Goal: Task Accomplishment & Management: Manage account settings

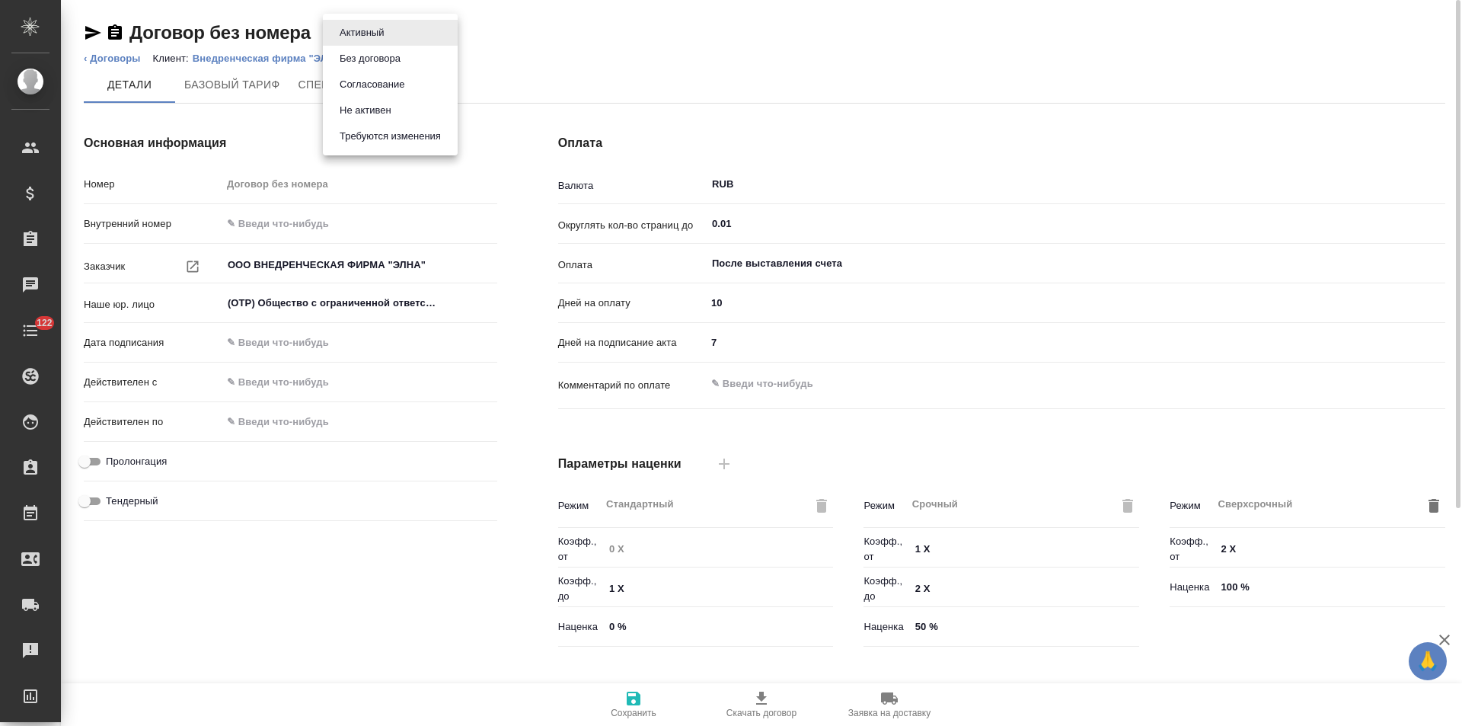
click at [365, 27] on body "🙏 .cls-1 fill:#fff; AWATERA Левченко Юлия Клиенты Спецификации Заказы Чаты 122 …" at bounding box center [731, 363] width 1462 height 726
click at [374, 101] on li "Не активен" at bounding box center [390, 110] width 135 height 26
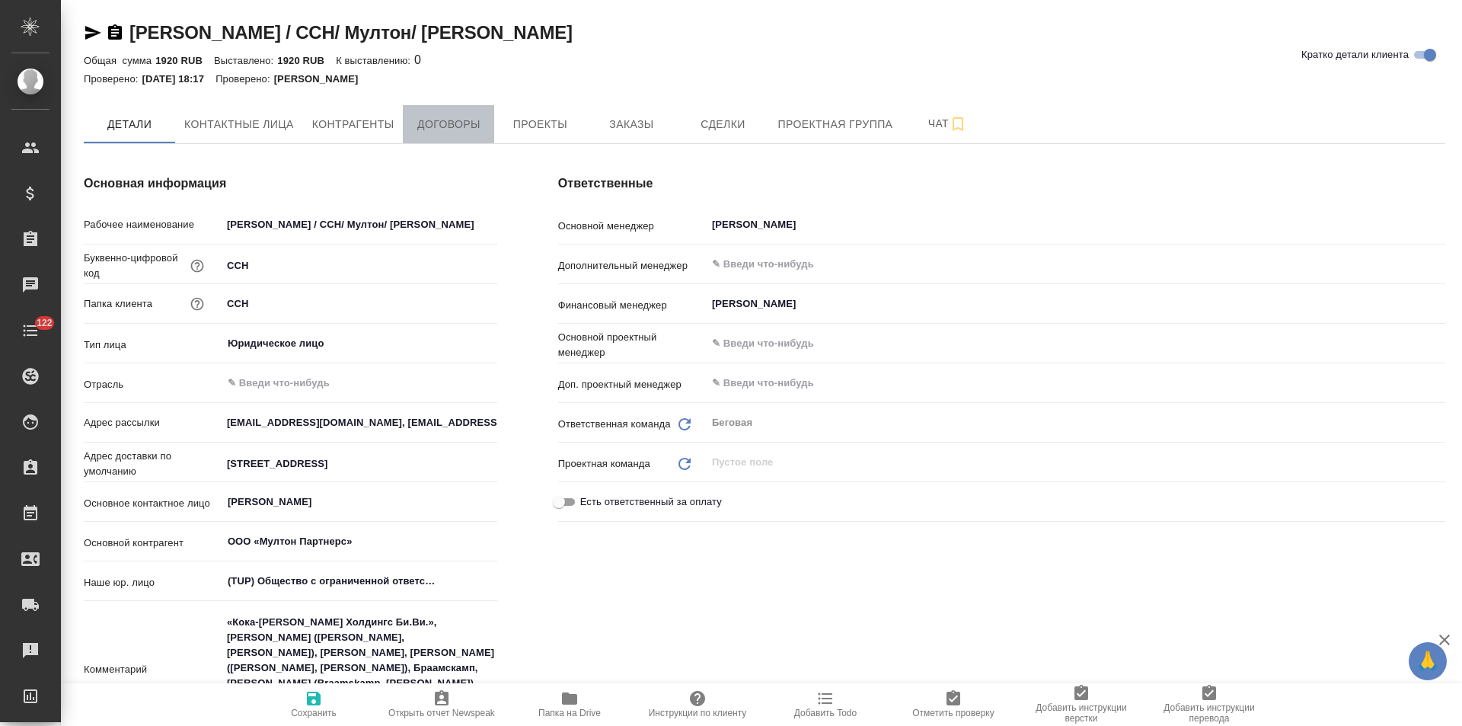
click at [468, 116] on button "Договоры" at bounding box center [448, 124] width 91 height 38
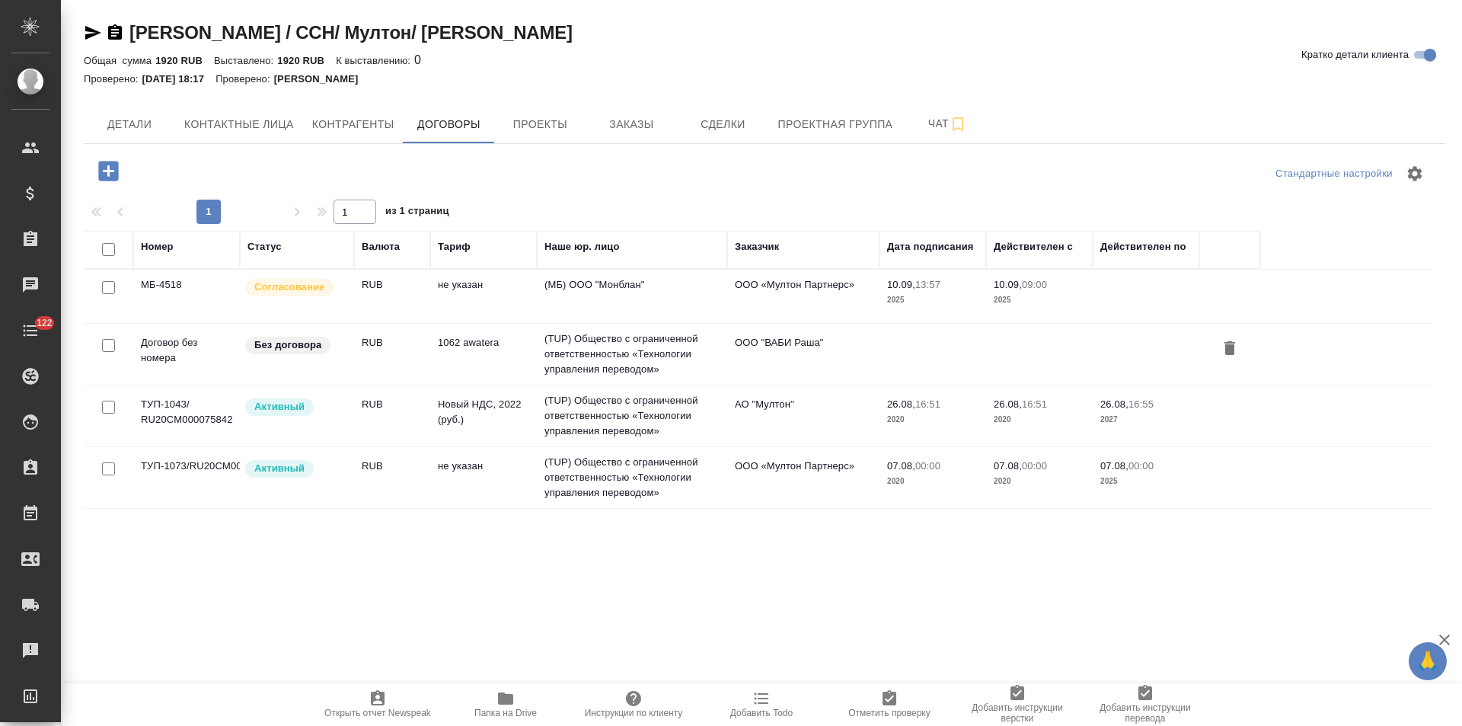
click at [635, 353] on td "(TUP) Общество с ограниченной ответственностью «Технологии управления переводом»" at bounding box center [632, 354] width 190 height 61
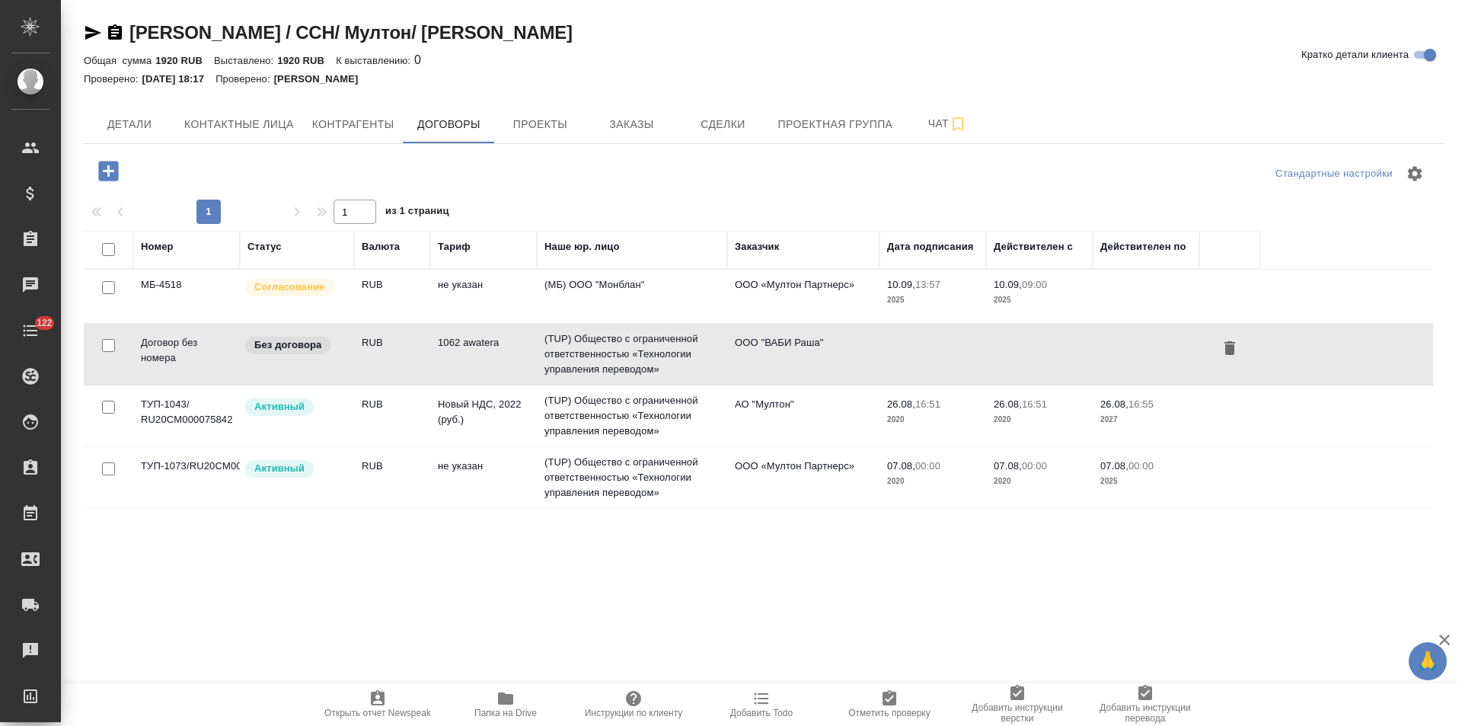
click at [635, 353] on td "(TUP) Общество с ограниченной ответственностью «Технологии управления переводом»" at bounding box center [632, 354] width 190 height 61
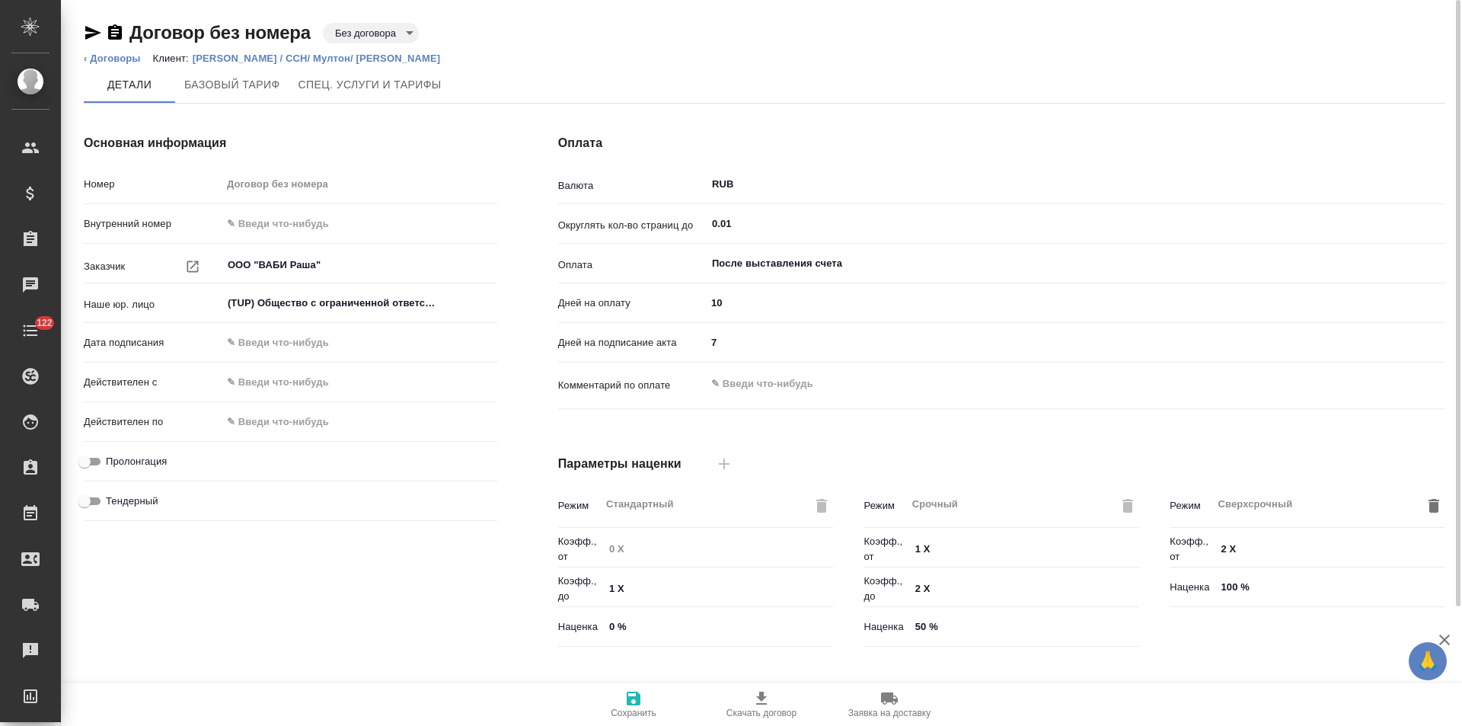
click at [405, 37] on body "🙏 .cls-1 fill:#fff; AWATERA Левченко Юлия Клиенты Спецификации Заказы Чаты 122 …" at bounding box center [731, 363] width 1462 height 726
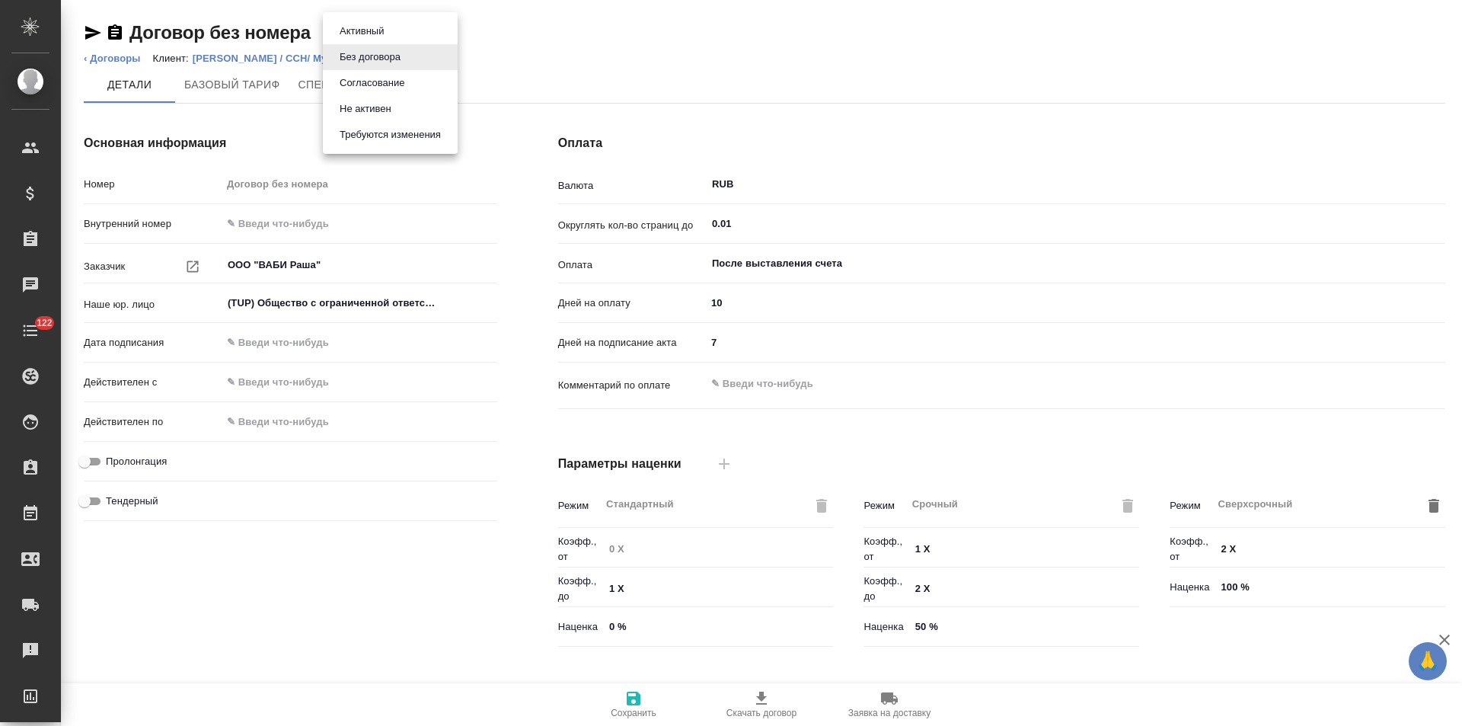
click at [403, 108] on li "Не активен" at bounding box center [390, 109] width 135 height 26
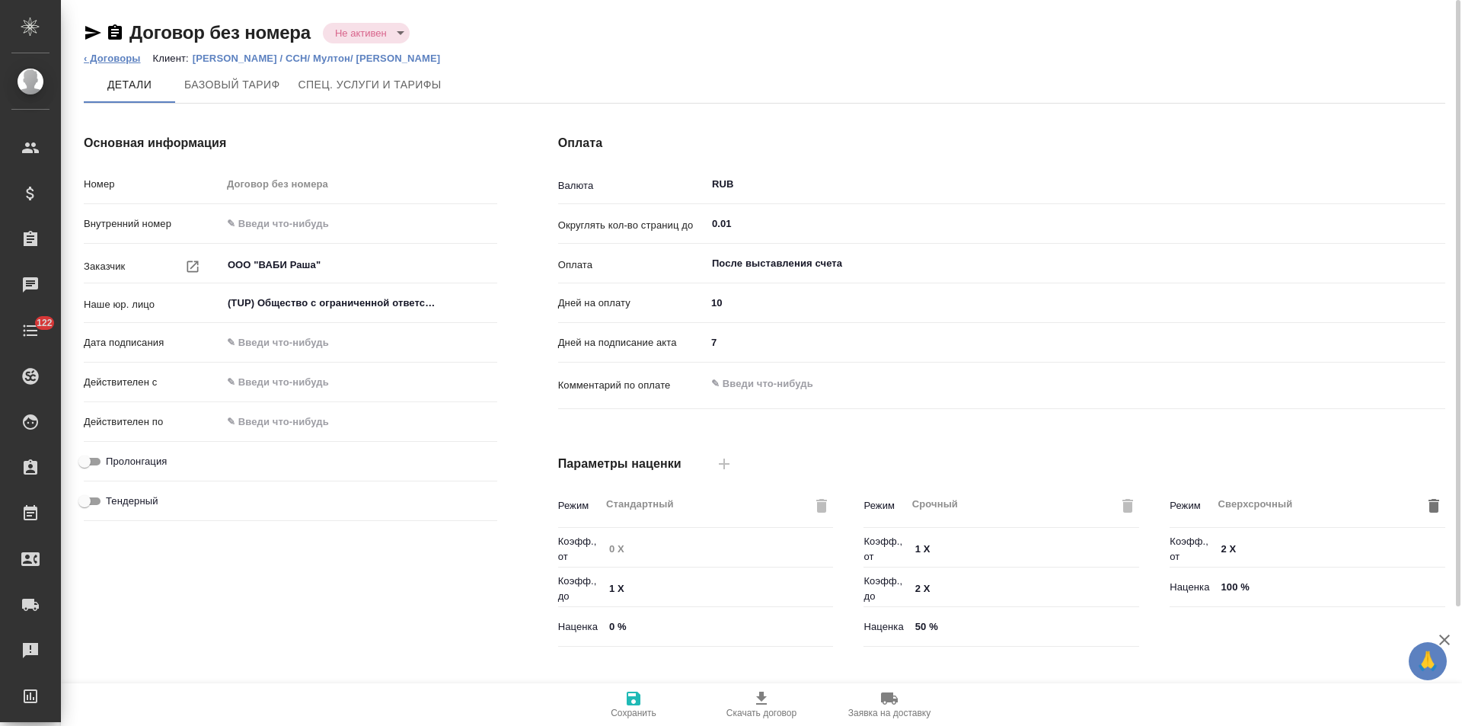
click at [132, 54] on link "‹ Договоры" at bounding box center [112, 58] width 57 height 11
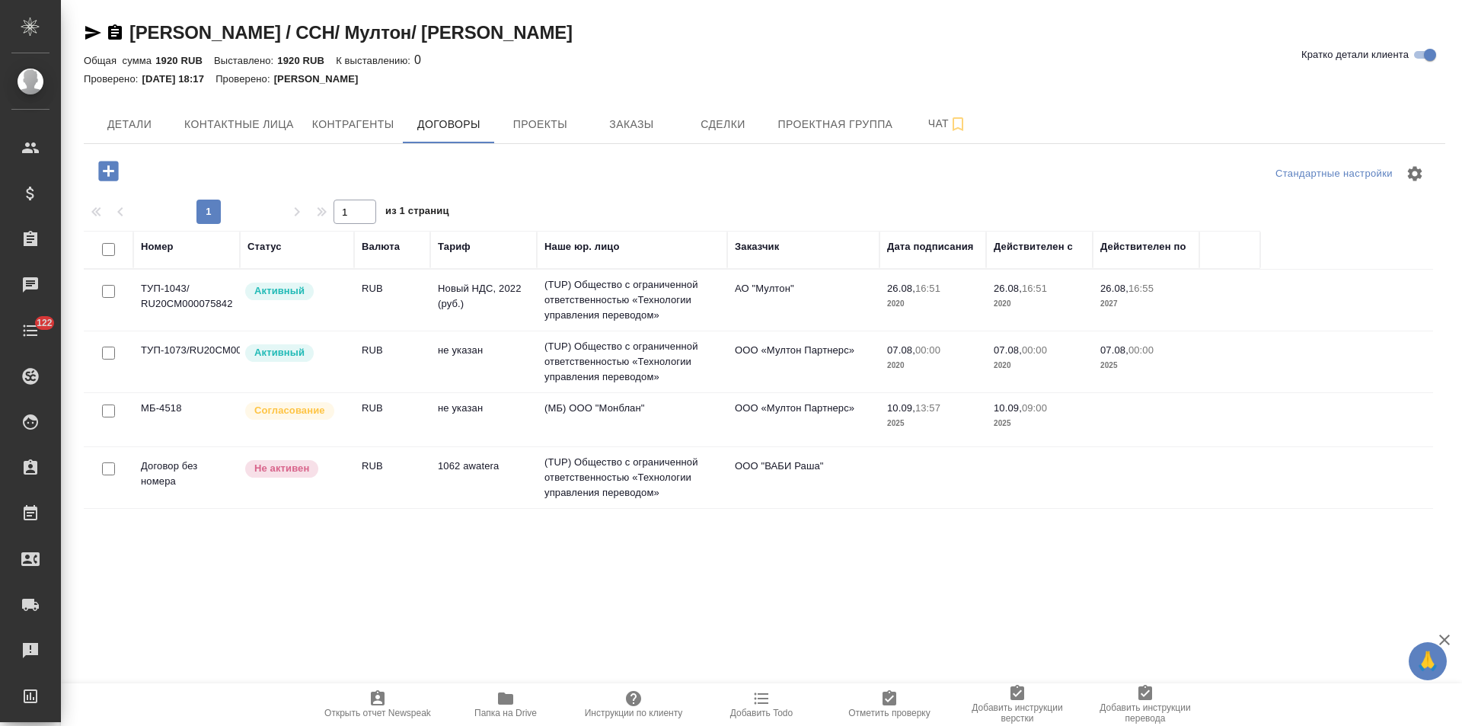
click at [673, 385] on td "(TUP) Общество с ограниченной ответственностью «Технологии управления переводом»" at bounding box center [632, 361] width 190 height 61
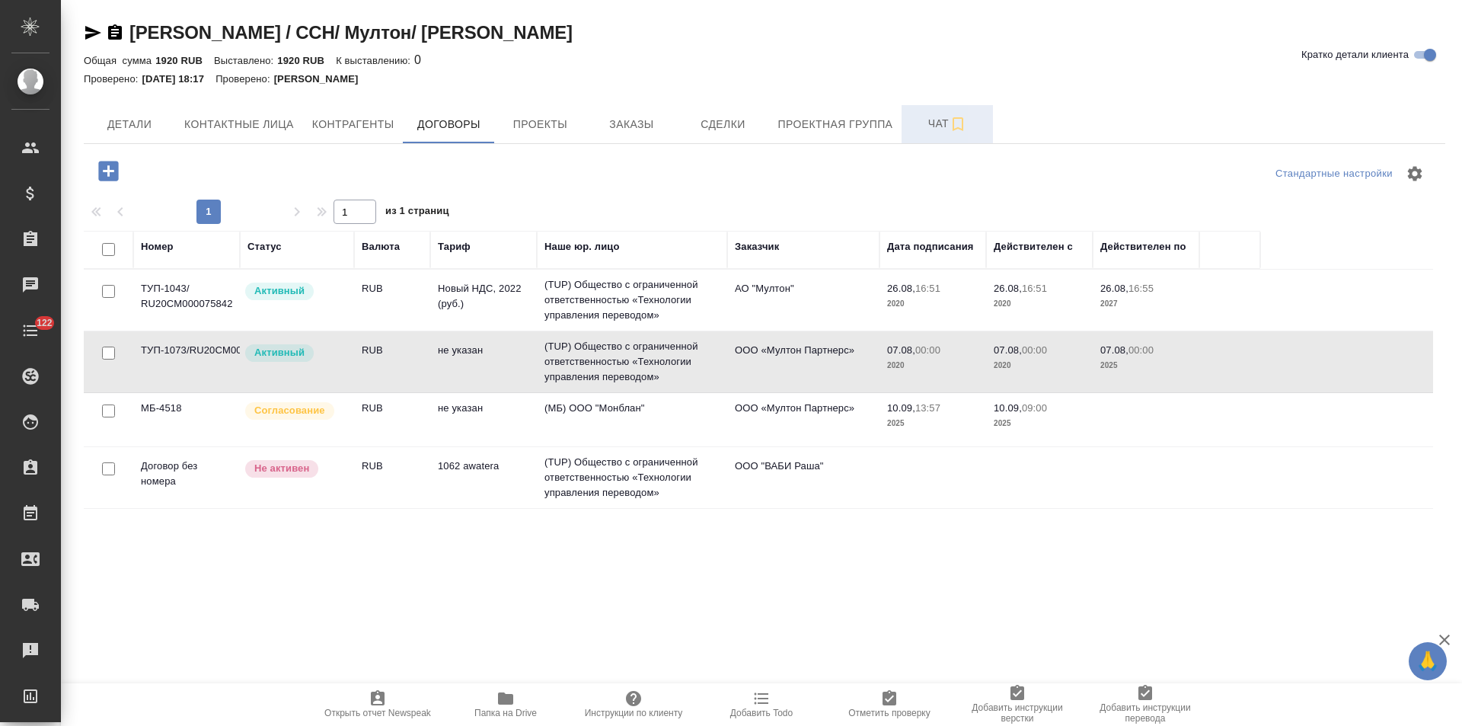
click at [927, 130] on span "Чат" at bounding box center [947, 123] width 73 height 19
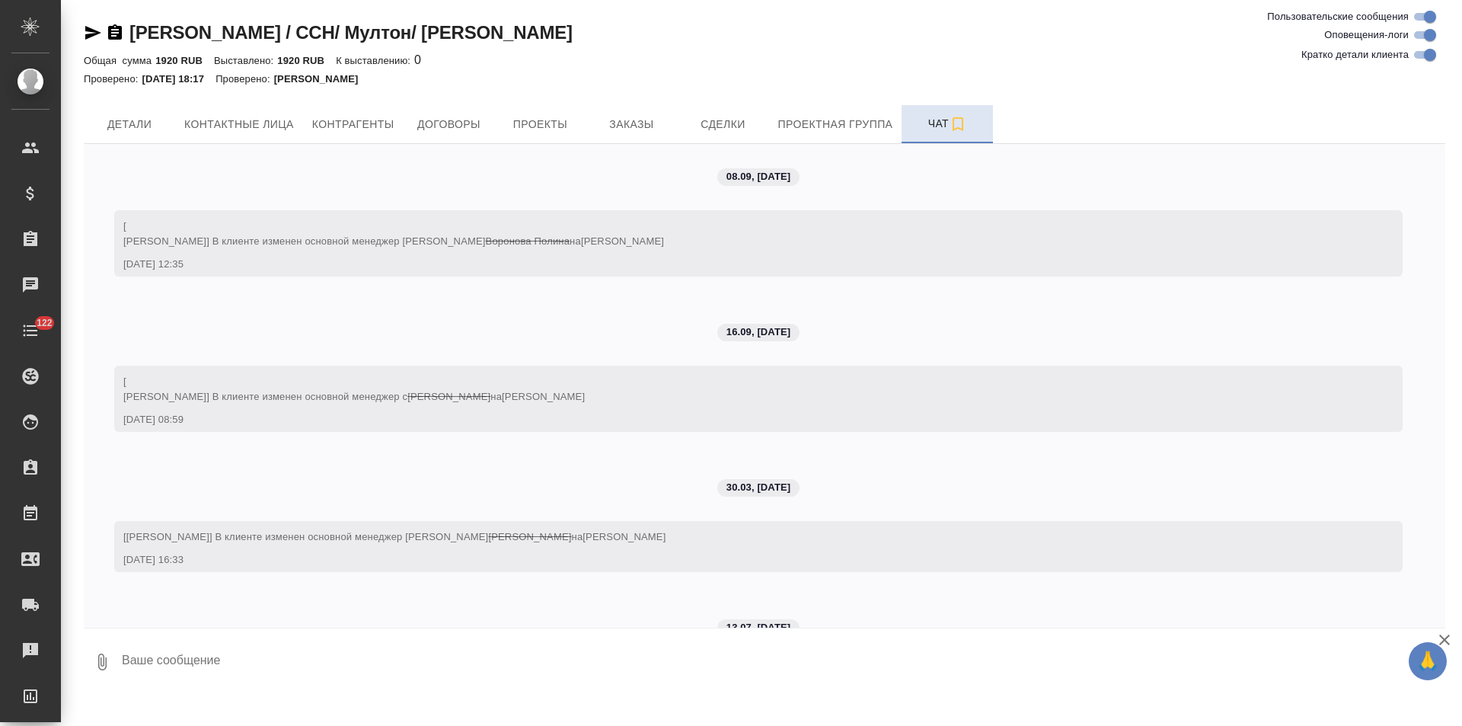
scroll to position [3800, 0]
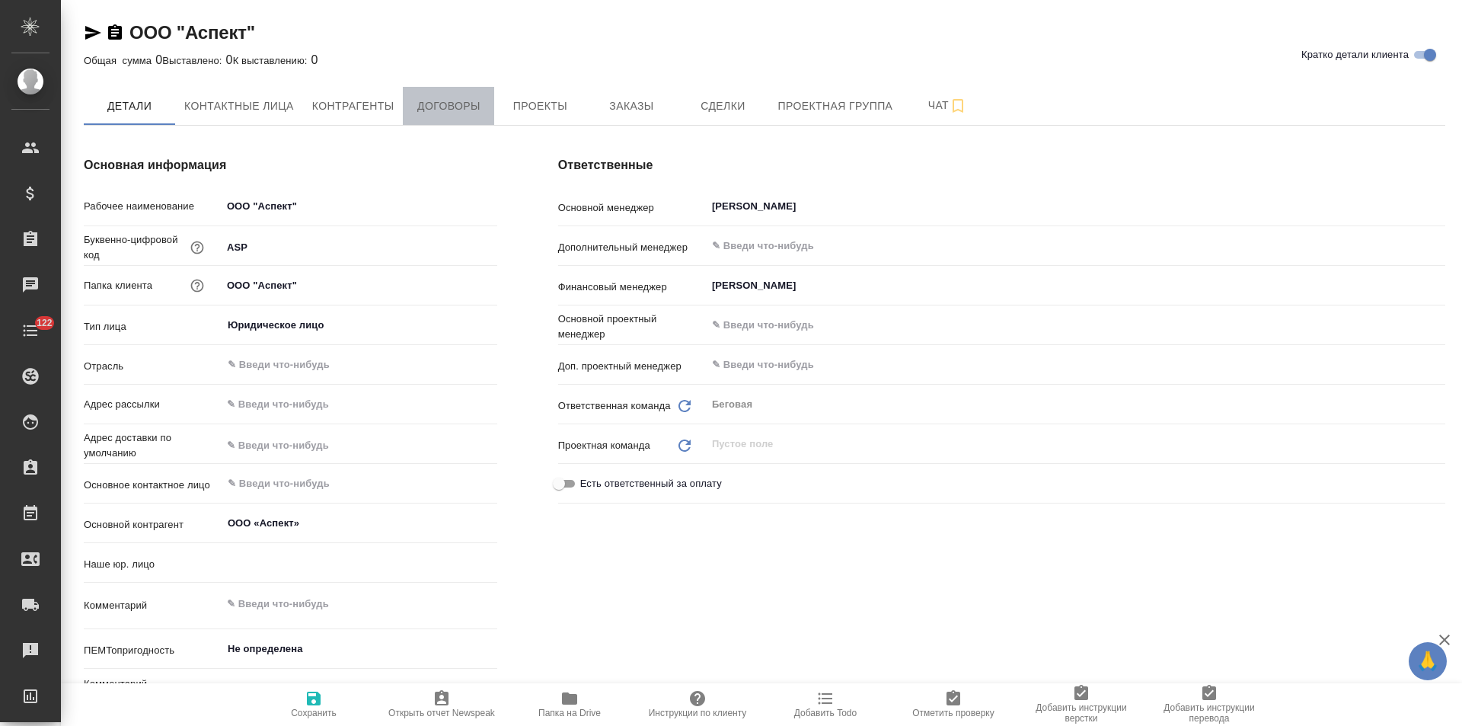
click at [462, 113] on span "Договоры" at bounding box center [448, 106] width 73 height 19
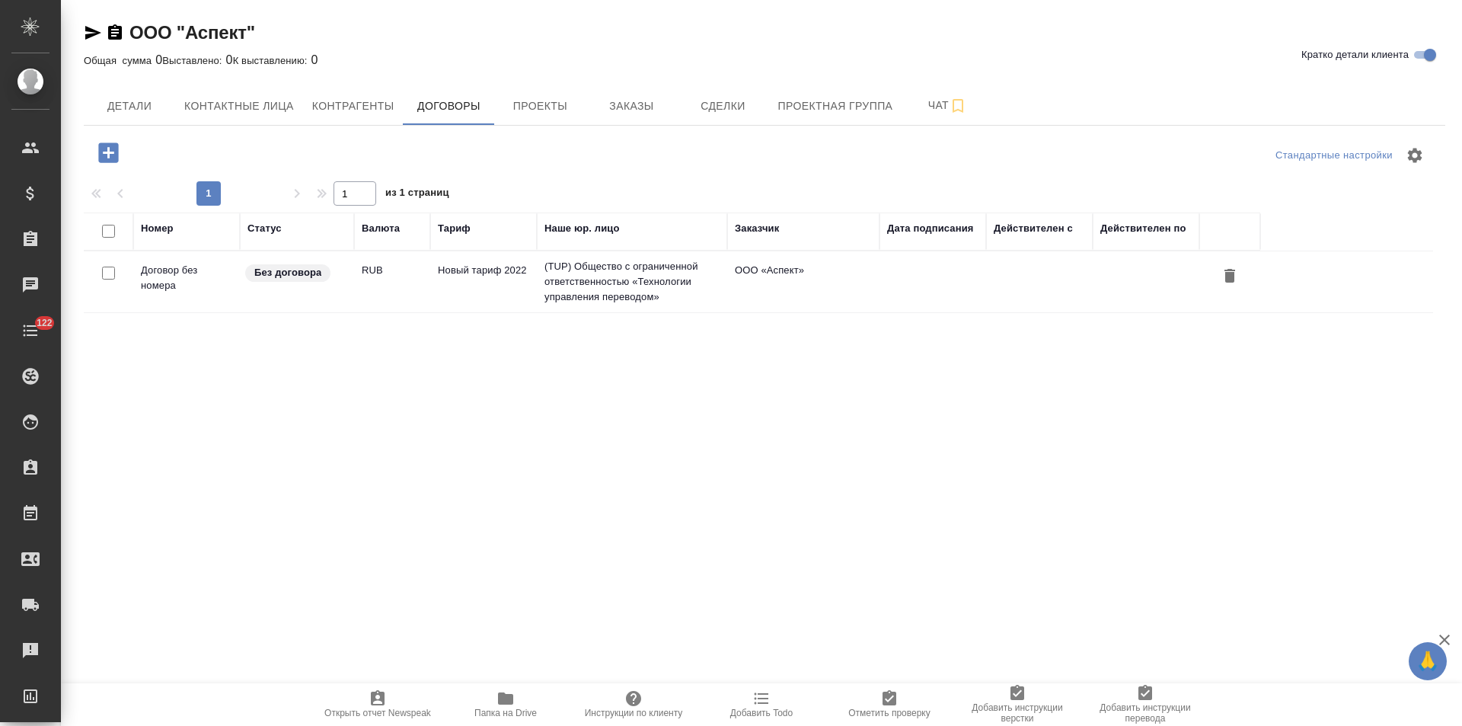
click at [619, 278] on td "(TUP) Общество с ограниченной ответственностью «Технологии управления переводом»" at bounding box center [632, 281] width 190 height 61
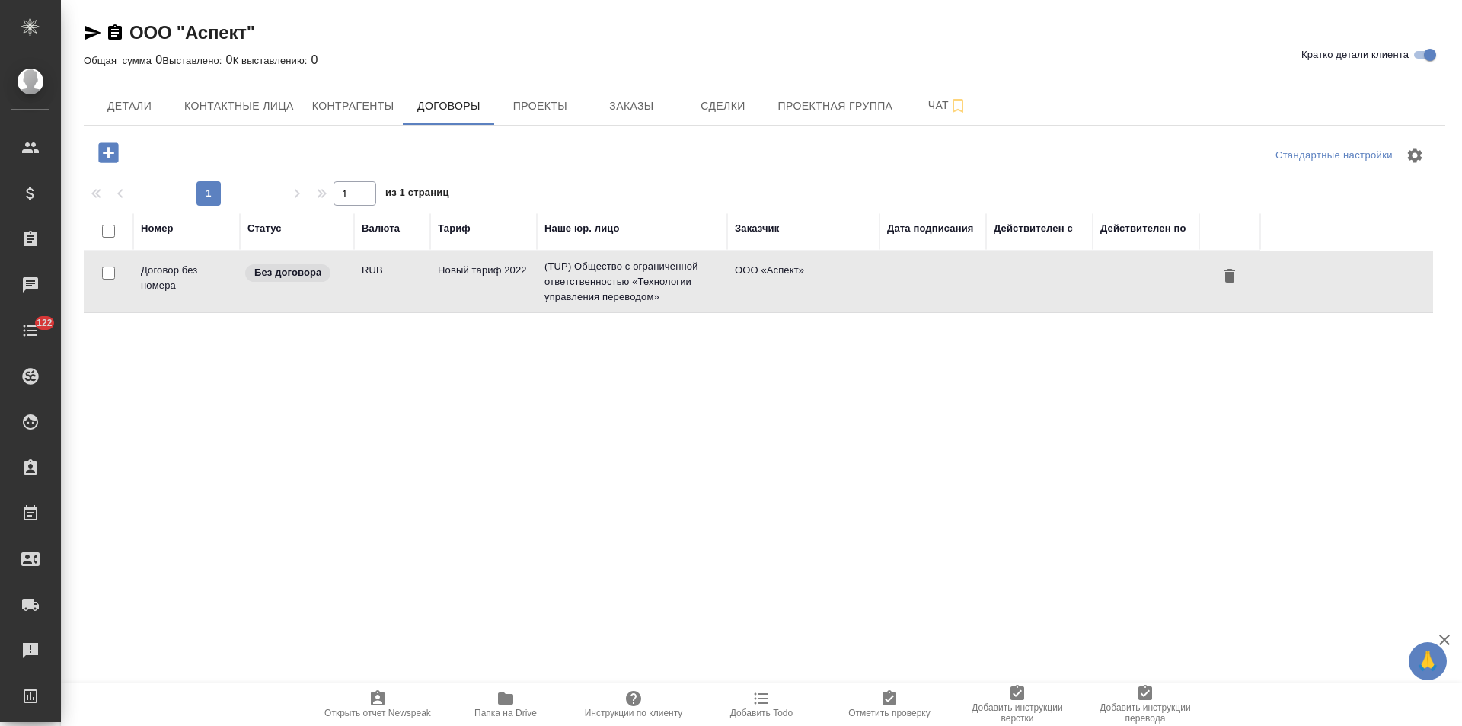
click at [619, 278] on td "(TUP) Общество с ограниченной ответственностью «Технологии управления переводом»" at bounding box center [632, 281] width 190 height 61
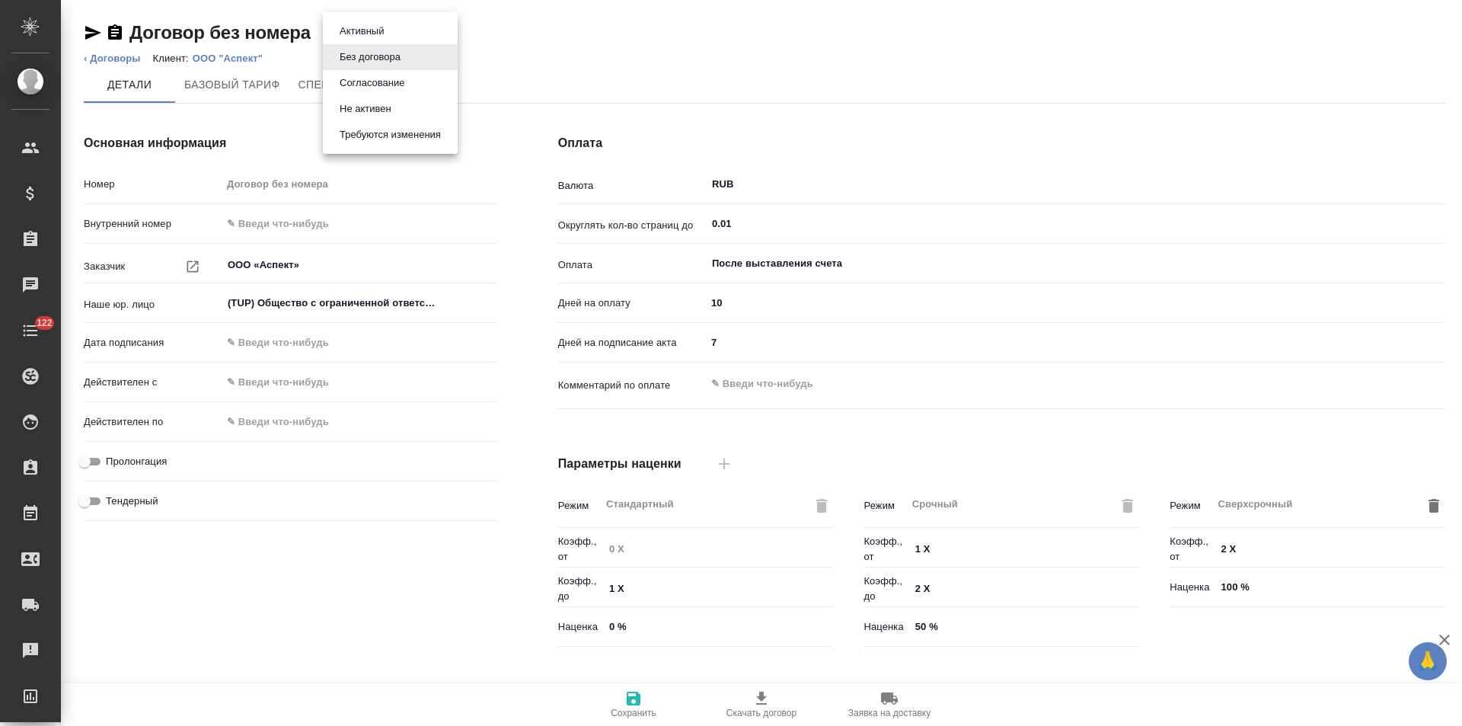
click at [410, 39] on body "🙏 .cls-1 fill:#fff; AWATERA Левченко Юлия Клиенты Спецификации Заказы Чаты 122 …" at bounding box center [731, 363] width 1462 height 726
click at [374, 116] on button "Не активен" at bounding box center [365, 109] width 61 height 17
type input "Новый тариф 2022"
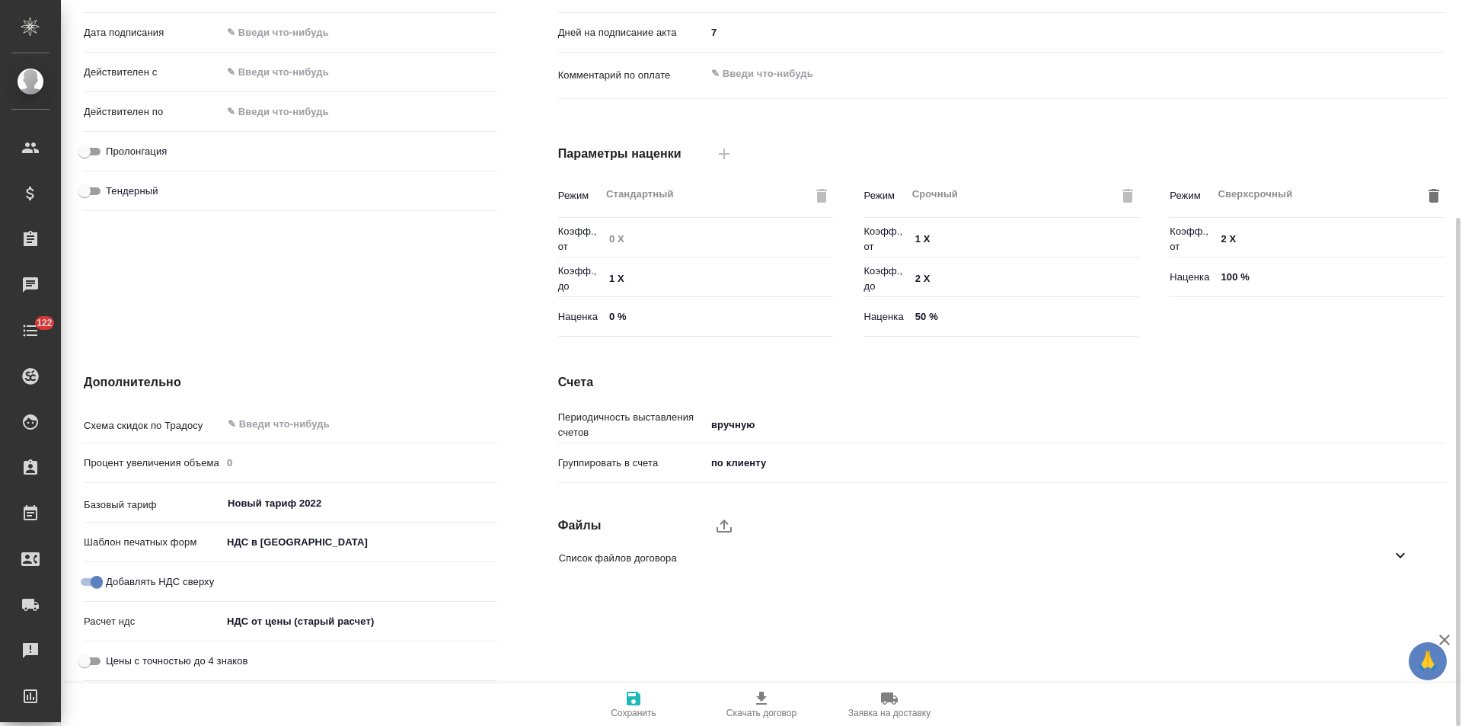
scroll to position [5, 0]
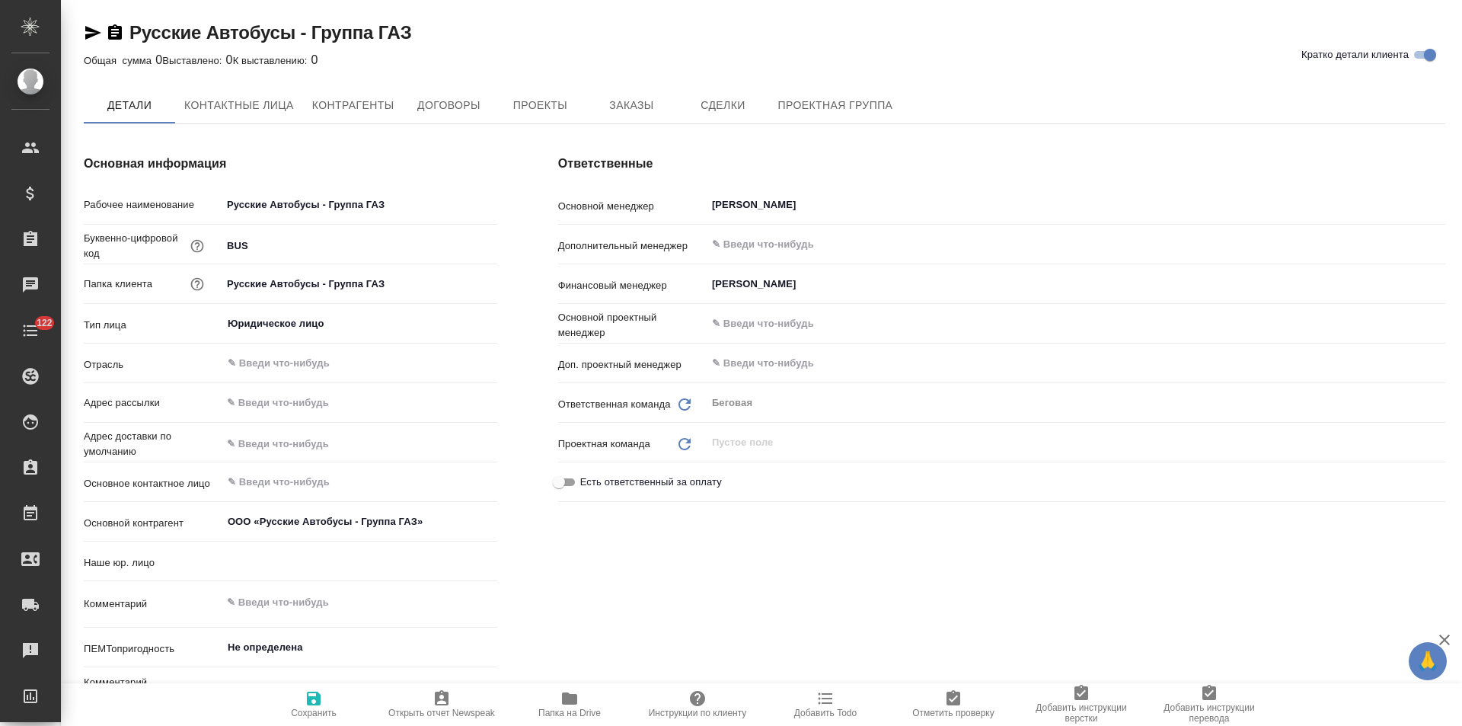
type textarea "x"
click at [464, 113] on span "Договоры" at bounding box center [448, 106] width 73 height 19
type textarea "x"
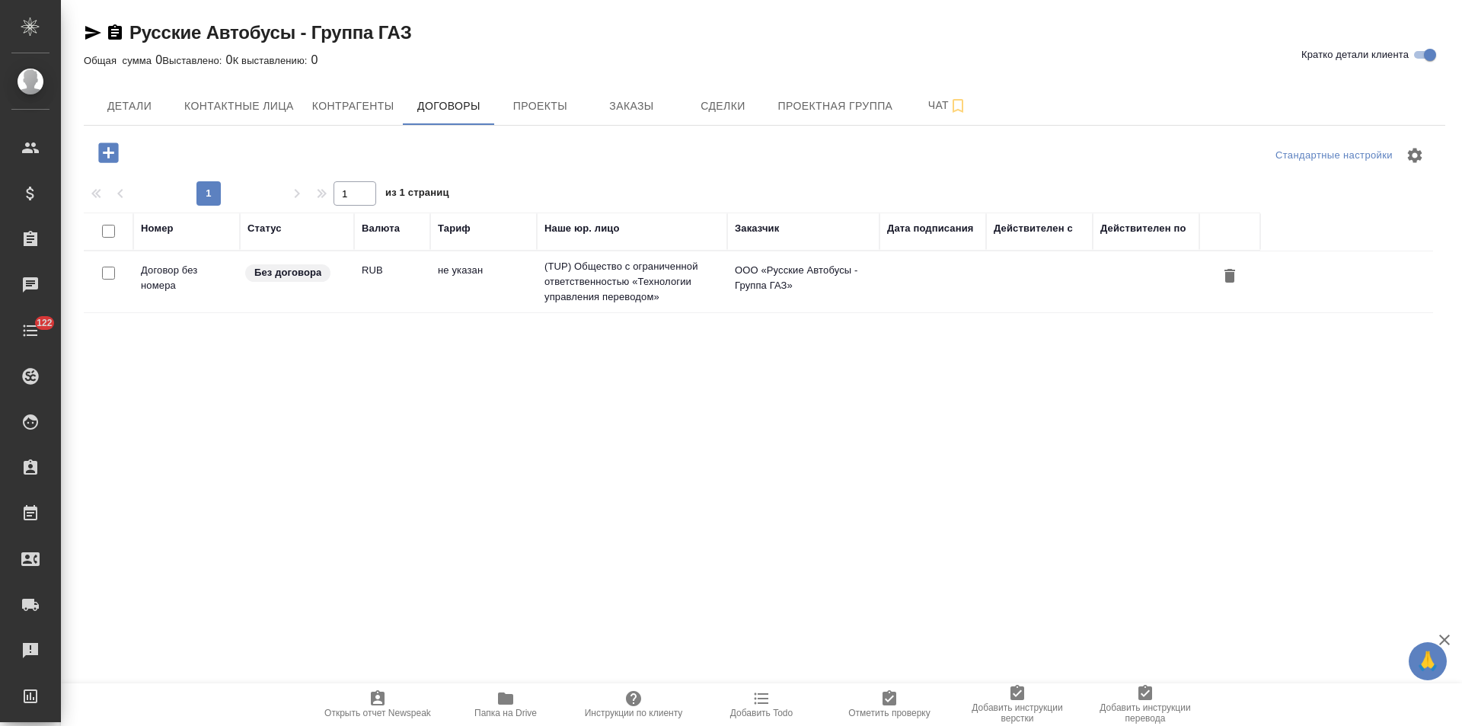
click at [592, 274] on td "(TUP) Общество с ограниченной ответственностью «Технологии управления переводом»" at bounding box center [632, 281] width 190 height 61
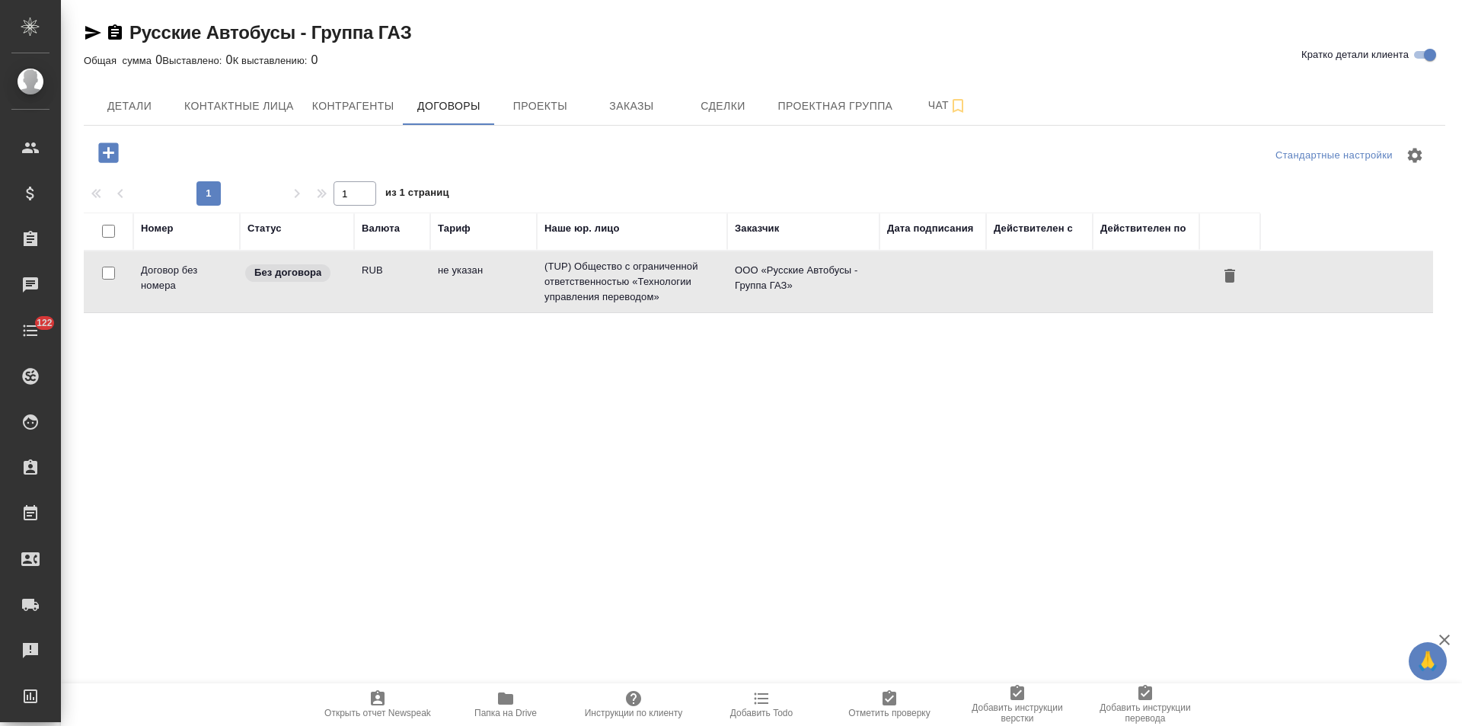
click at [592, 274] on td "(TUP) Общество с ограниченной ответственностью «Технологии управления переводом»" at bounding box center [632, 281] width 190 height 61
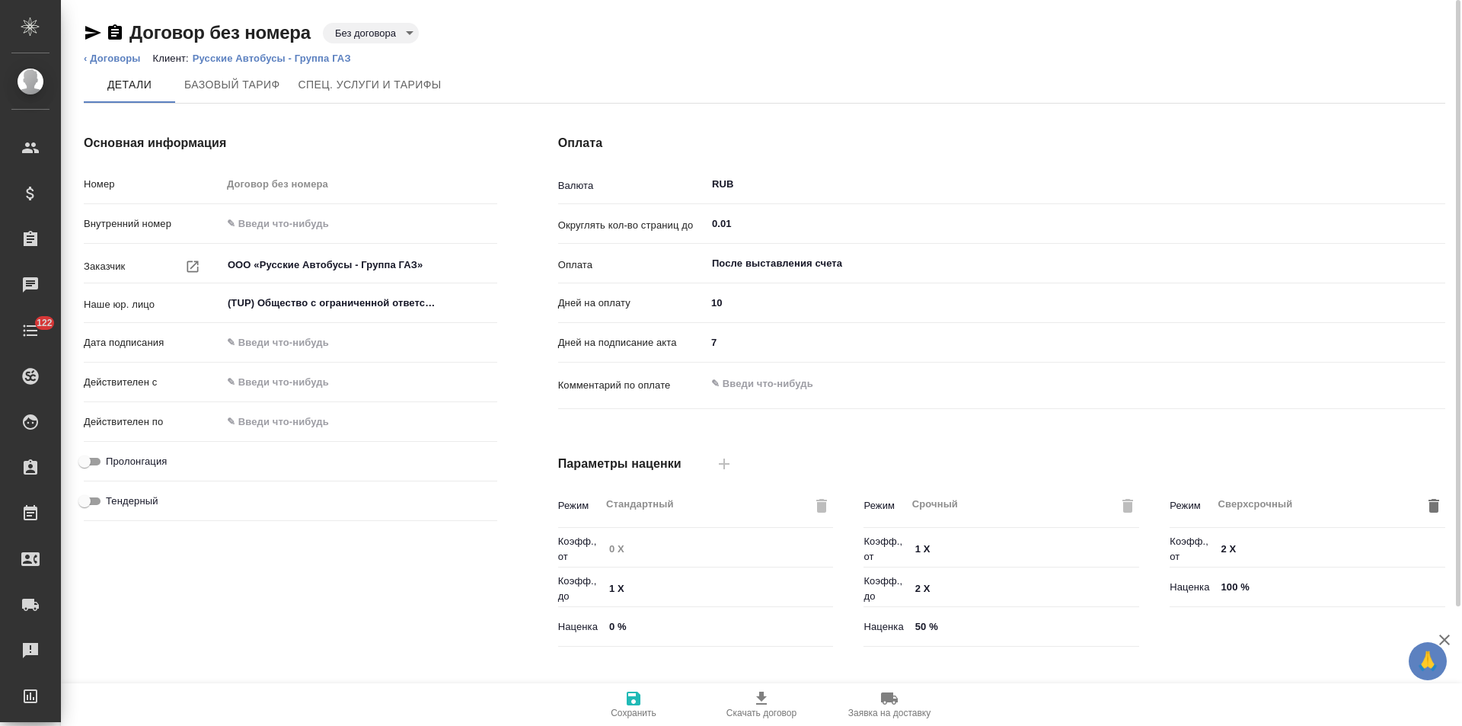
click at [399, 33] on body "🙏 .cls-1 fill:#fff; AWATERA Левченко Юлия Клиенты Спецификации Заказы Чаты 122 …" at bounding box center [731, 363] width 1462 height 726
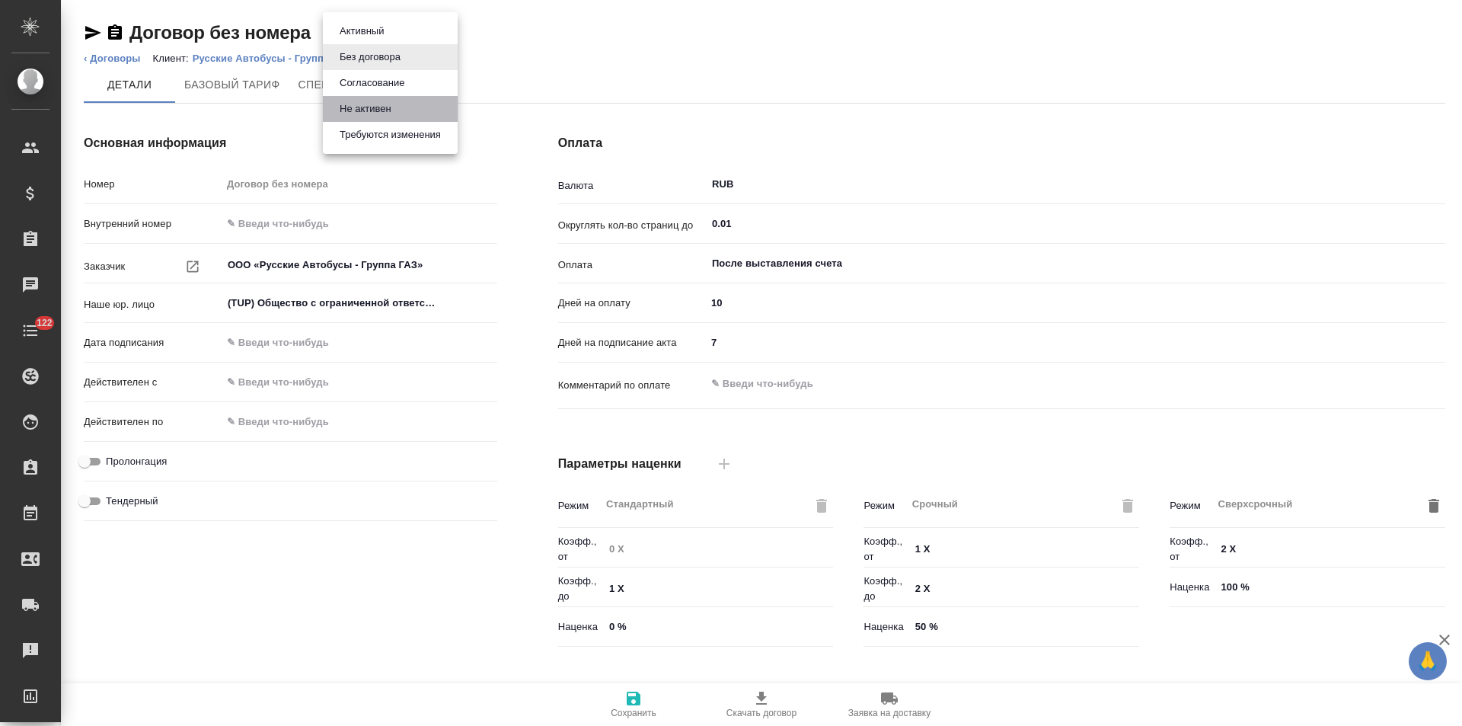
click at [391, 112] on button "Не активен" at bounding box center [365, 109] width 61 height 17
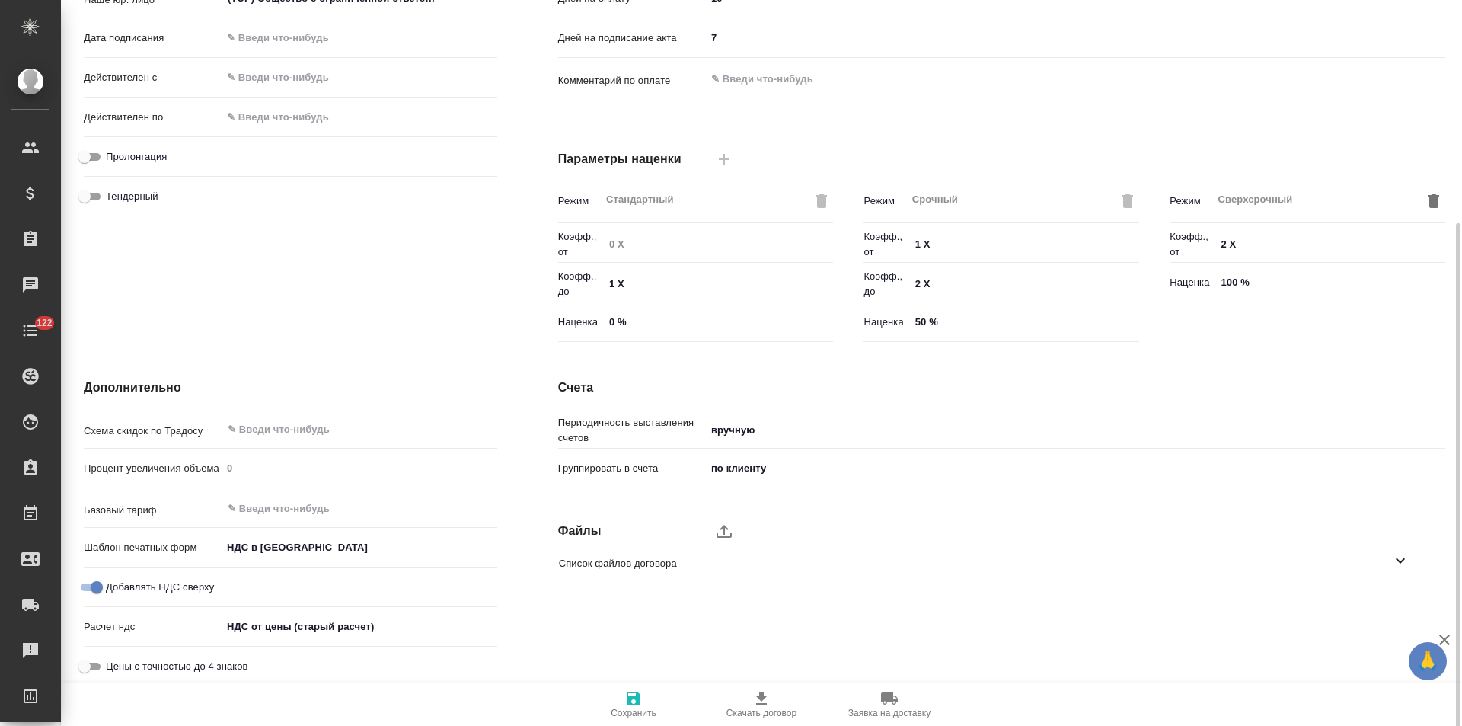
scroll to position [310, 0]
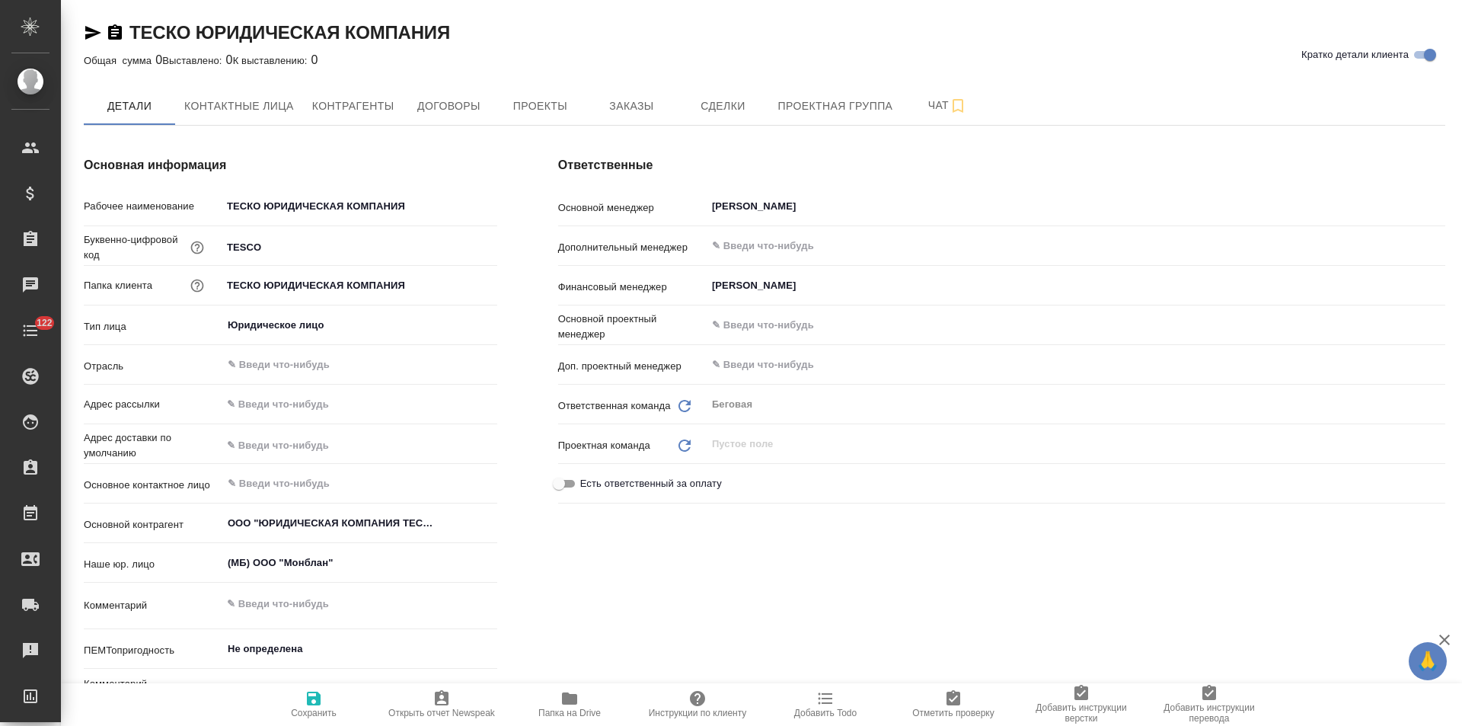
type textarea "x"
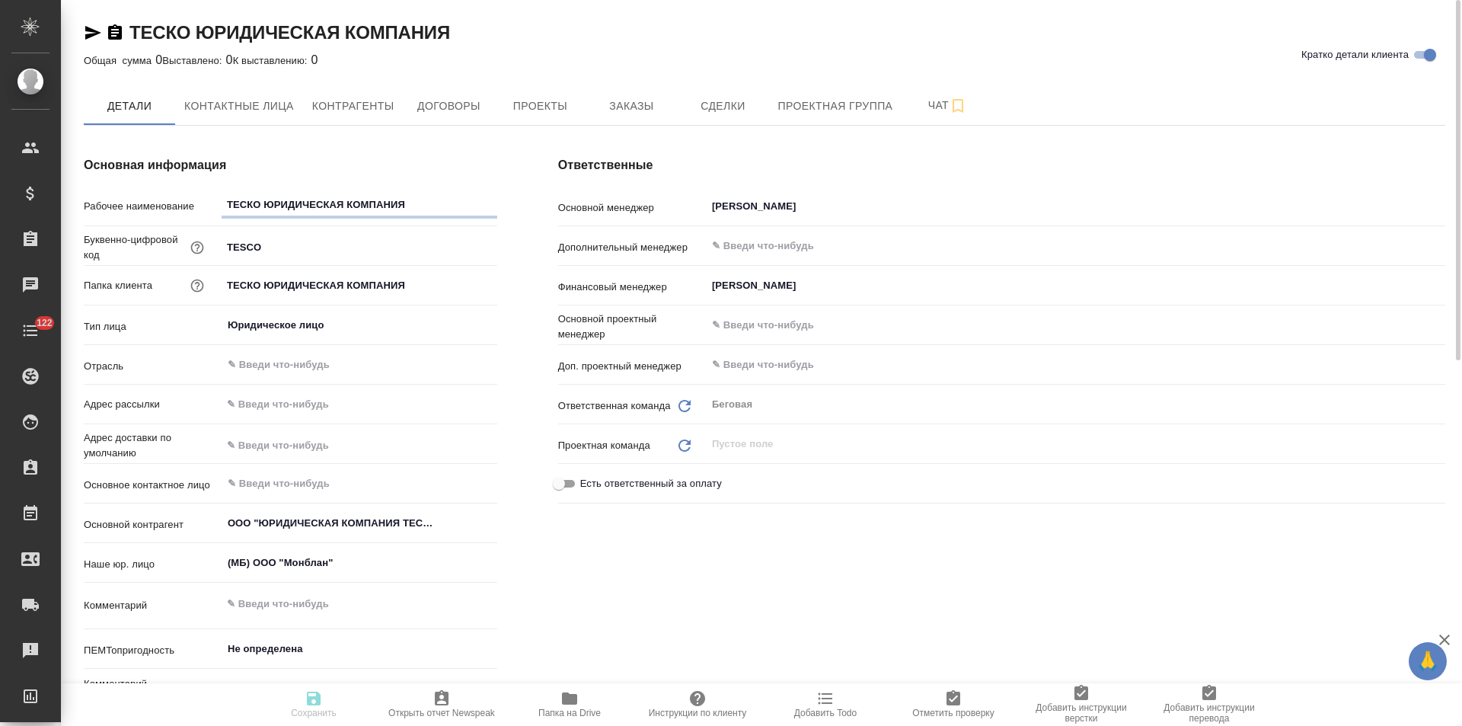
type textarea "x"
click at [454, 114] on span "Договоры" at bounding box center [448, 106] width 73 height 19
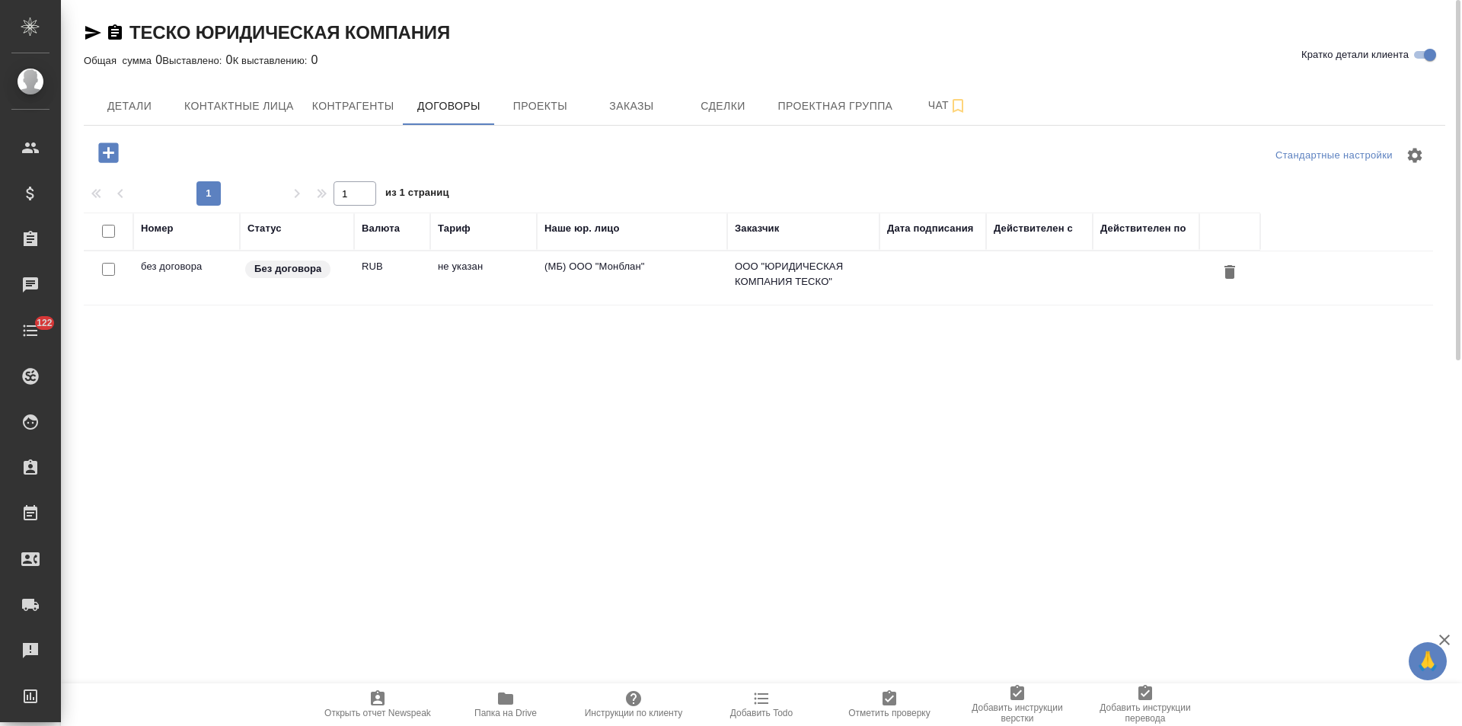
click at [637, 281] on td "(МБ) ООО "Монблан"" at bounding box center [632, 277] width 190 height 53
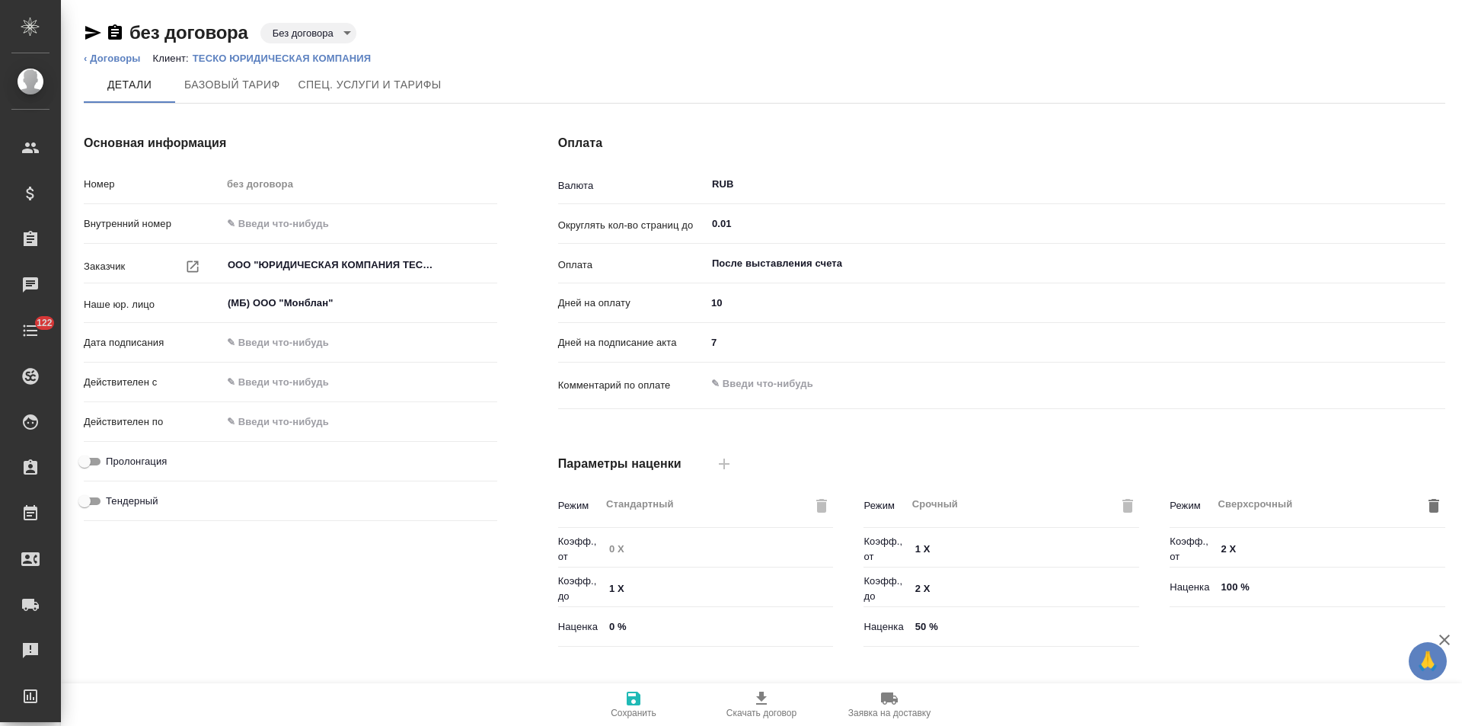
scroll to position [310, 0]
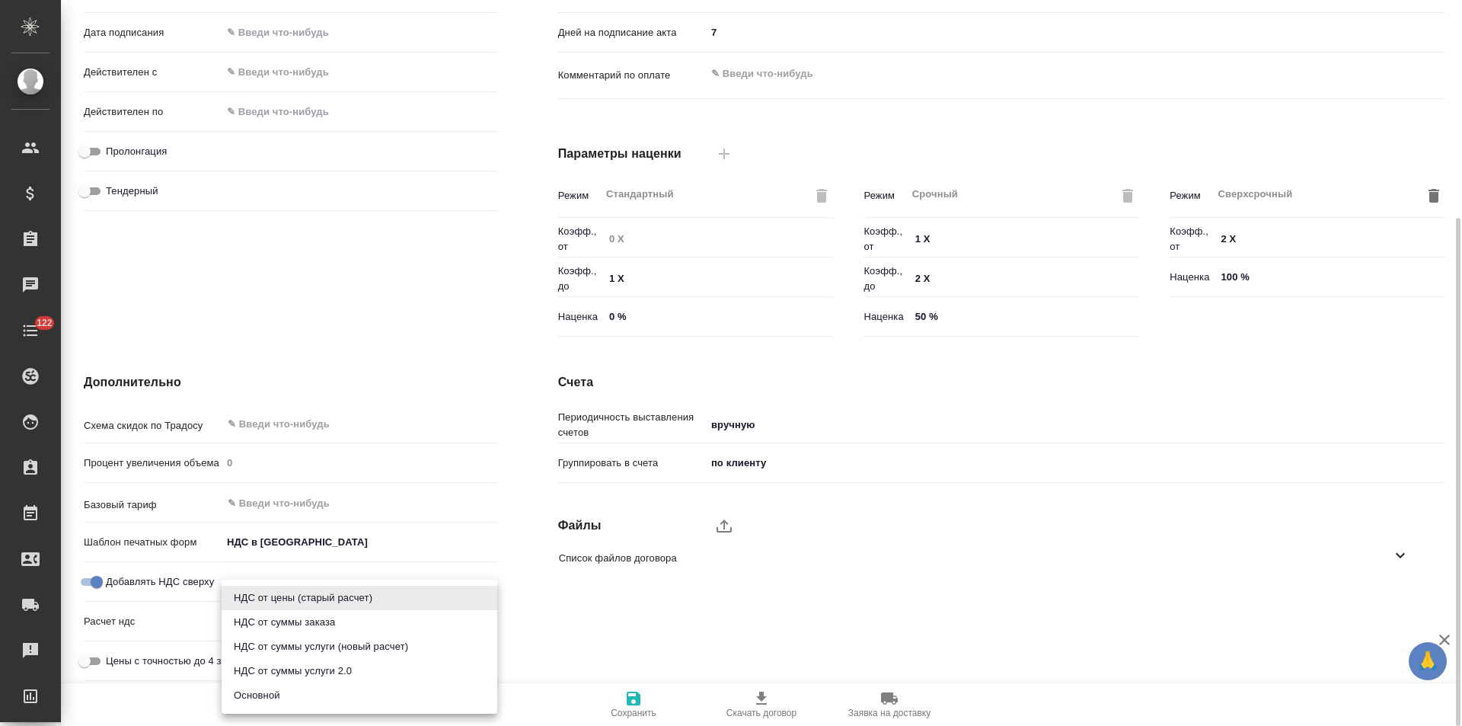
click at [323, 619] on body "🙏 .cls-1 fill:#fff; AWATERA [PERSON_NAME] Спецификации Заказы Чаты 122 Todo Про…" at bounding box center [731, 363] width 1462 height 726
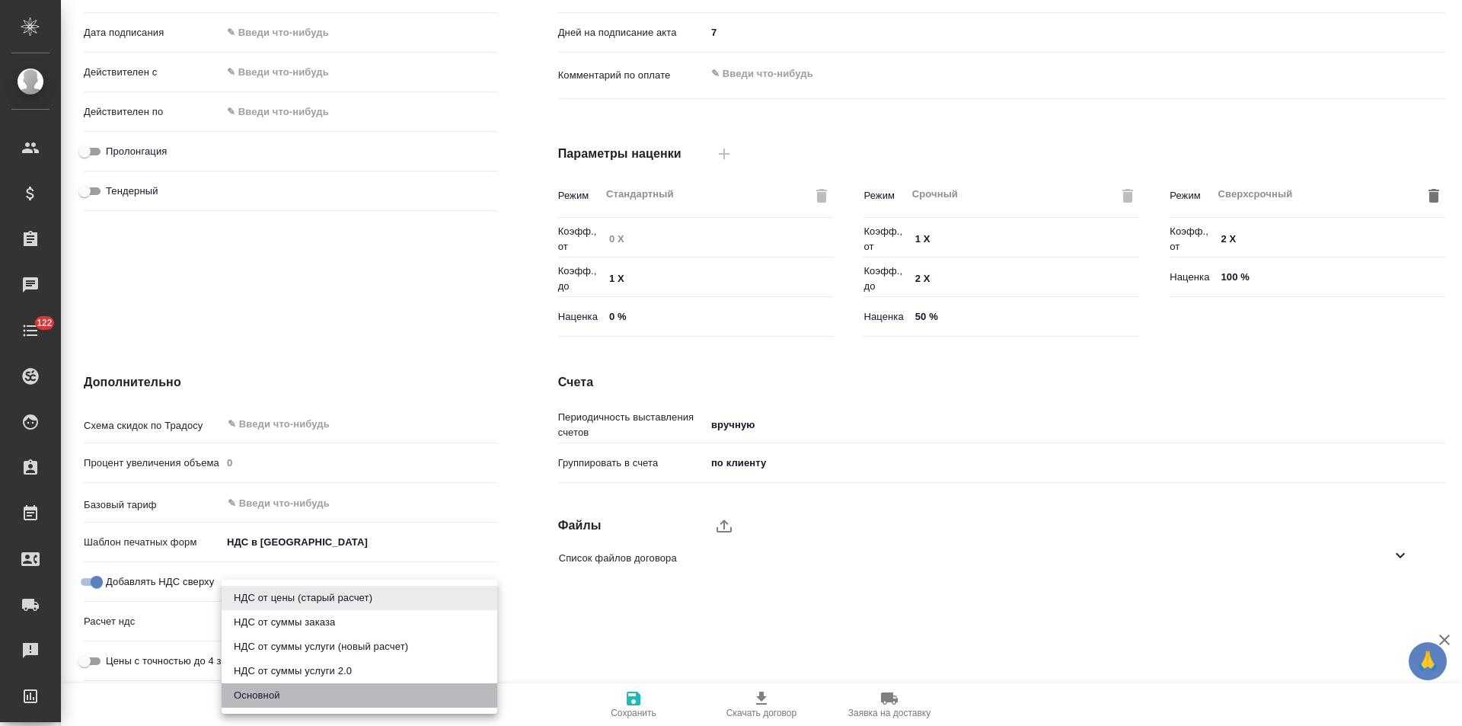
click at [284, 699] on li "Основной" at bounding box center [360, 695] width 276 height 24
type input "basic"
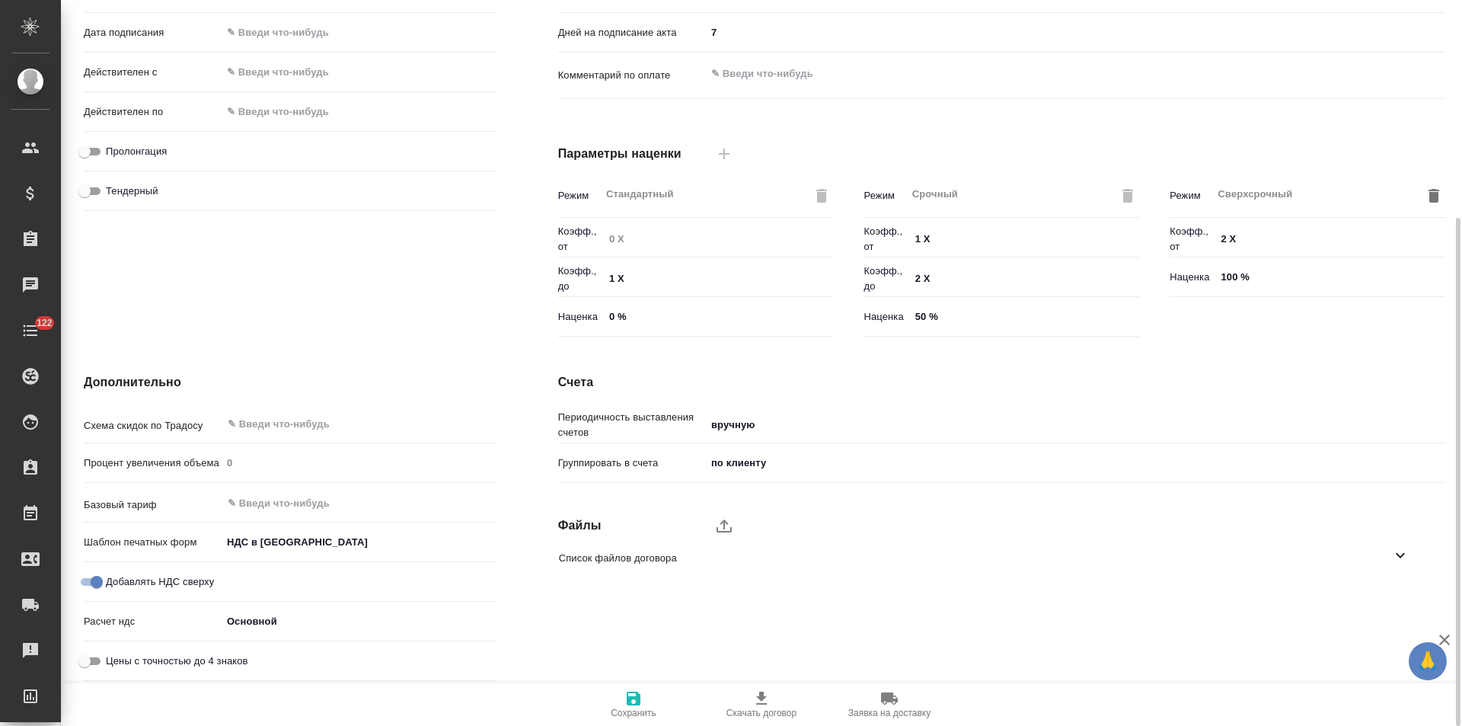
click at [640, 709] on span "Сохранить" at bounding box center [634, 712] width 46 height 11
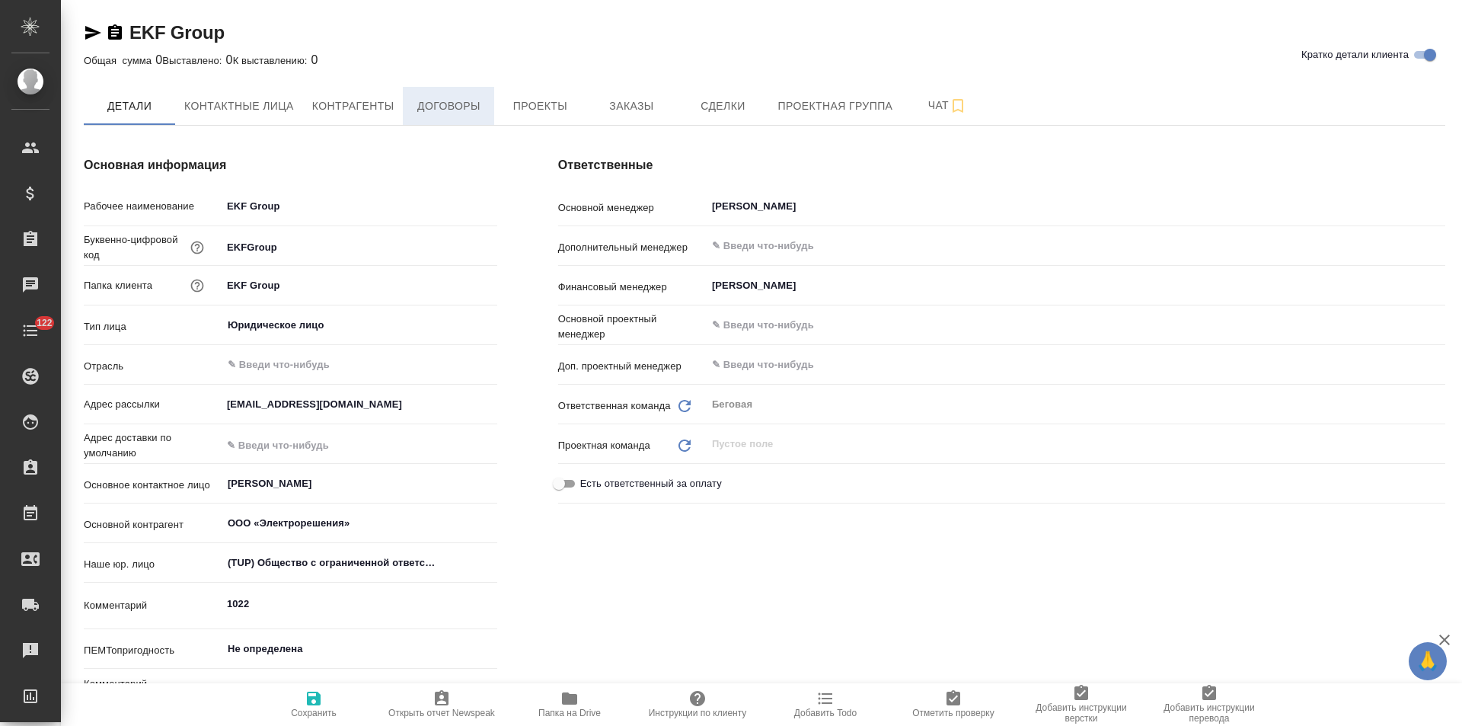
click at [480, 110] on span "Договоры" at bounding box center [448, 106] width 73 height 19
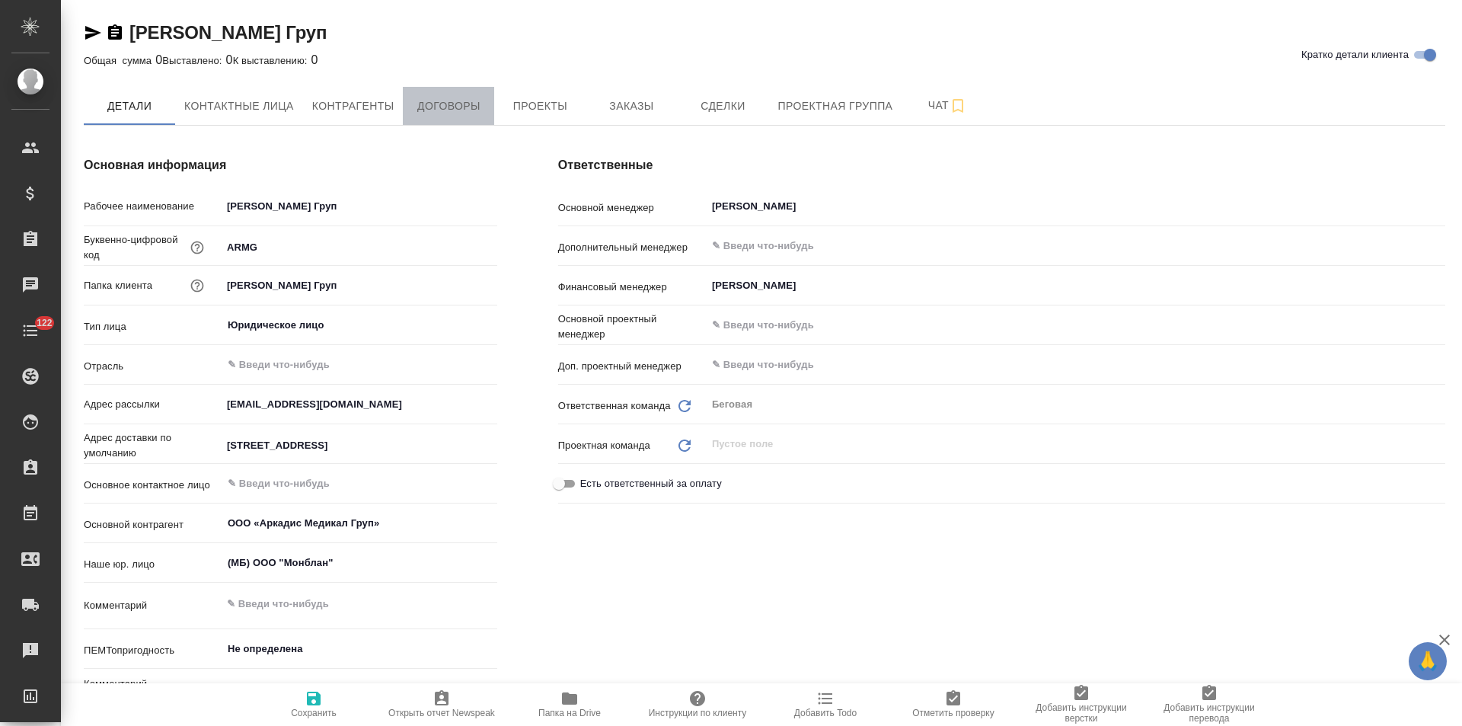
click at [470, 112] on span "Договоры" at bounding box center [448, 106] width 73 height 19
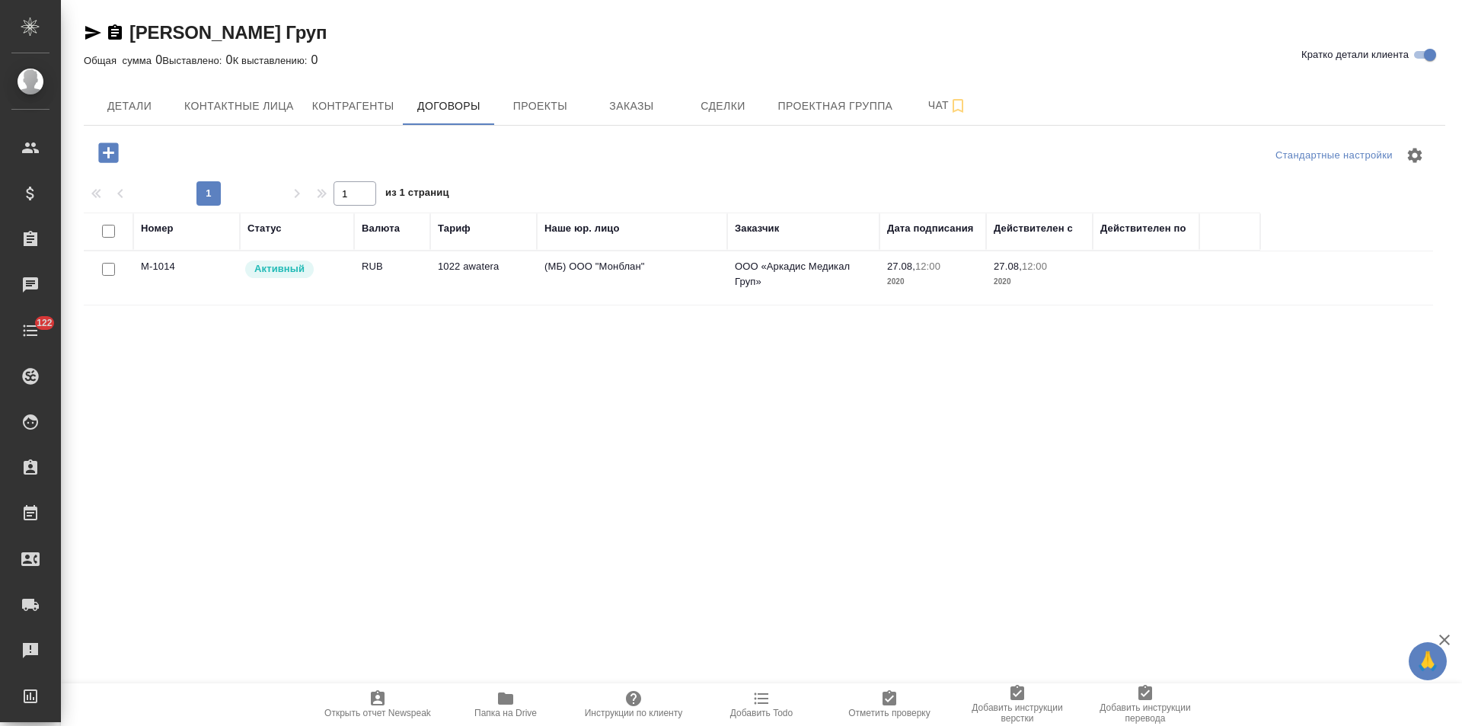
click at [514, 285] on td "1022 awatera" at bounding box center [483, 277] width 107 height 53
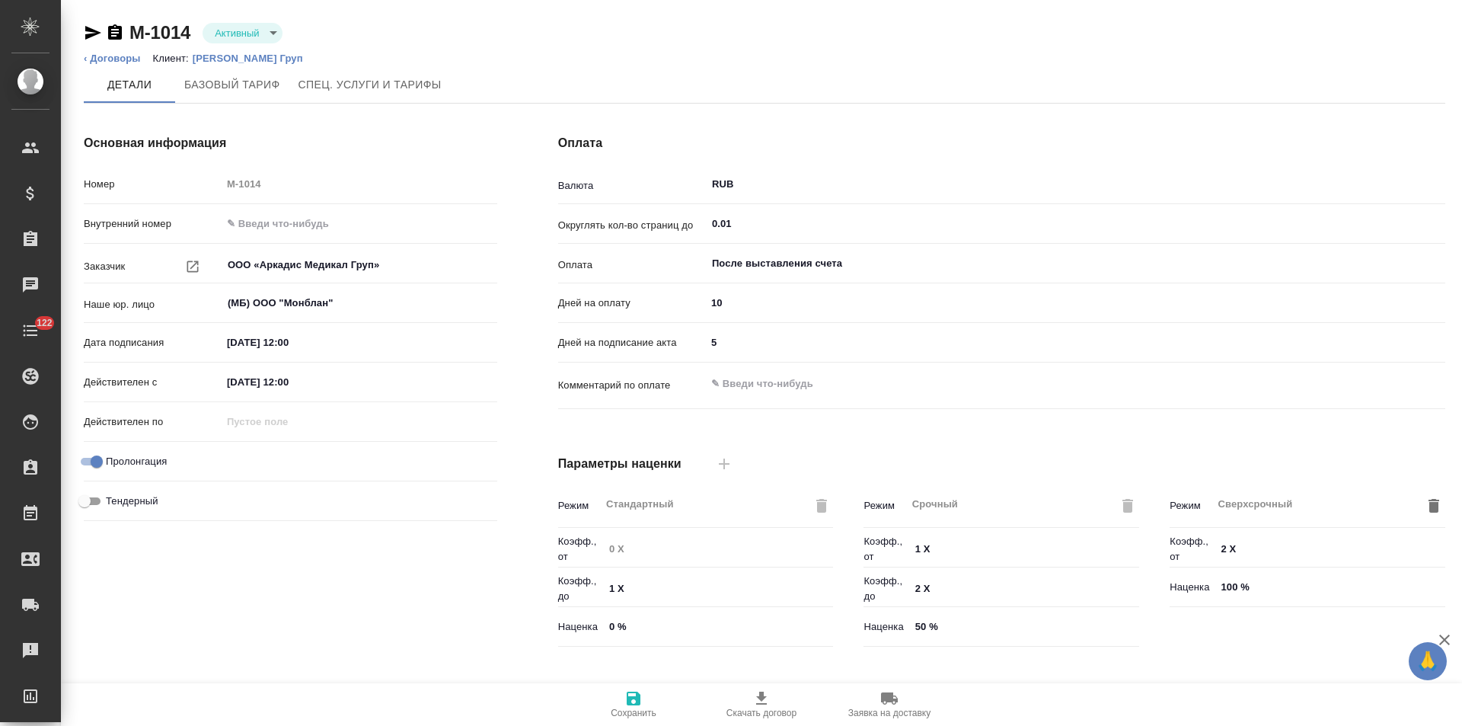
type input "1022 awatera"
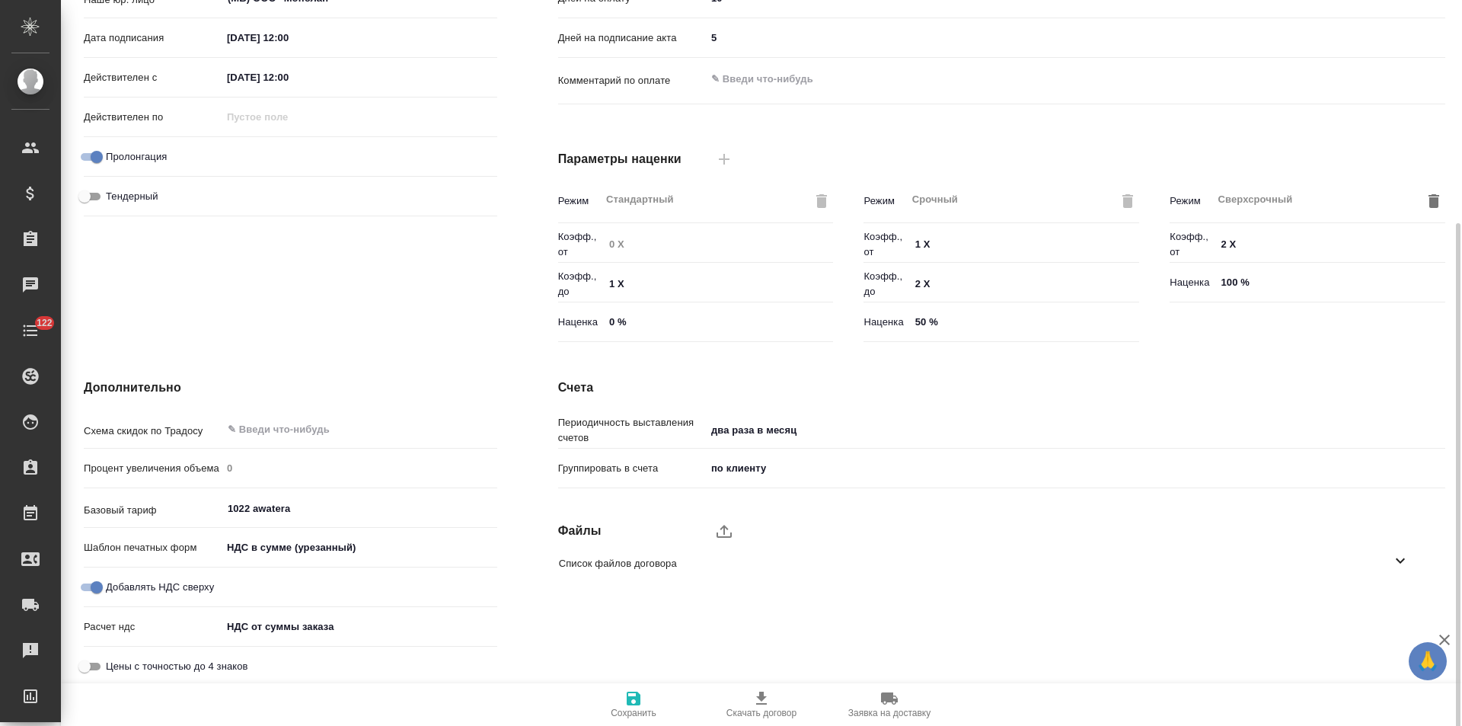
scroll to position [310, 0]
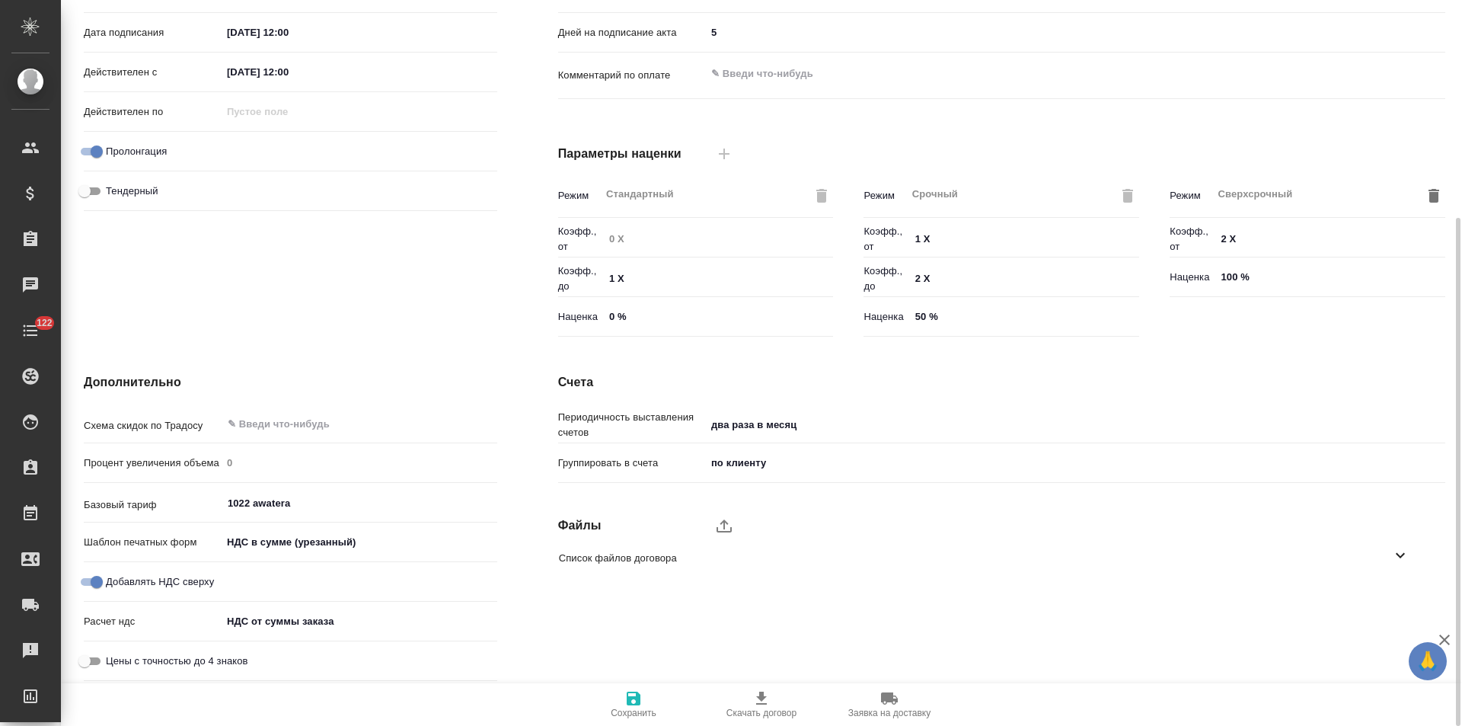
click at [340, 618] on body "🙏 .cls-1 fill:#fff; AWATERA [PERSON_NAME] Спецификации Заказы Чаты 122 Todo Про…" at bounding box center [731, 363] width 1462 height 726
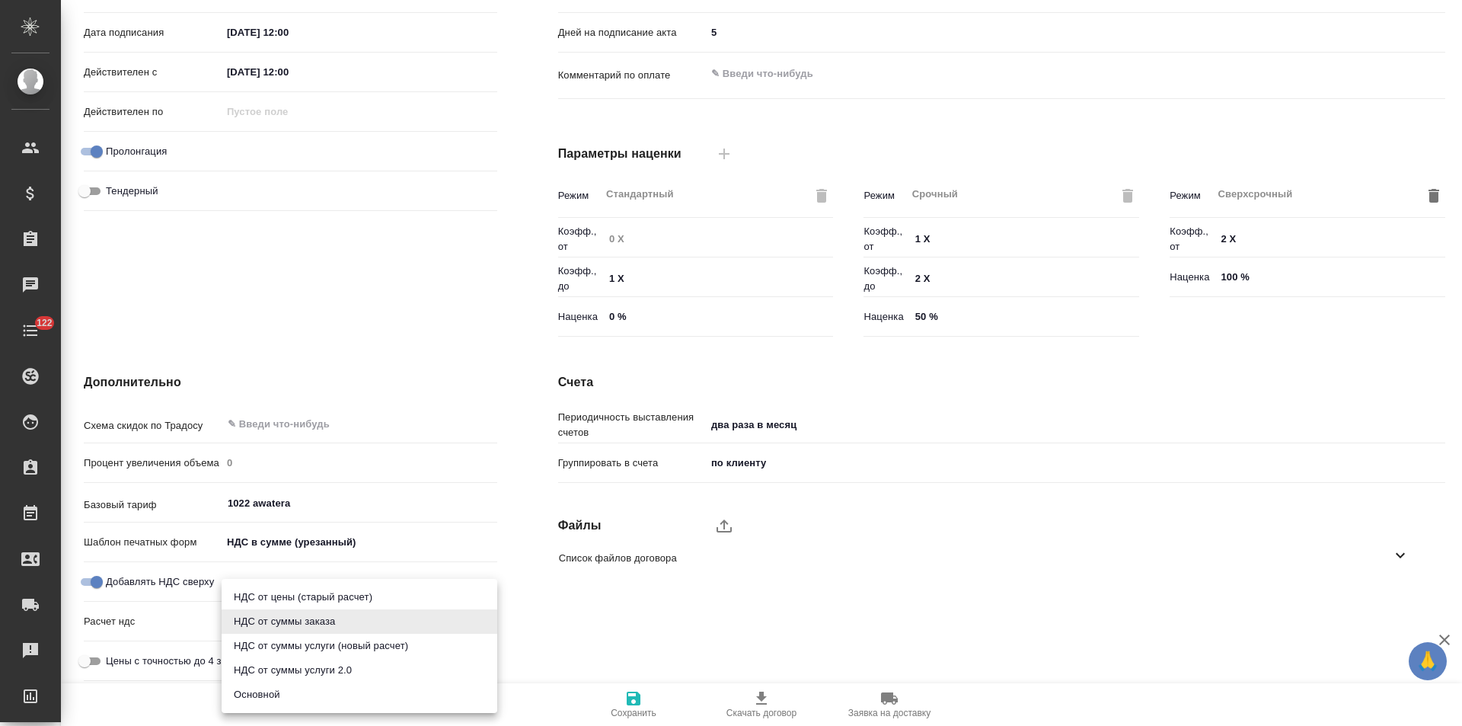
click at [295, 695] on li "Основной" at bounding box center [360, 694] width 276 height 24
type input "basic"
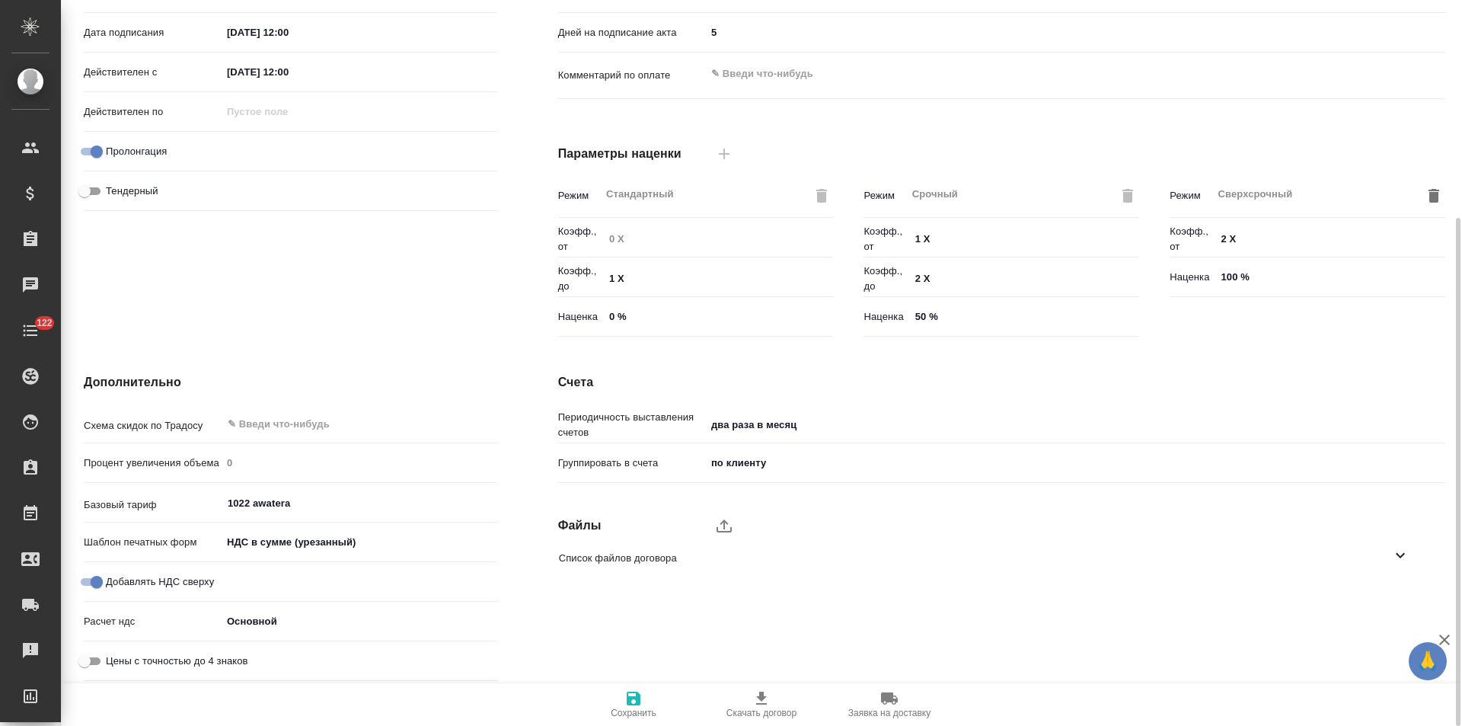
click at [317, 538] on body "🙏 .cls-1 fill:#fff; AWATERA [PERSON_NAME] Спецификации Заказы 0 Чаты 122 Todo П…" at bounding box center [731, 363] width 1462 height 726
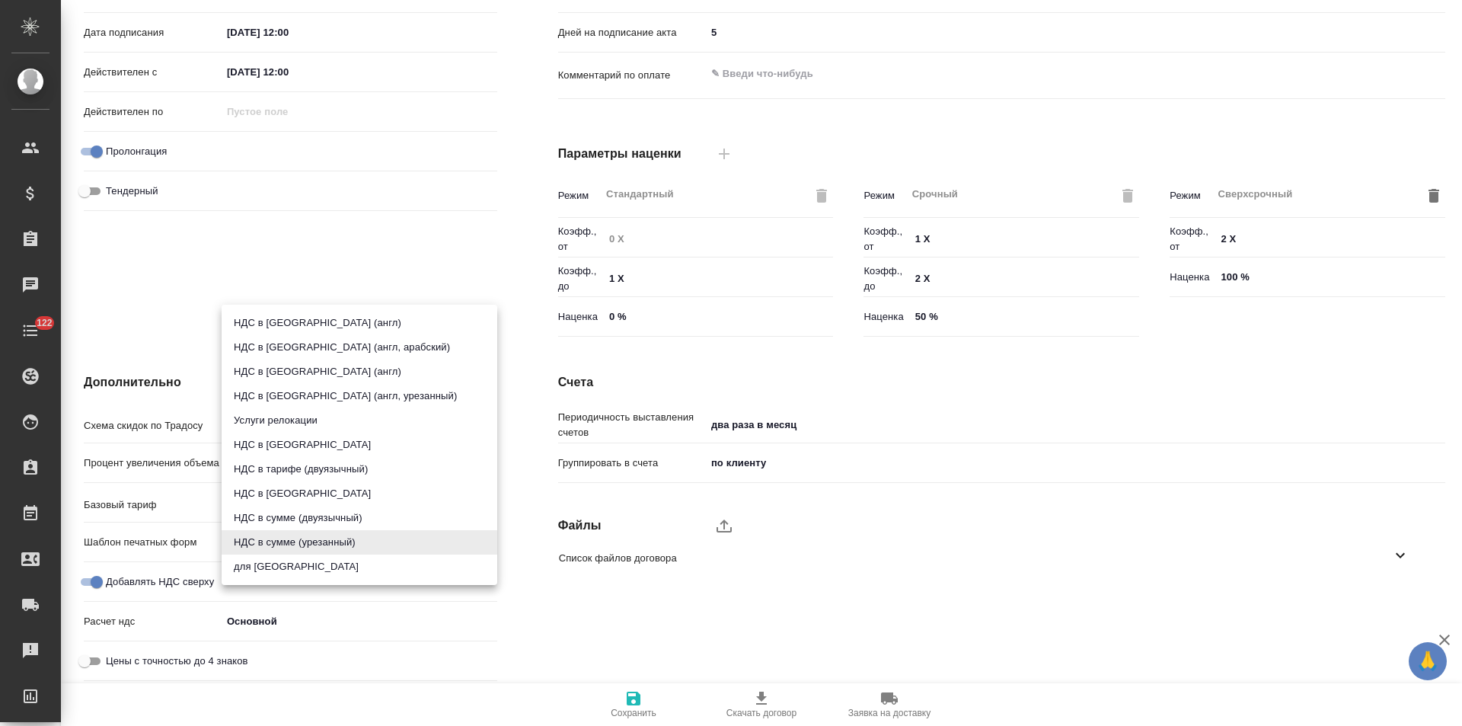
click at [308, 488] on li "НДС в [GEOGRAPHIC_DATA]" at bounding box center [360, 493] width 276 height 24
type input "russian2"
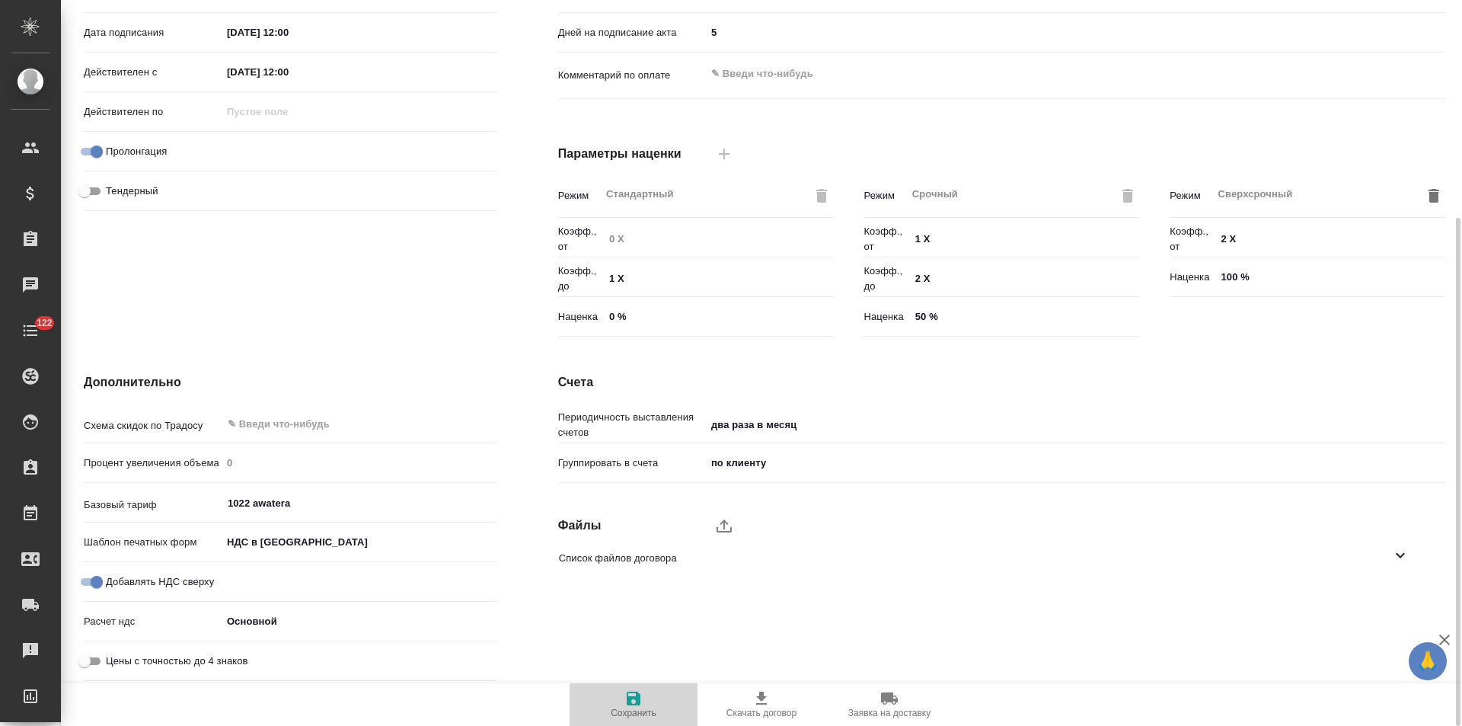
click at [636, 707] on span "Сохранить" at bounding box center [634, 712] width 46 height 11
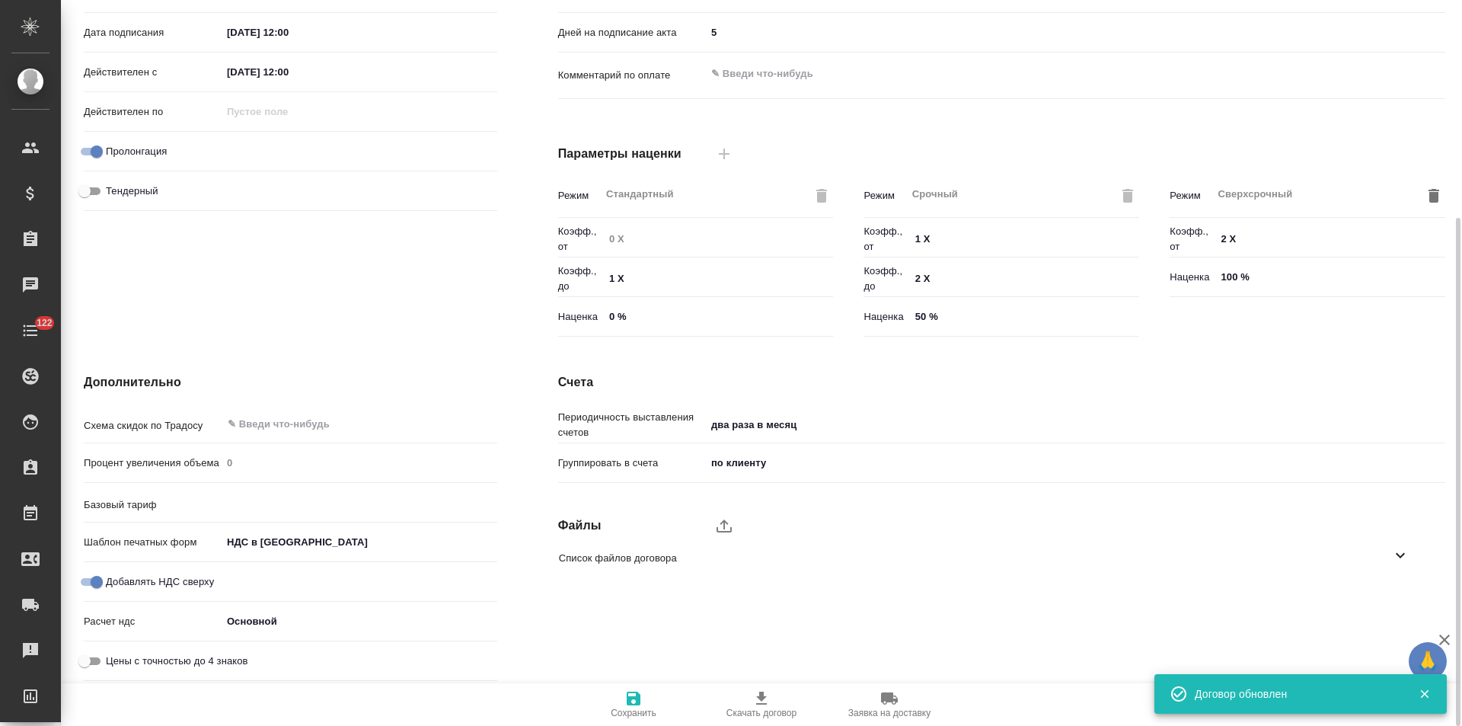
type input "1022 awatera"
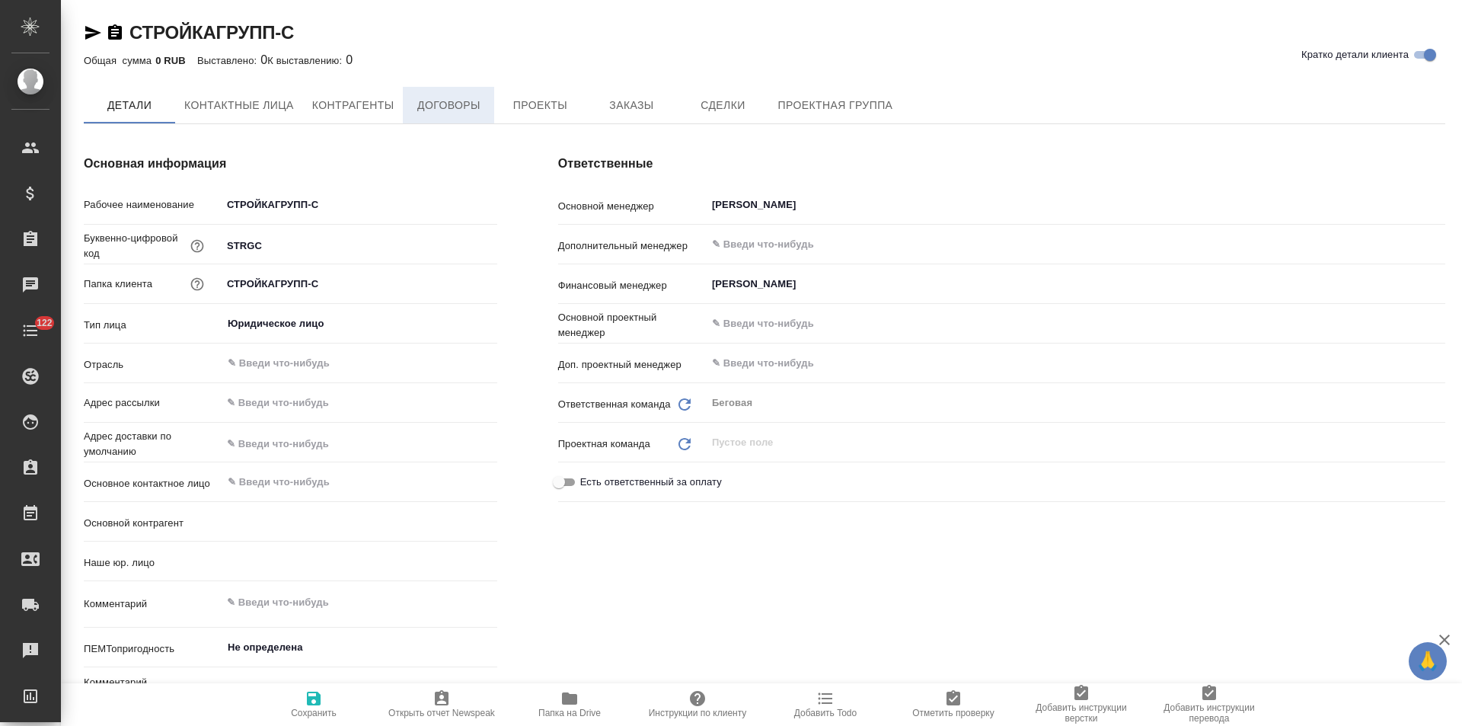
click at [448, 108] on span "Договоры" at bounding box center [448, 105] width 73 height 19
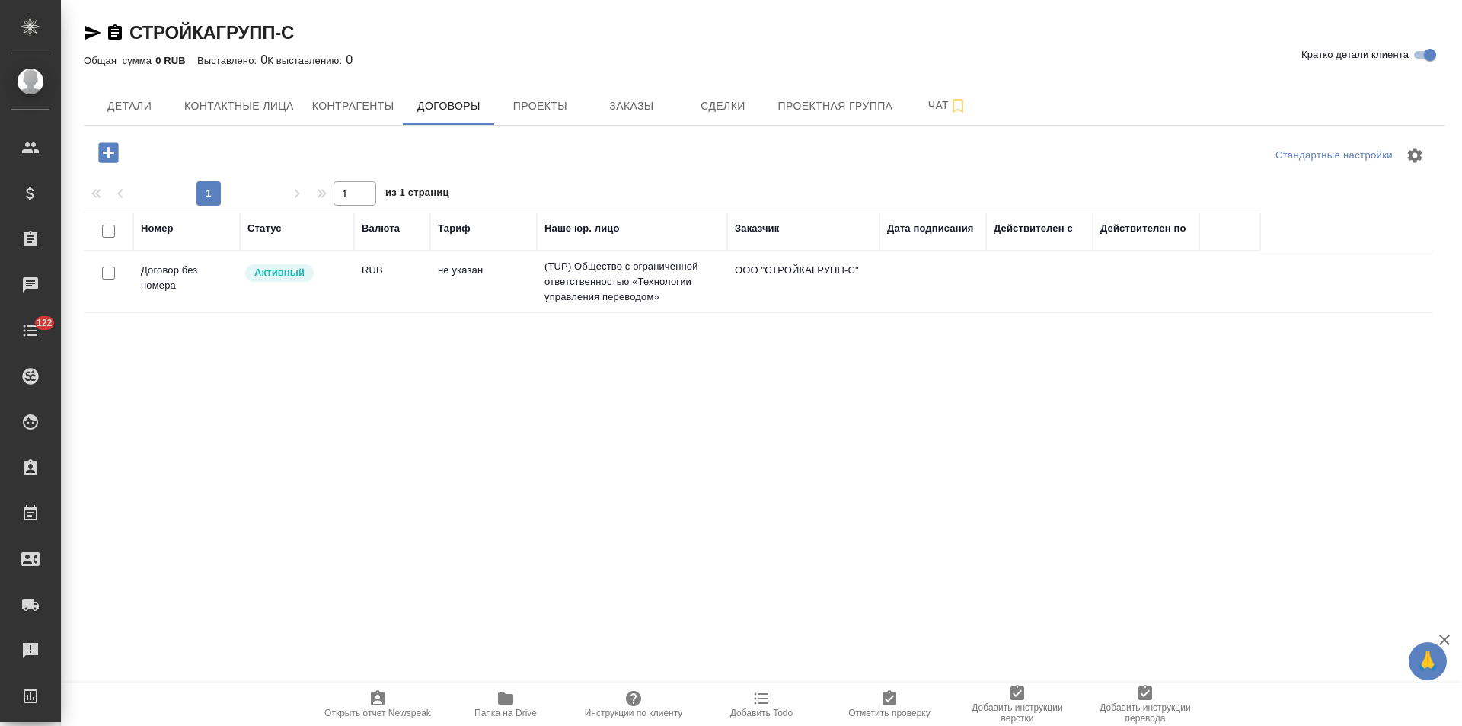
click at [537, 284] on td "(TUP) Общество с ограниченной ответственностью «Технологии управления переводом»" at bounding box center [632, 281] width 190 height 61
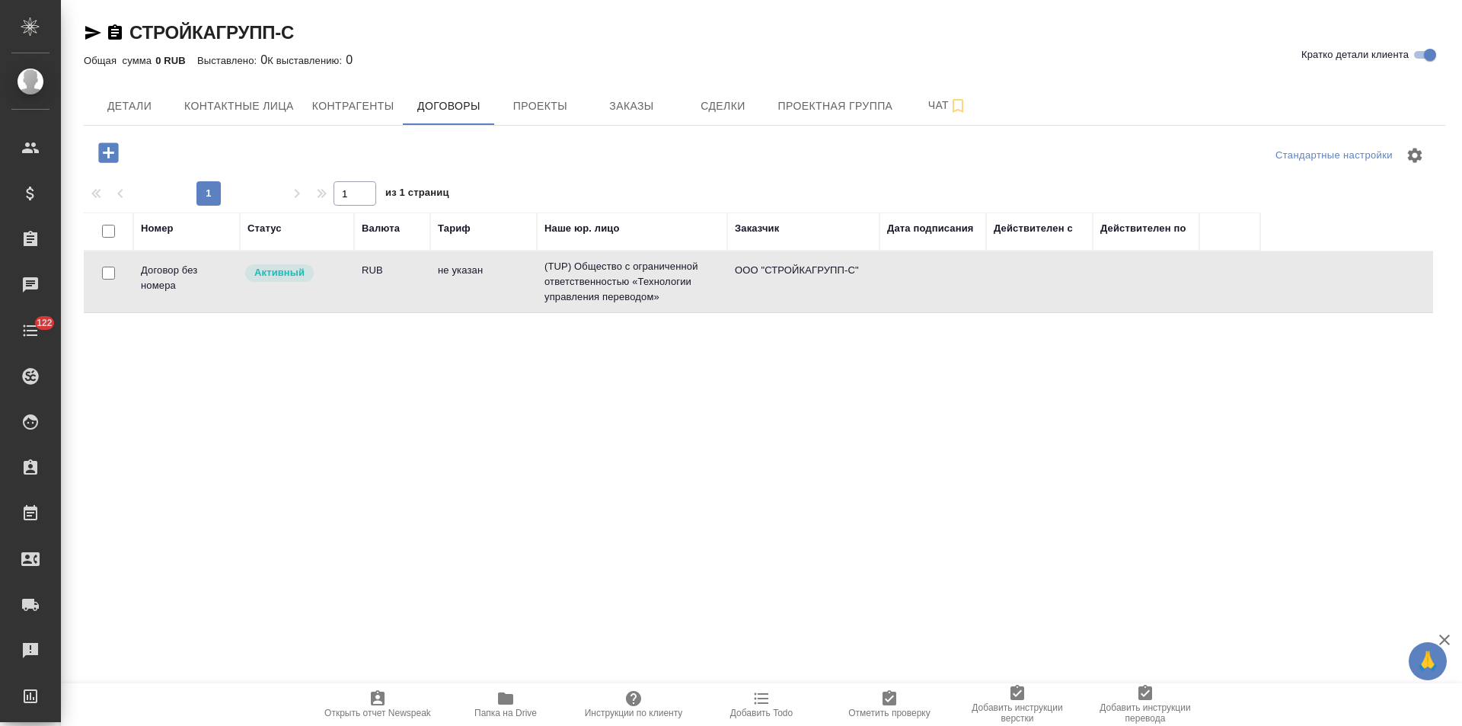
click at [537, 284] on td "(TUP) Общество с ограниченной ответственностью «Технологии управления переводом»" at bounding box center [632, 281] width 190 height 61
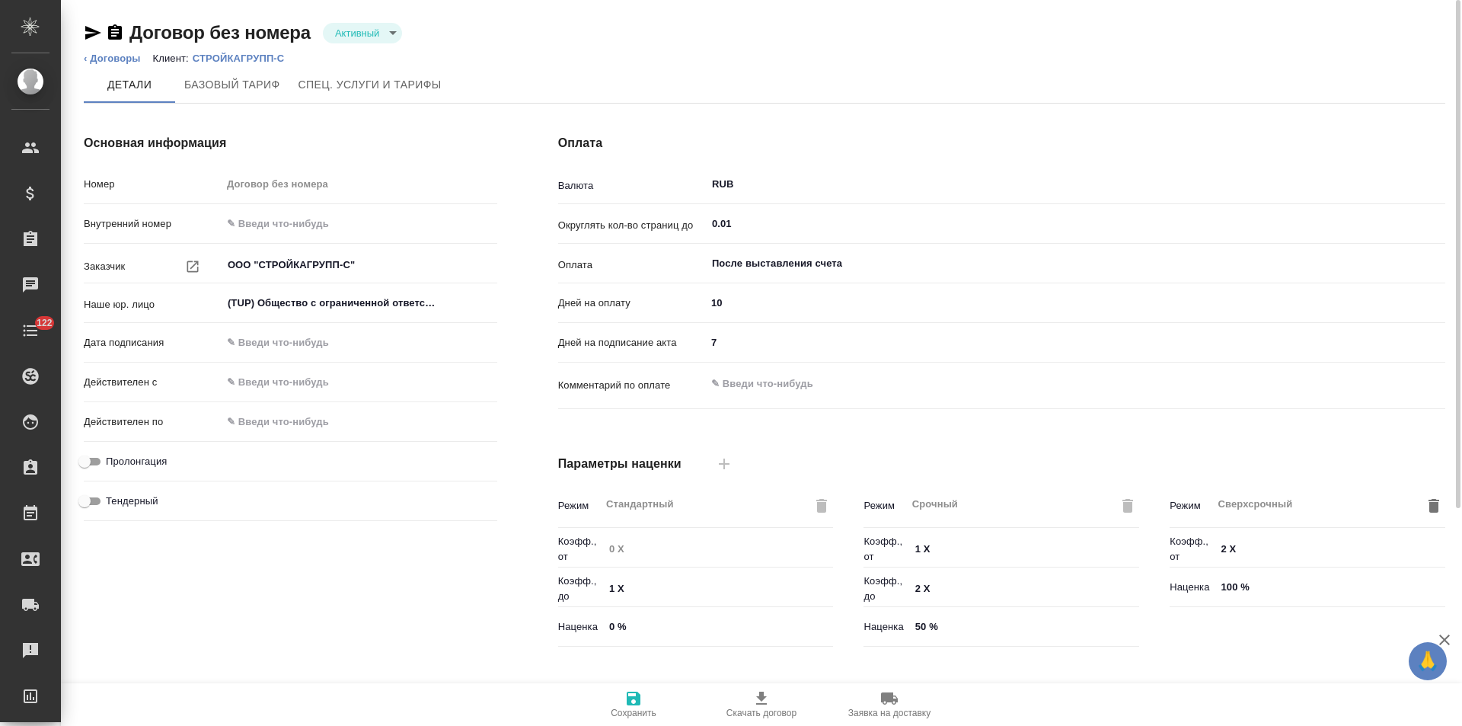
click at [374, 34] on body "🙏 .cls-1 fill:#fff; AWATERA [PERSON_NAME] Спецификации Заказы Чаты 122 Todo Про…" at bounding box center [731, 363] width 1462 height 726
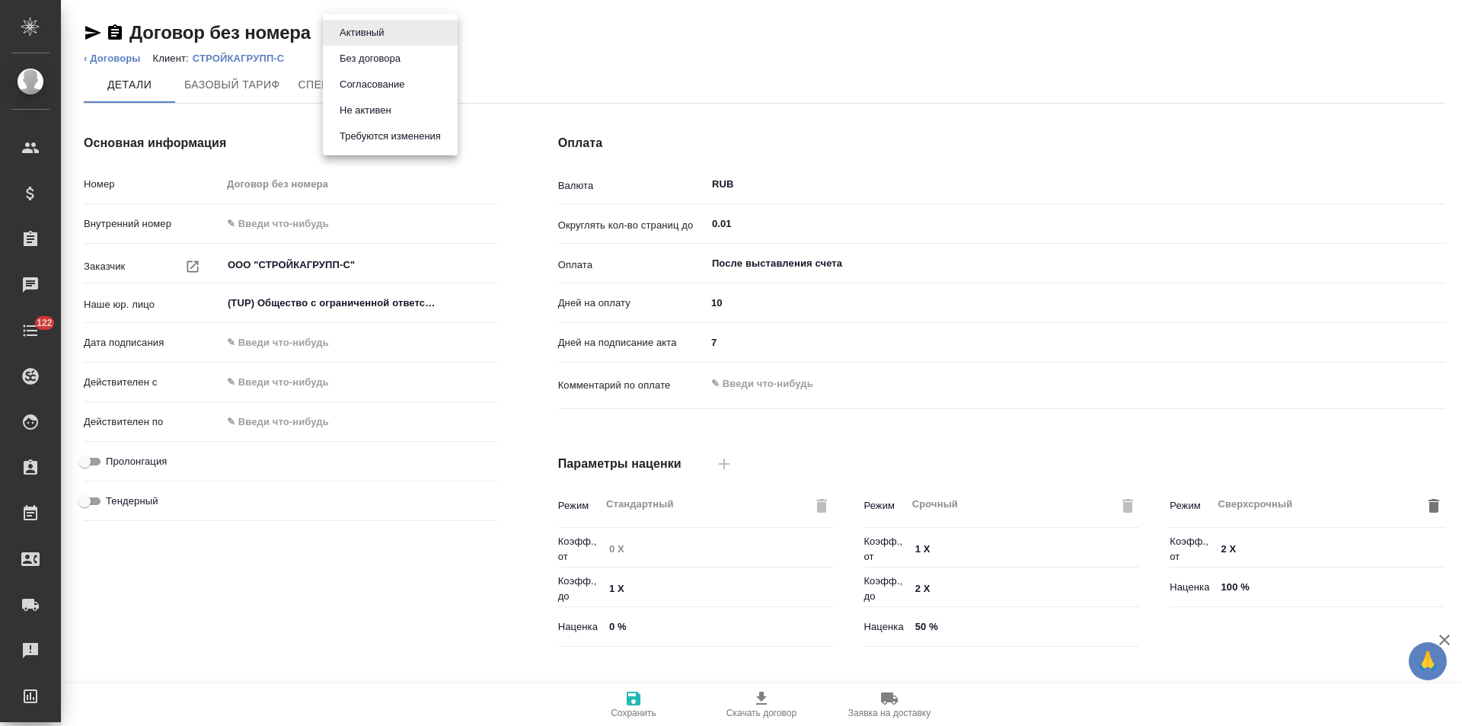
click at [368, 112] on button "Не активен" at bounding box center [365, 110] width 61 height 17
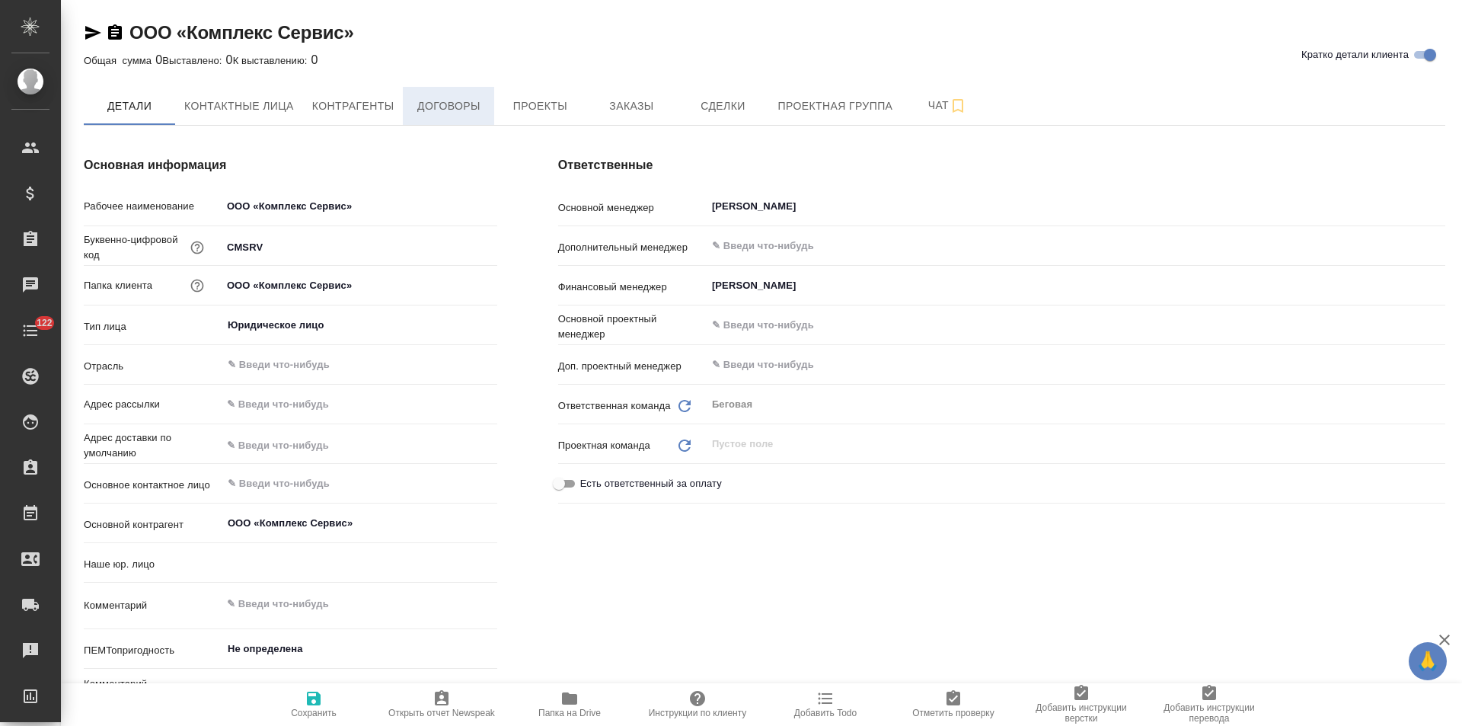
click at [474, 113] on span "Договоры" at bounding box center [448, 106] width 73 height 19
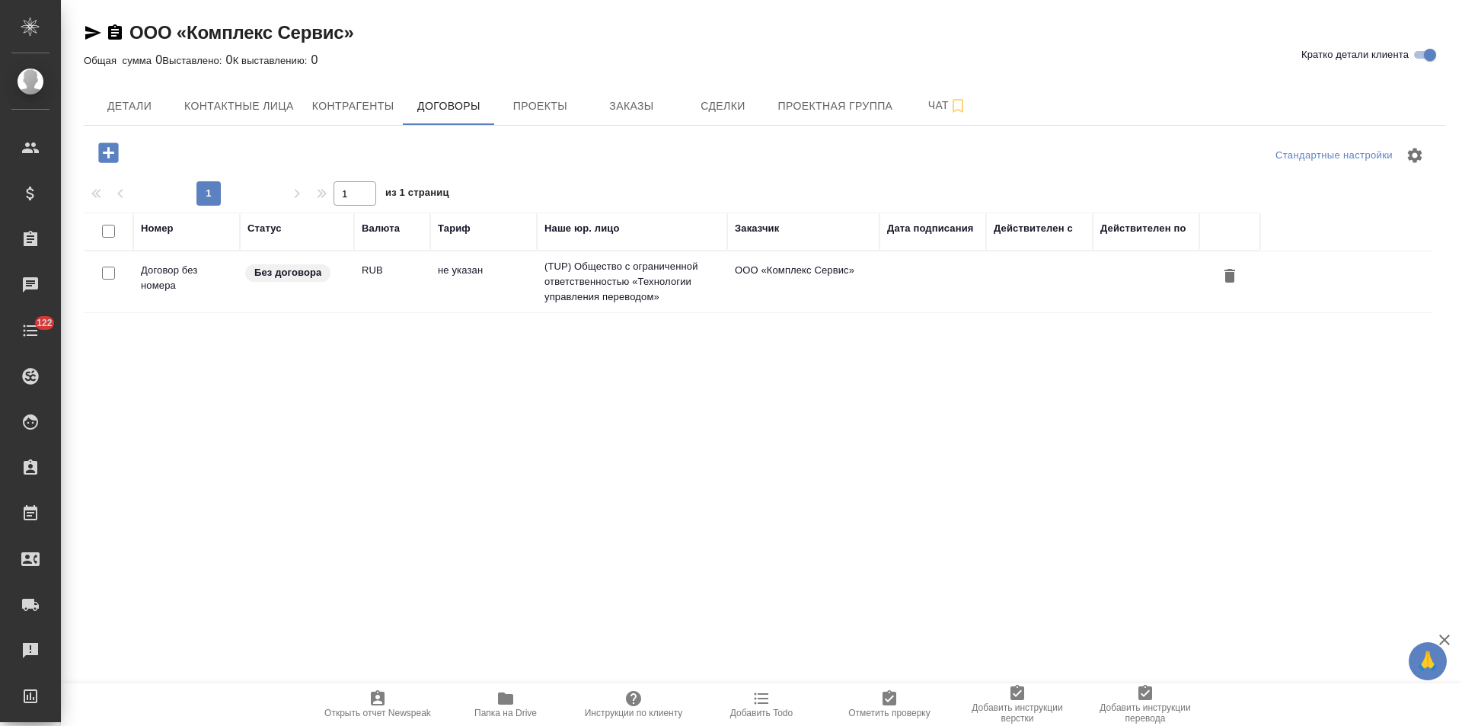
click at [657, 289] on td "(TUP) Общество с ограниченной ответственностью «Технологии управления переводом»" at bounding box center [632, 281] width 190 height 61
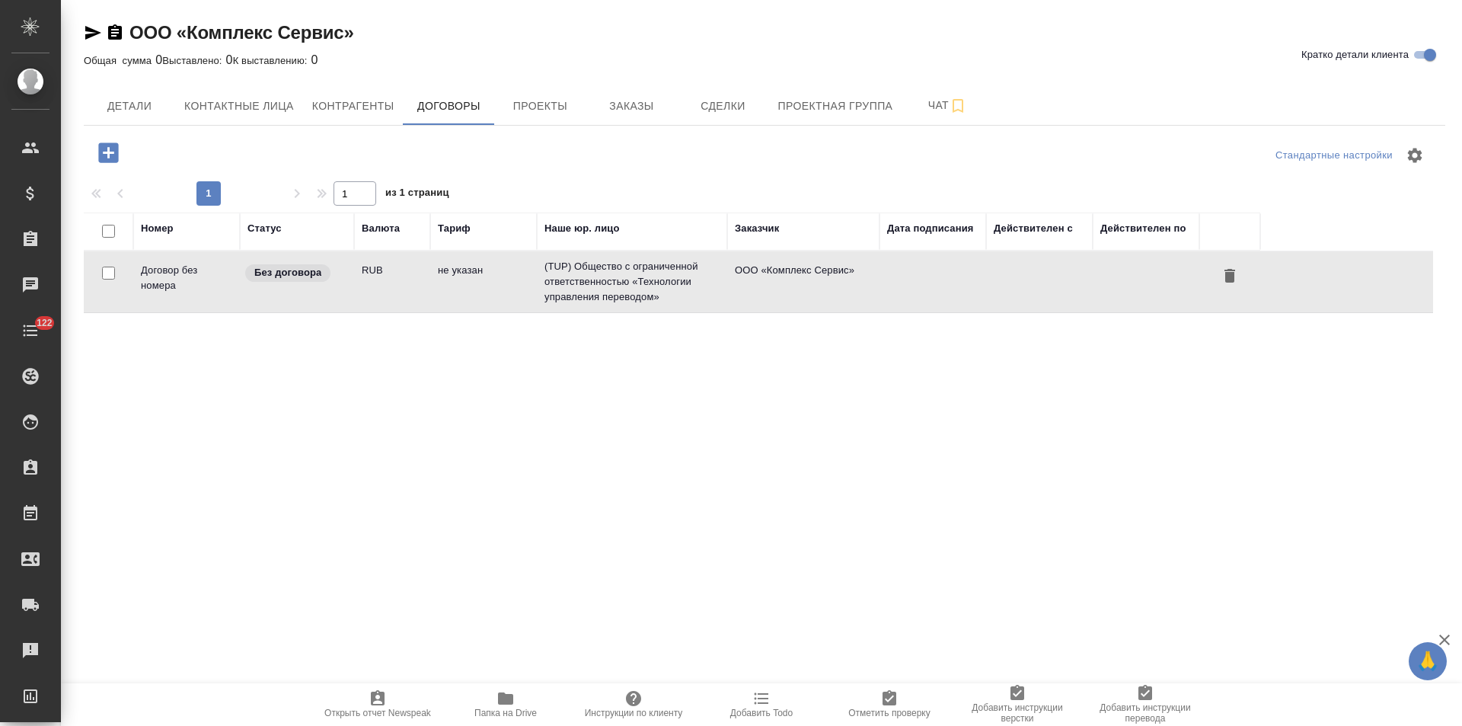
click at [657, 289] on td "(TUP) Общество с ограниченной ответственностью «Технологии управления переводом»" at bounding box center [632, 281] width 190 height 61
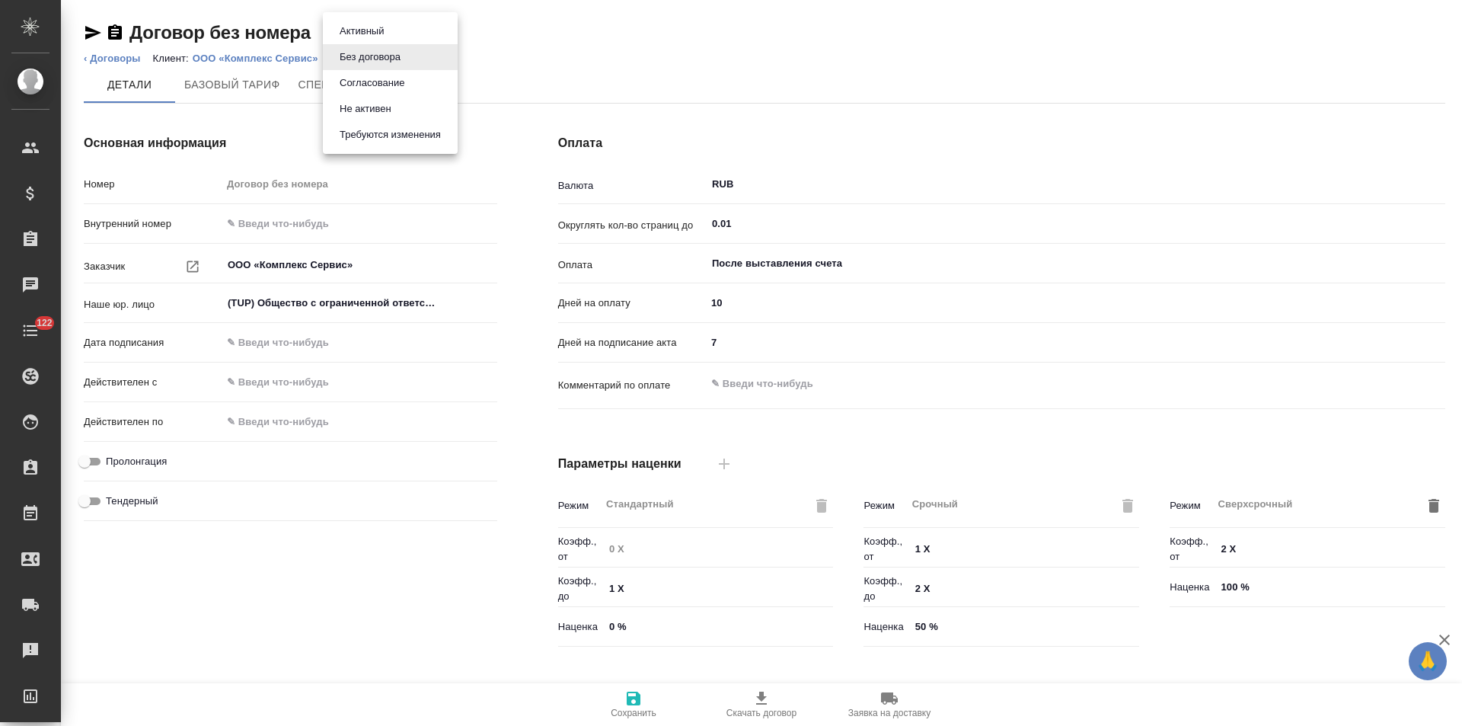
click at [385, 111] on button "Не активен" at bounding box center [365, 109] width 61 height 17
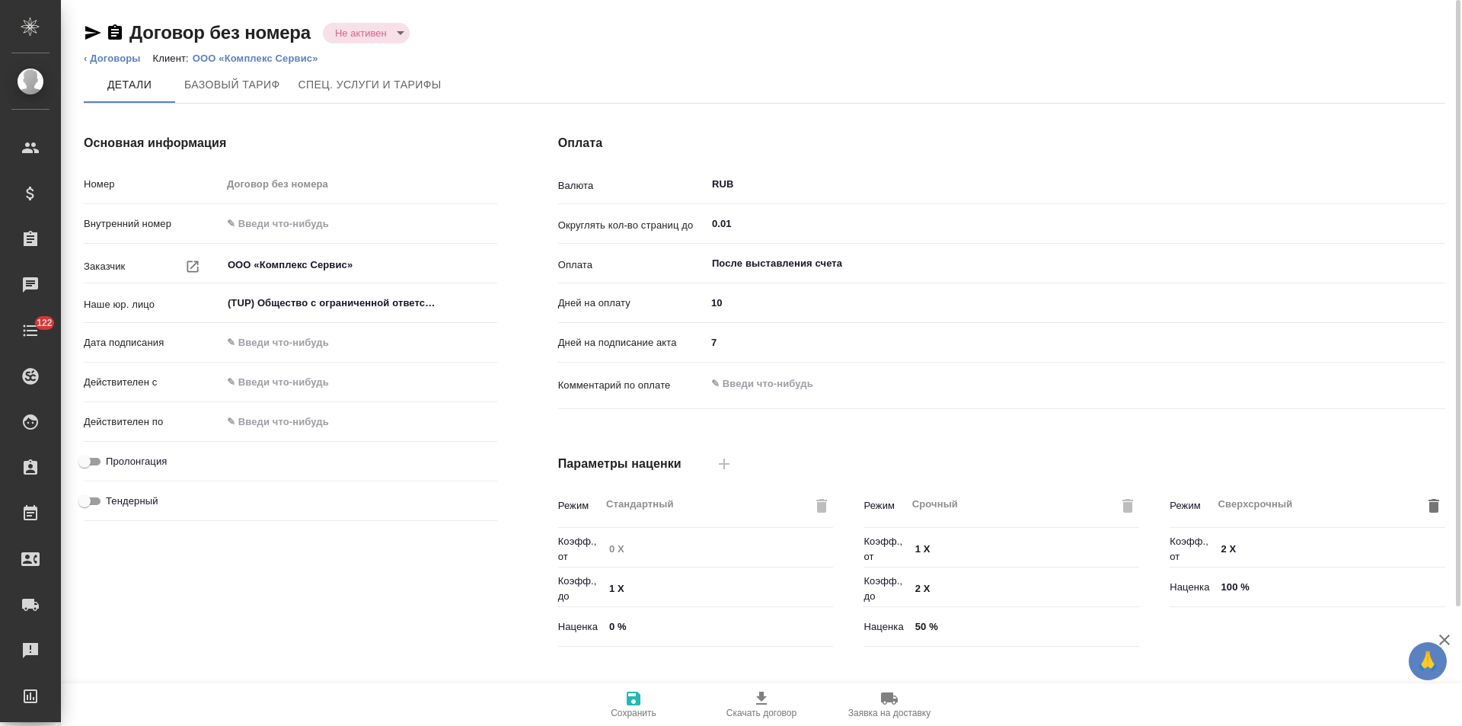
scroll to position [310, 0]
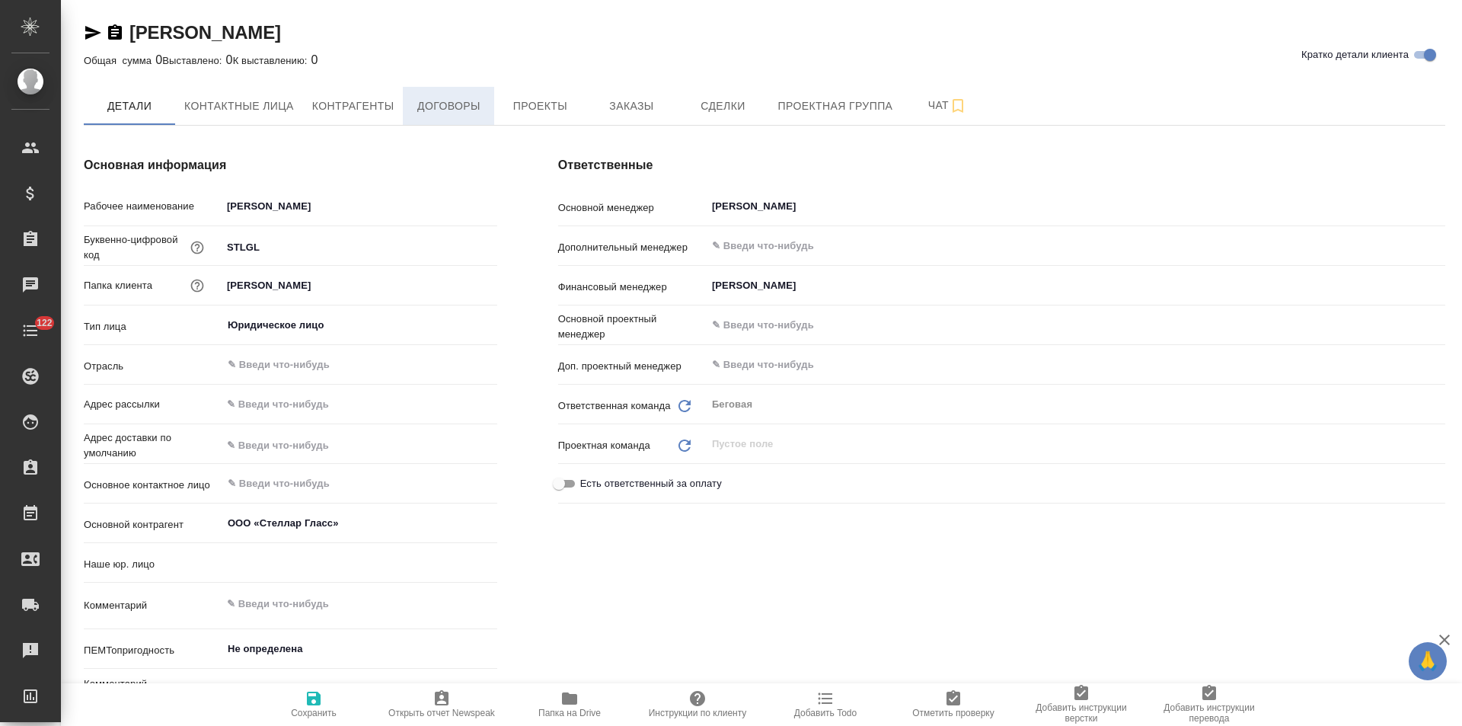
click at [452, 114] on span "Договоры" at bounding box center [448, 106] width 73 height 19
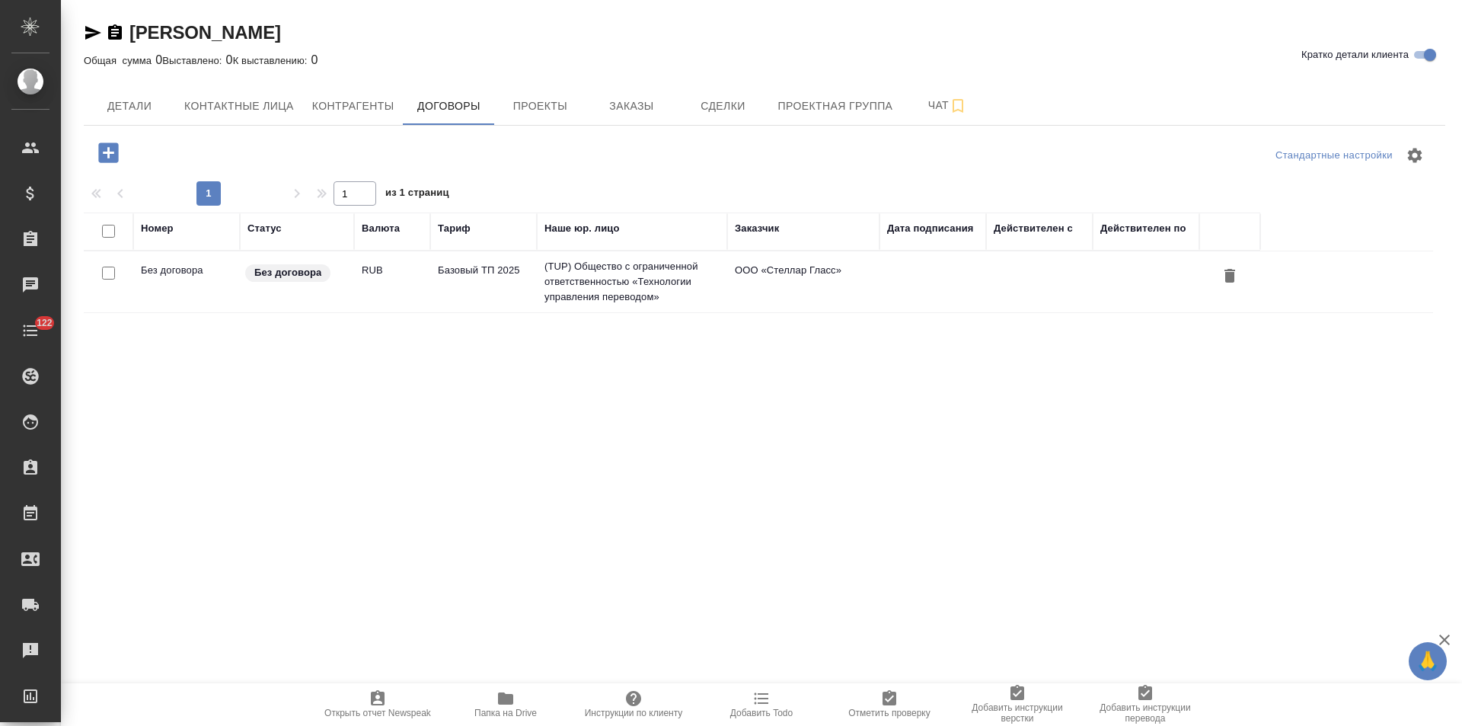
click at [624, 273] on td "(TUP) Общество с ограниченной ответственностью «Технологии управления переводом»" at bounding box center [632, 281] width 190 height 61
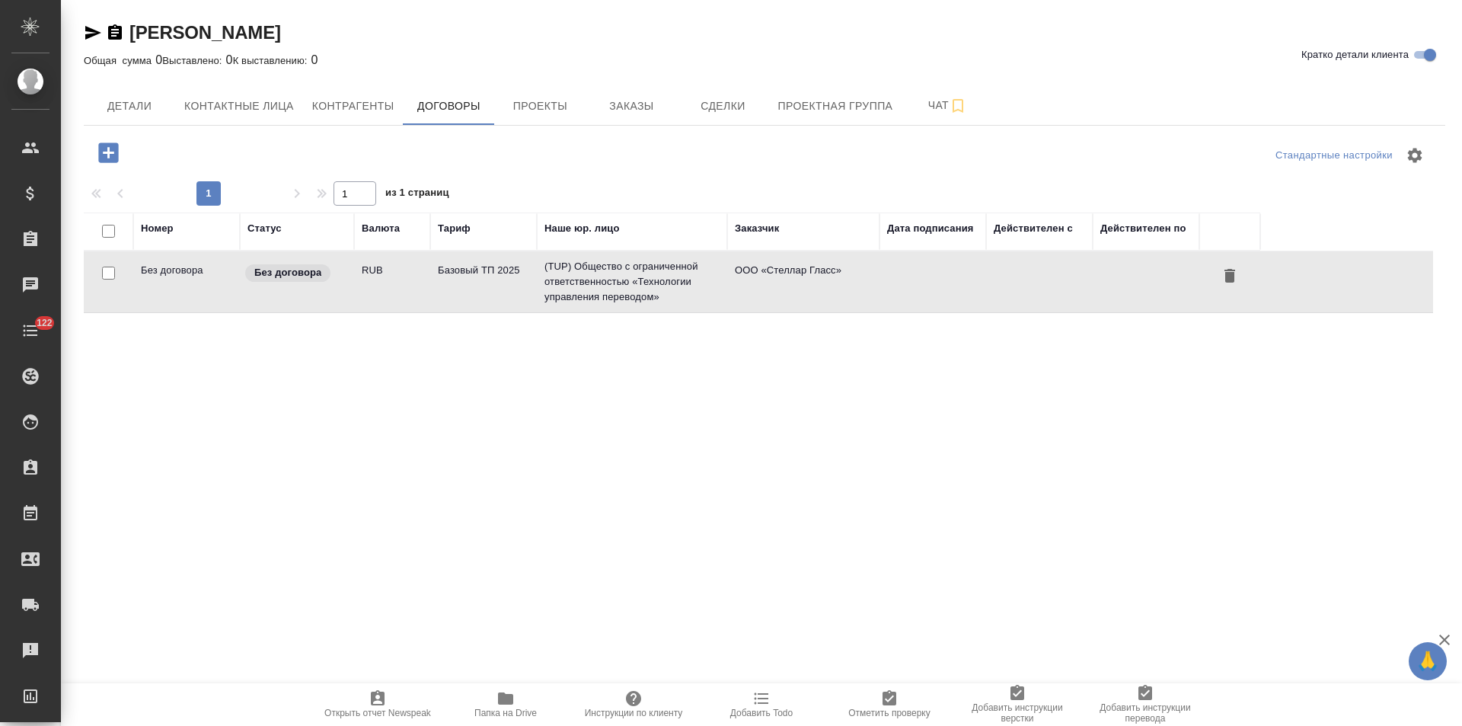
click at [624, 273] on td "(TUP) Общество с ограниченной ответственностью «Технологии управления переводом»" at bounding box center [632, 281] width 190 height 61
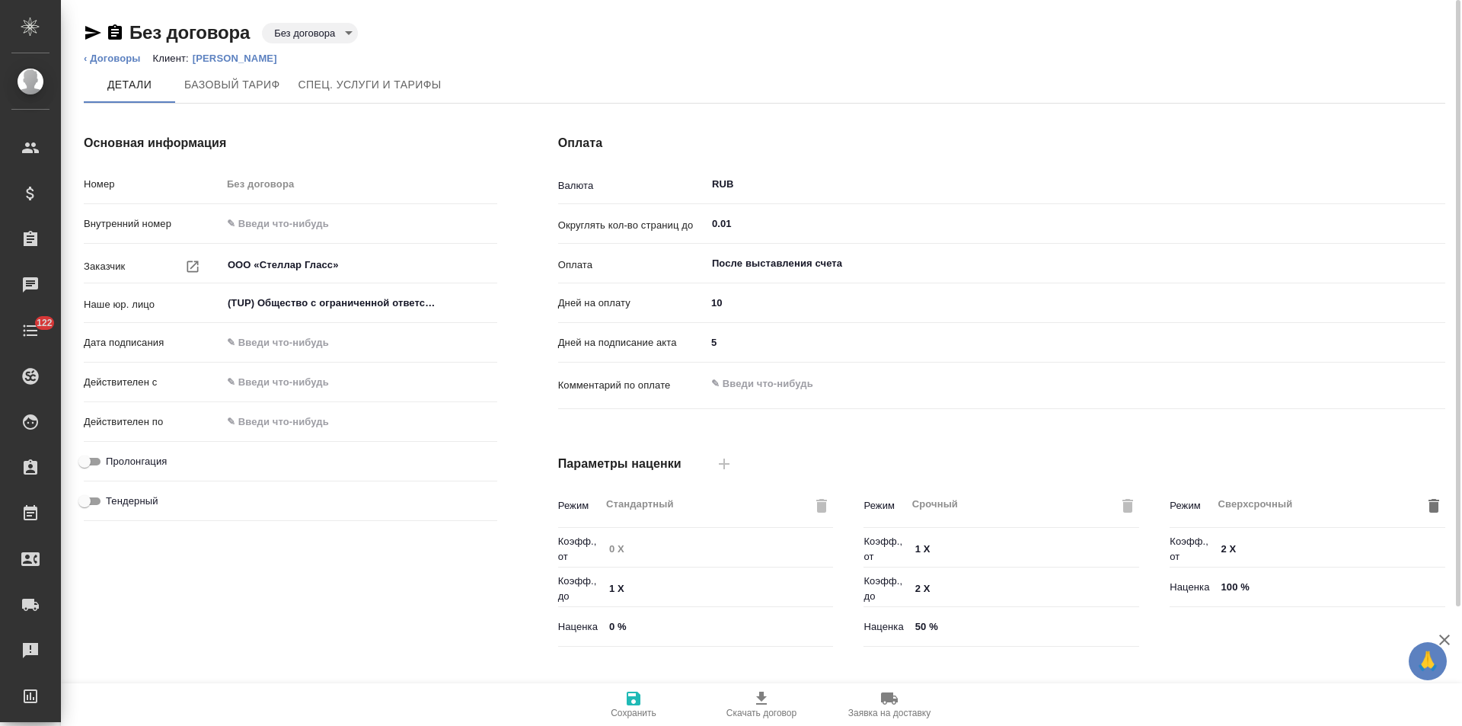
click at [346, 33] on body "🙏 .cls-1 fill:#fff; AWATERA Левченко Юлия Клиенты Спецификации Заказы Чаты 122 …" at bounding box center [731, 363] width 1462 height 726
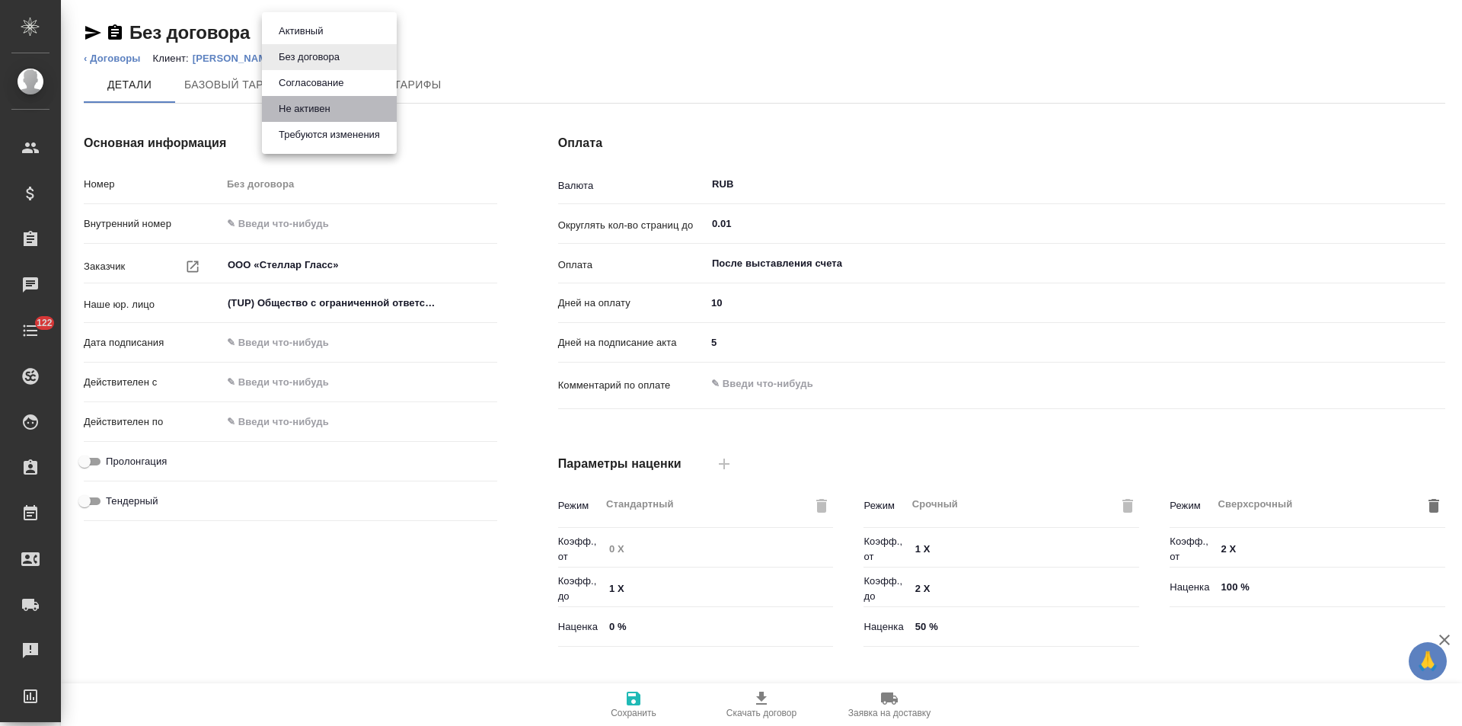
click at [341, 108] on li "Не активен" at bounding box center [329, 109] width 135 height 26
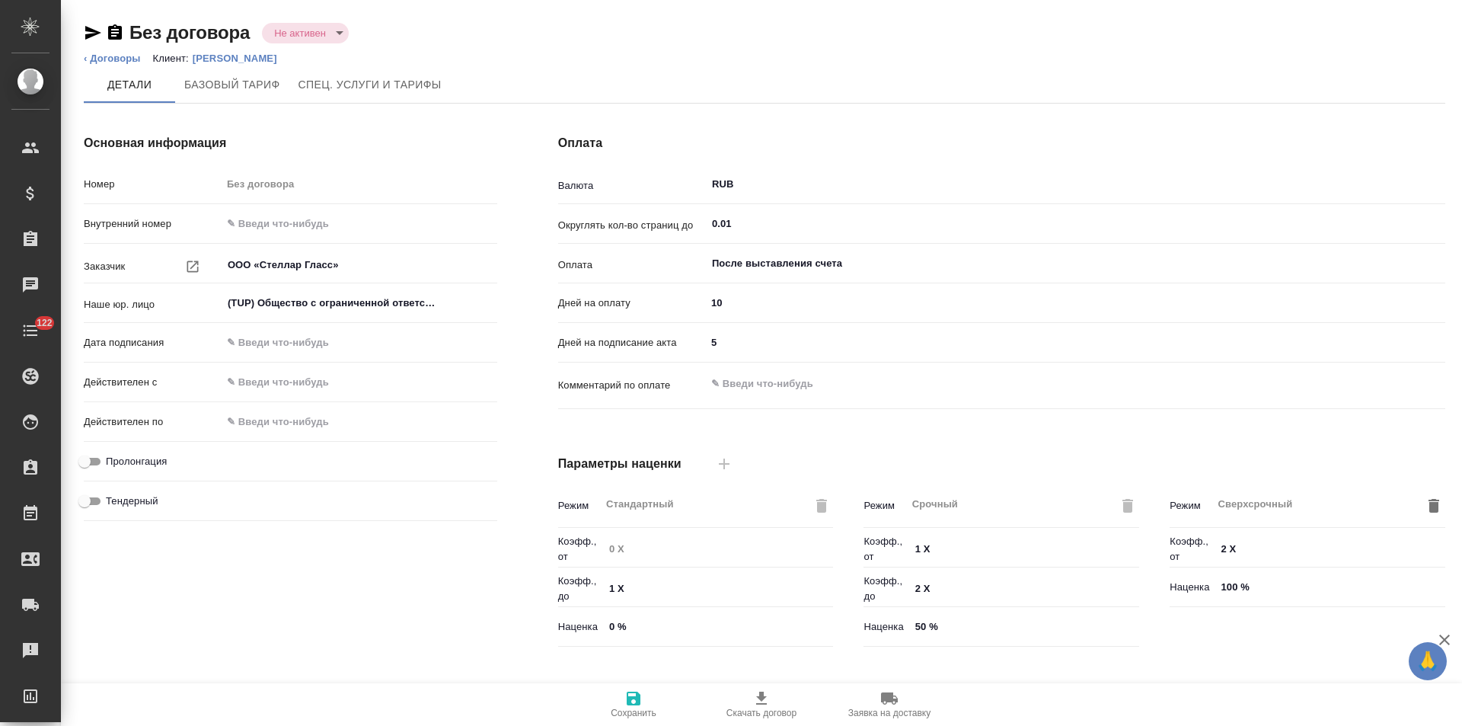
type input "Базовый ТП 2025"
click at [240, 59] on p "Стеллар Гласс" at bounding box center [241, 58] width 96 height 11
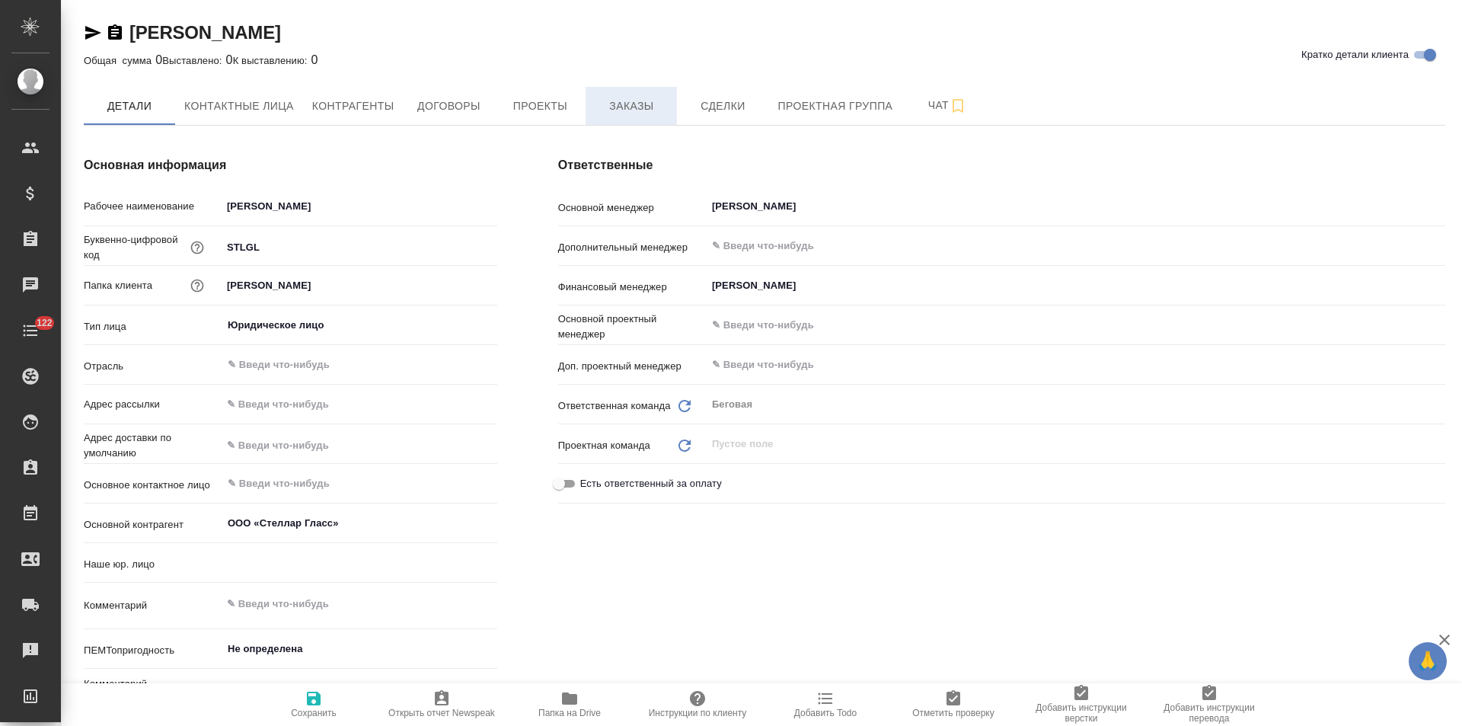
click at [618, 110] on span "Заказы" at bounding box center [631, 106] width 73 height 19
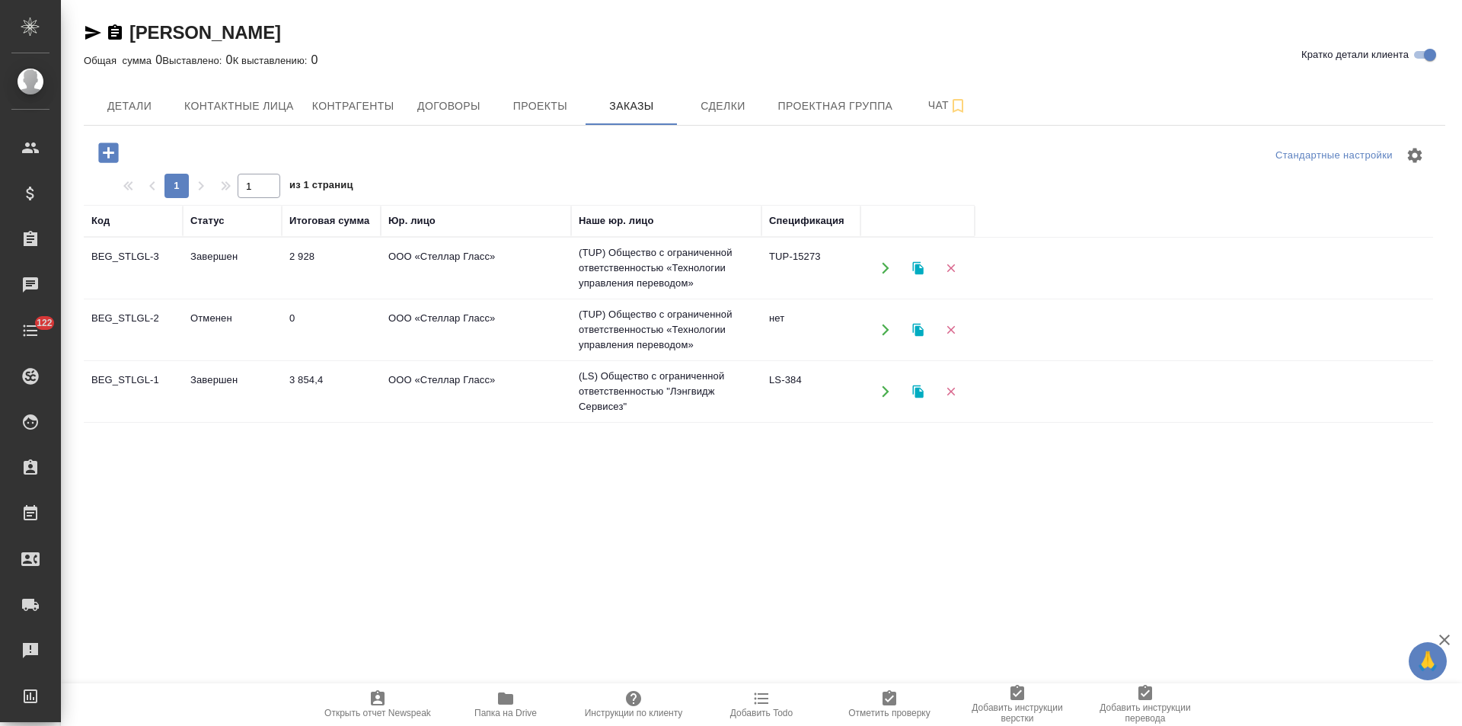
click at [583, 270] on td "(TUP) Общество с ограниченной ответственностью «Технологии управления переводом»" at bounding box center [666, 268] width 190 height 61
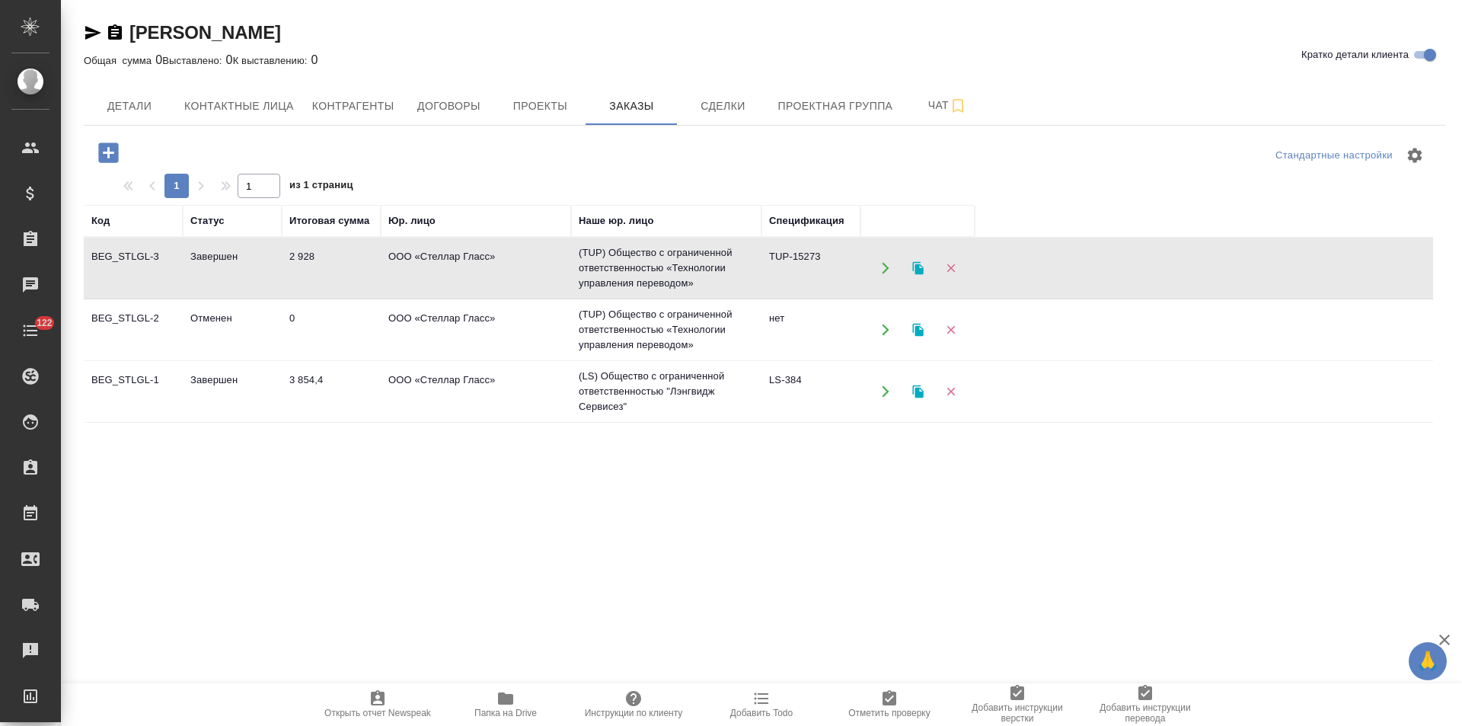
click at [583, 270] on td "(TUP) Общество с ограниченной ответственностью «Технологии управления переводом»" at bounding box center [666, 268] width 190 height 61
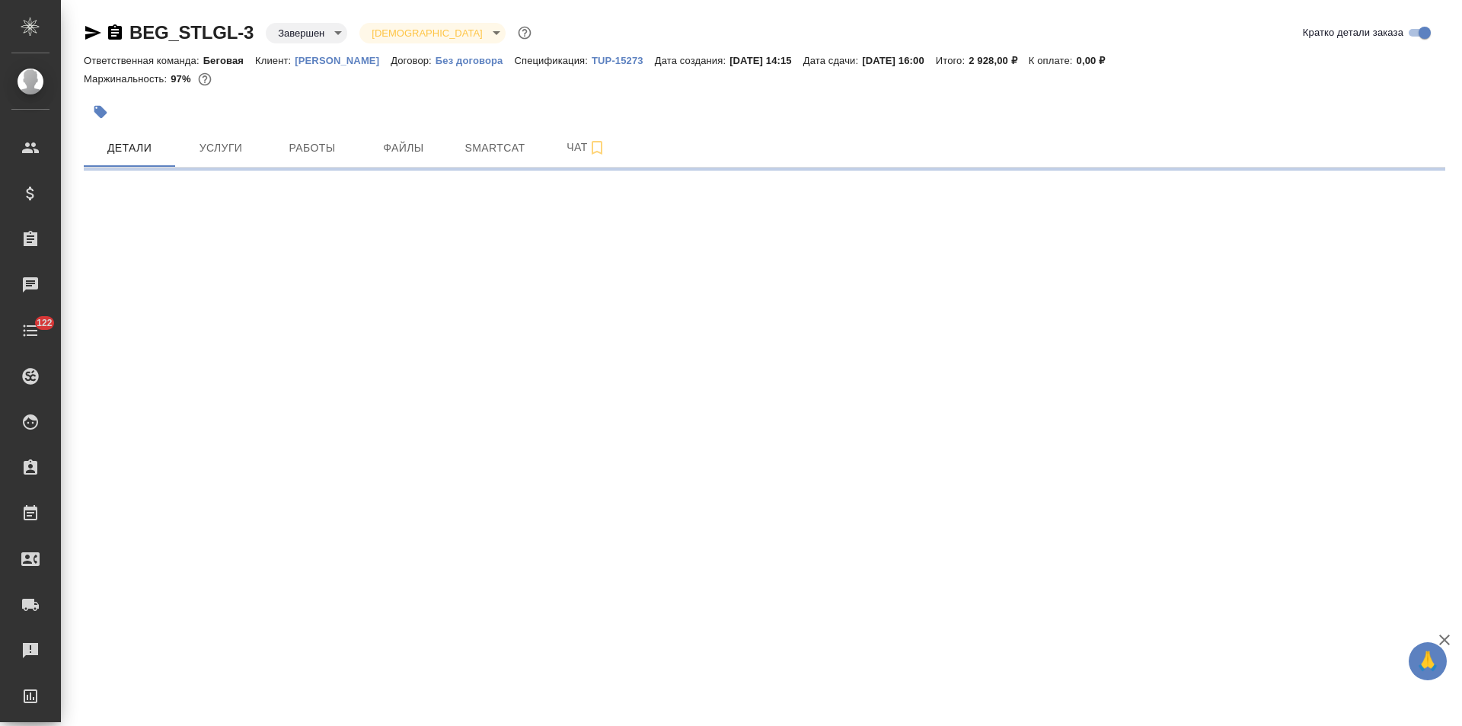
select select "RU"
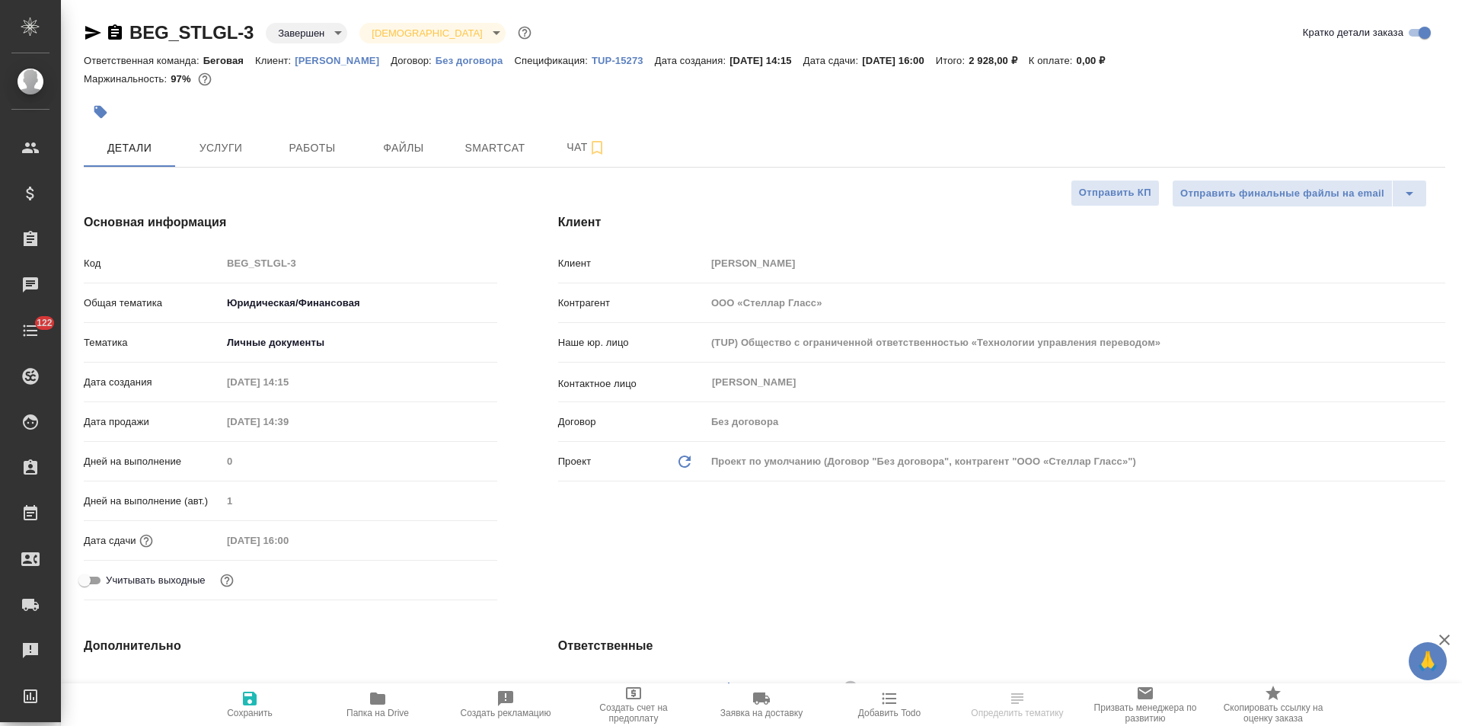
type textarea "x"
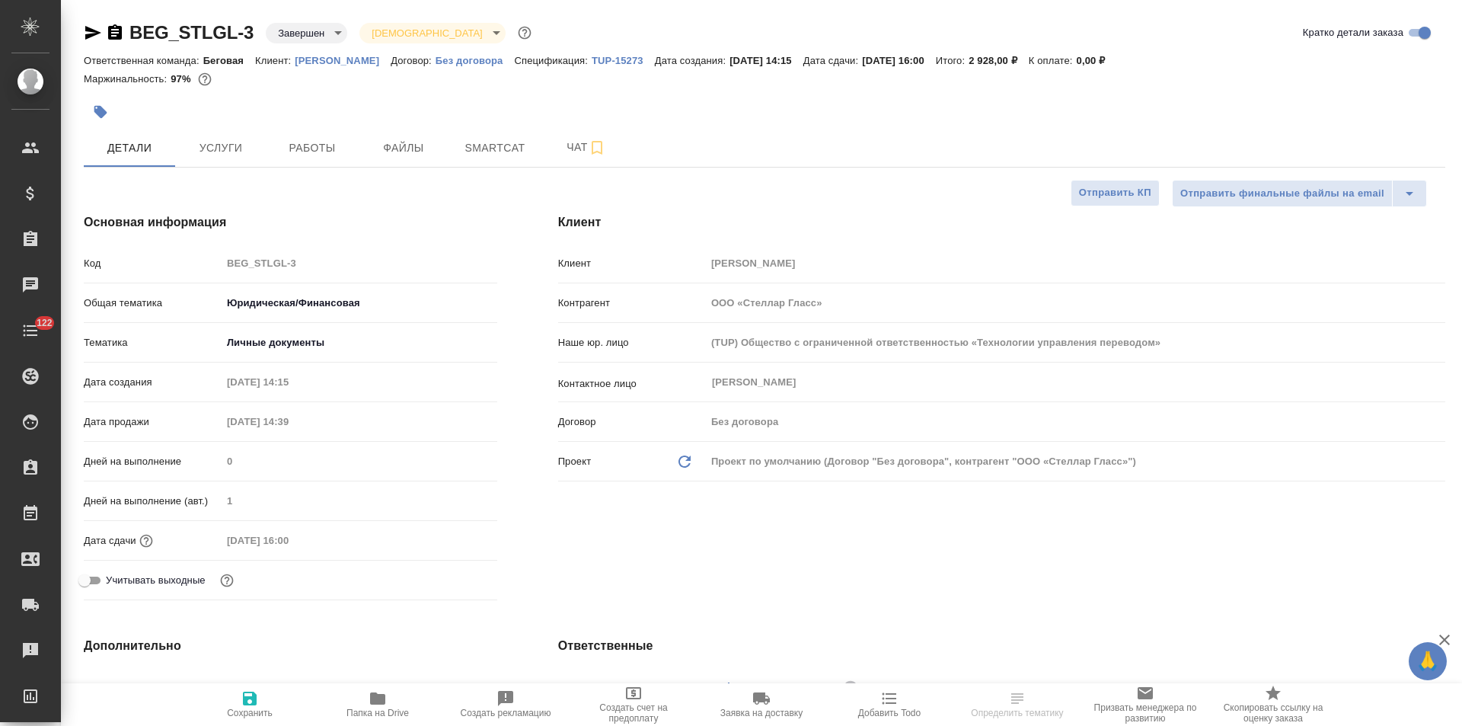
type textarea "x"
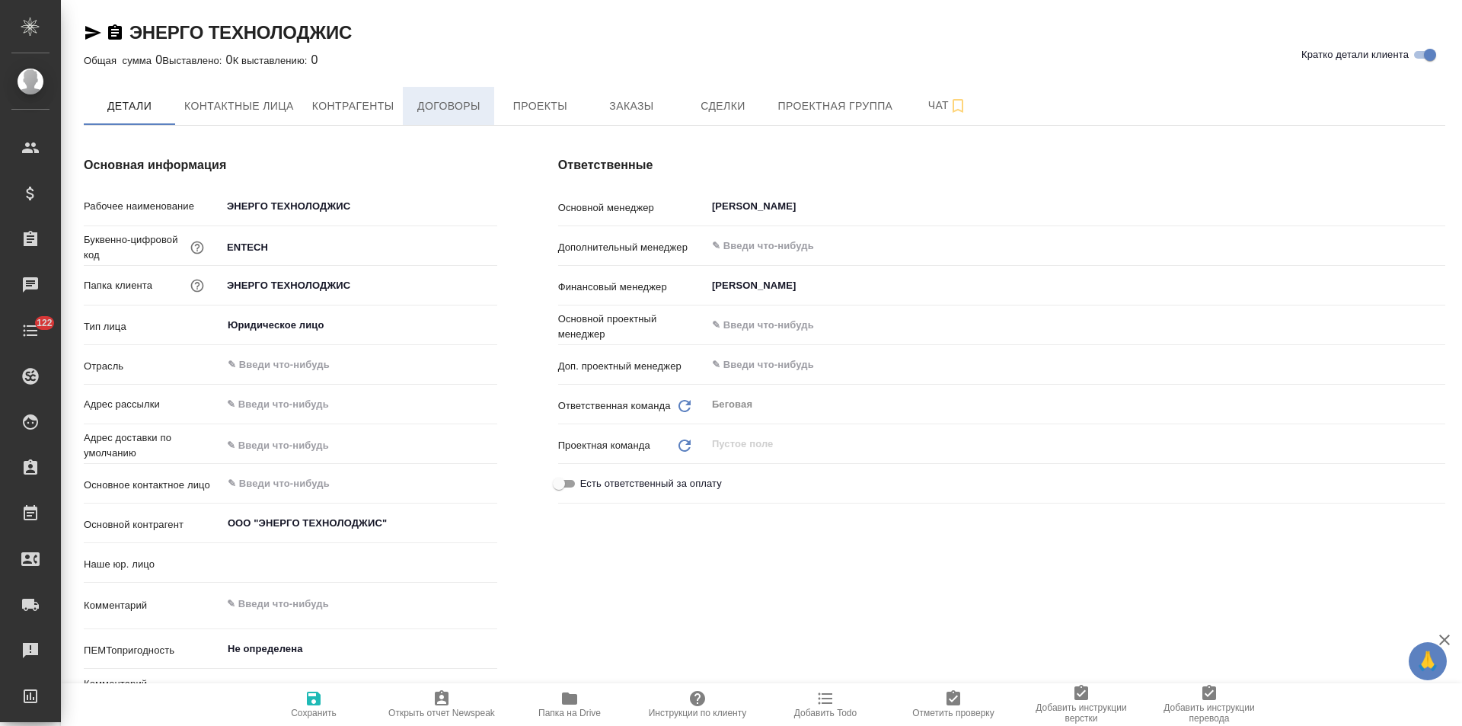
click at [477, 106] on span "Договоры" at bounding box center [448, 106] width 73 height 19
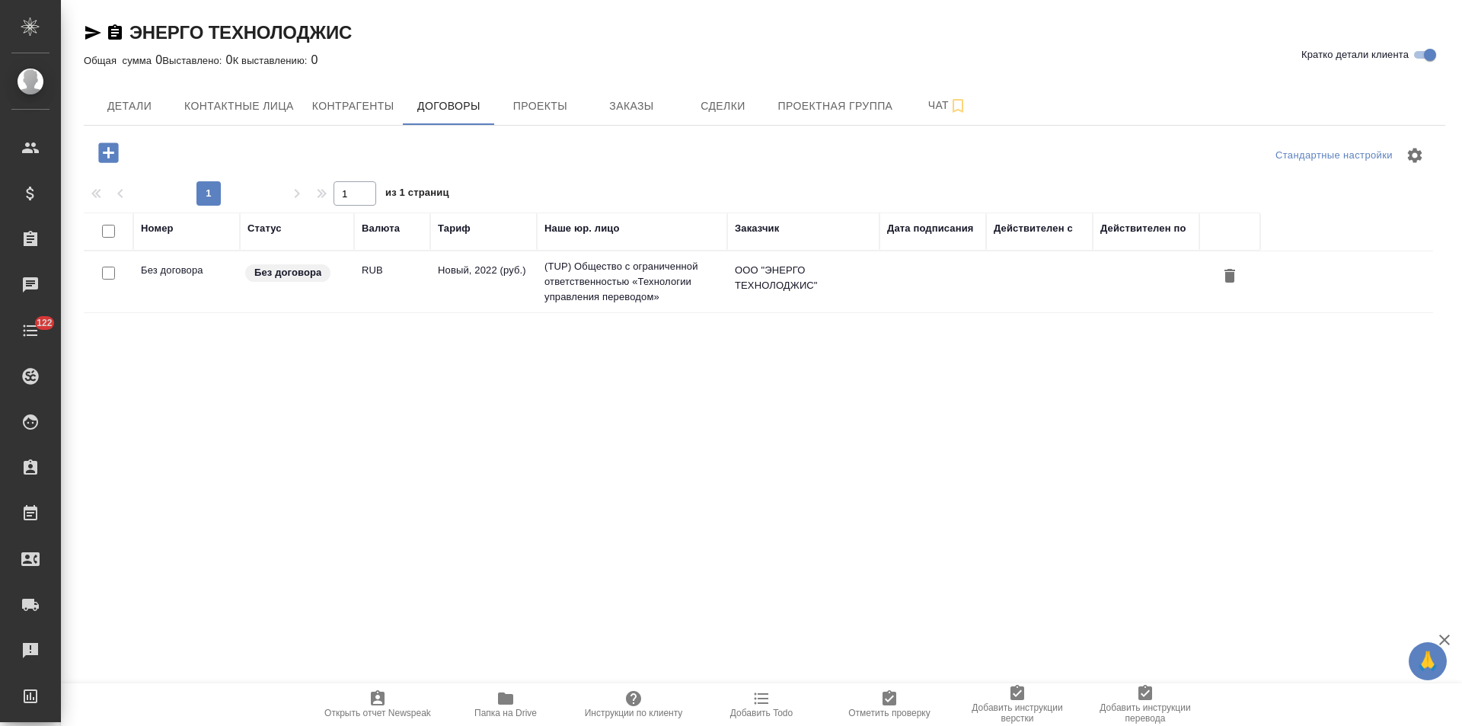
click at [627, 298] on td "(TUP) Общество с ограниченной ответственностью «Технологии управления переводом»" at bounding box center [632, 281] width 190 height 61
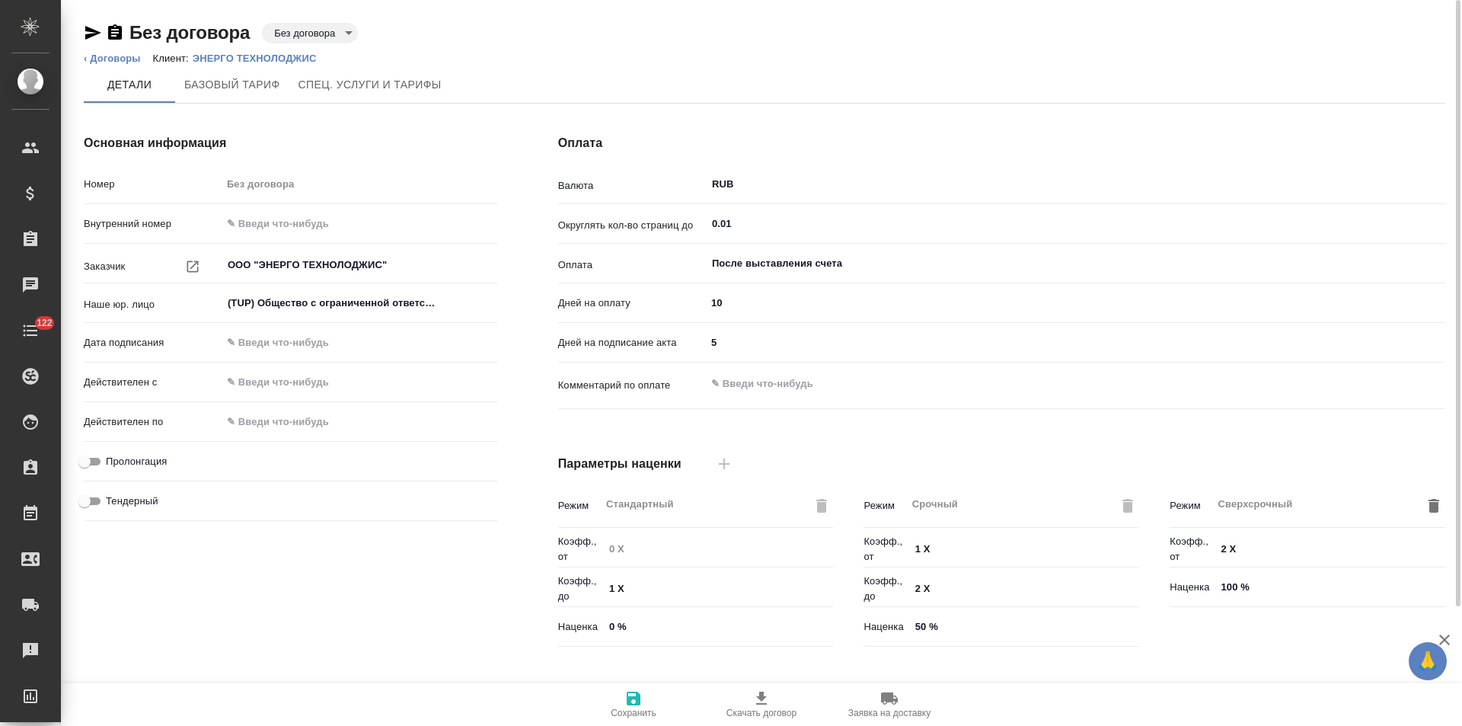
click at [321, 35] on body "🙏 .cls-1 fill:#fff; AWATERA Левченко Юлия Клиенты Спецификации Заказы Чаты 122 …" at bounding box center [731, 363] width 1462 height 726
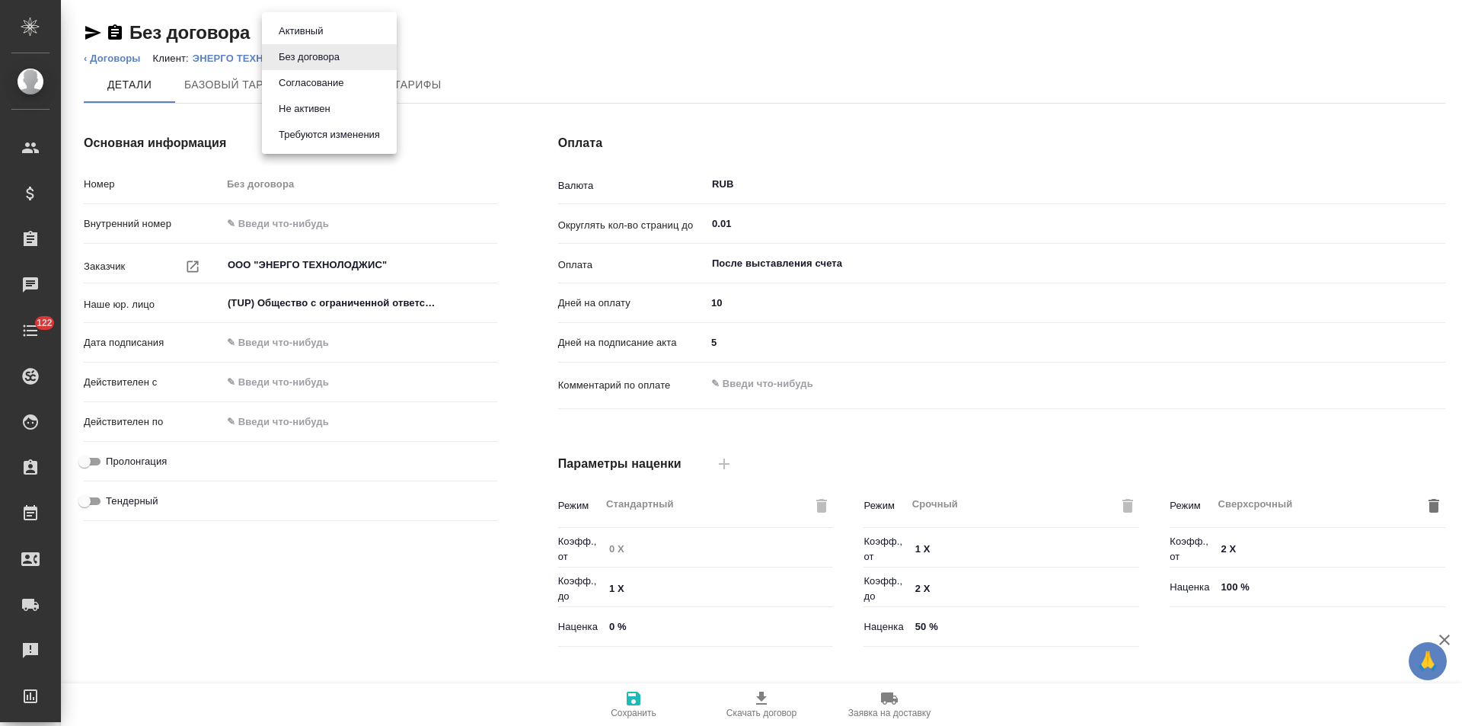
click at [324, 113] on button "Не активен" at bounding box center [304, 109] width 61 height 17
type input "Новый, 2022 (руб.)"
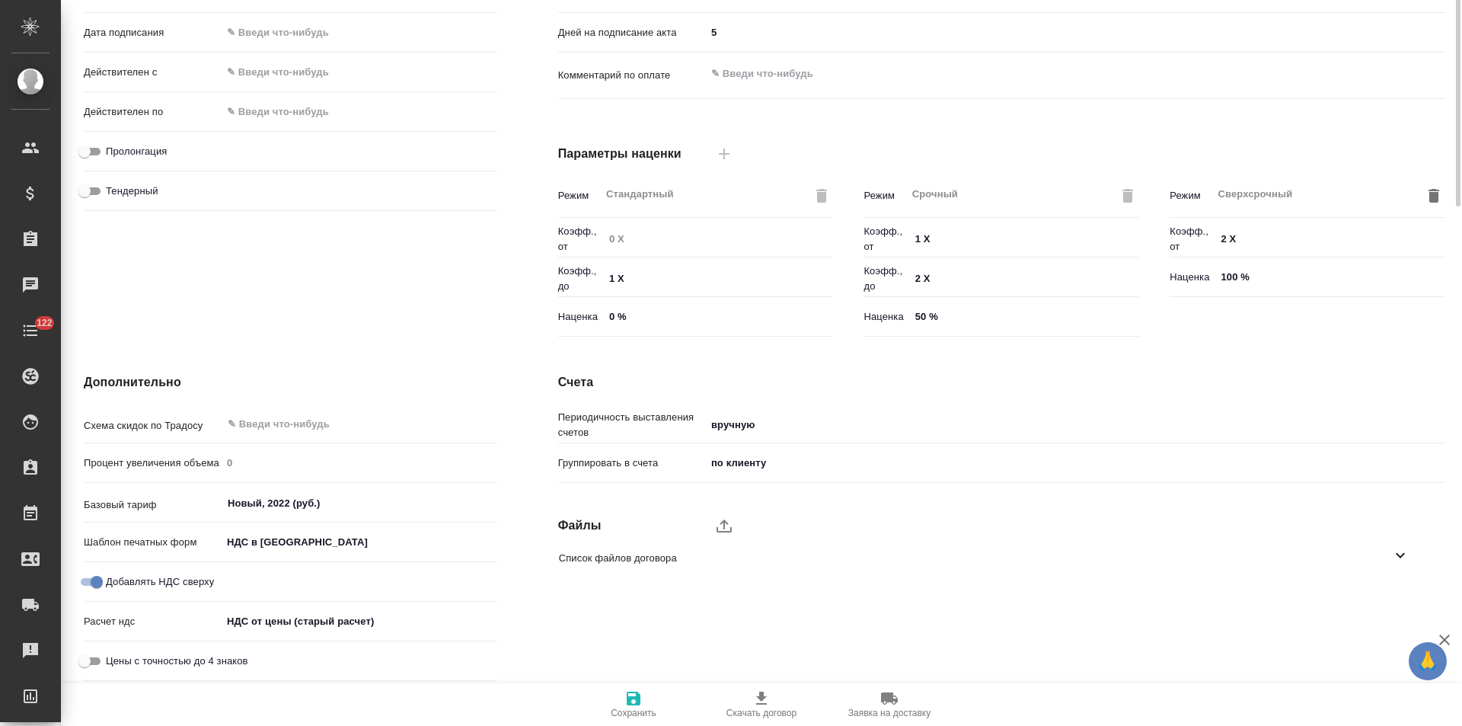
scroll to position [5, 0]
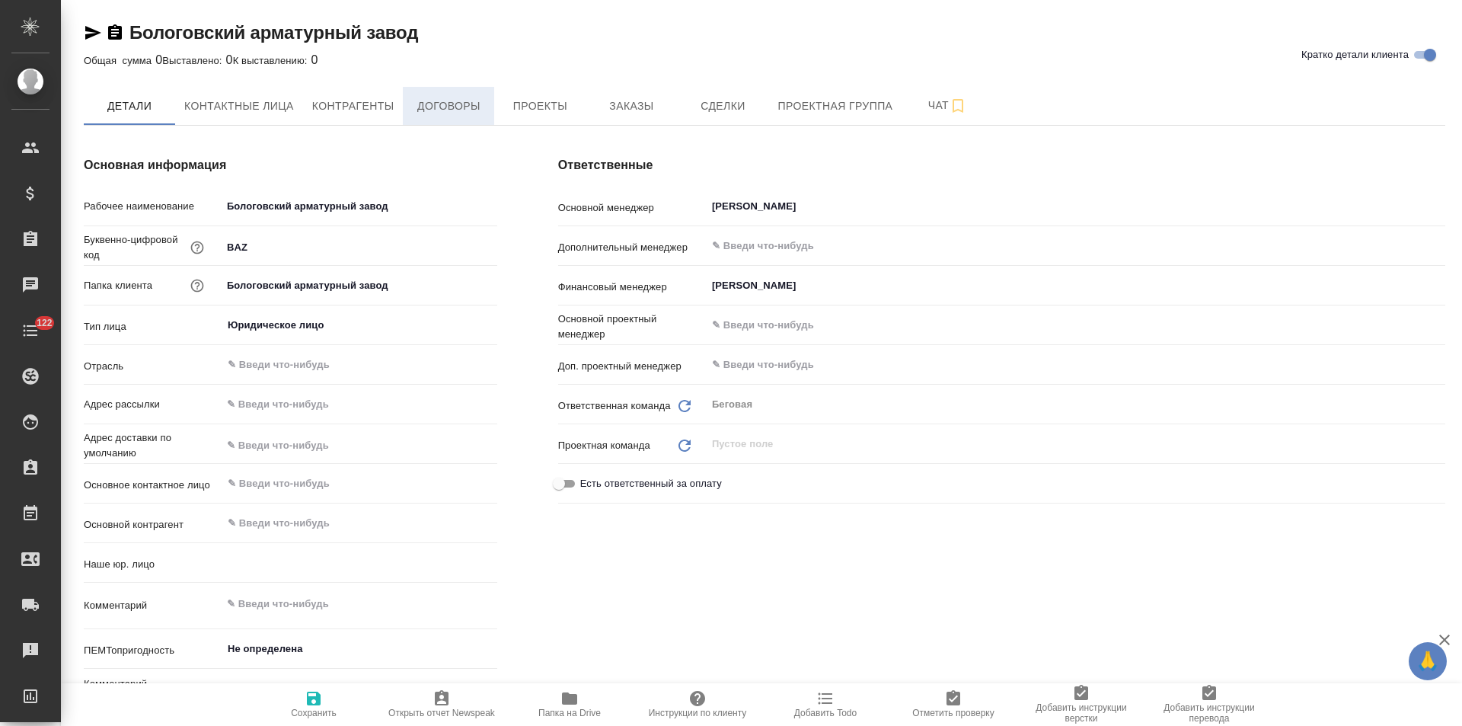
click at [468, 120] on button "Договоры" at bounding box center [448, 106] width 91 height 38
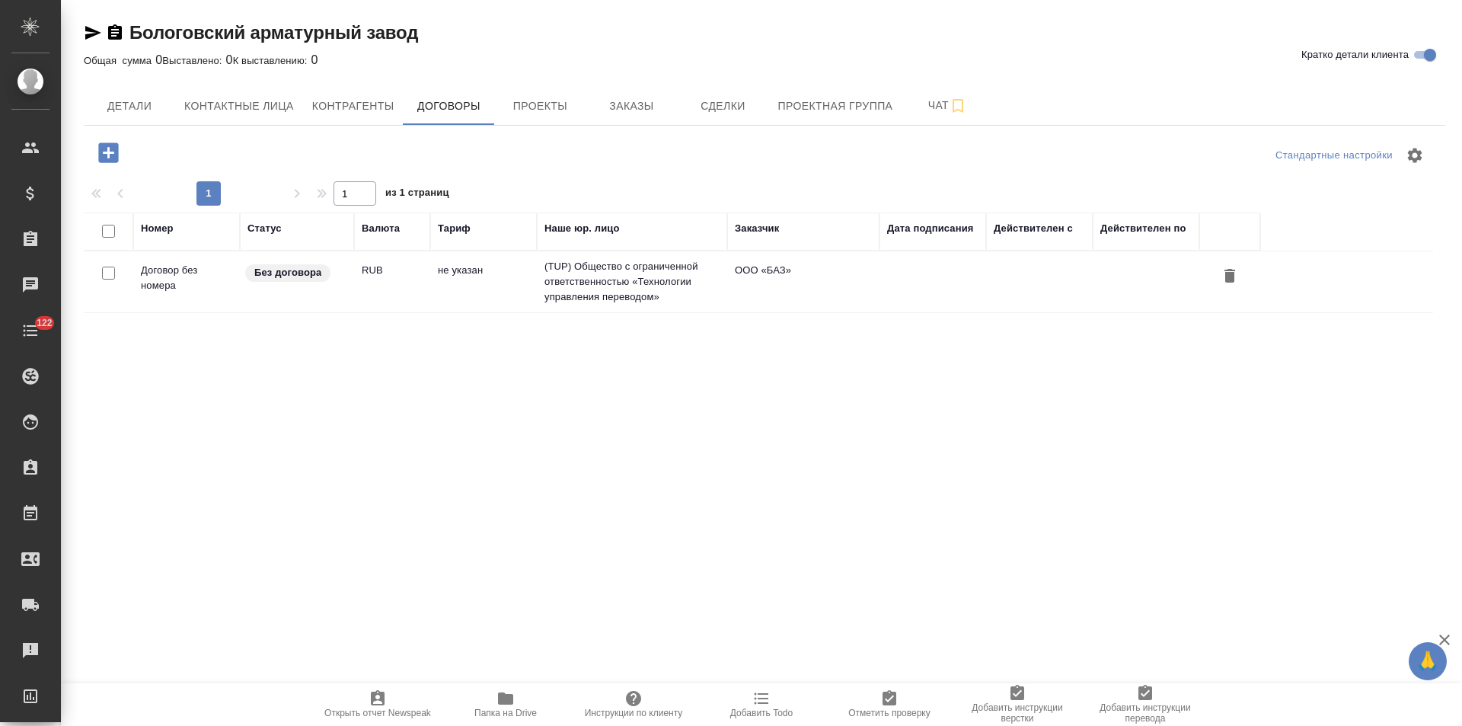
click at [516, 278] on td "не указан" at bounding box center [483, 281] width 107 height 53
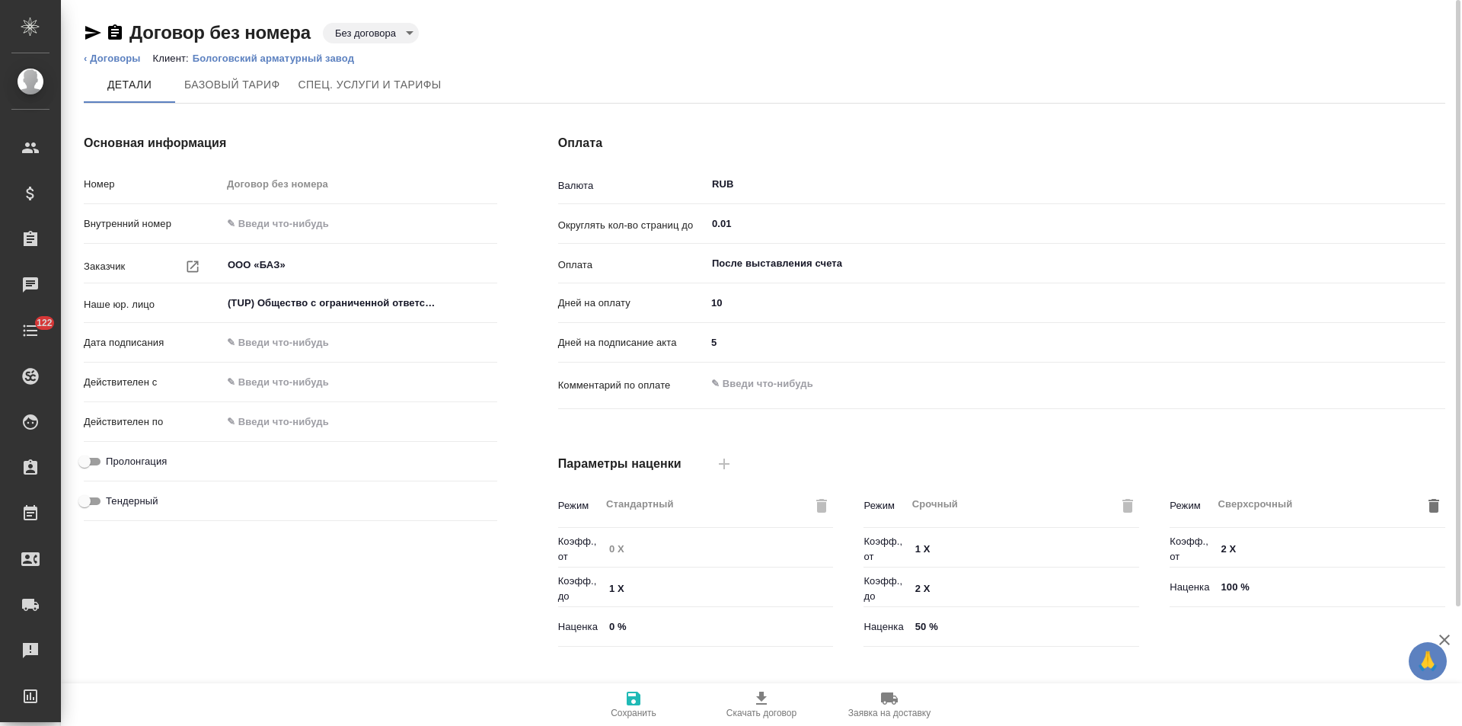
click at [368, 37] on body "🙏 .cls-1 fill:#fff; AWATERA [PERSON_NAME] Спецификации Заказы Чаты 122 Todo Про…" at bounding box center [731, 363] width 1462 height 726
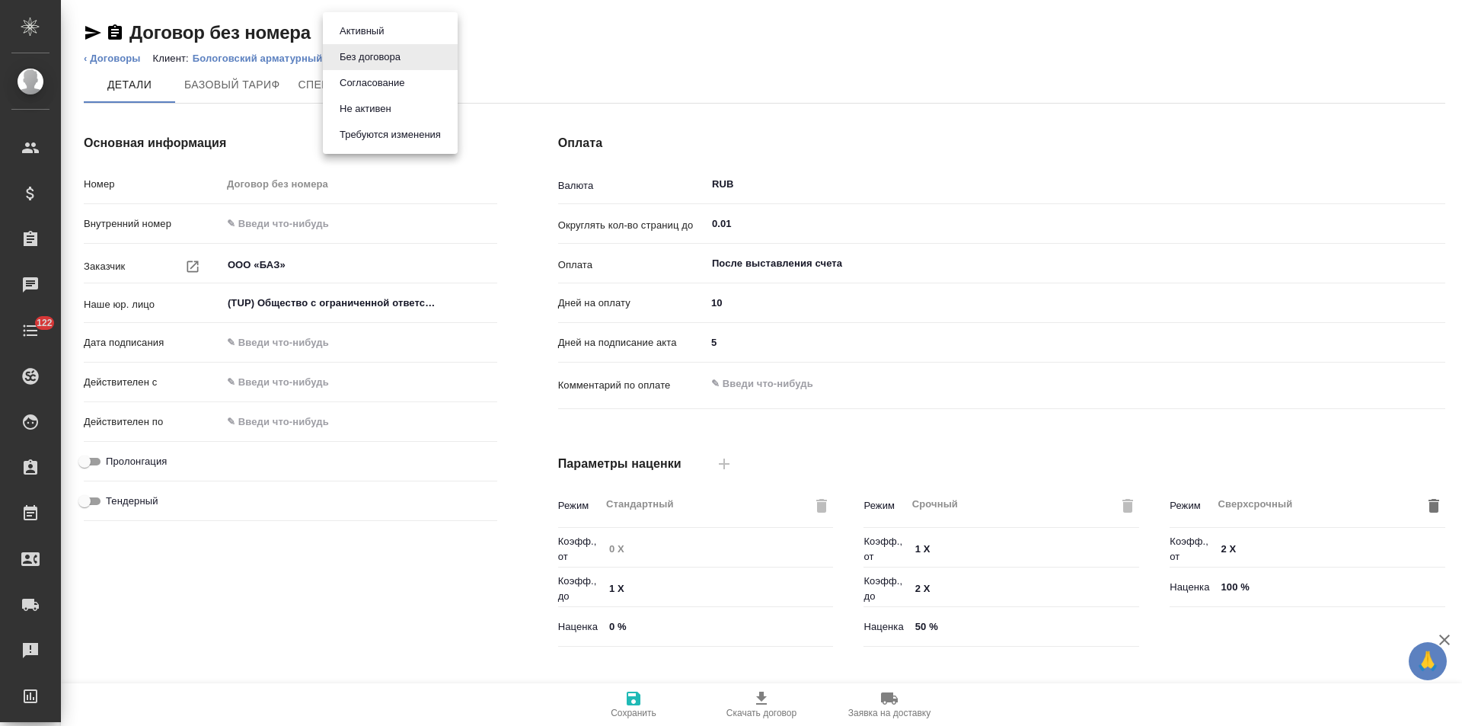
click at [375, 101] on button "Не активен" at bounding box center [365, 109] width 61 height 17
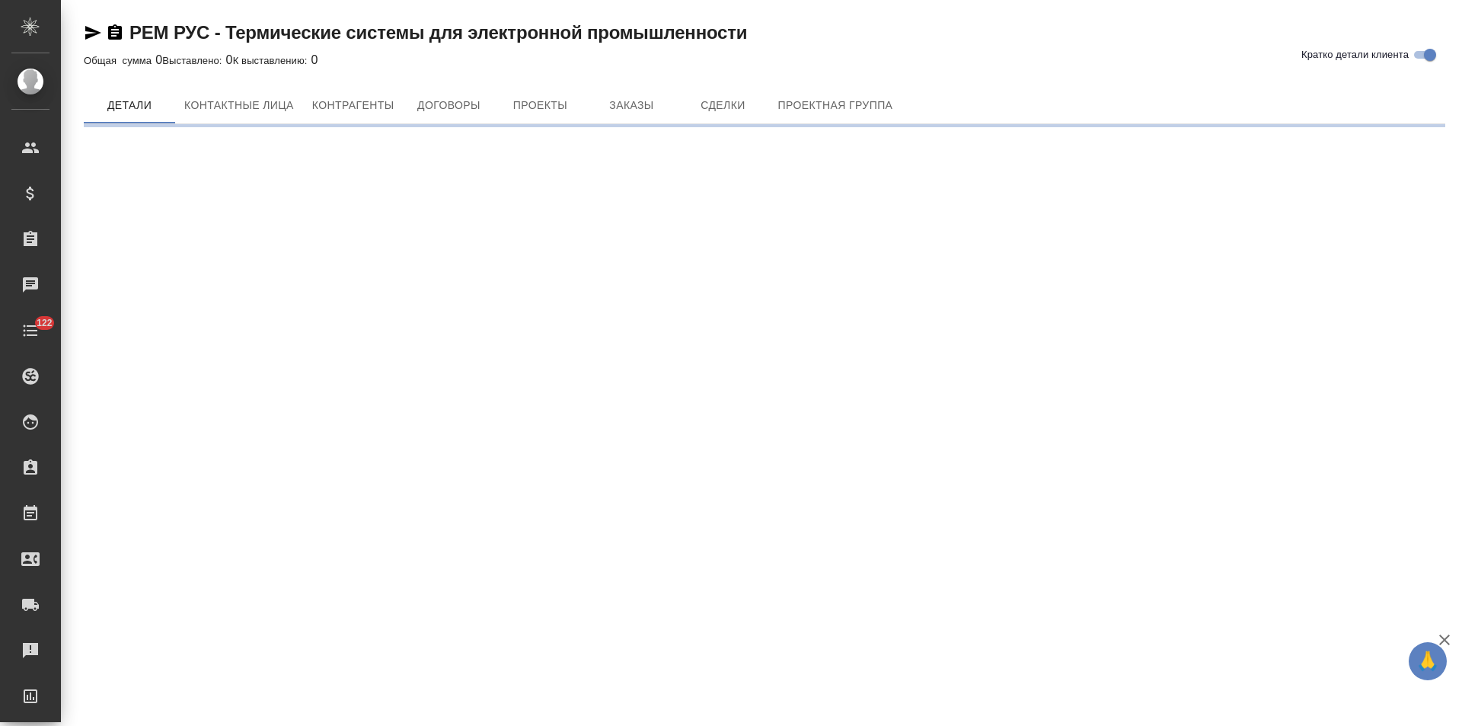
click at [438, 104] on span "Договоры" at bounding box center [448, 105] width 73 height 19
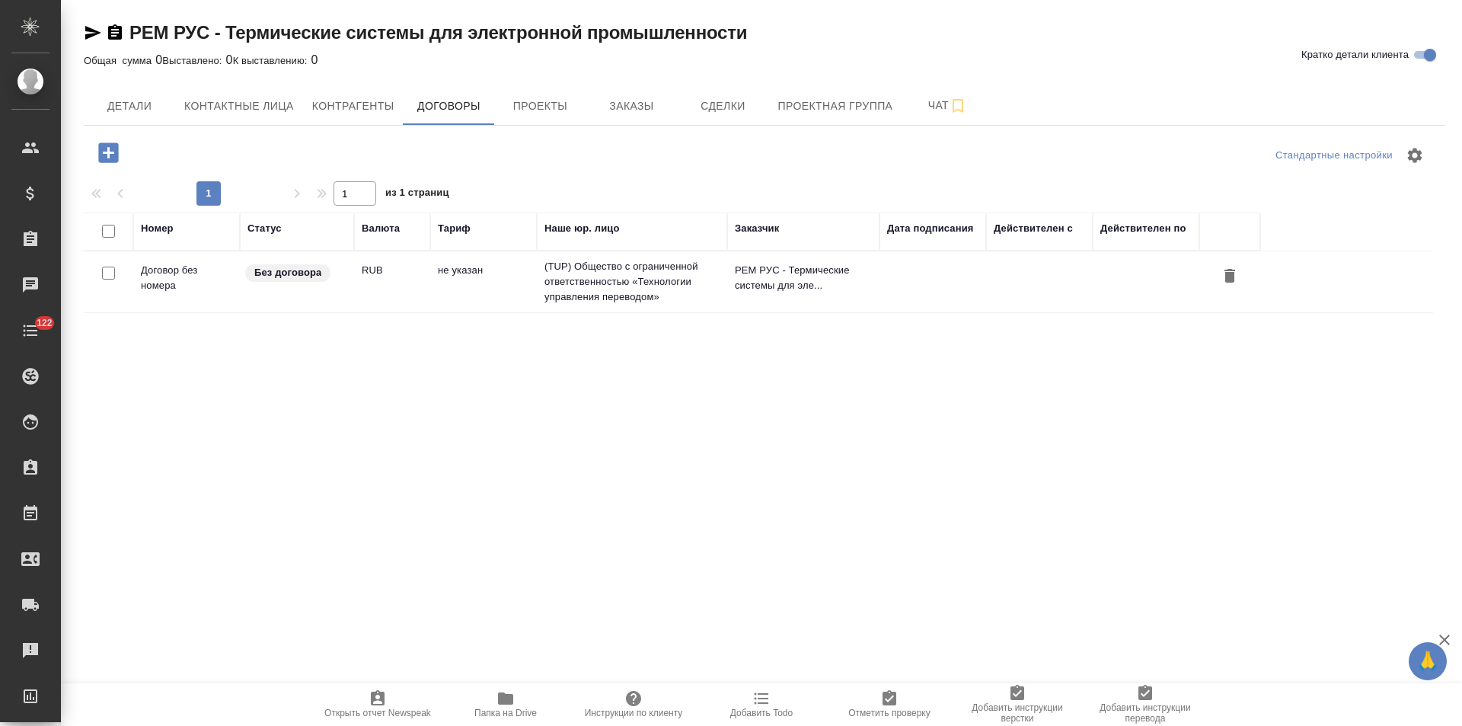
click at [676, 268] on td "(TUP) Общество с ограниченной ответственностью «Технологии управления переводом»" at bounding box center [632, 281] width 190 height 61
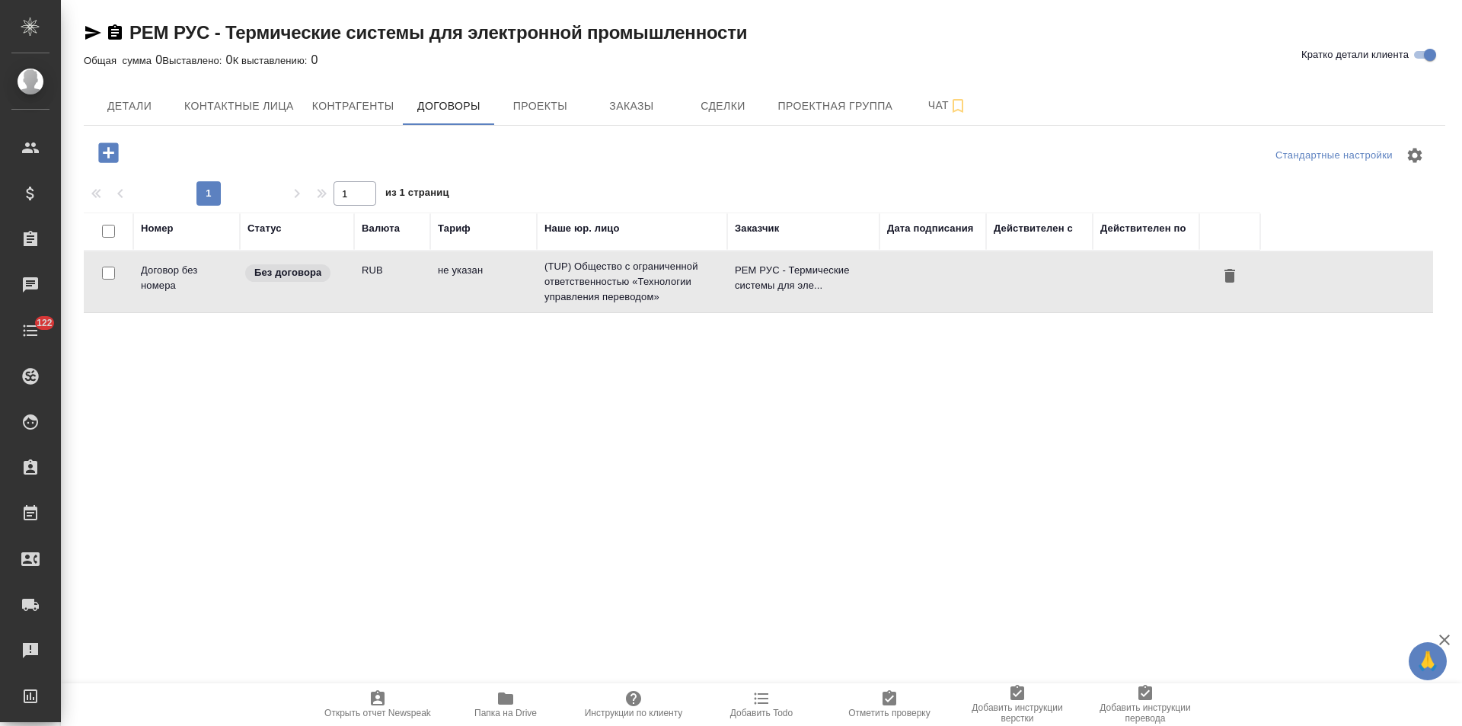
click at [676, 268] on td "(TUP) Общество с ограниченной ответственностью «Технологии управления переводом»" at bounding box center [632, 281] width 190 height 61
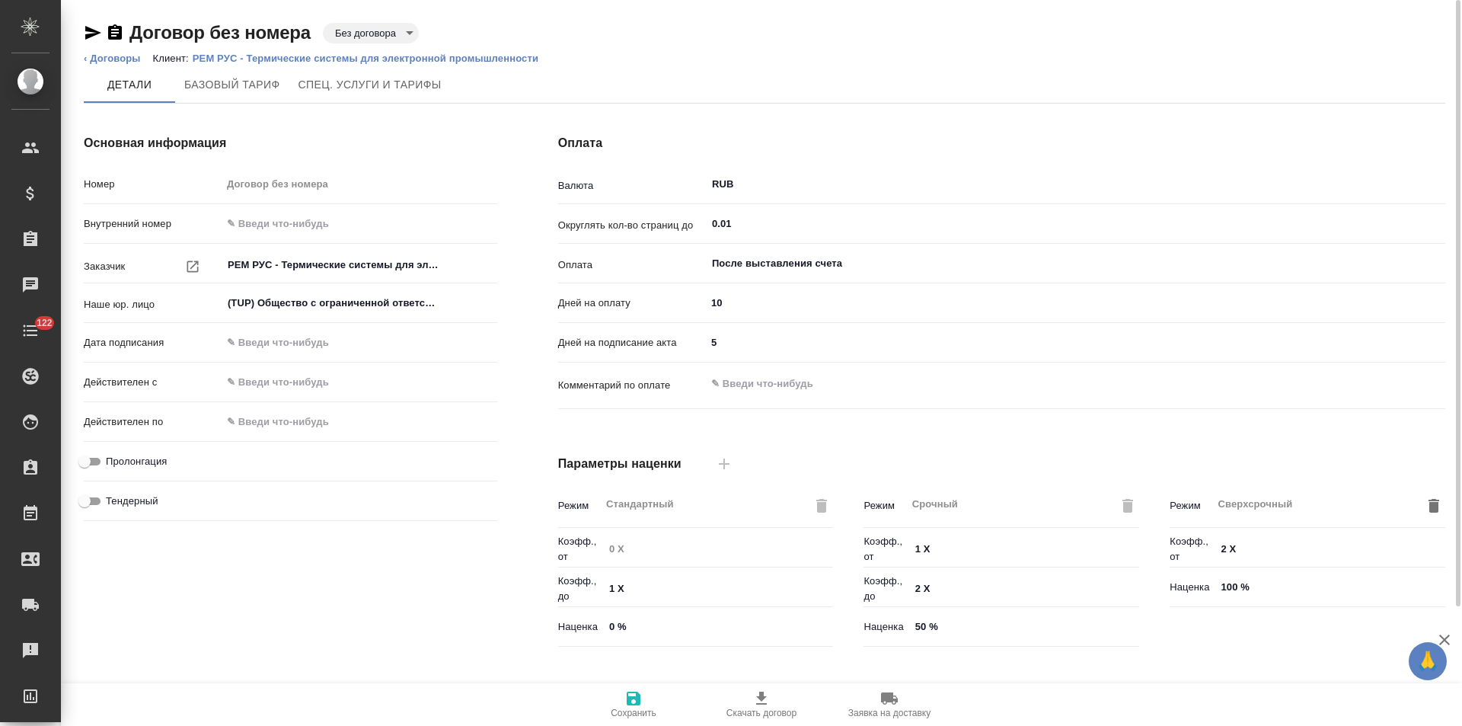
click at [392, 37] on body "🙏 .cls-1 fill:#fff; AWATERA [PERSON_NAME] Спецификации Заказы Чаты 122 Todo Про…" at bounding box center [731, 363] width 1462 height 726
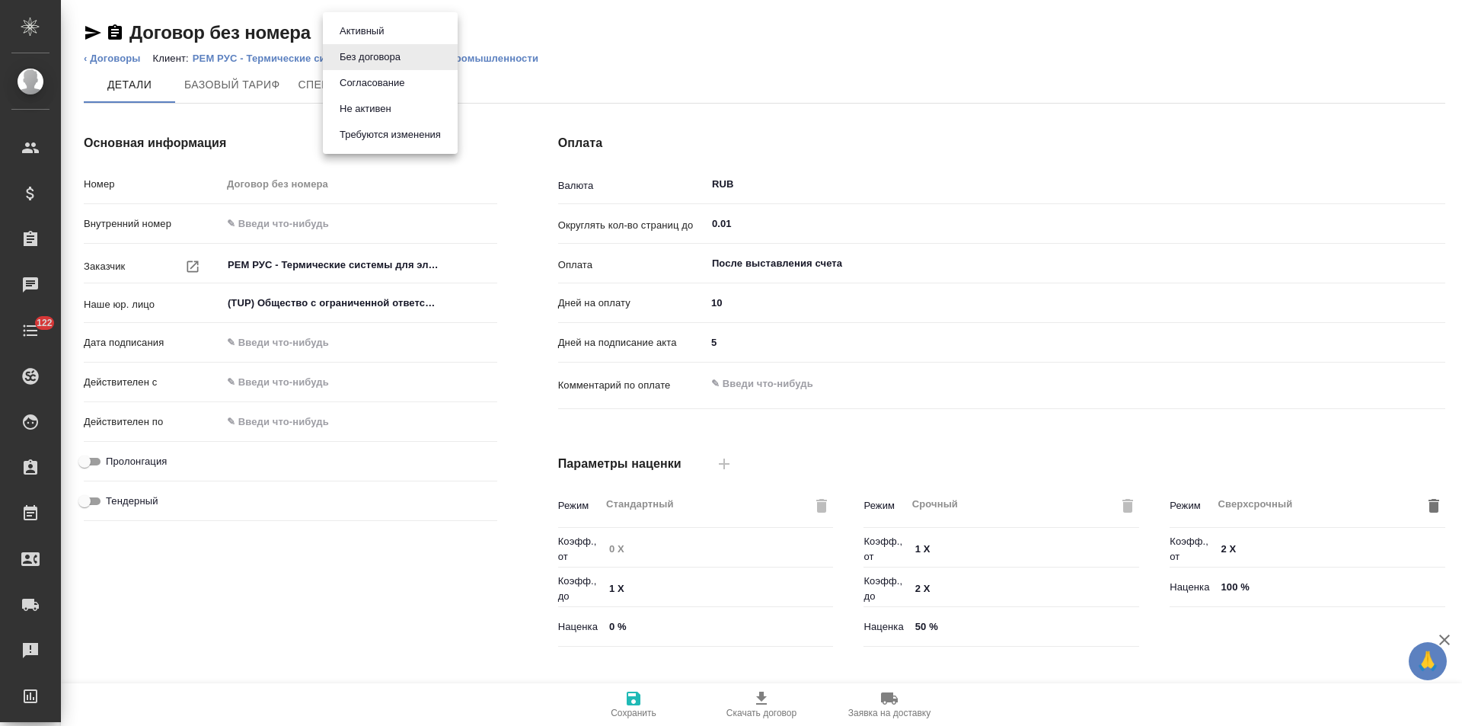
click at [388, 107] on button "Не активен" at bounding box center [365, 109] width 61 height 17
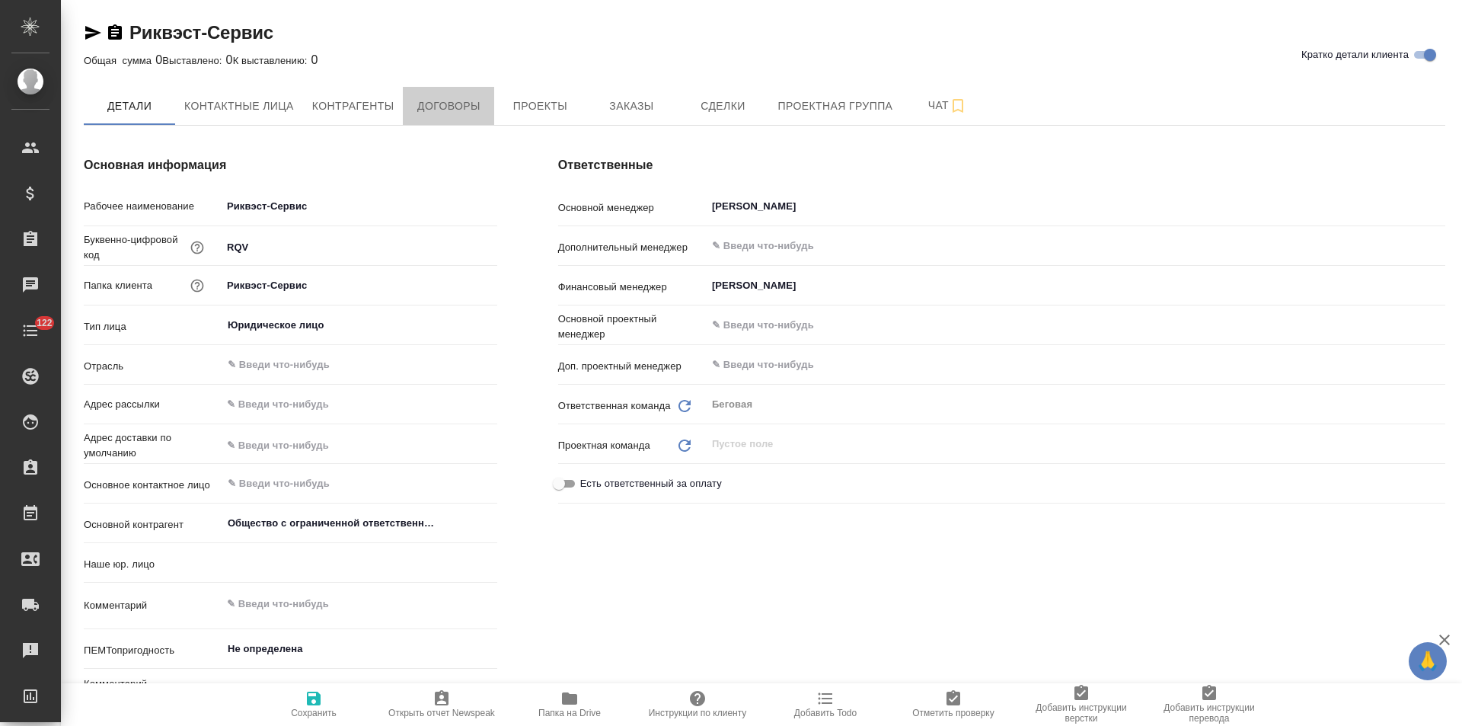
click at [448, 114] on span "Договоры" at bounding box center [448, 106] width 73 height 19
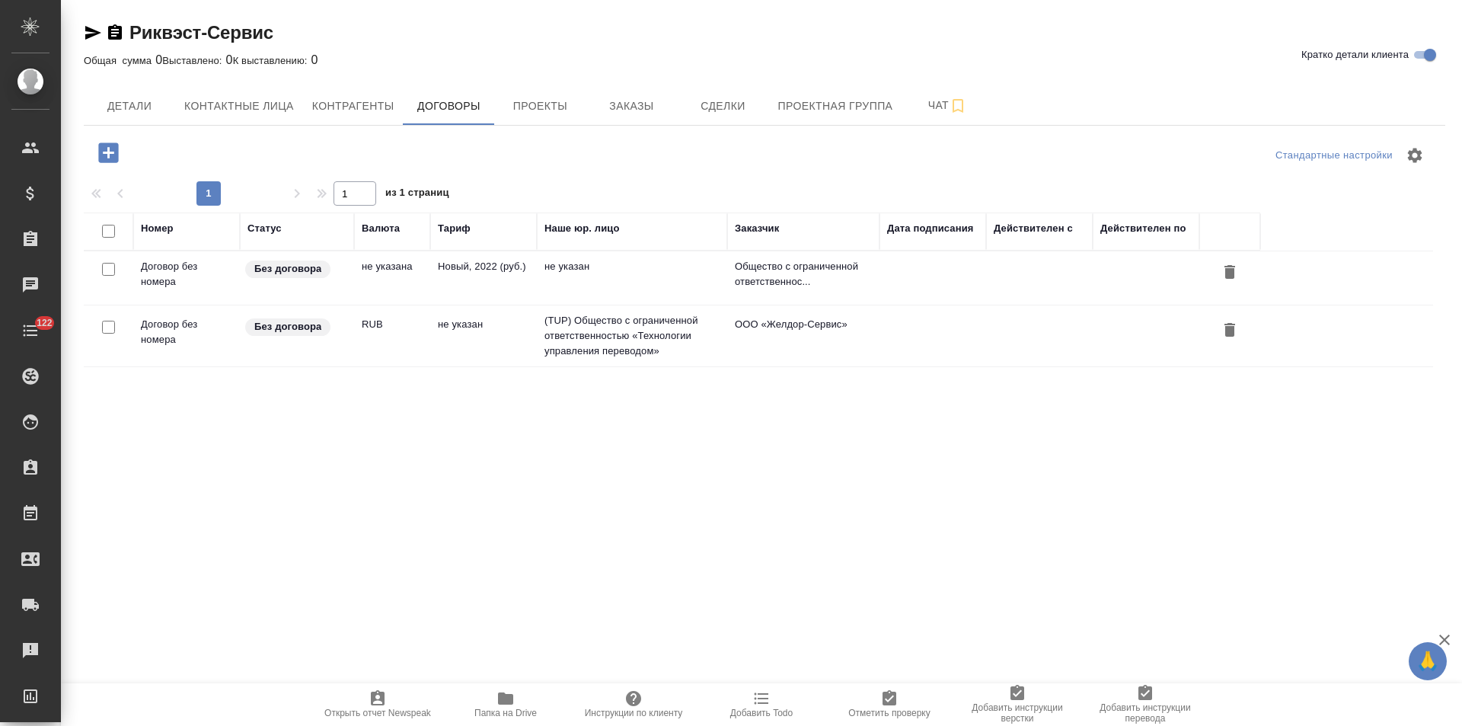
click at [601, 330] on td "(TUP) Общество с ограниченной ответственностью «Технологии управления переводом»" at bounding box center [632, 335] width 190 height 61
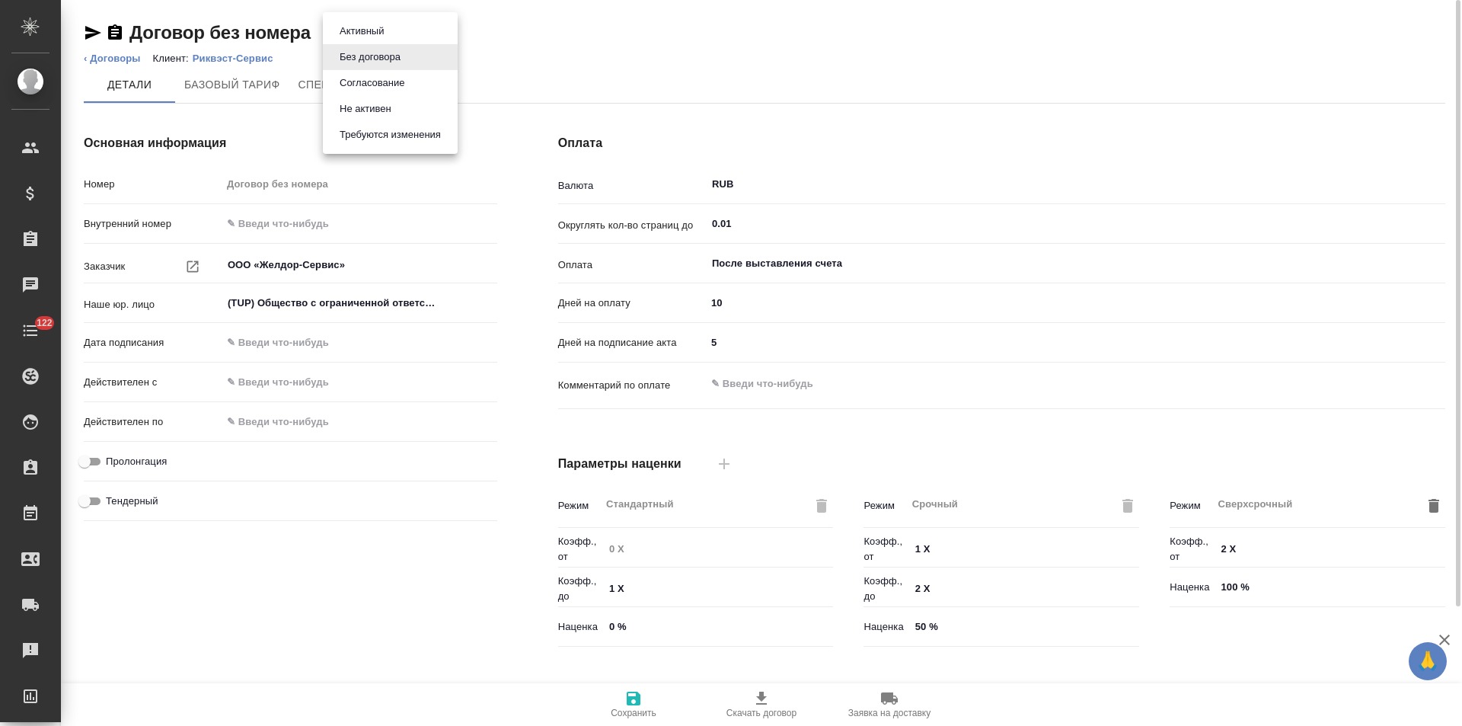
click at [381, 31] on body "🙏 .cls-1 fill:#fff; AWATERA Левченко Юлия Клиенты Спецификации Заказы Чаты 122 …" at bounding box center [731, 363] width 1462 height 726
click at [385, 105] on button "Не активен" at bounding box center [365, 109] width 61 height 17
click at [123, 62] on link "‹ Договоры" at bounding box center [112, 58] width 57 height 11
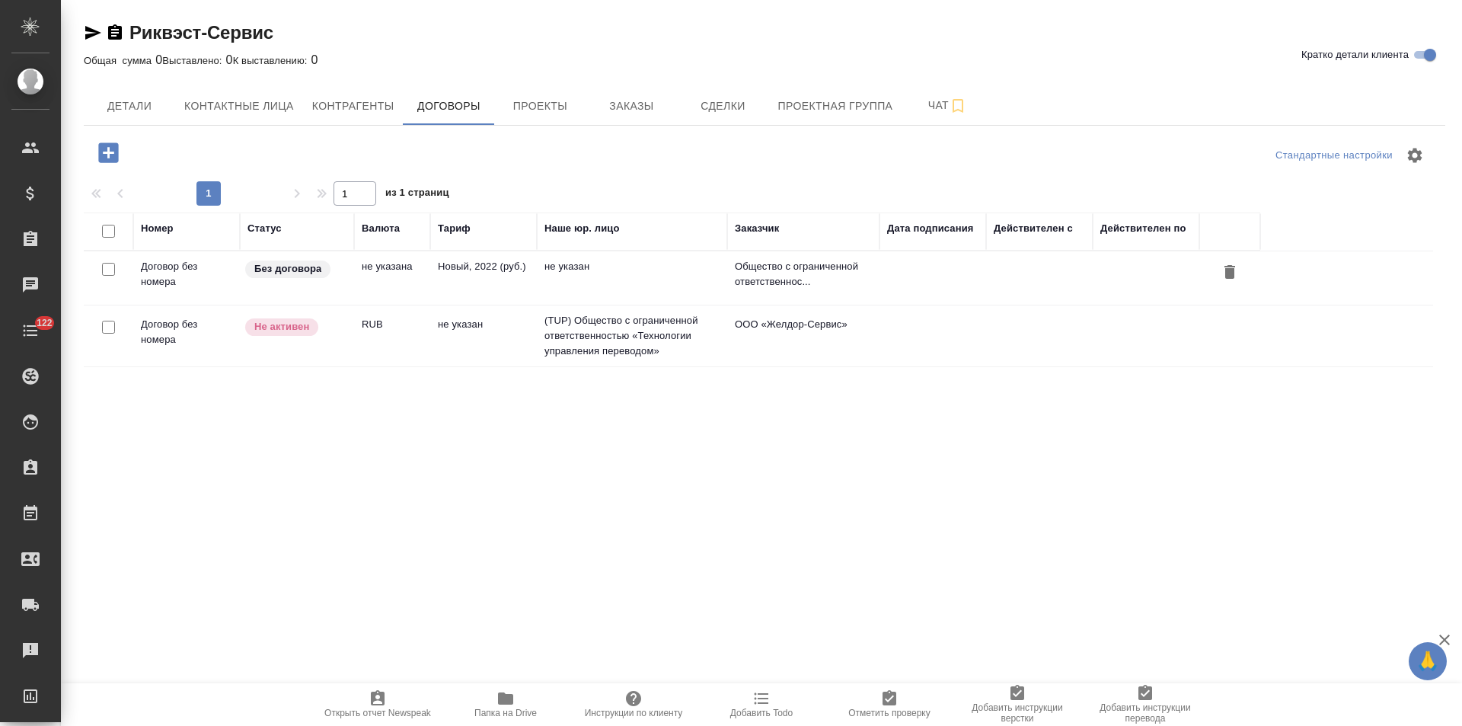
click at [629, 110] on span "Заказы" at bounding box center [631, 106] width 73 height 19
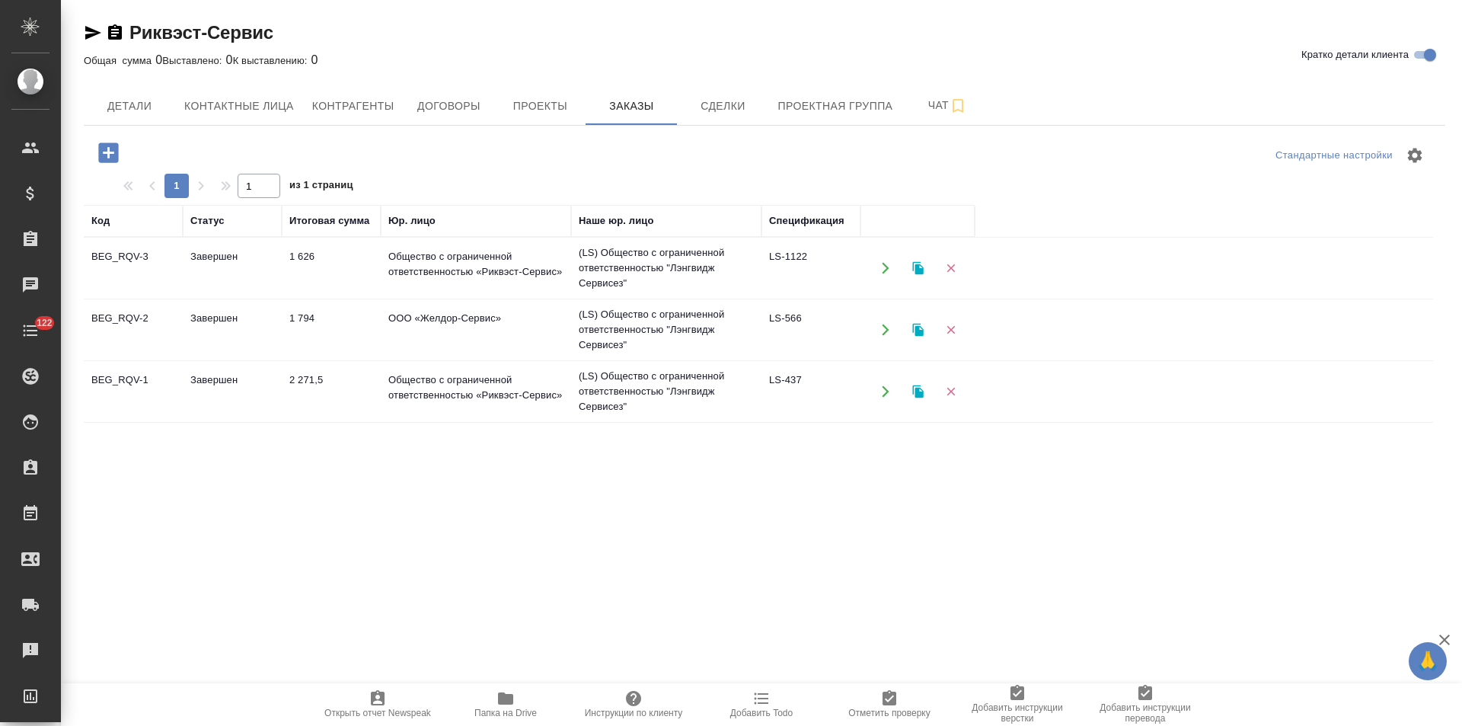
click at [682, 259] on td "(LS) Общество с ограниченной ответственностью "Лэнгвидж Сервисез"" at bounding box center [666, 268] width 190 height 61
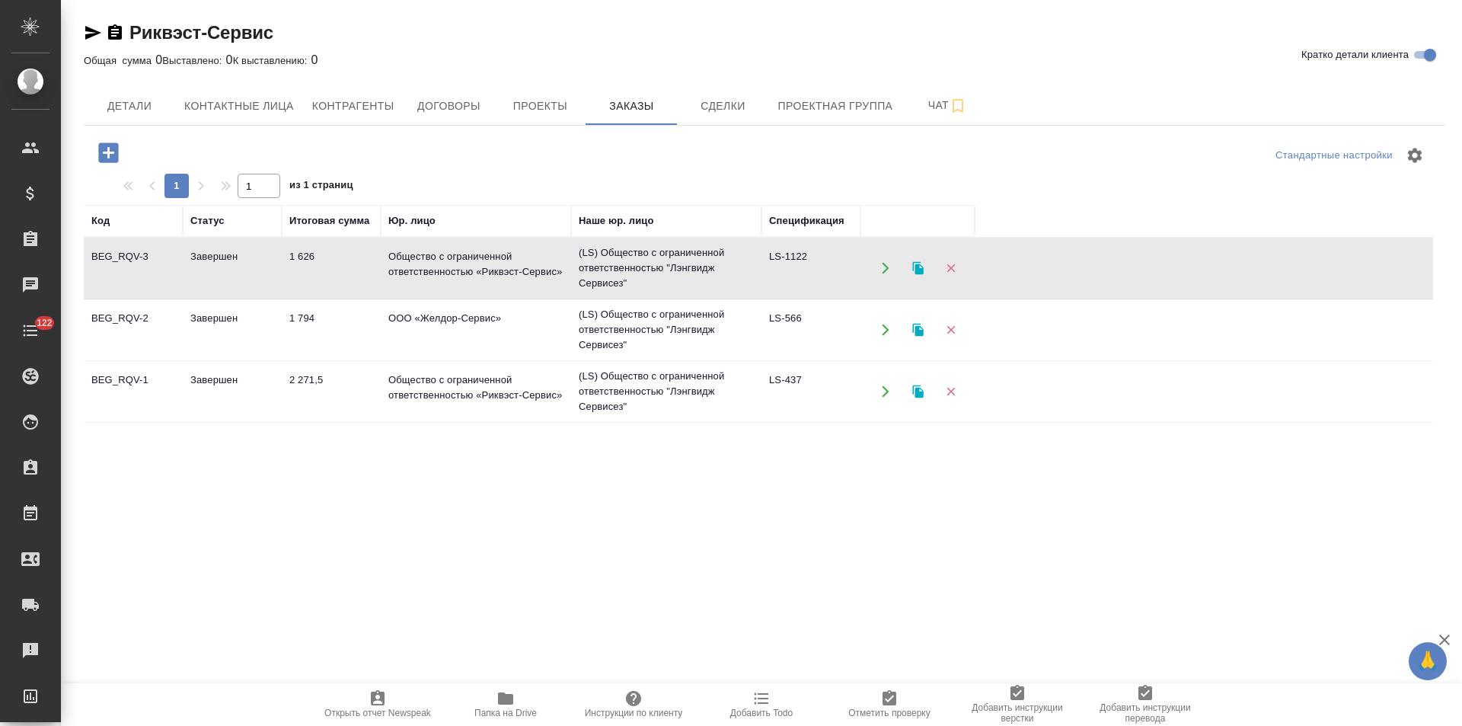
click at [682, 259] on td "(LS) Общество с ограниченной ответственностью "Лэнгвидж Сервисез"" at bounding box center [666, 268] width 190 height 61
click at [458, 102] on span "Договоры" at bounding box center [448, 106] width 73 height 19
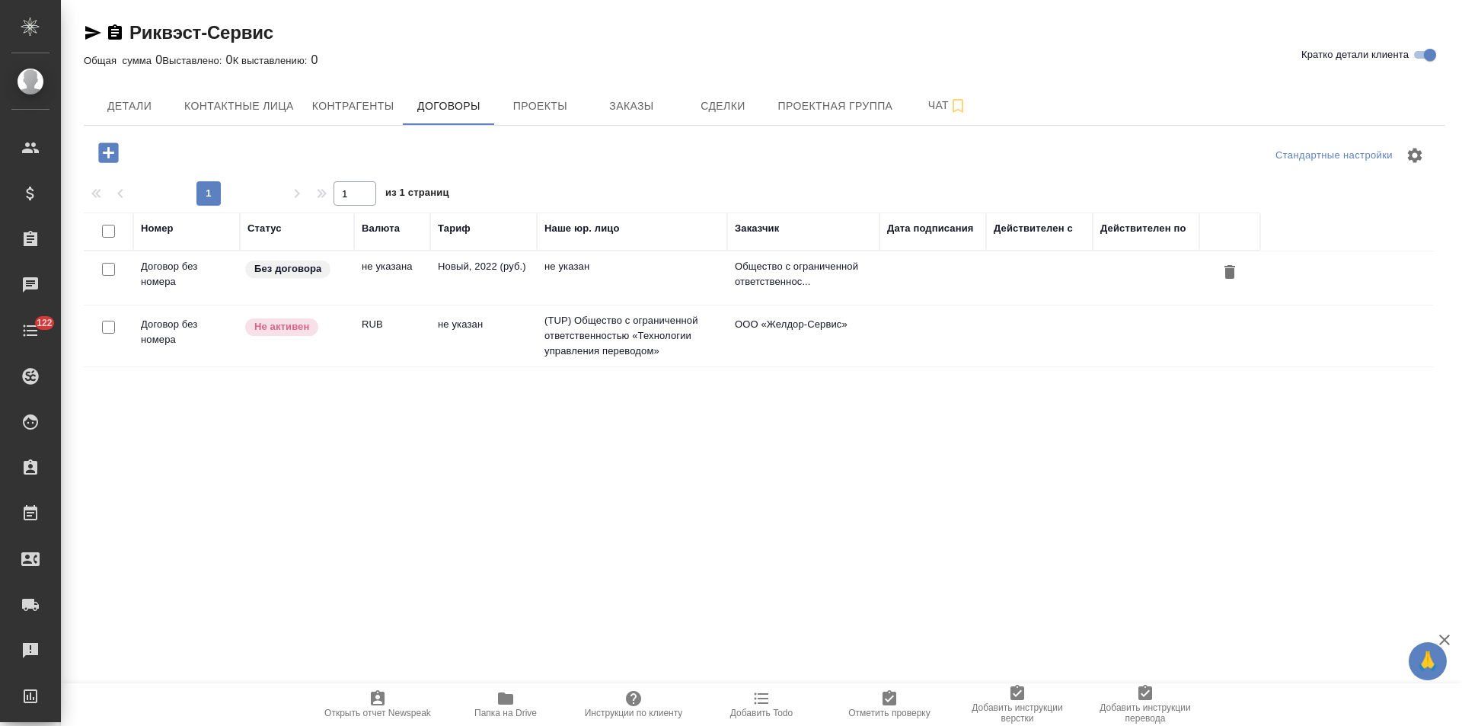
click at [487, 277] on td "Новый, 2022 (руб.)" at bounding box center [483, 277] width 107 height 53
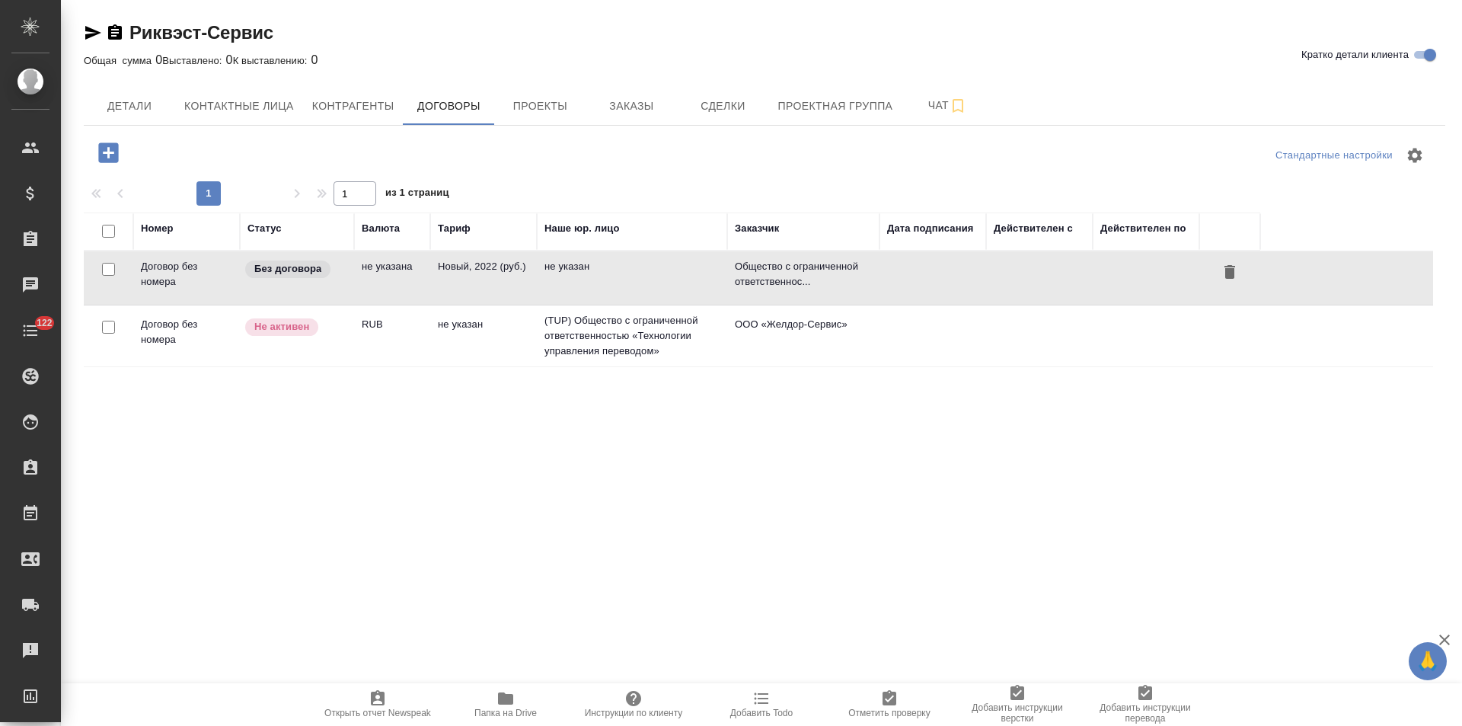
click at [487, 277] on td "Новый, 2022 (руб.)" at bounding box center [483, 277] width 107 height 53
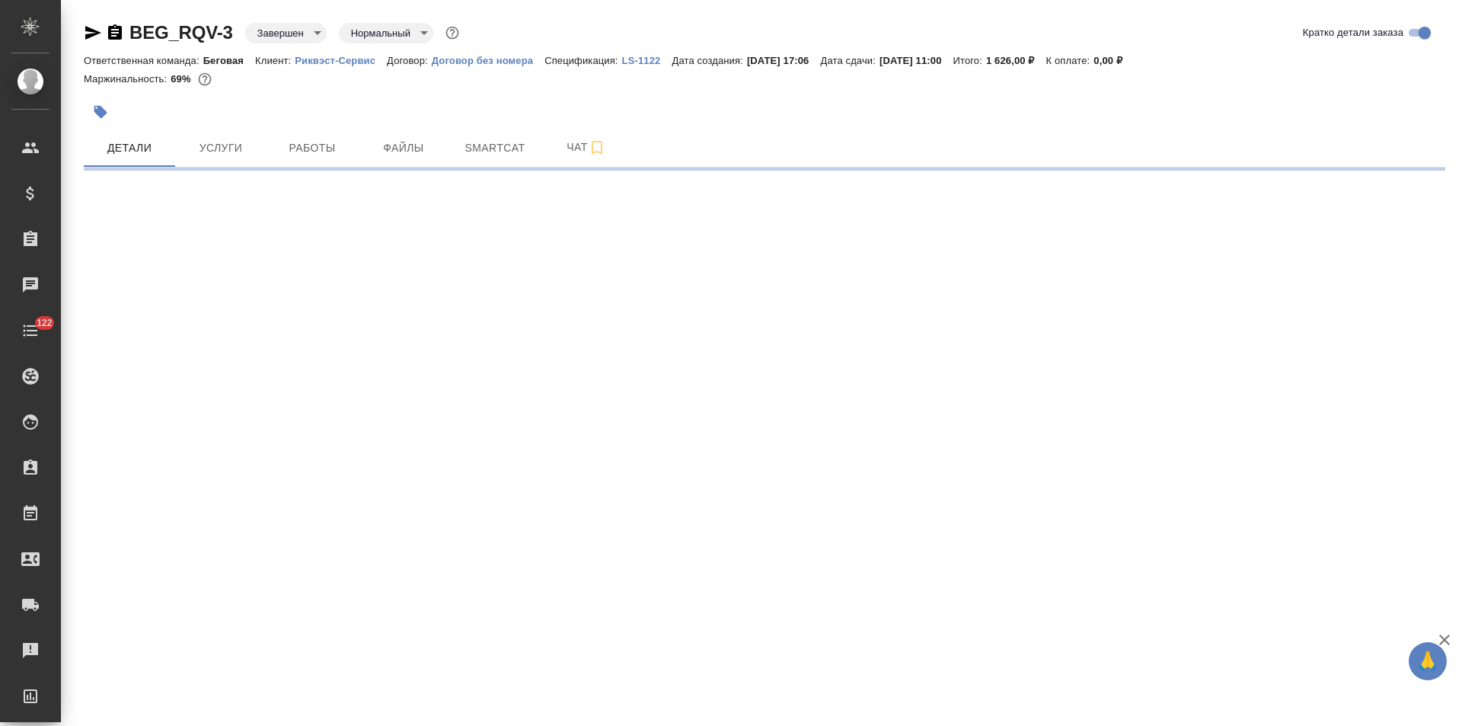
select select "RU"
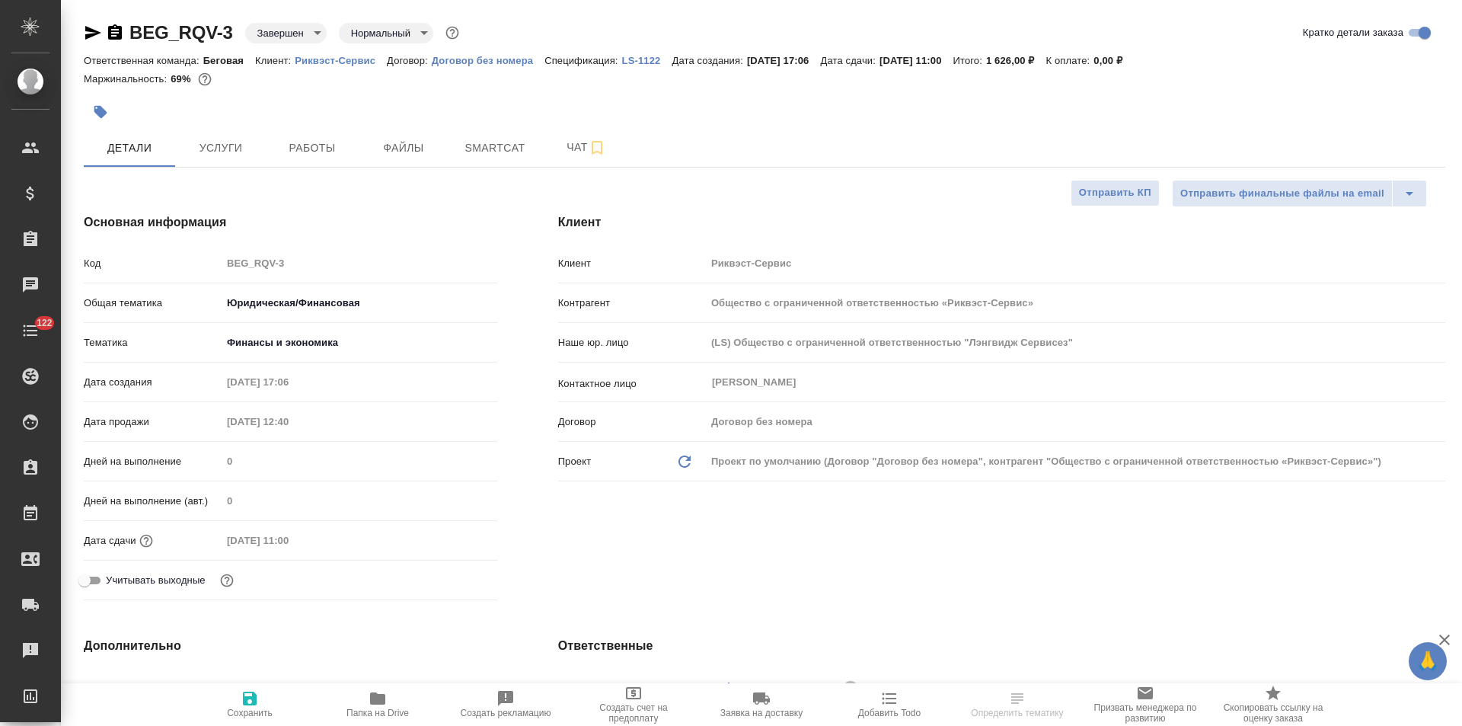
type textarea "x"
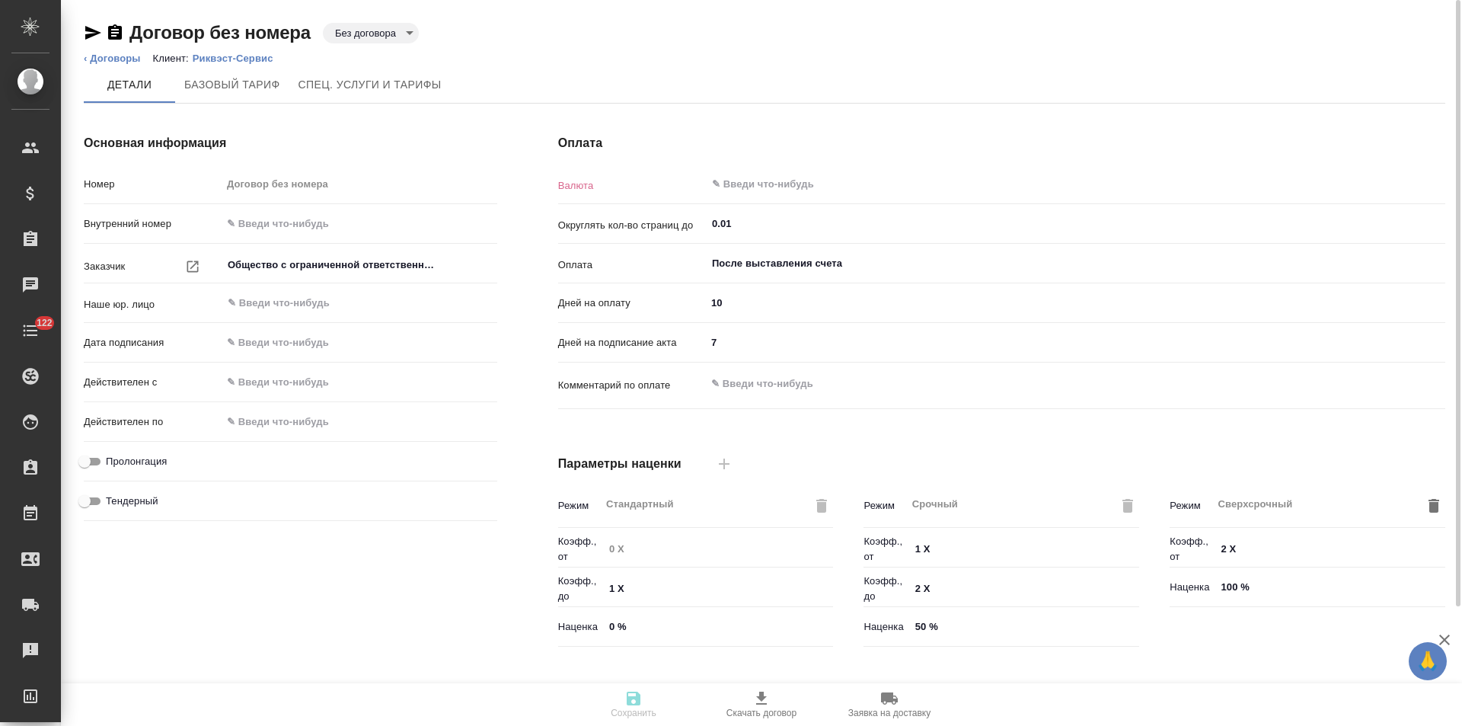
click at [370, 32] on body "🙏 .cls-1 fill:#fff; AWATERA Левченко Юлия Клиенты Спецификации Заказы Чаты 122 …" at bounding box center [731, 363] width 1462 height 726
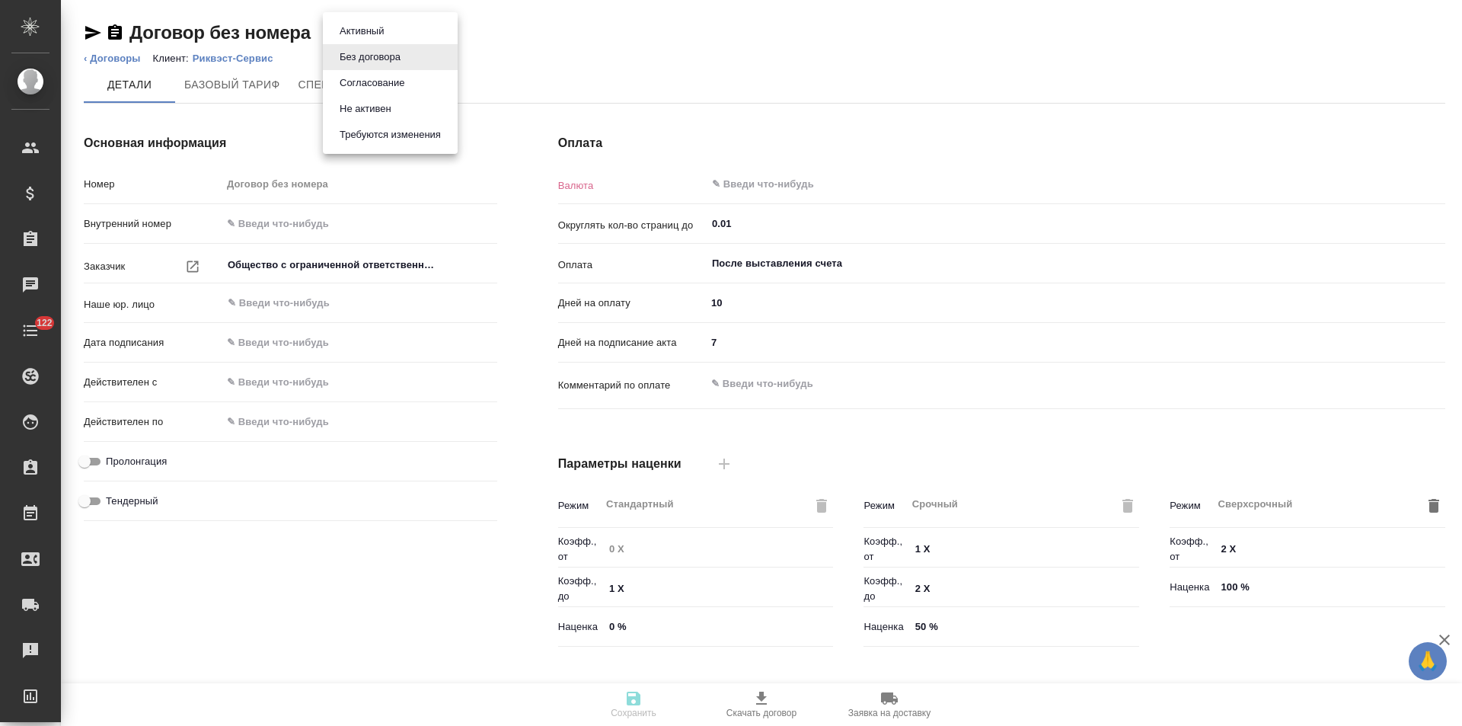
click at [370, 108] on button "Не активен" at bounding box center [365, 109] width 61 height 17
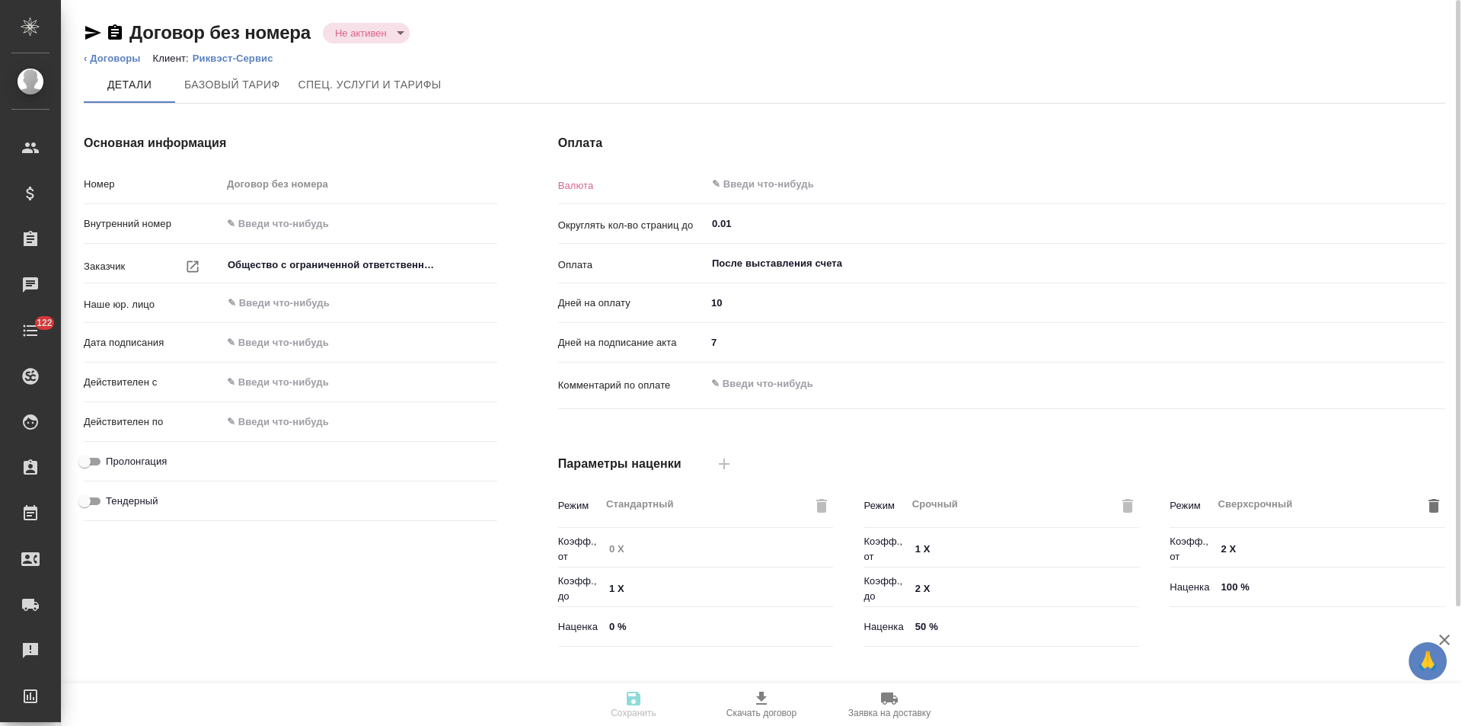
type input "Новый, 2022 (руб.)"
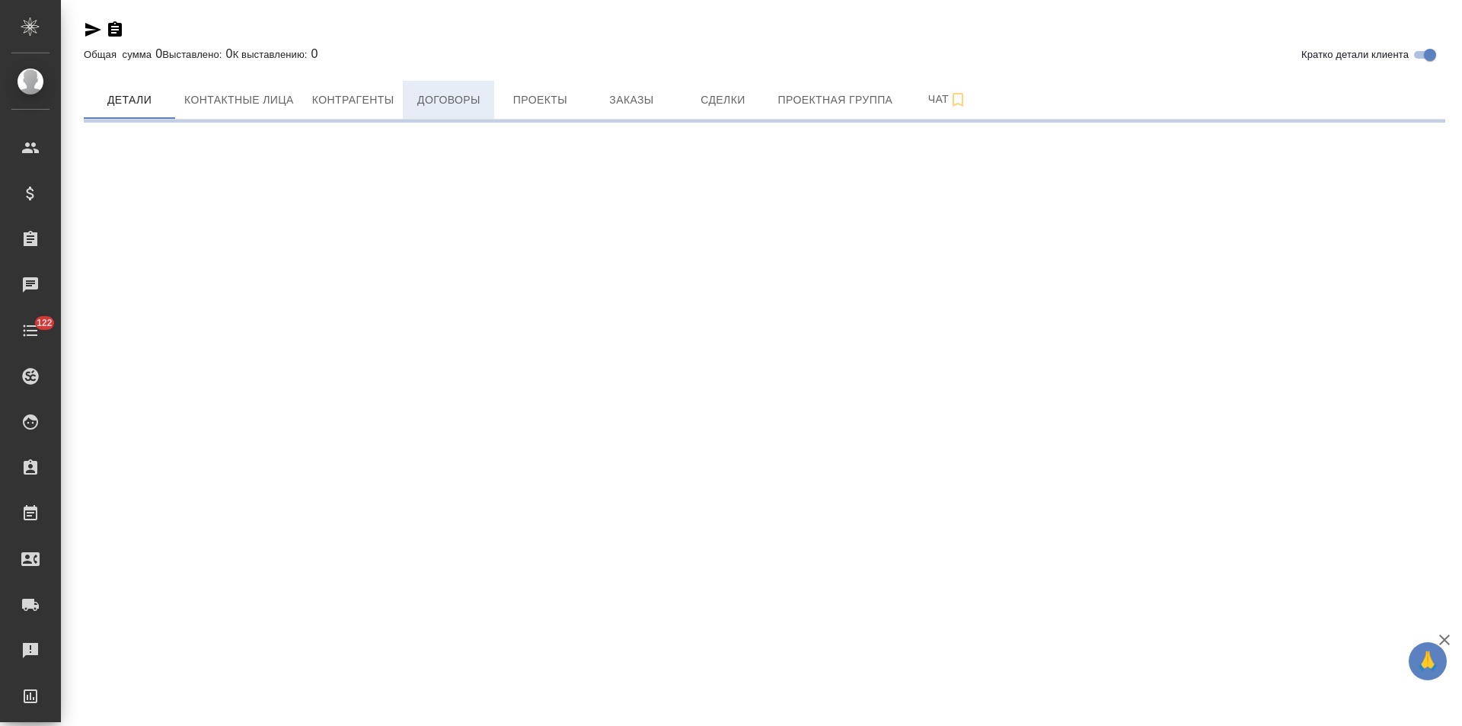
click at [466, 114] on button "Договоры" at bounding box center [448, 100] width 91 height 38
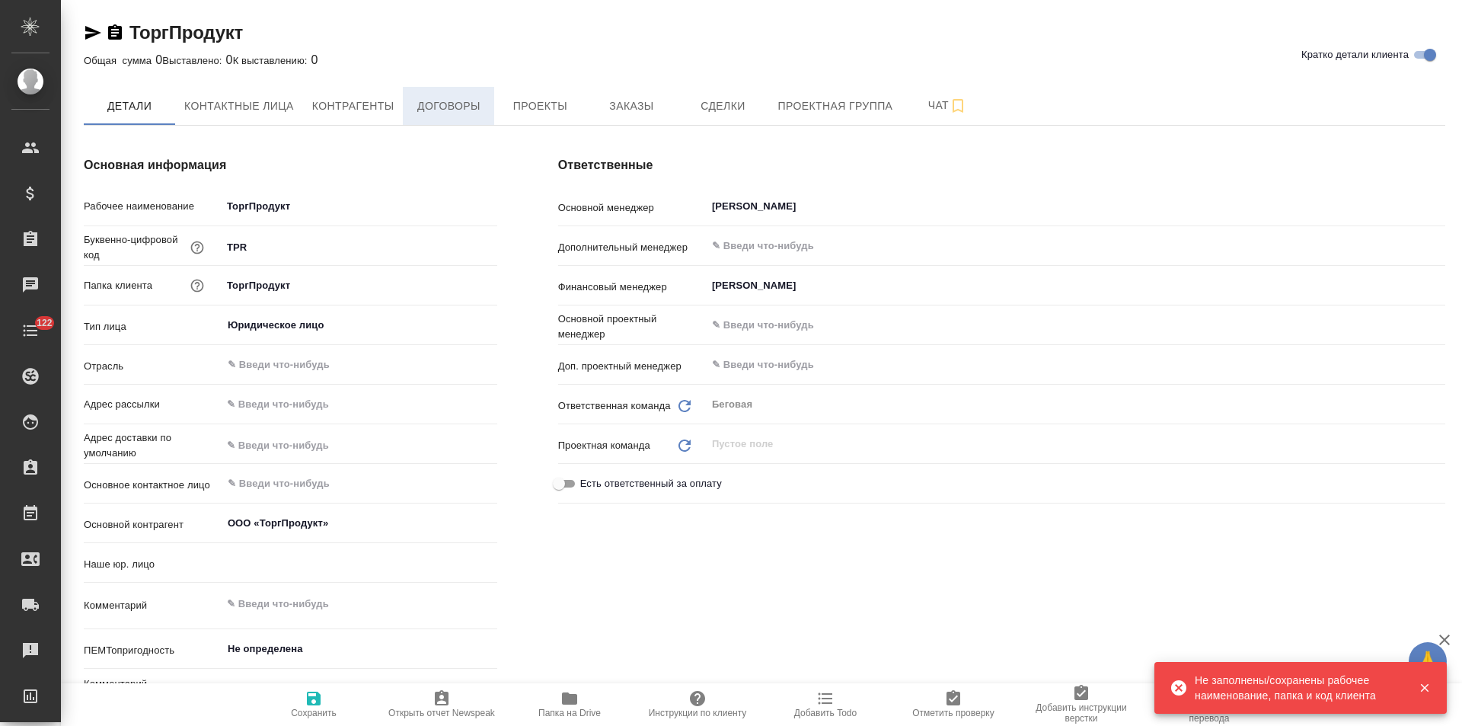
type textarea "x"
click at [462, 119] on button "Договоры" at bounding box center [448, 106] width 91 height 38
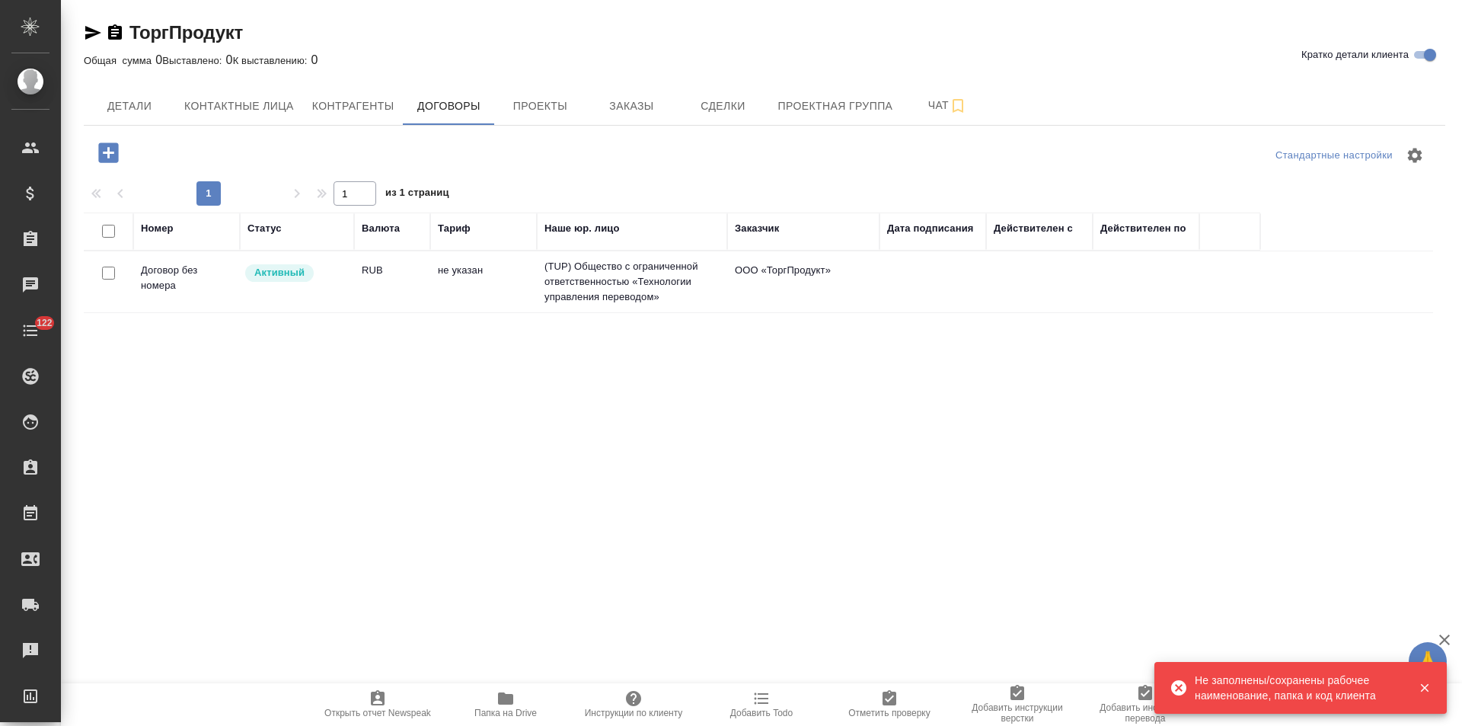
click at [595, 286] on td "(TUP) Общество с ограниченной ответственностью «Технологии управления переводом»" at bounding box center [632, 281] width 190 height 61
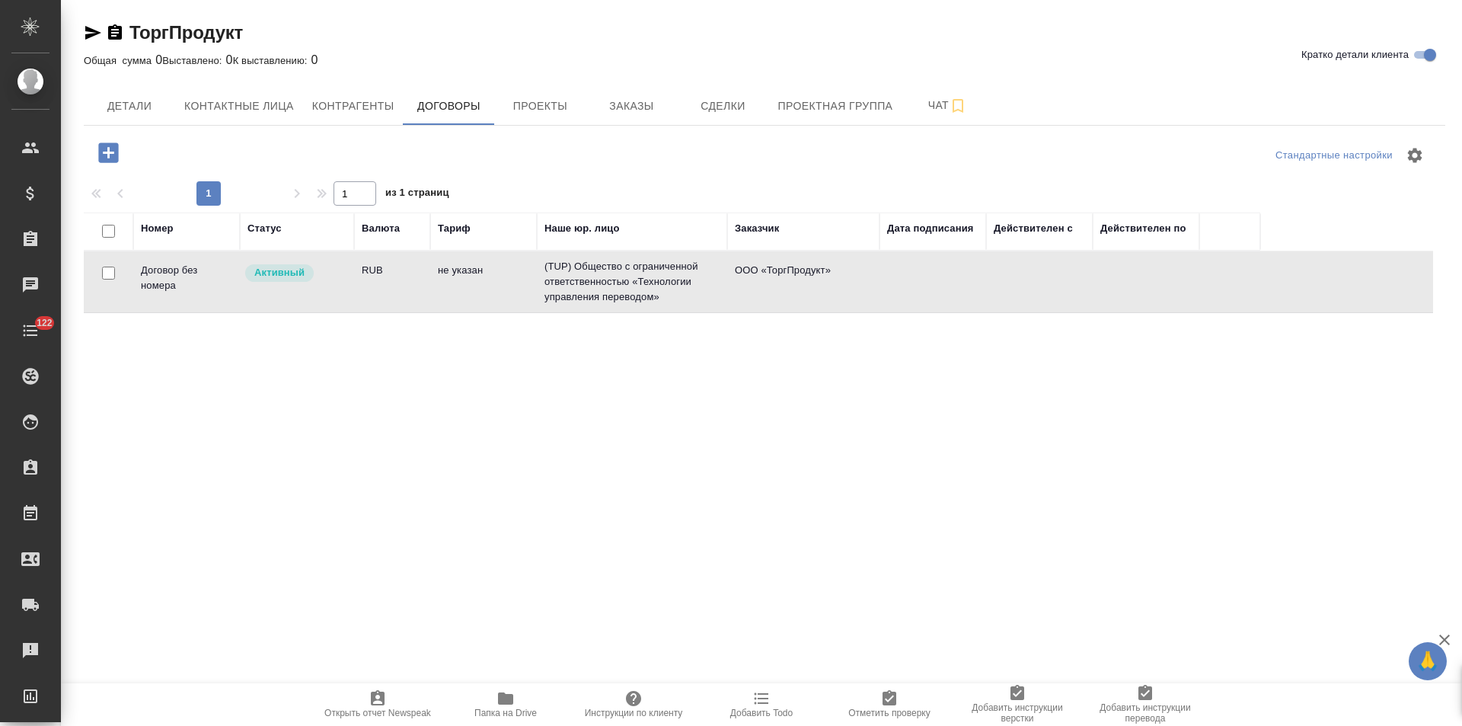
click at [595, 286] on td "(TUP) Общество с ограниченной ответственностью «Технологии управления переводом»" at bounding box center [632, 281] width 190 height 61
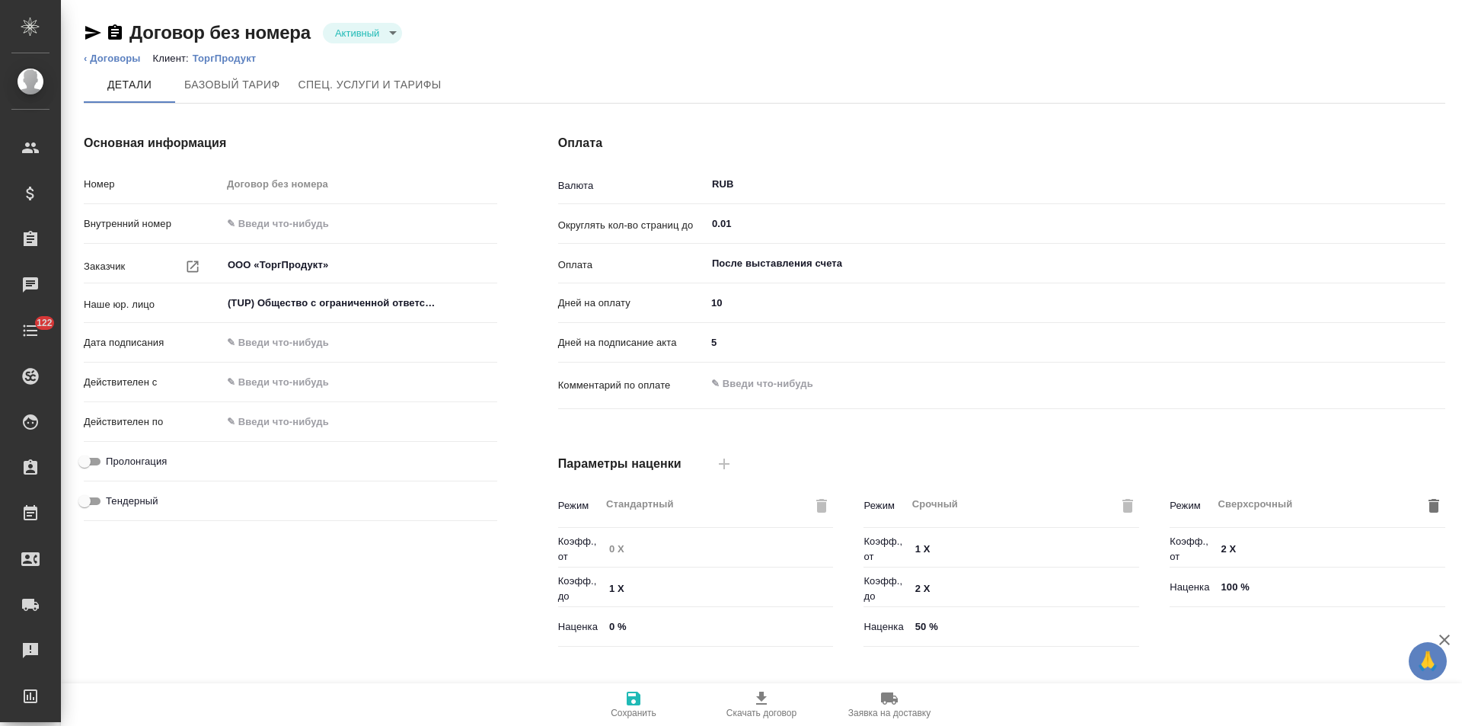
click at [533, 359] on div "Оплата Валюта RUB ​ Округлять кол-во страниц до 0.01 ​ Оплата После выставления…" at bounding box center [1002, 393] width 948 height 579
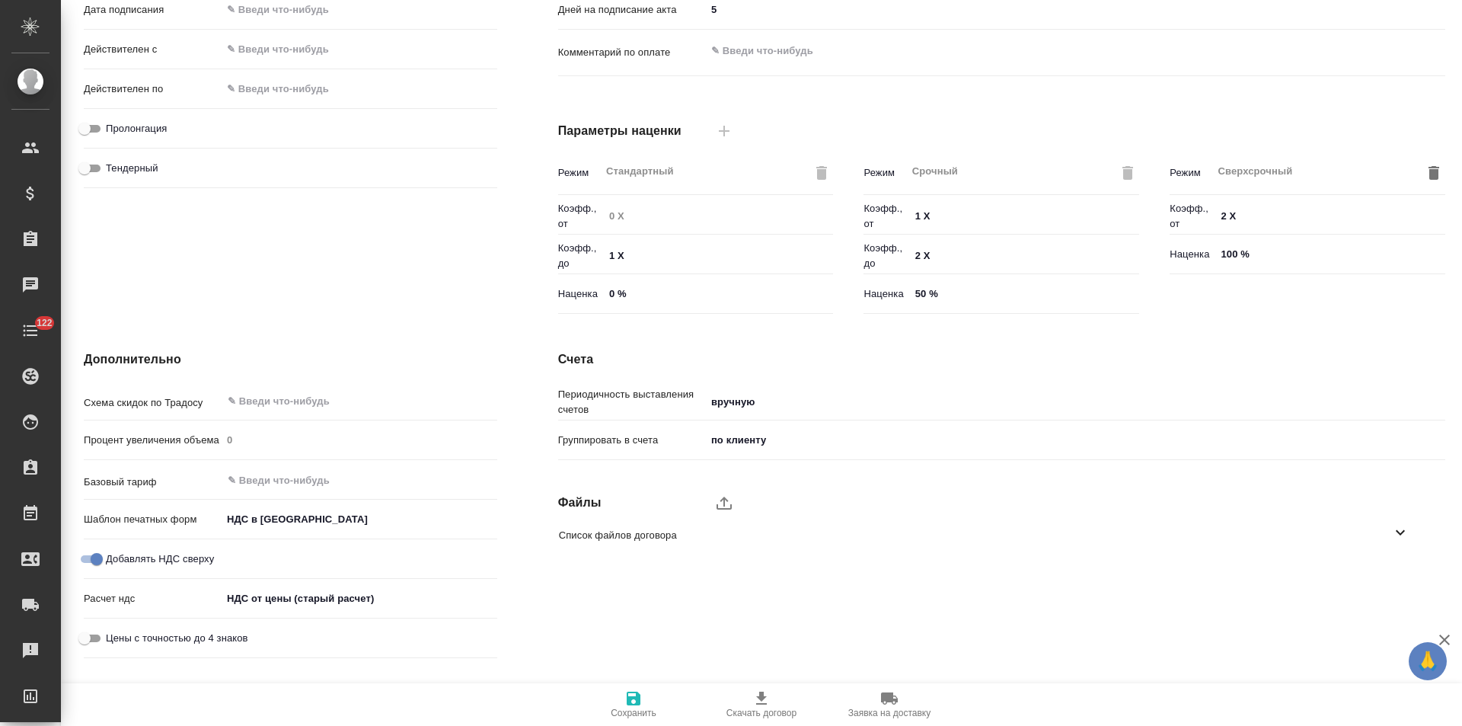
click at [1391, 536] on icon at bounding box center [1400, 532] width 18 height 18
click at [502, 304] on div "Основная информация Номер Договор без номера Внутренний номер Заказчик ООО «Тор…" at bounding box center [290, 60] width 474 height 579
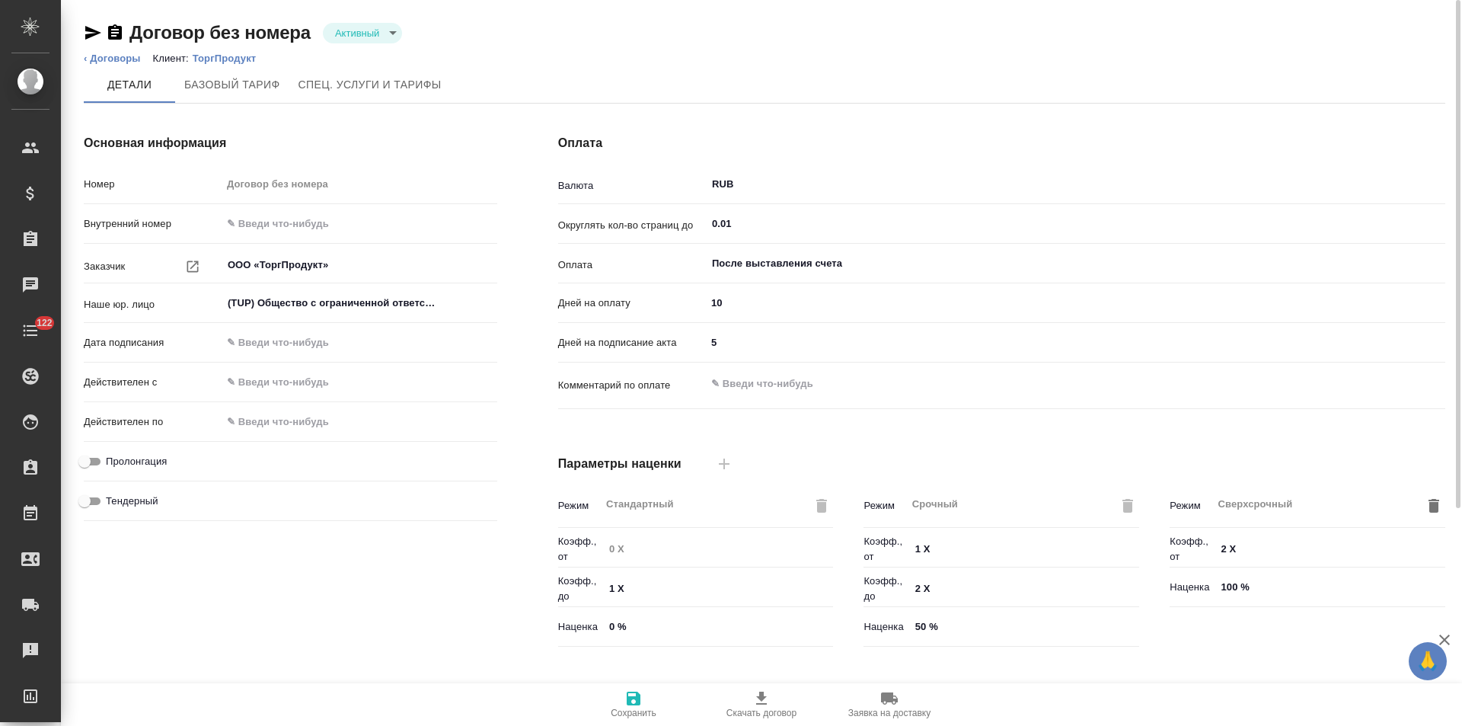
click at [378, 34] on body "🙏 .cls-1 fill:#fff; AWATERA Левченко Юлия Клиенты Спецификации Заказы 0 Чаты 12…" at bounding box center [731, 363] width 1462 height 726
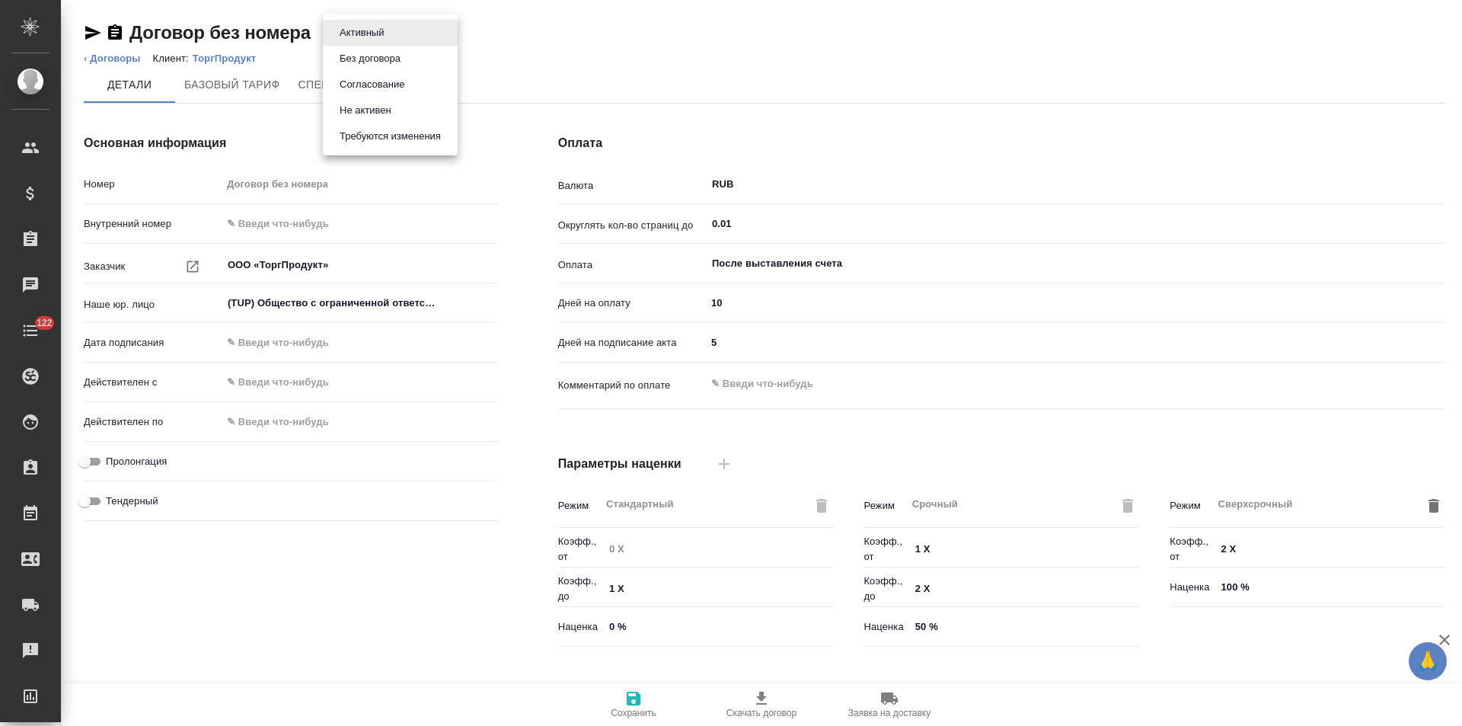
click at [376, 109] on button "Не активен" at bounding box center [365, 110] width 61 height 17
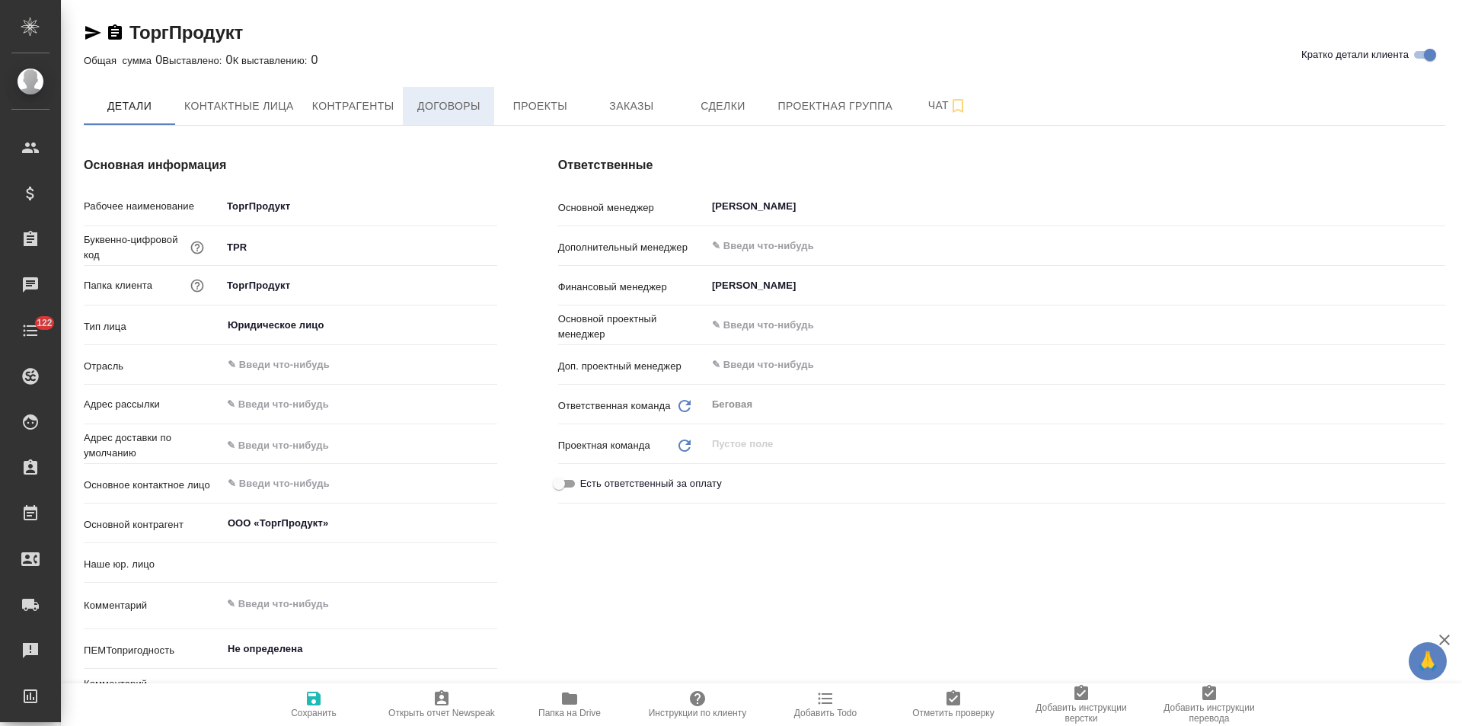
click at [471, 116] on button "Договоры" at bounding box center [448, 106] width 91 height 38
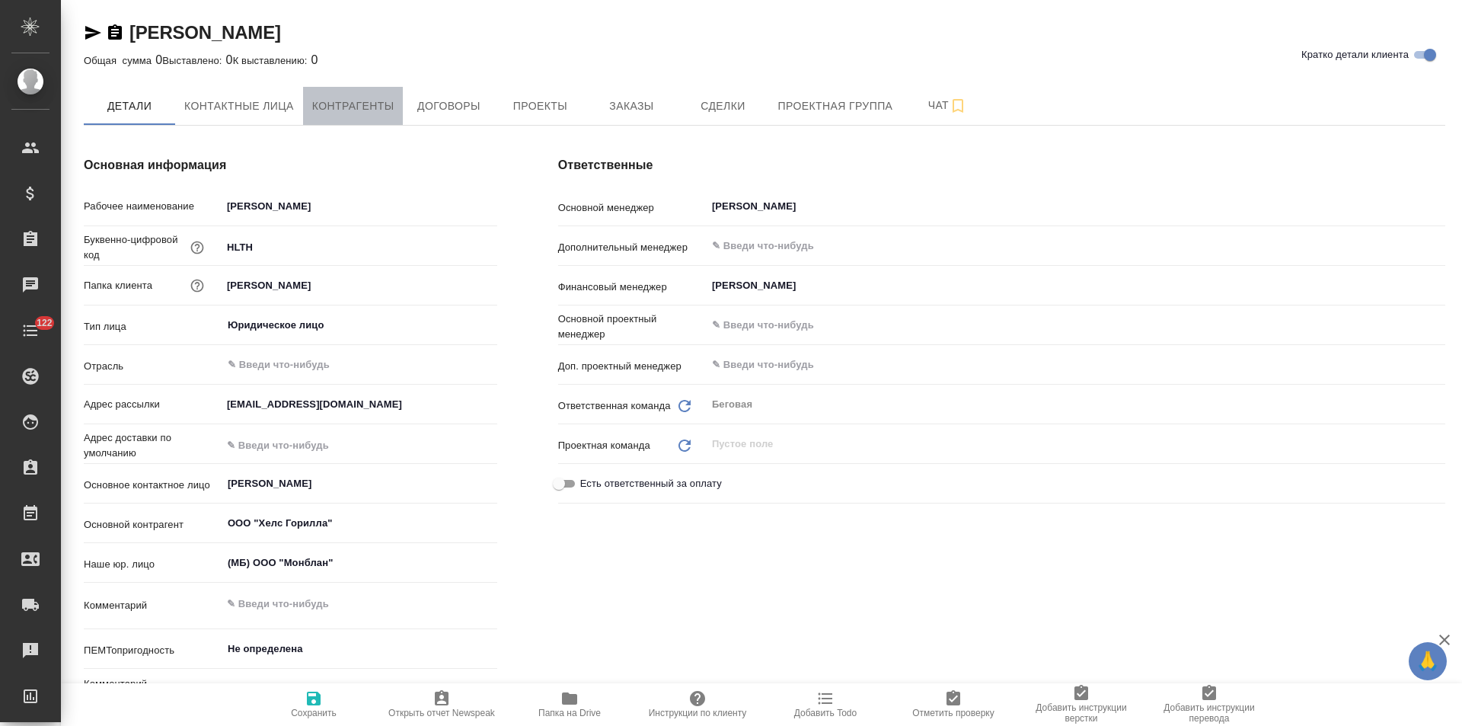
click at [385, 114] on span "Контрагенты" at bounding box center [353, 106] width 82 height 19
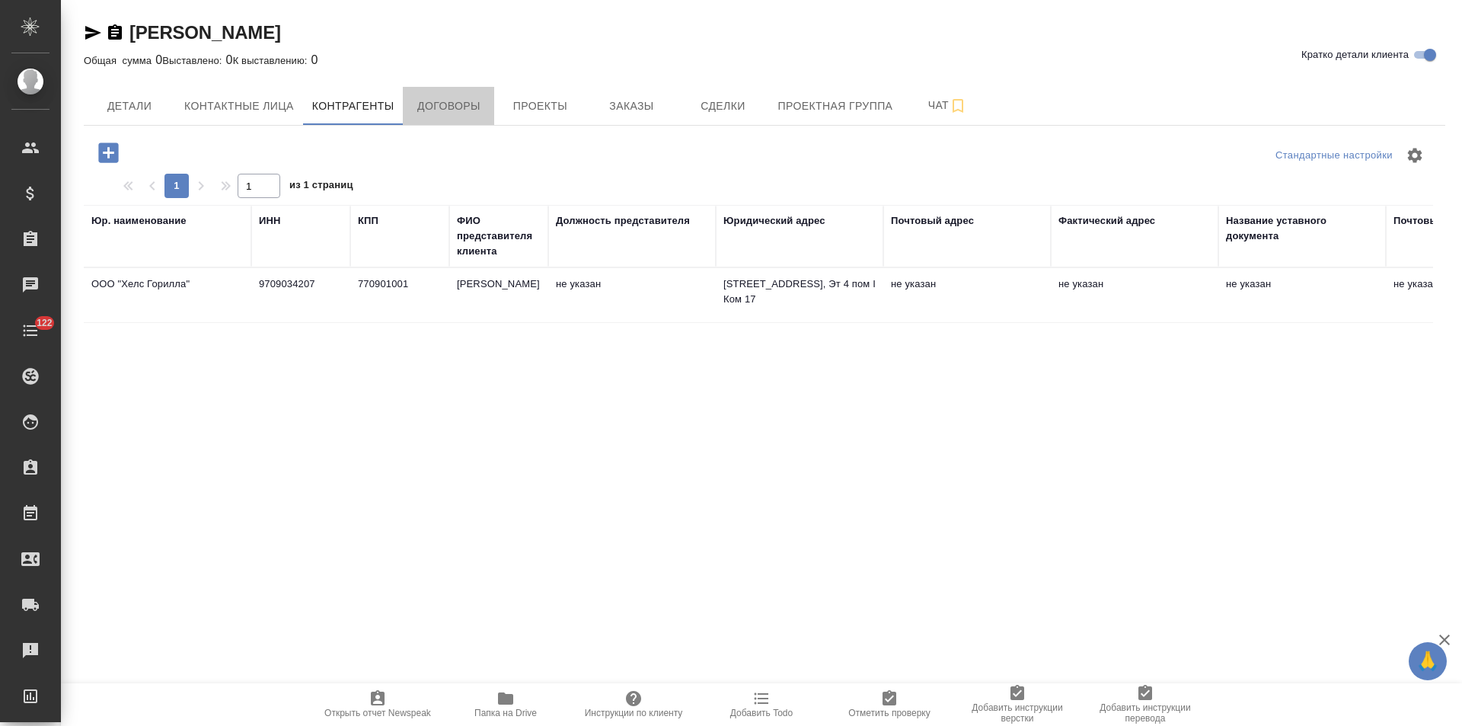
click at [445, 111] on span "Договоры" at bounding box center [448, 106] width 73 height 19
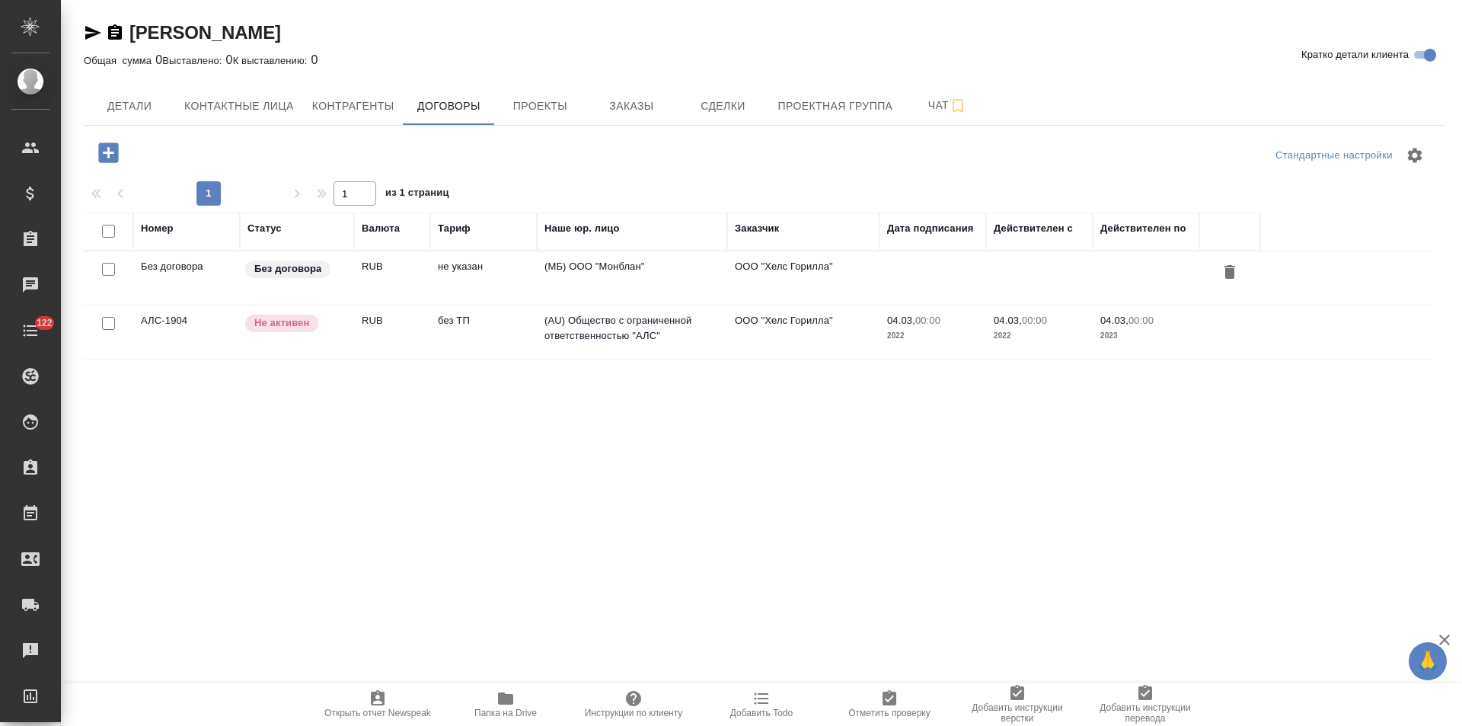
click at [662, 268] on td "(МБ) ООО "Монблан"" at bounding box center [632, 277] width 190 height 53
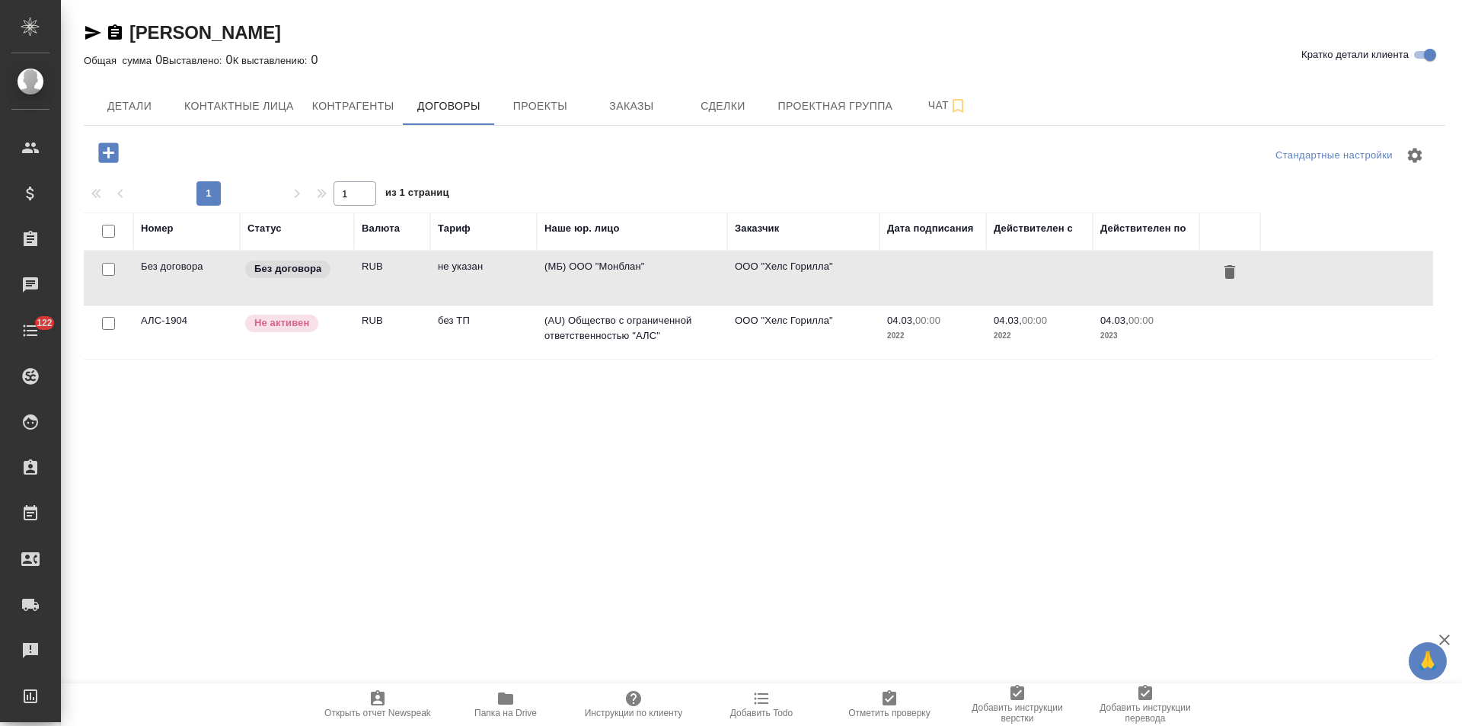
click at [662, 268] on td "(МБ) ООО "Монблан"" at bounding box center [632, 277] width 190 height 53
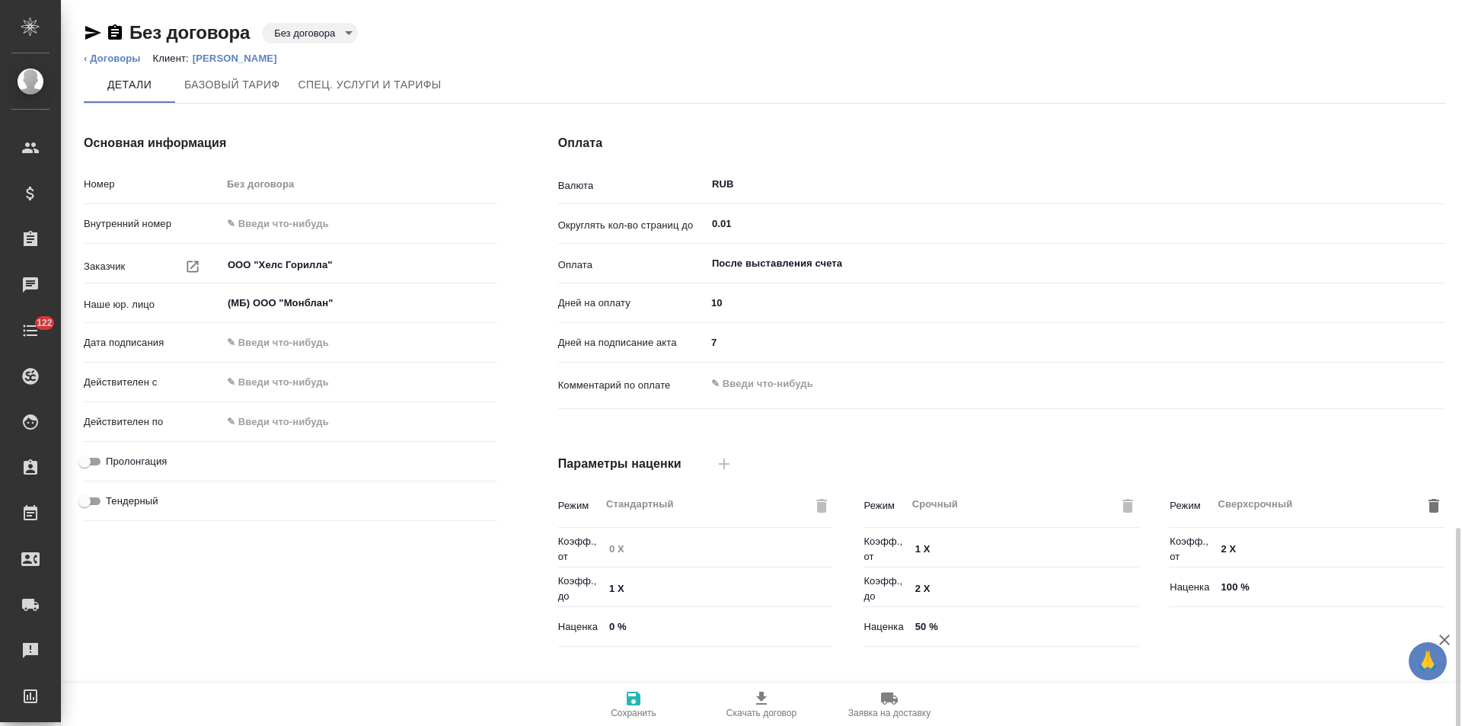
scroll to position [310, 0]
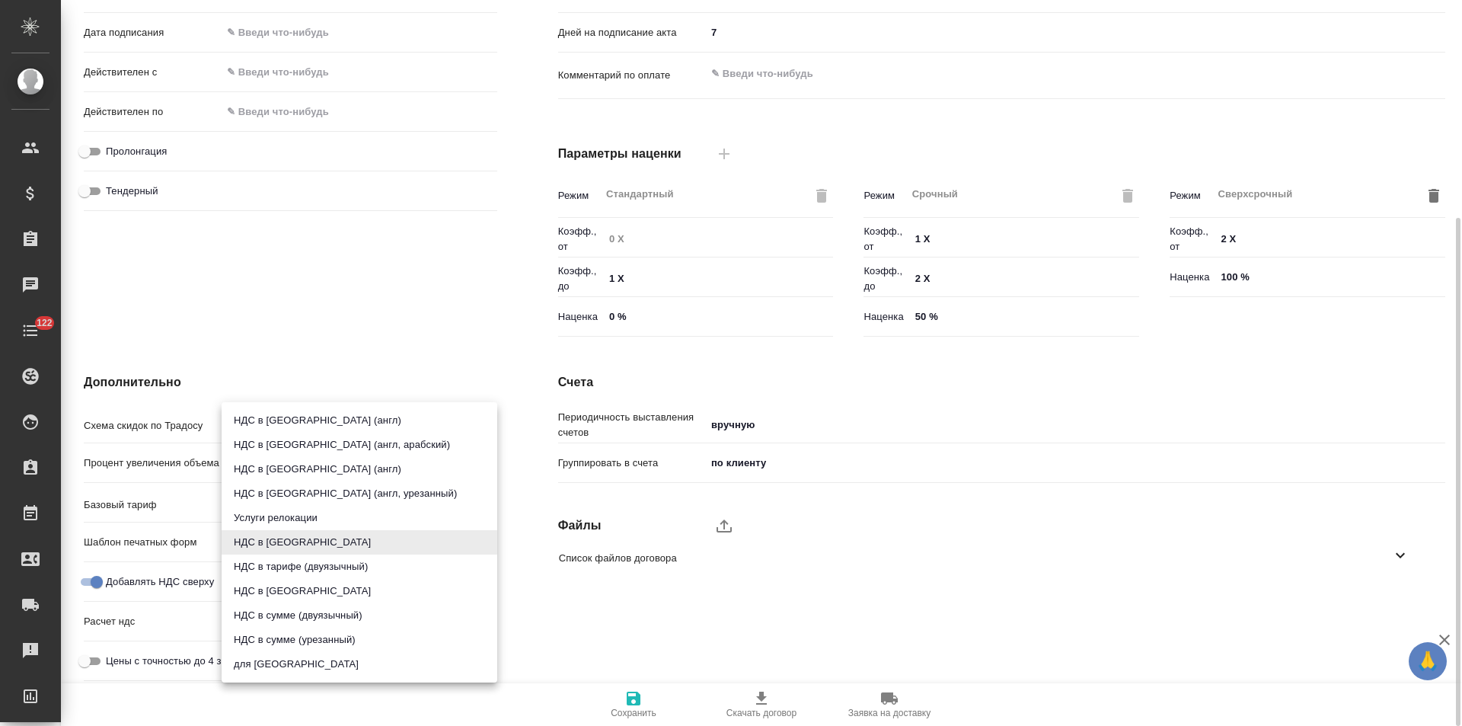
click at [300, 546] on body "🙏 .cls-1 fill:#fff; AWATERA [PERSON_NAME] Спецификации Заказы Чаты 122 Todo Про…" at bounding box center [731, 363] width 1462 height 726
click at [292, 591] on li "НДС в [GEOGRAPHIC_DATA]" at bounding box center [360, 591] width 276 height 24
type input "russian2"
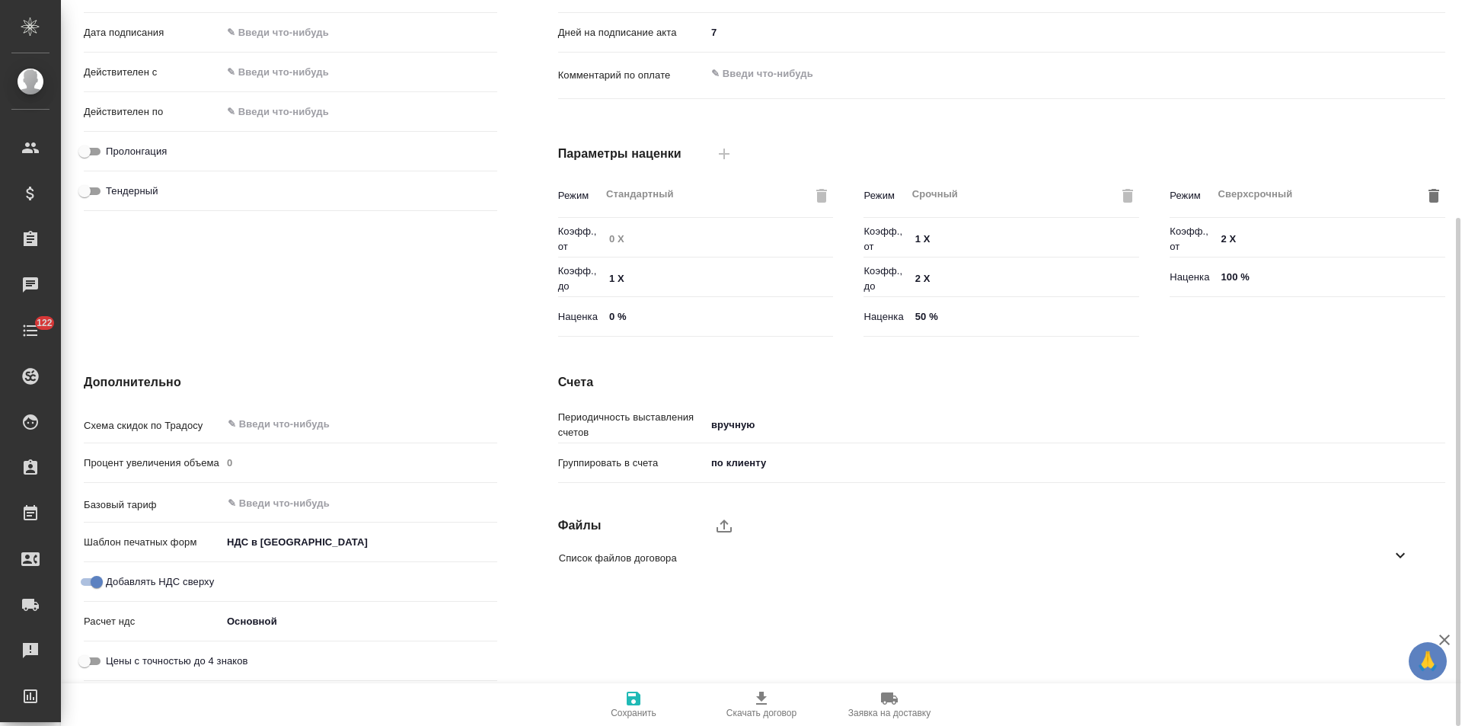
click at [633, 698] on icon "button" at bounding box center [634, 698] width 14 height 14
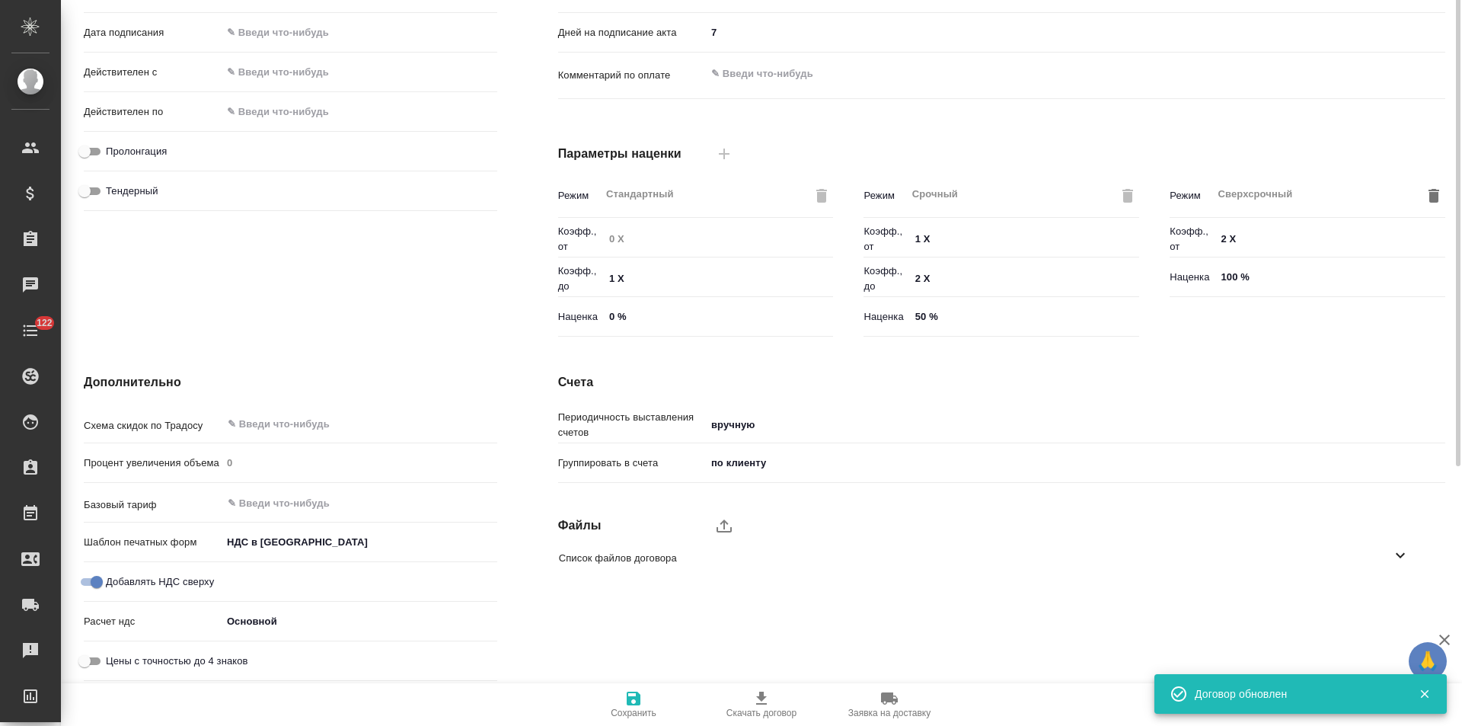
scroll to position [0, 0]
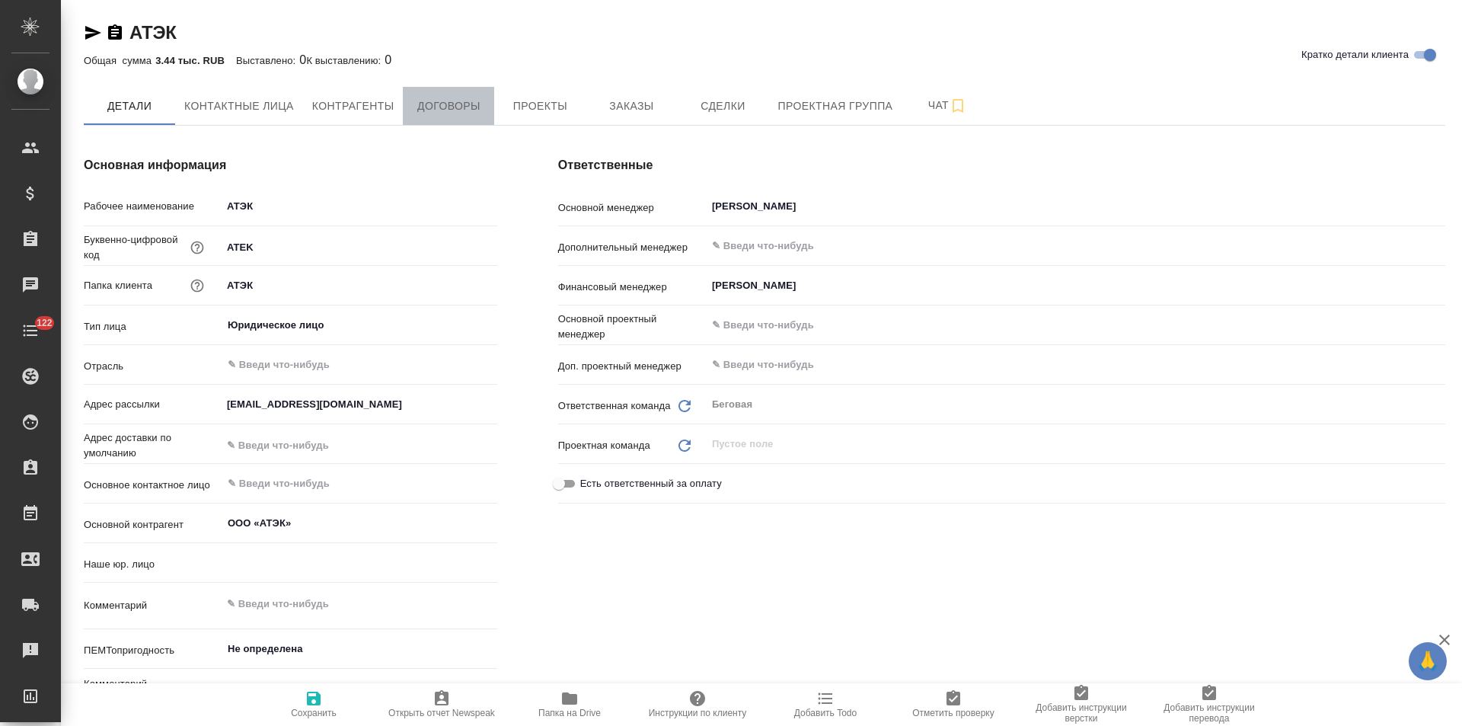
click at [472, 116] on button "Договоры" at bounding box center [448, 106] width 91 height 38
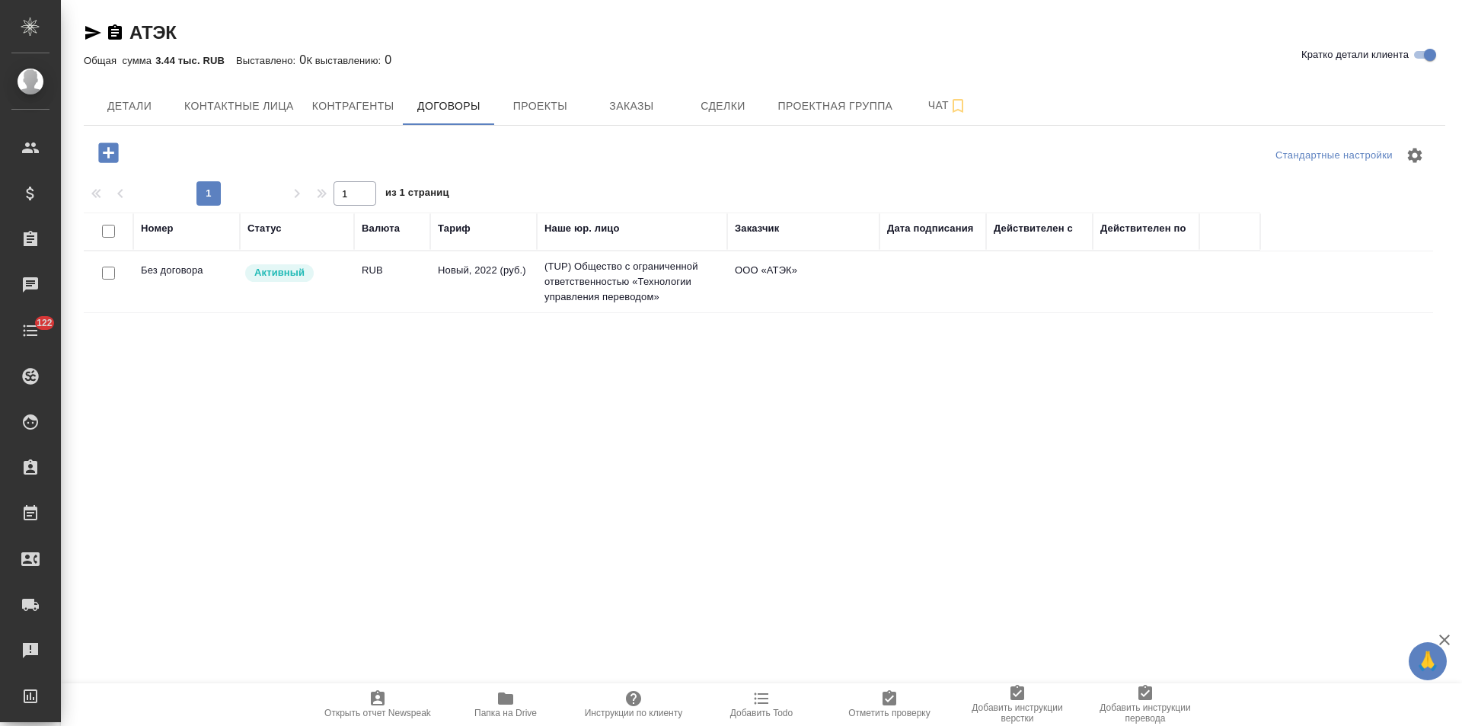
click at [534, 286] on td "Новый, 2022 (руб.)" at bounding box center [483, 281] width 107 height 53
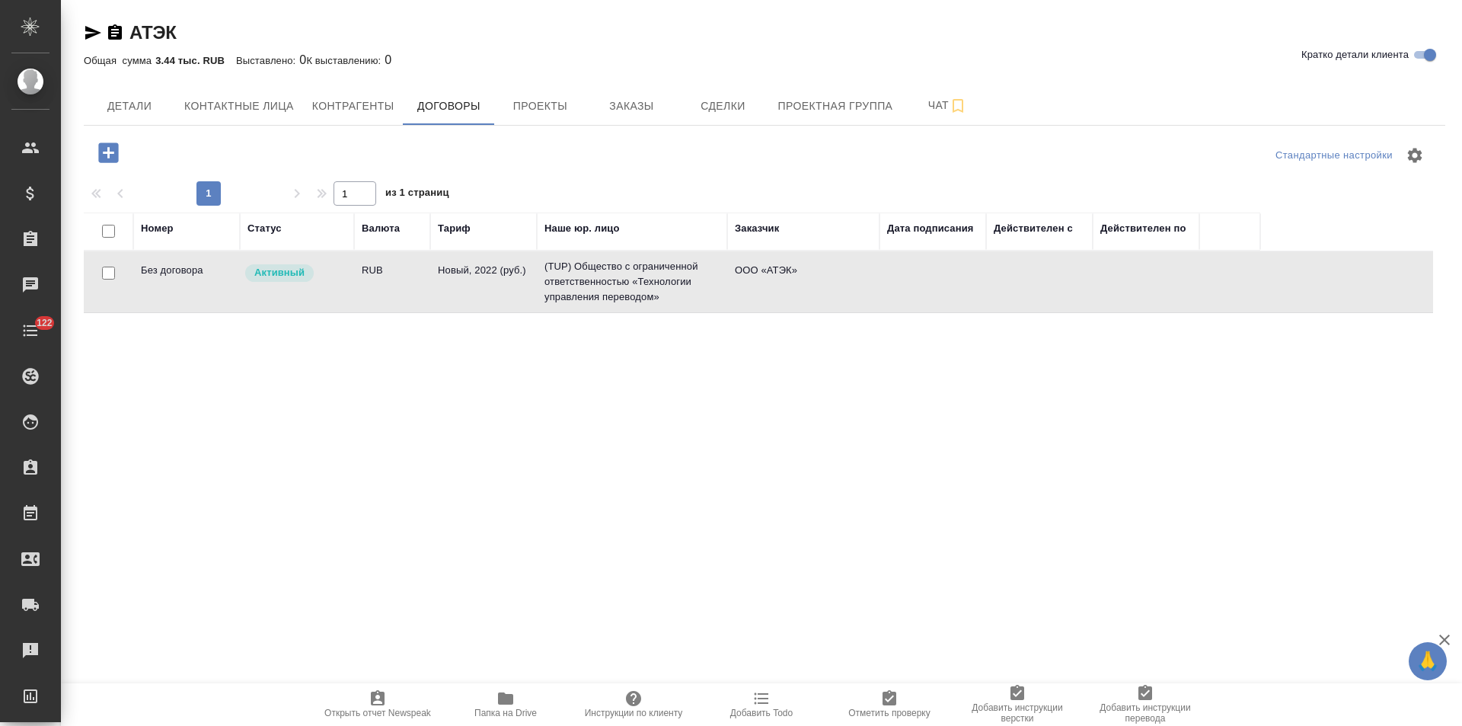
click at [534, 286] on td "Новый, 2022 (руб.)" at bounding box center [483, 281] width 107 height 53
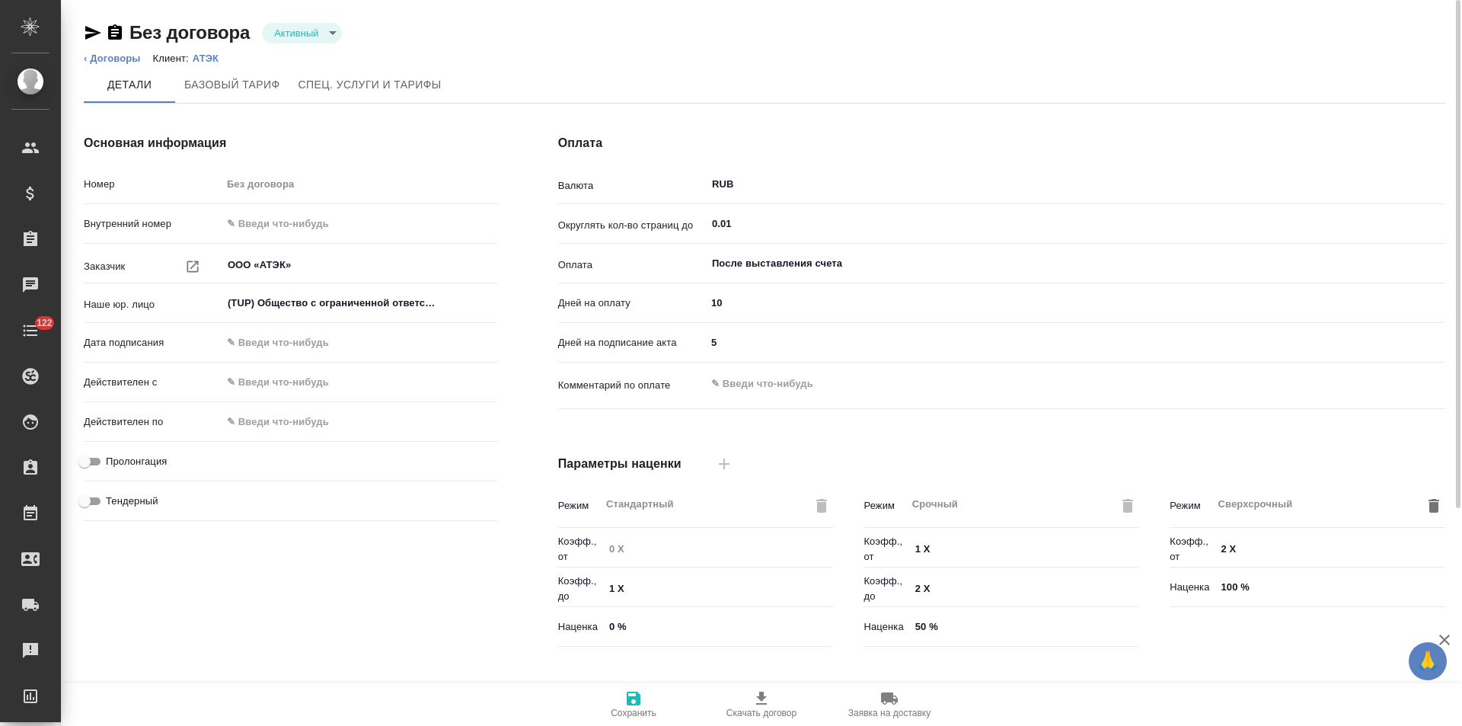
click at [330, 24] on body "🙏 .cls-1 fill:#fff; AWATERA Левченко Юлия Клиенты Спецификации Заказы Чаты 122 …" at bounding box center [731, 363] width 1462 height 726
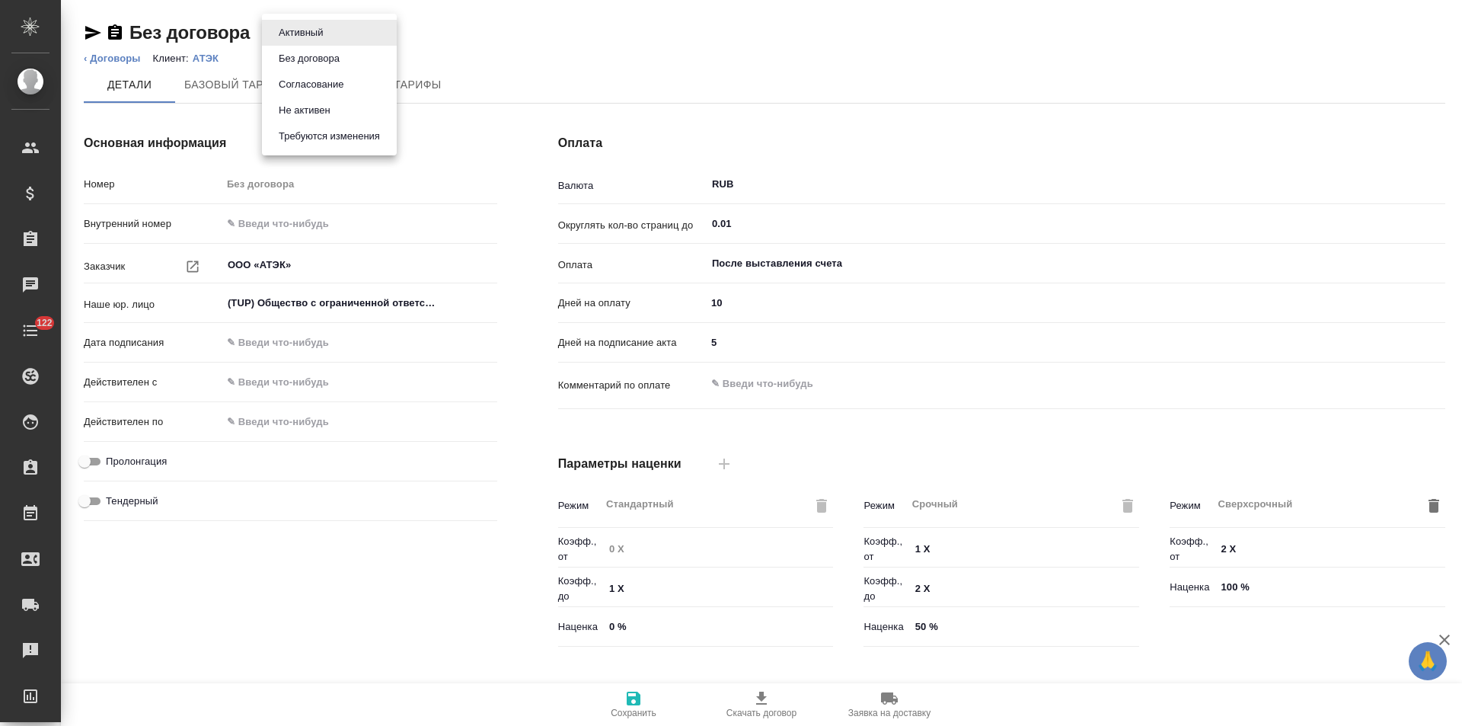
click at [318, 109] on button "Не активен" at bounding box center [304, 110] width 61 height 17
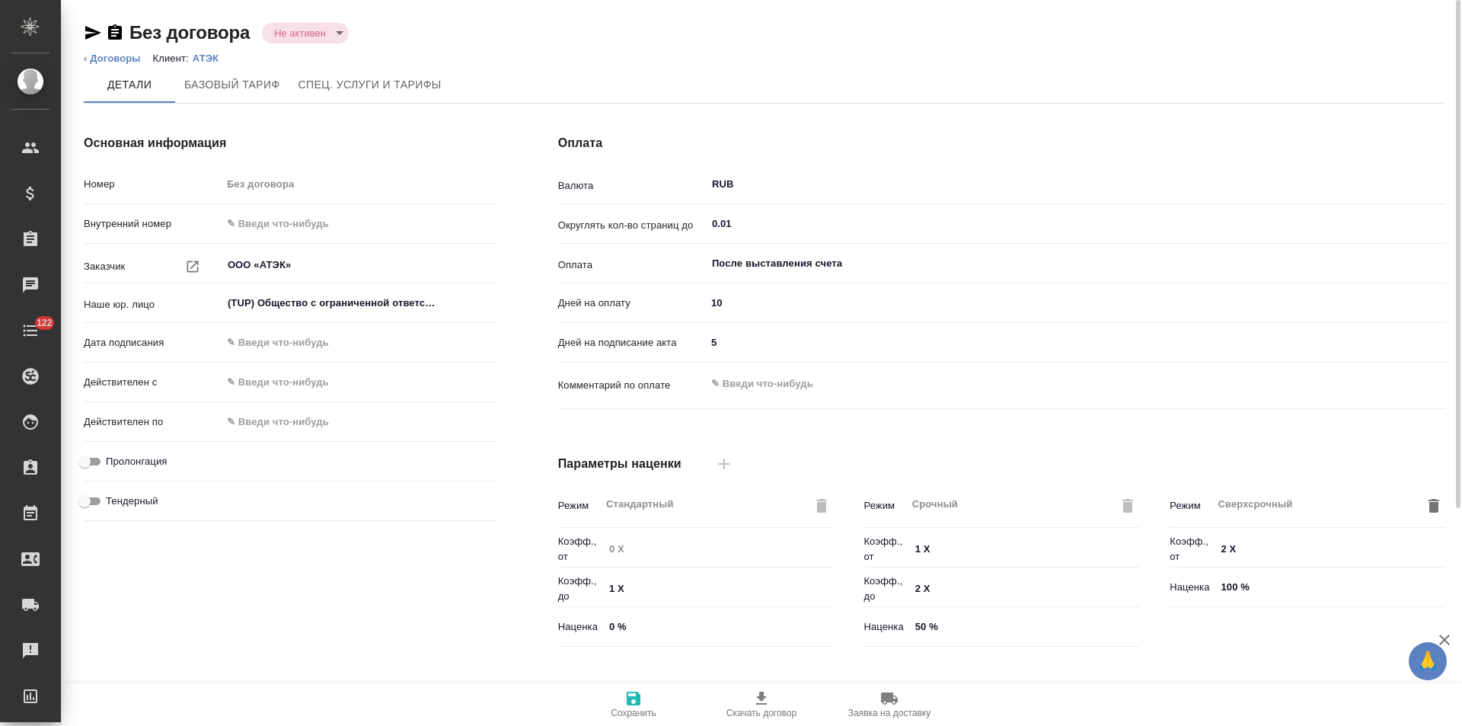
type input "Новый, 2022 (руб.)"
click at [137, 56] on link "‹ Договоры" at bounding box center [112, 58] width 57 height 11
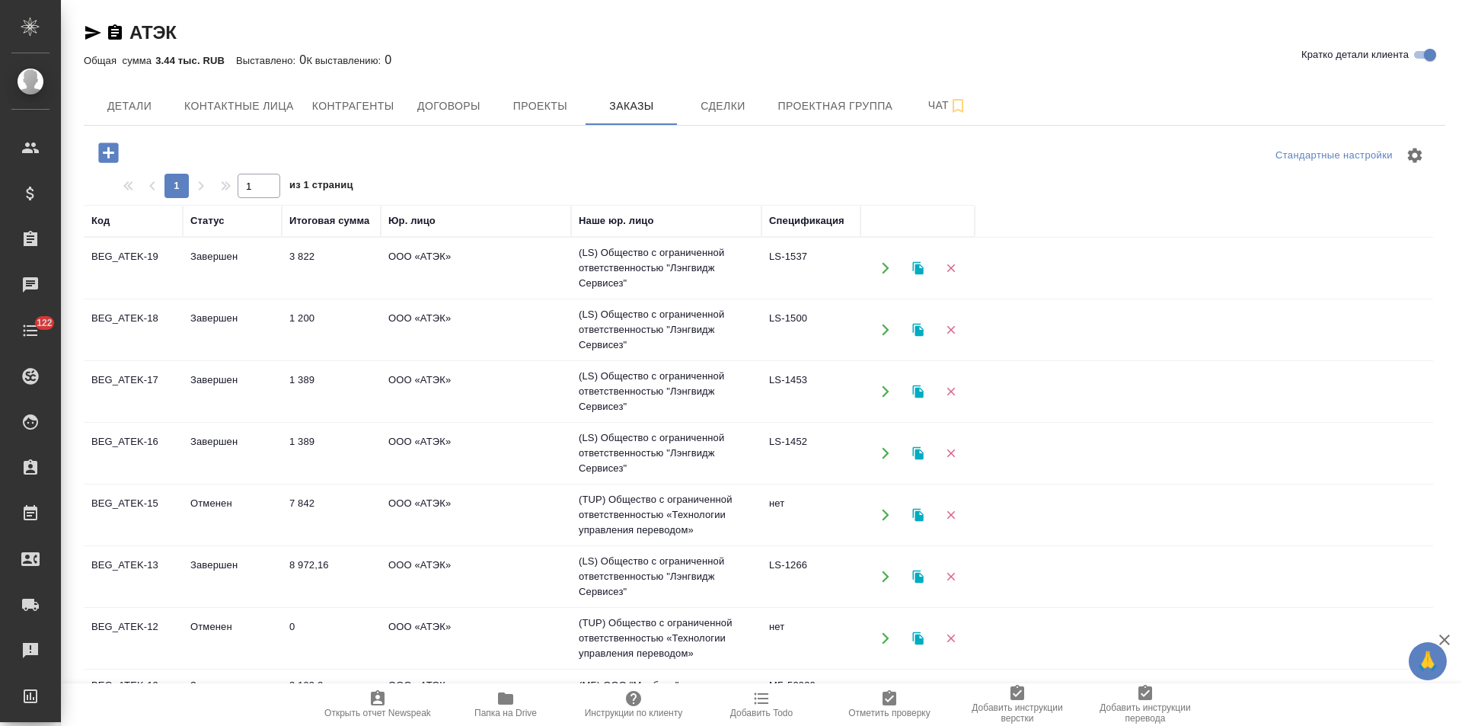
click at [475, 263] on td "ООО «АТЭК»" at bounding box center [476, 267] width 190 height 53
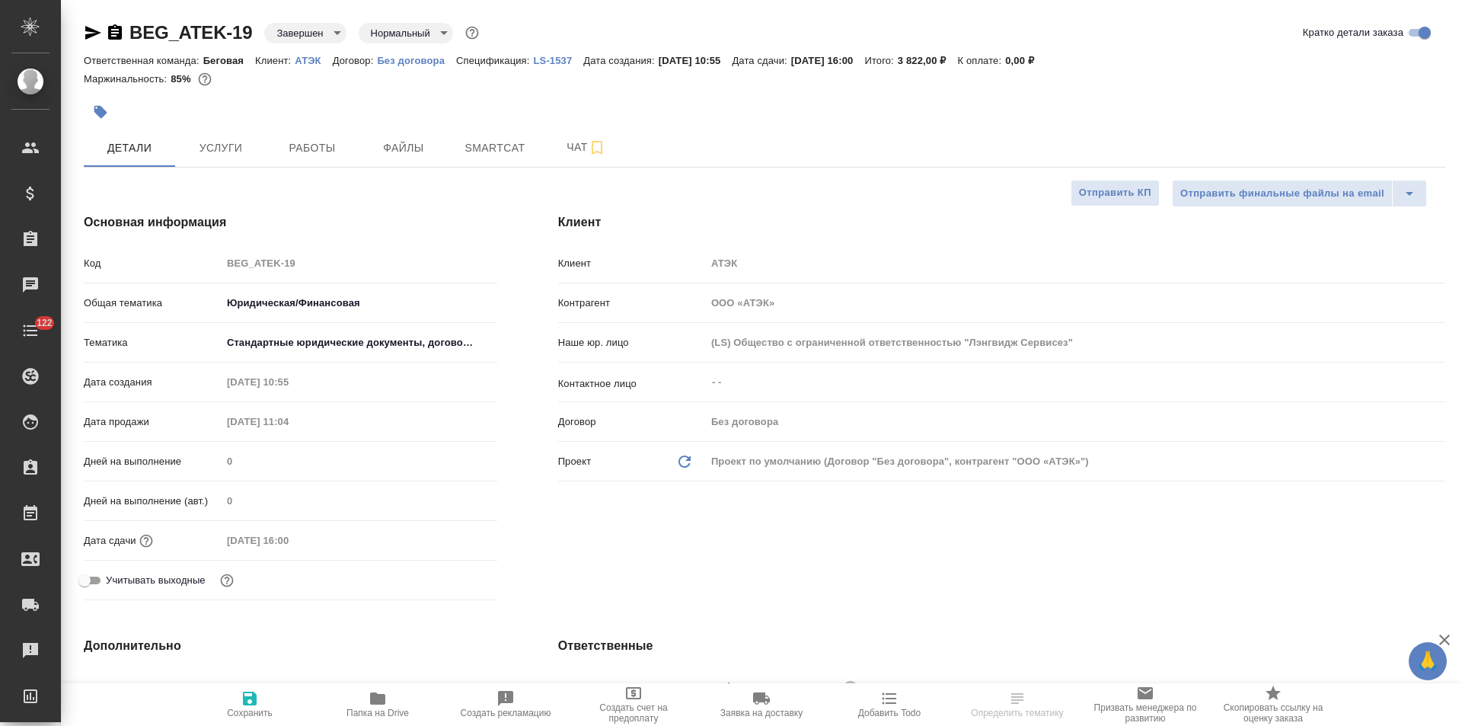
select select "RU"
type textarea "x"
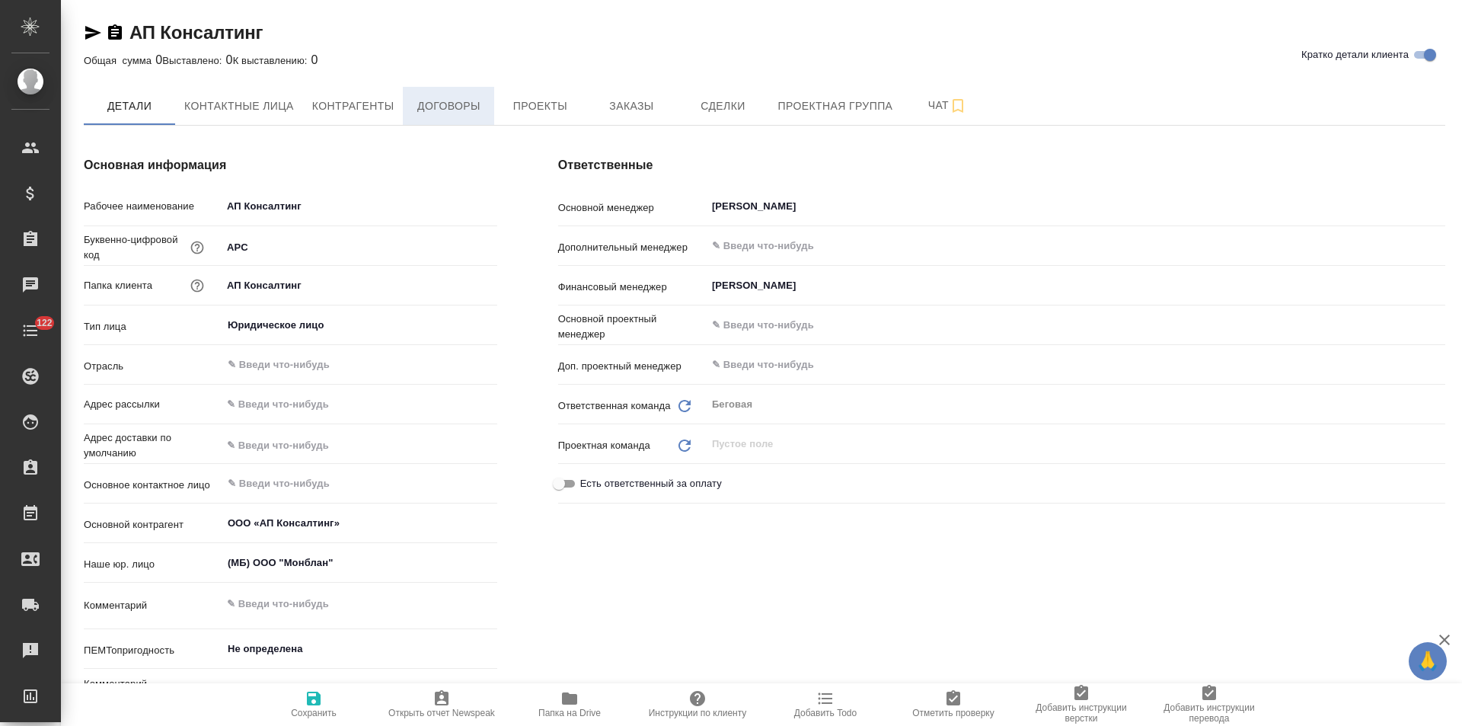
click at [463, 111] on span "Договоры" at bounding box center [448, 106] width 73 height 19
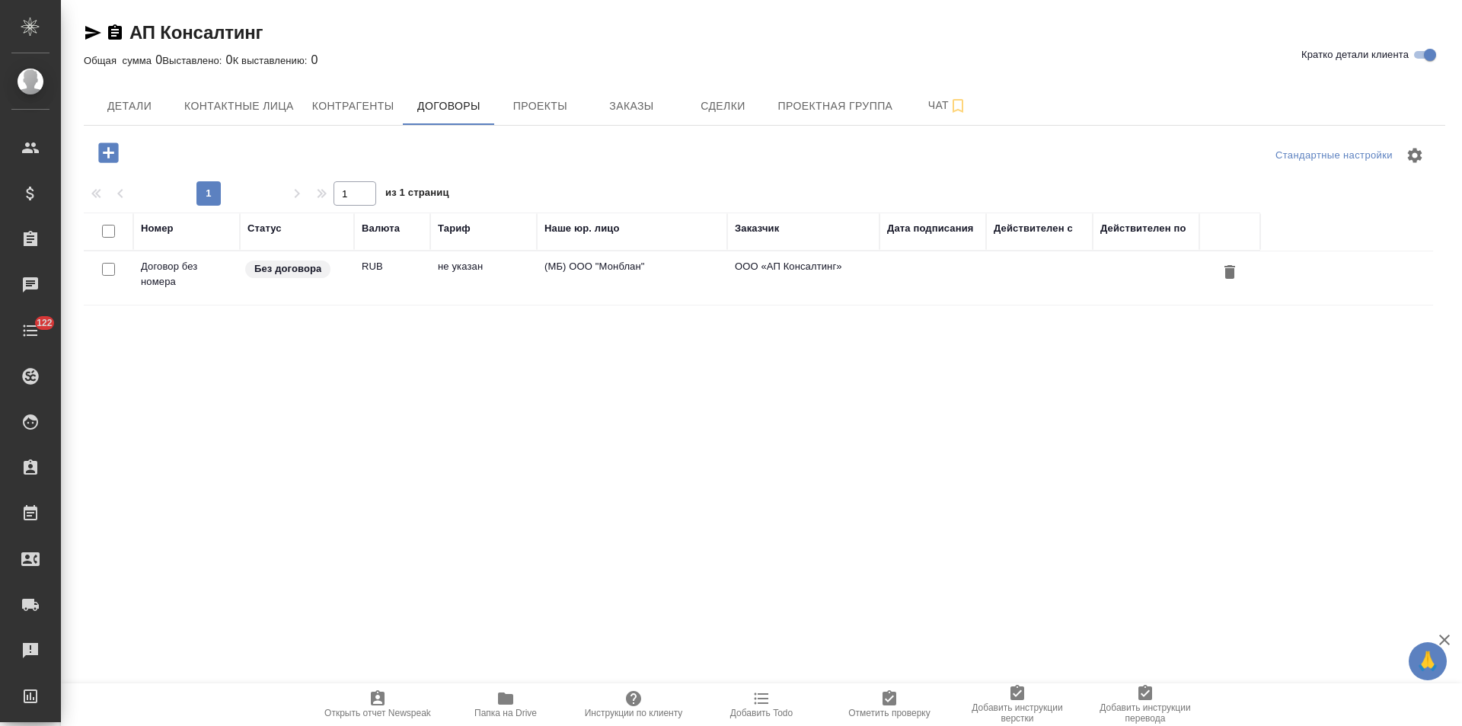
click at [662, 271] on td "(МБ) ООО "Монблан"" at bounding box center [632, 277] width 190 height 53
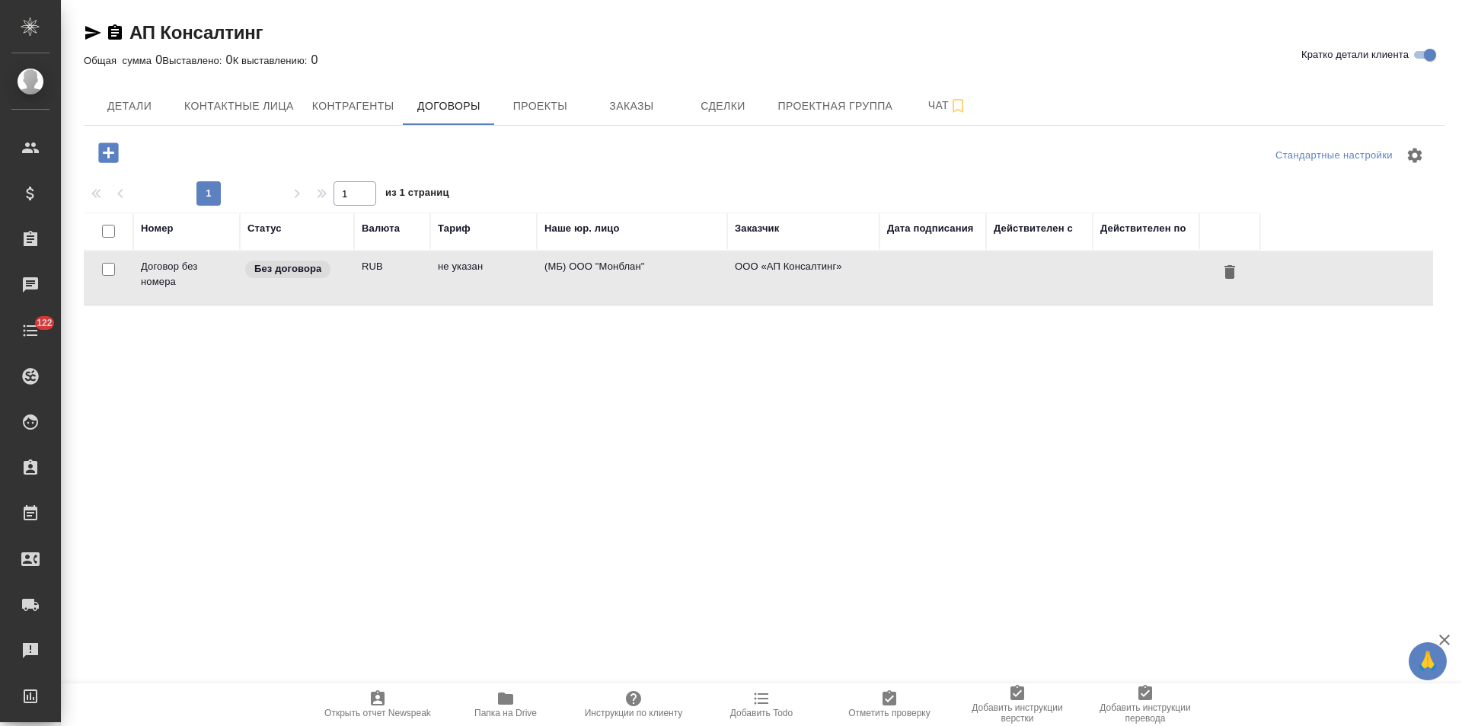
click at [662, 271] on td "(МБ) ООО "Монблан"" at bounding box center [632, 277] width 190 height 53
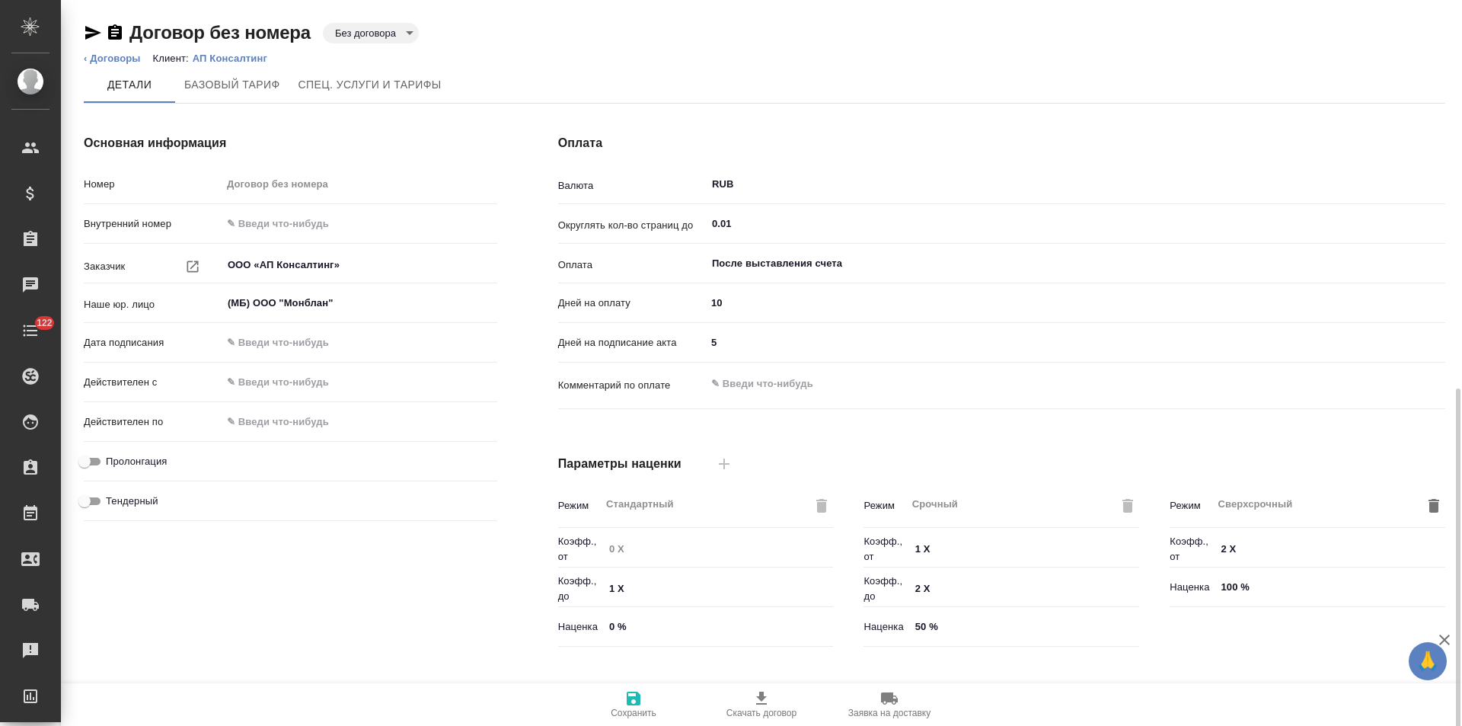
scroll to position [310, 0]
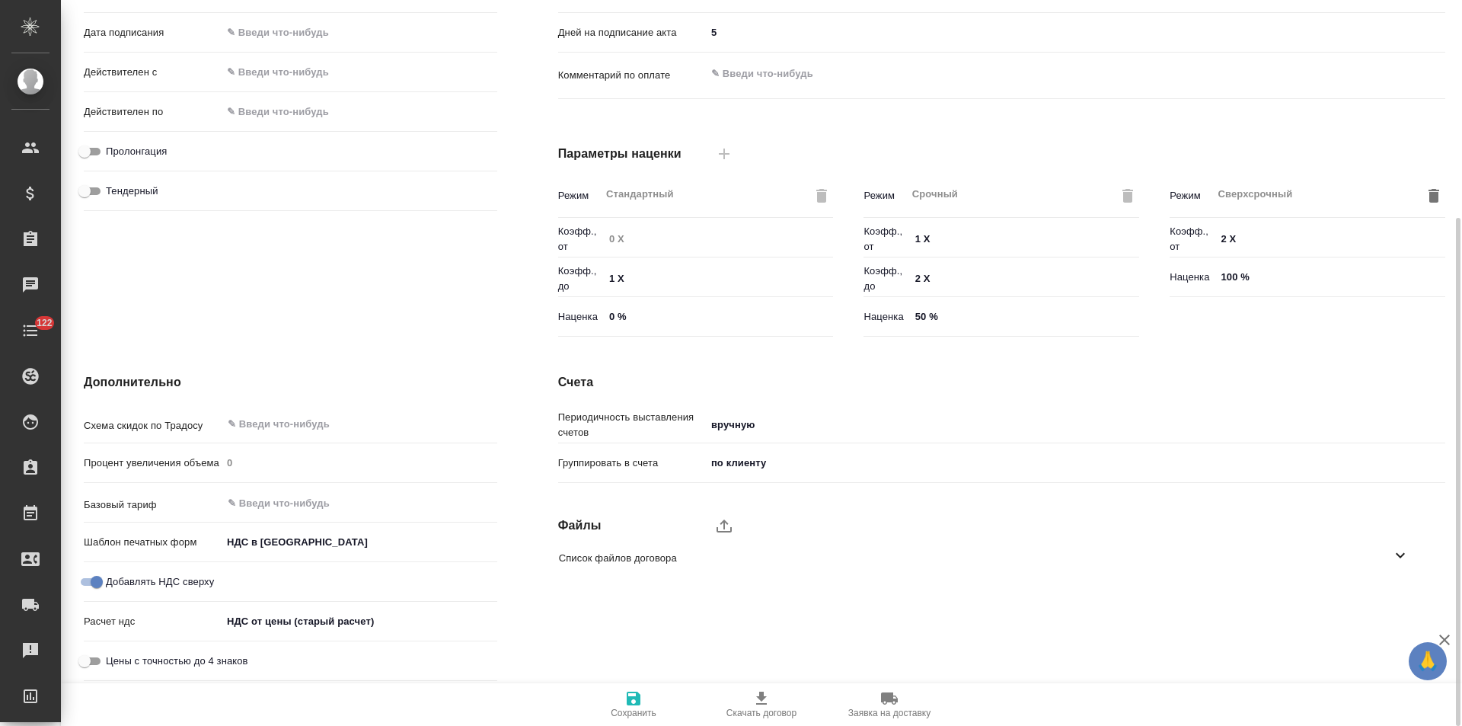
click at [385, 615] on body "🙏 .cls-1 fill:#fff; AWATERA [PERSON_NAME] Спецификации Заказы Чаты 122 Todo Про…" at bounding box center [731, 363] width 1462 height 726
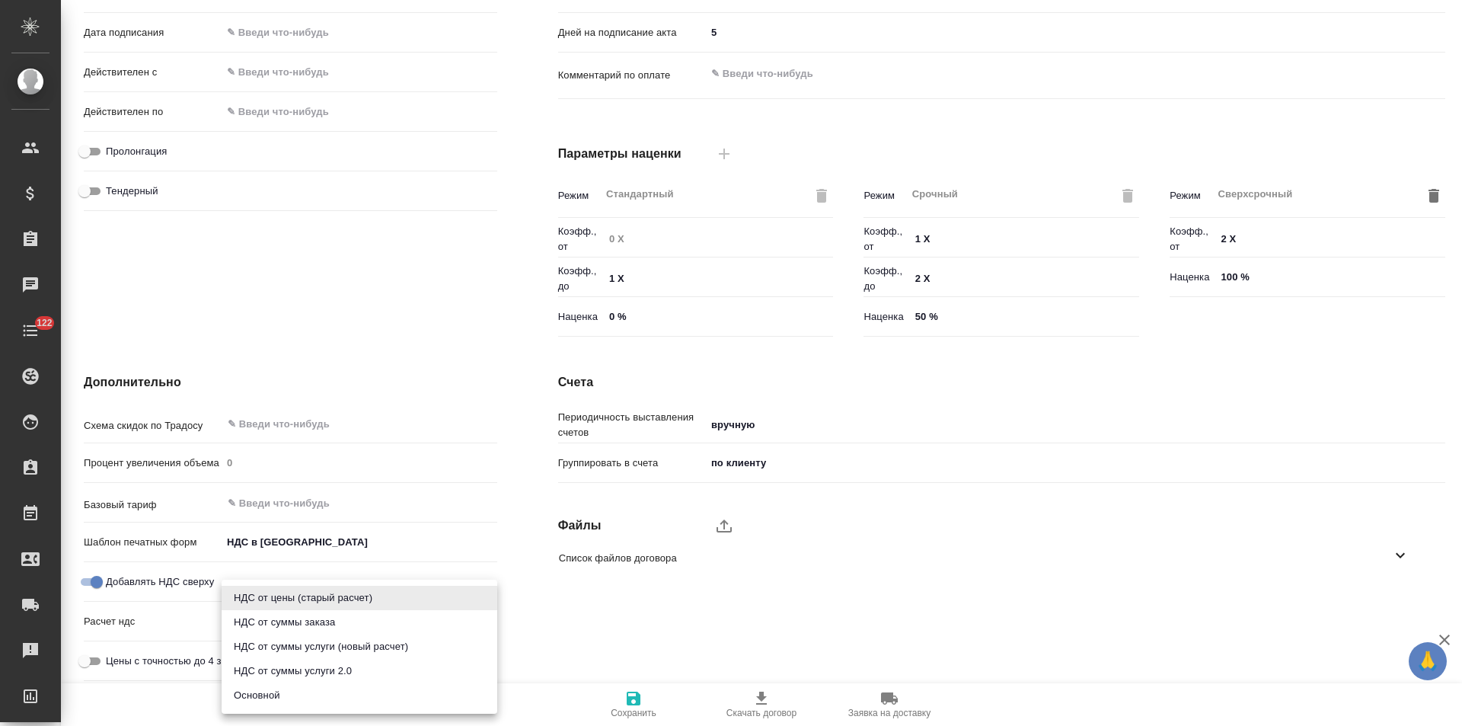
click at [288, 691] on li "Основной" at bounding box center [360, 695] width 276 height 24
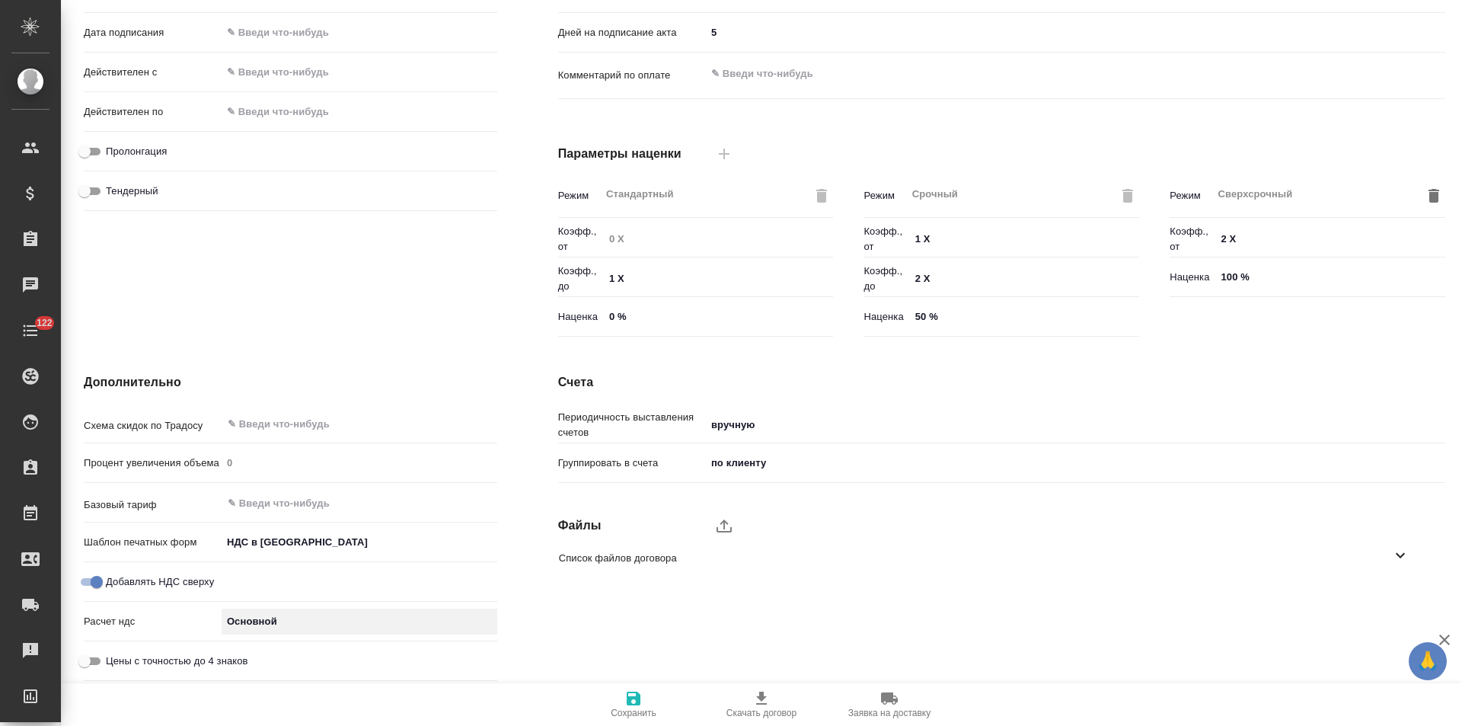
type input "basic"
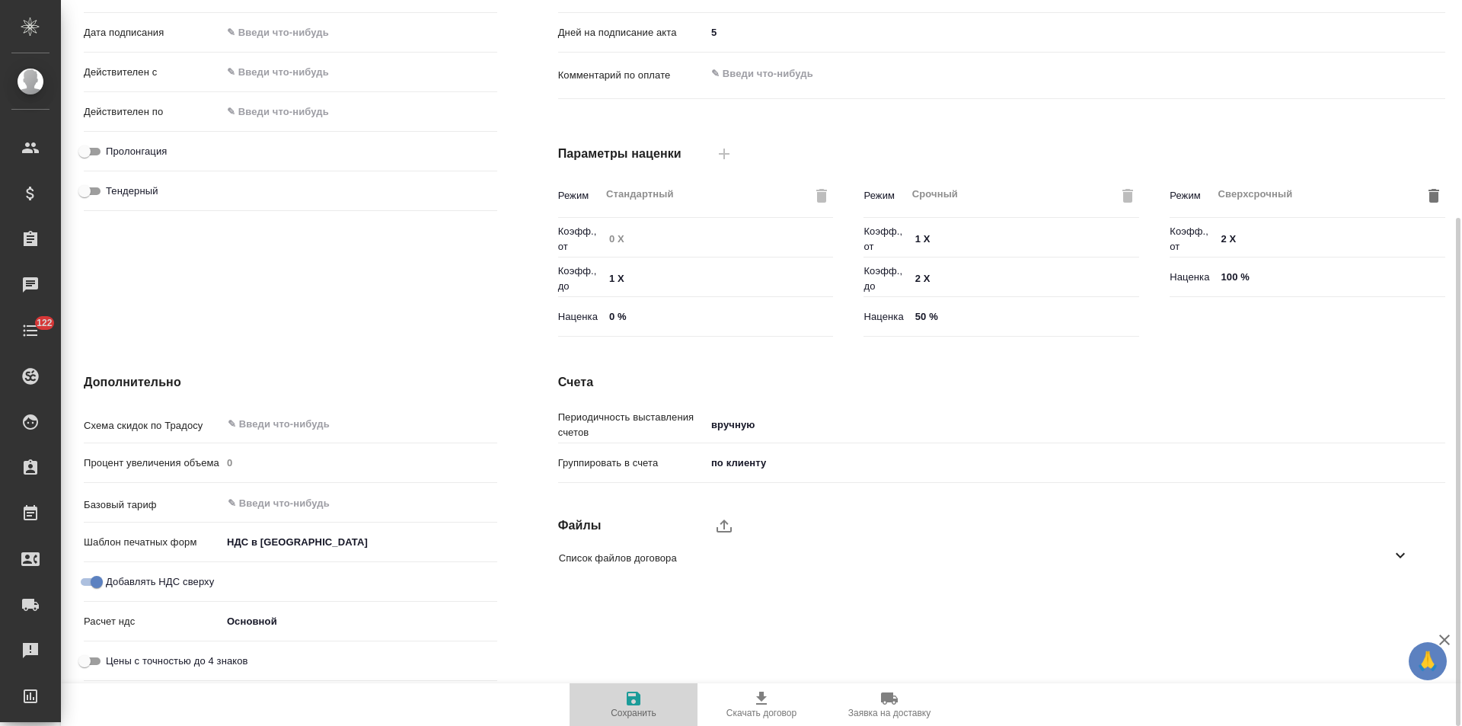
click at [630, 699] on icon "button" at bounding box center [634, 698] width 14 height 14
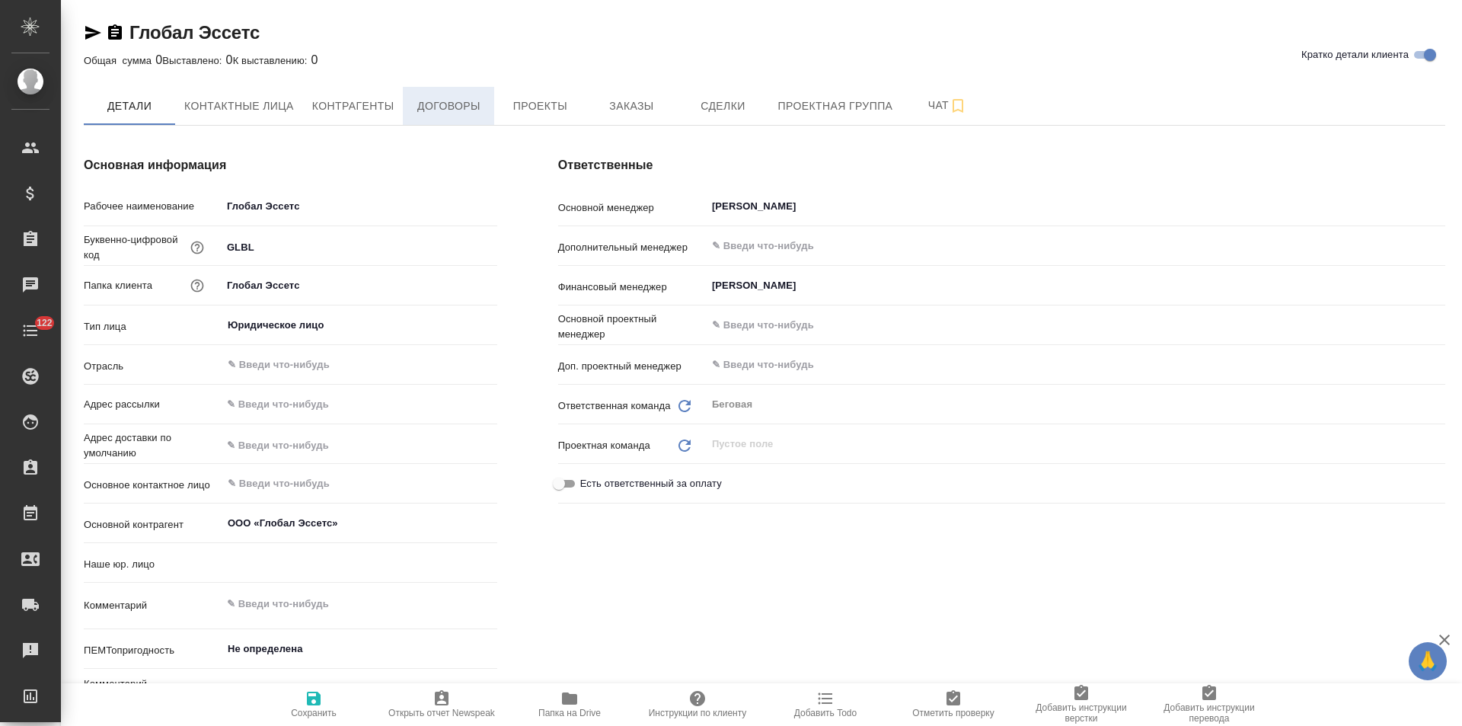
click at [466, 118] on button "Договоры" at bounding box center [448, 106] width 91 height 38
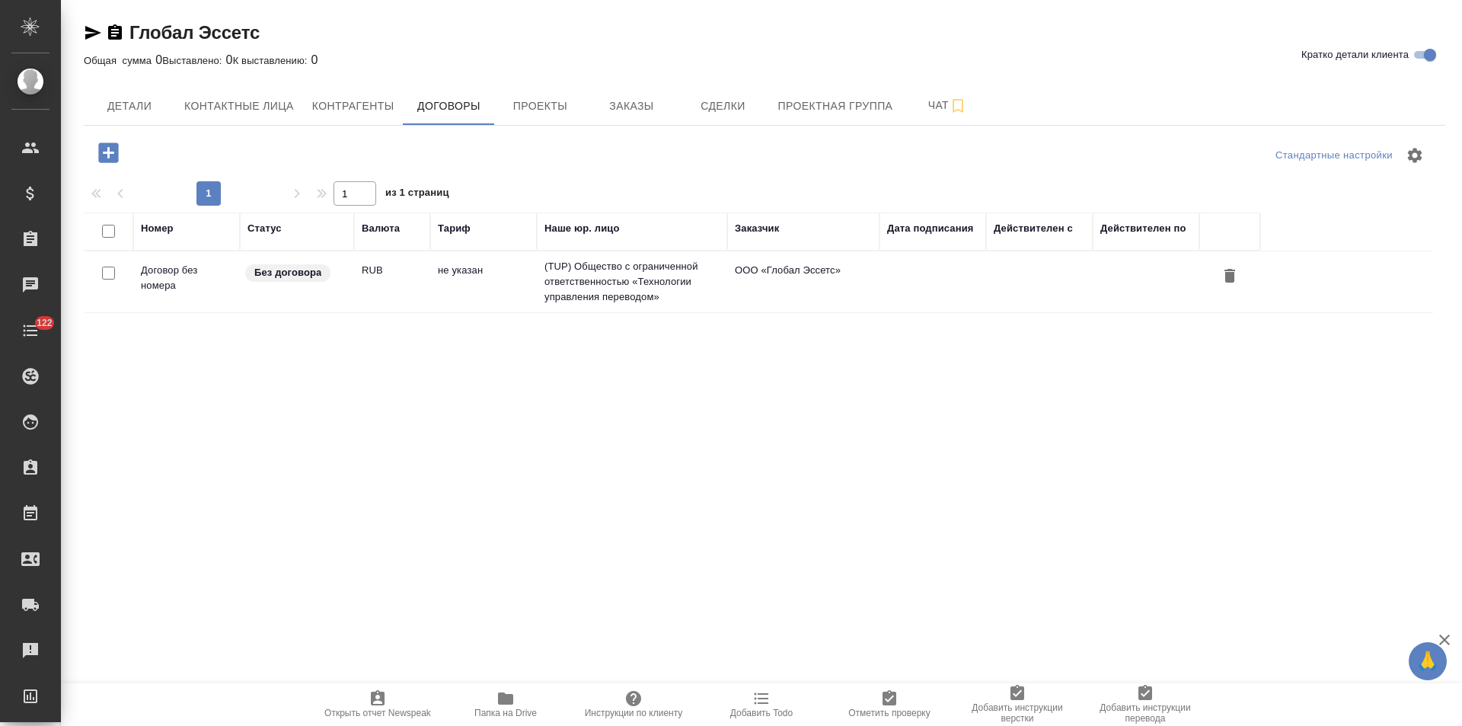
click at [516, 305] on td "не указан" at bounding box center [483, 281] width 107 height 53
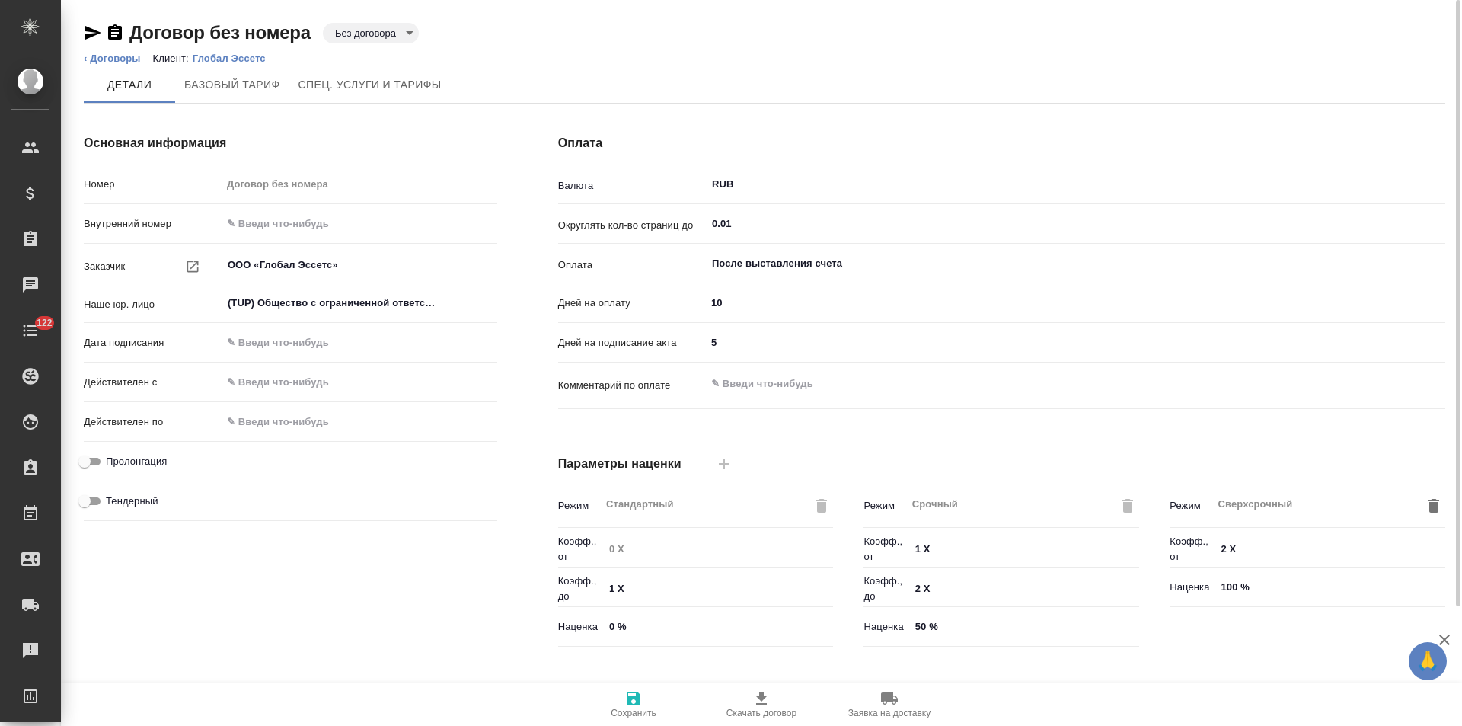
click at [394, 35] on body "🙏 .cls-1 fill:#fff; AWATERA Левченко Юлия Клиенты Спецификации Заказы Чаты 122 …" at bounding box center [731, 363] width 1462 height 726
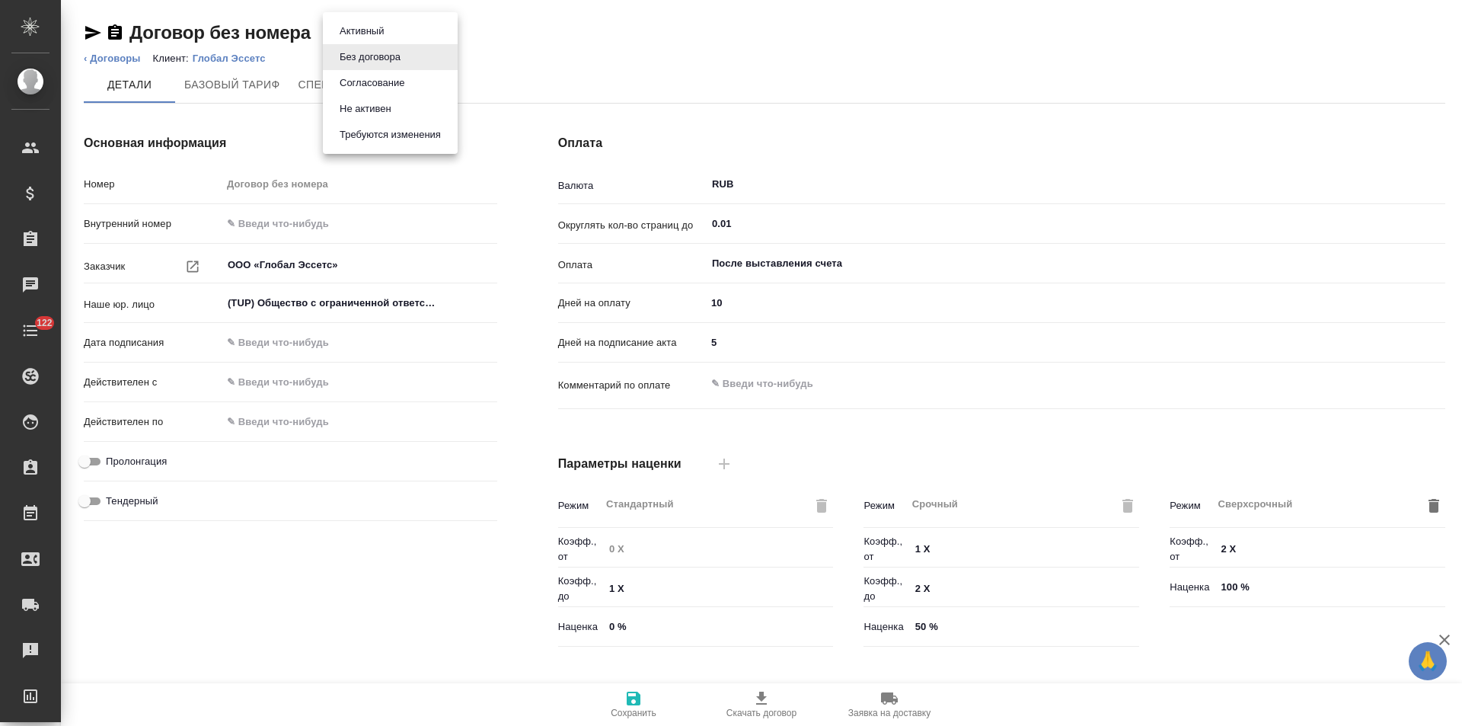
click at [375, 109] on button "Не активен" at bounding box center [365, 109] width 61 height 17
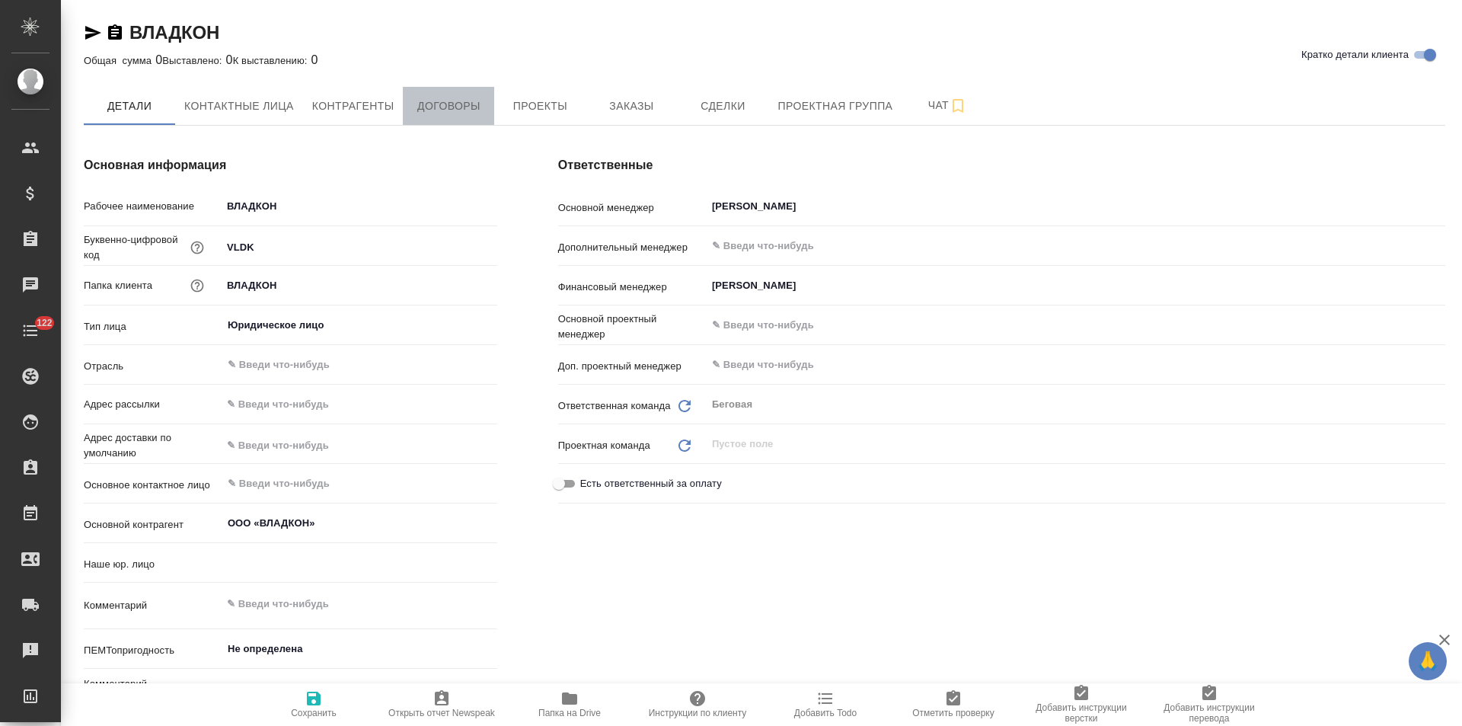
click at [455, 110] on span "Договоры" at bounding box center [448, 106] width 73 height 19
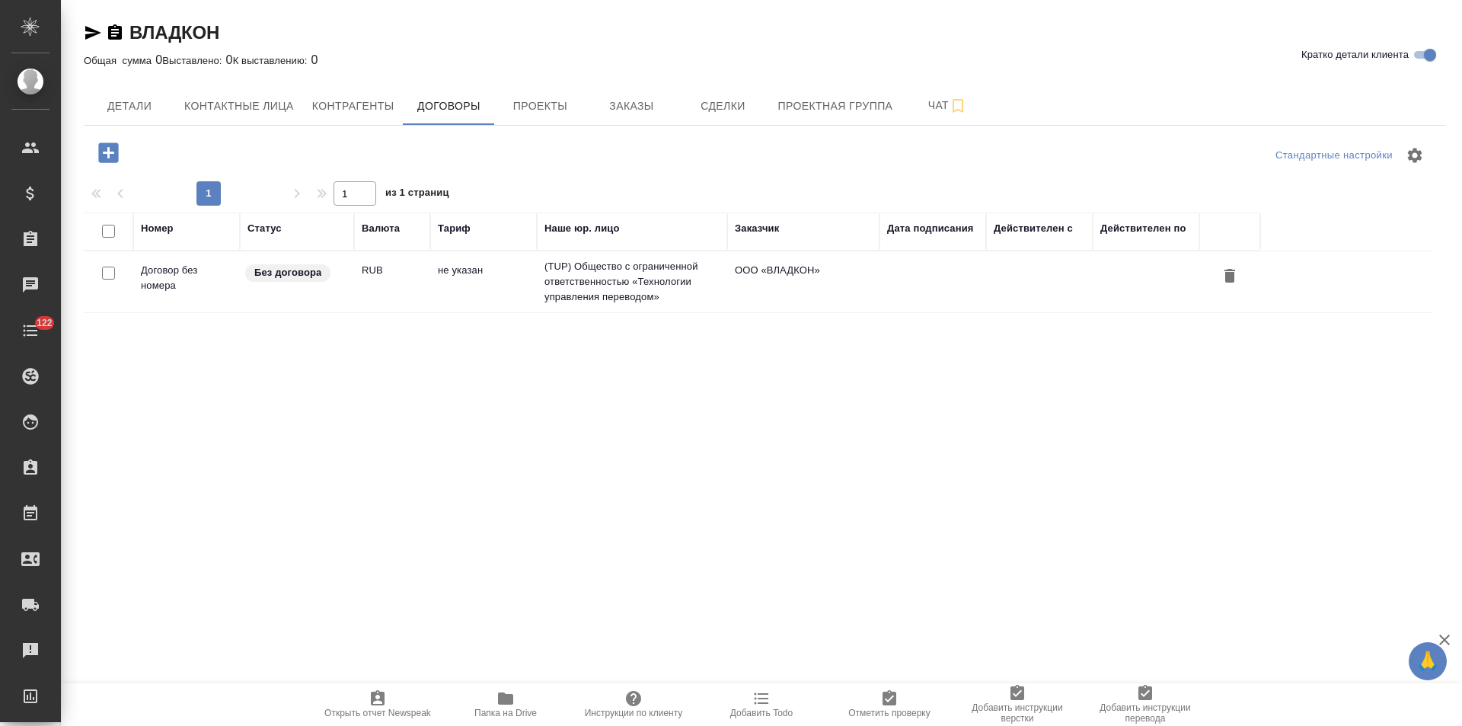
click at [583, 283] on td "(TUP) Общество с ограниченной ответственностью «Технологии управления переводом»" at bounding box center [632, 281] width 190 height 61
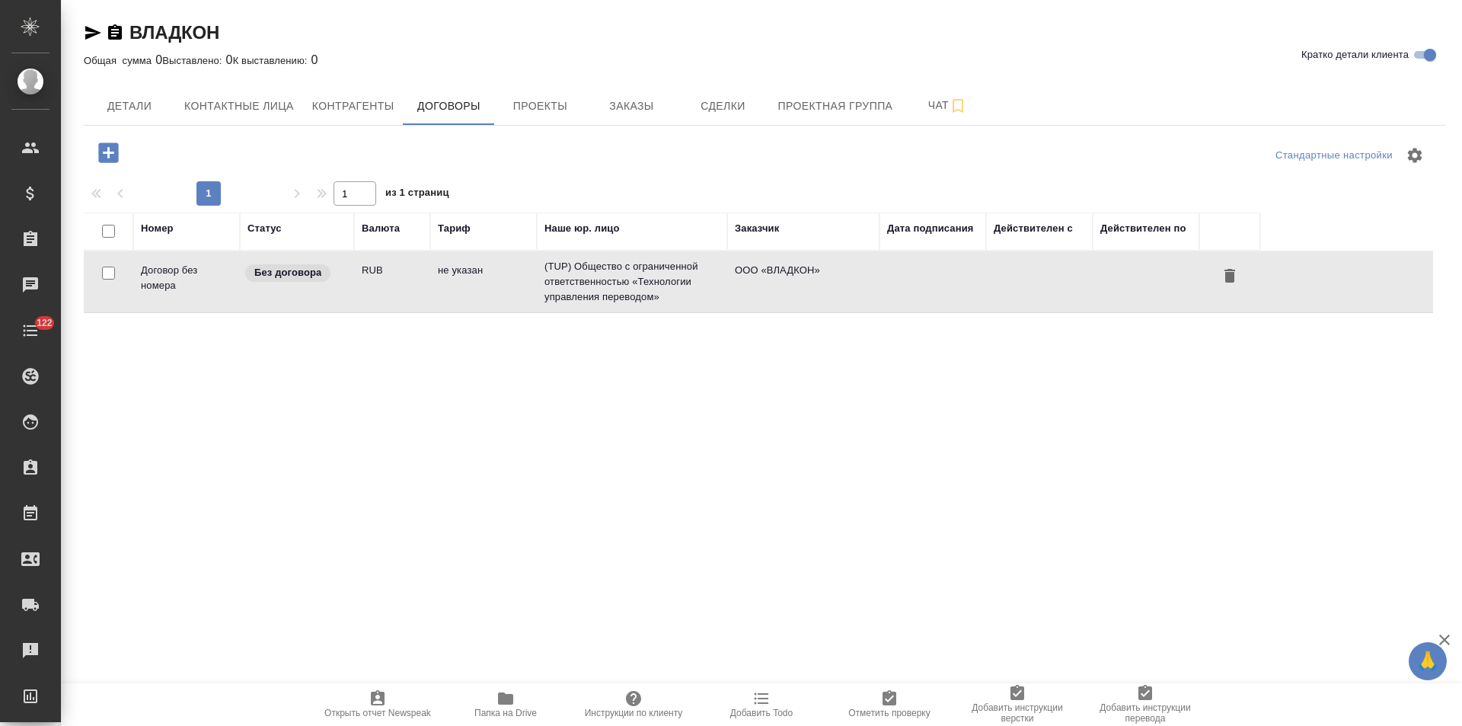
click at [583, 283] on td "(TUP) Общество с ограниченной ответственностью «Технологии управления переводом»" at bounding box center [632, 281] width 190 height 61
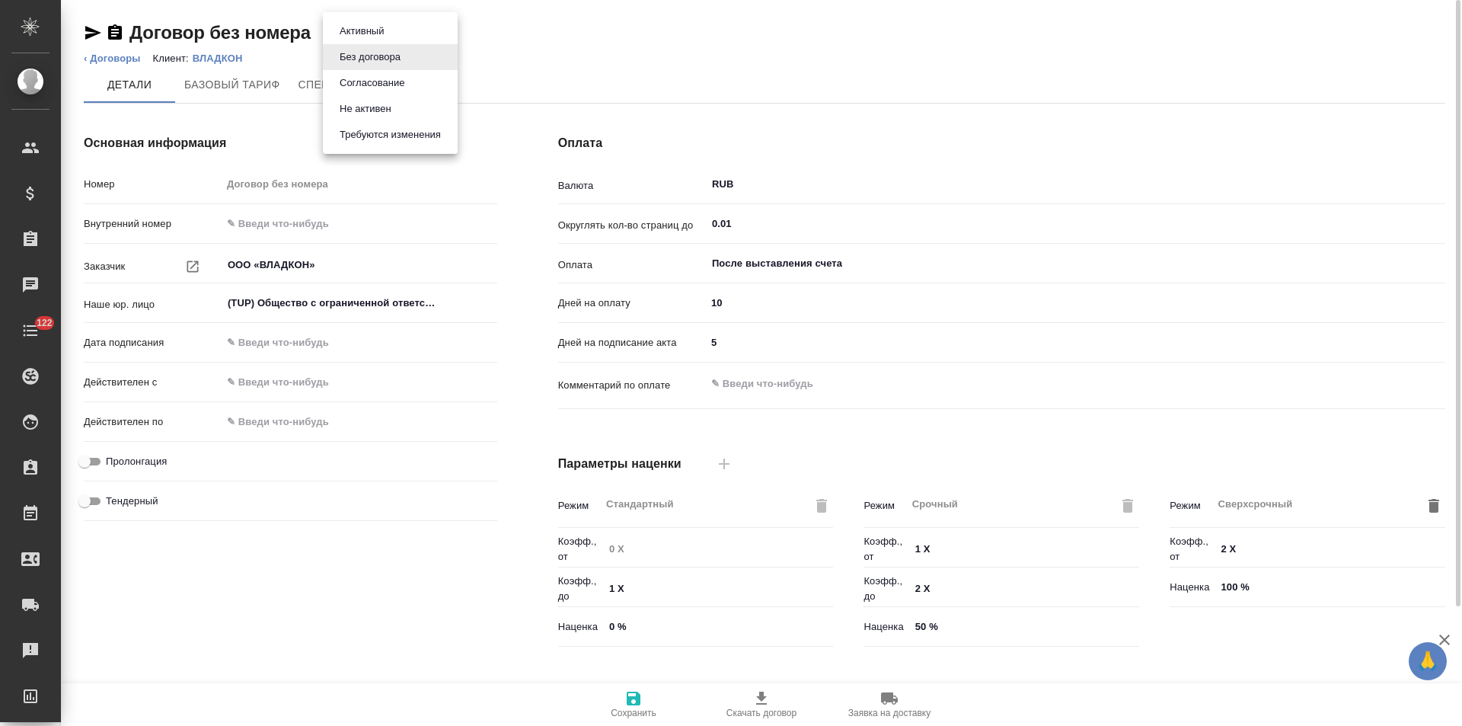
click at [387, 40] on body "🙏 .cls-1 fill:#fff; AWATERA Левченко Юлия Клиенты Спецификации Заказы Чаты 122 …" at bounding box center [731, 363] width 1462 height 726
click at [392, 106] on button "Не активен" at bounding box center [365, 109] width 61 height 17
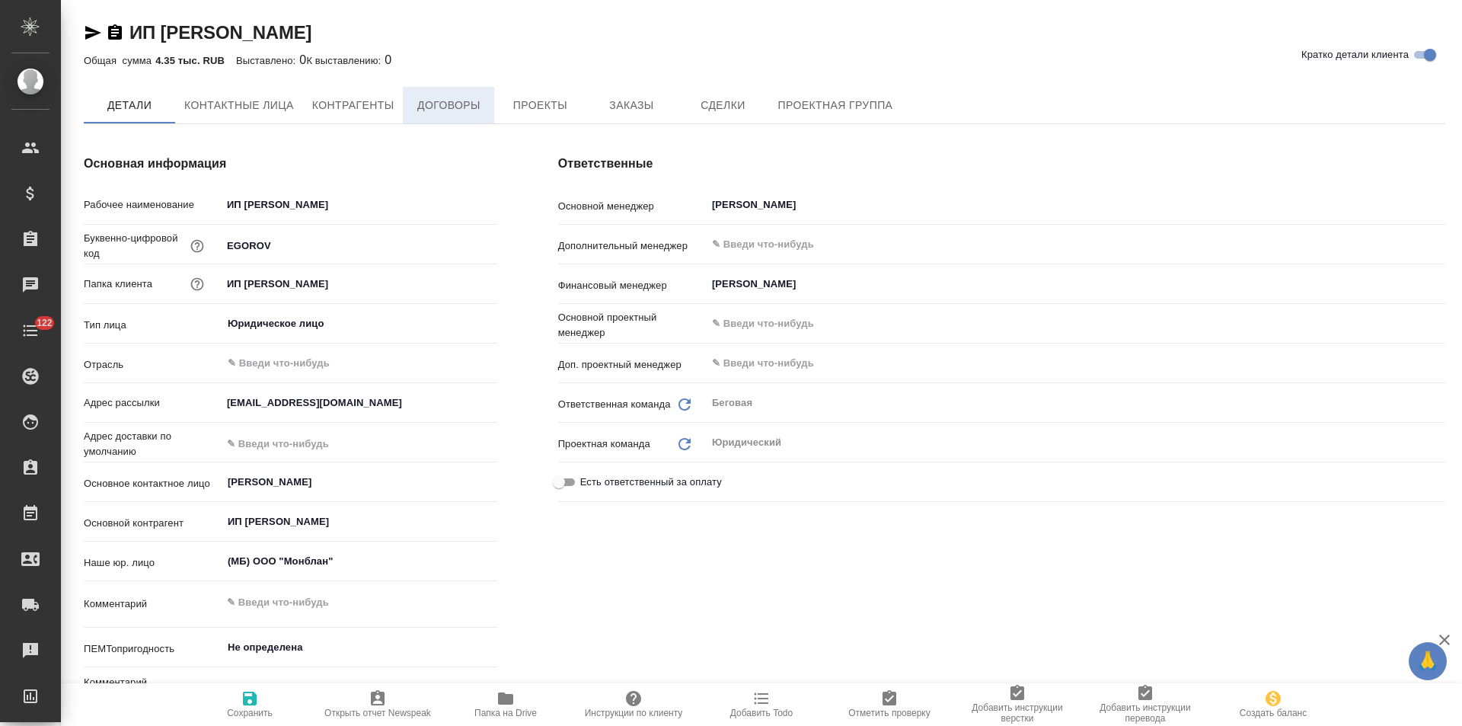
click at [474, 96] on span "Договоры" at bounding box center [448, 105] width 73 height 19
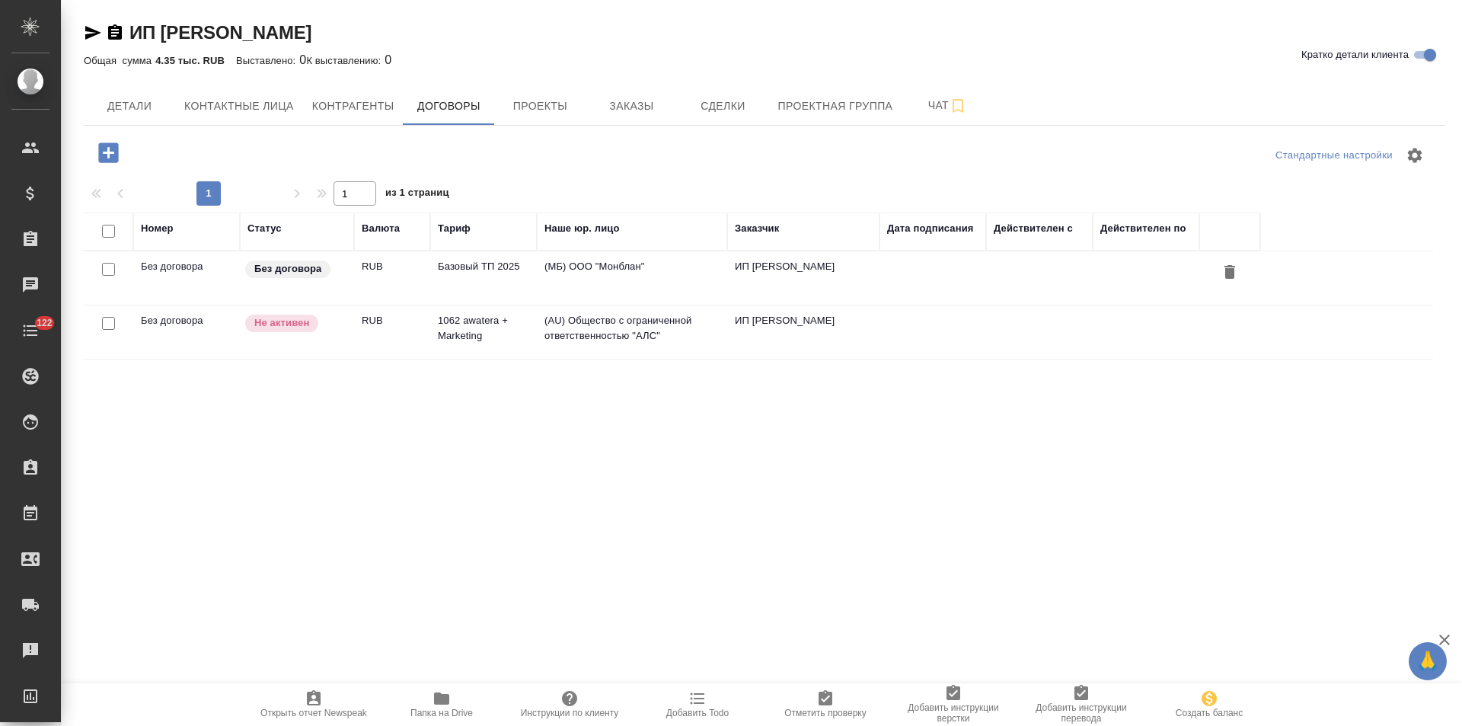
click at [621, 276] on td "(МБ) ООО "Монблан"" at bounding box center [632, 277] width 190 height 53
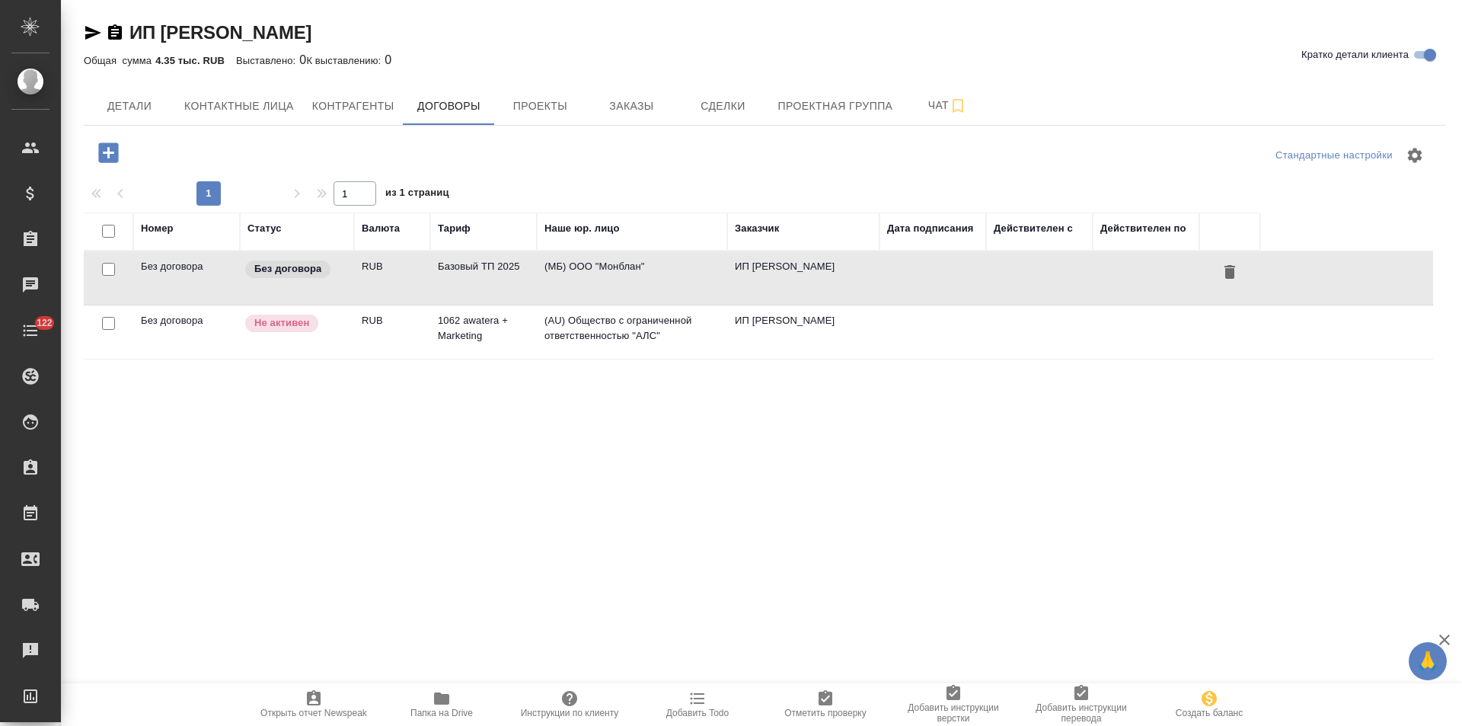
click at [621, 276] on td "(МБ) ООО "Монблан"" at bounding box center [632, 277] width 190 height 53
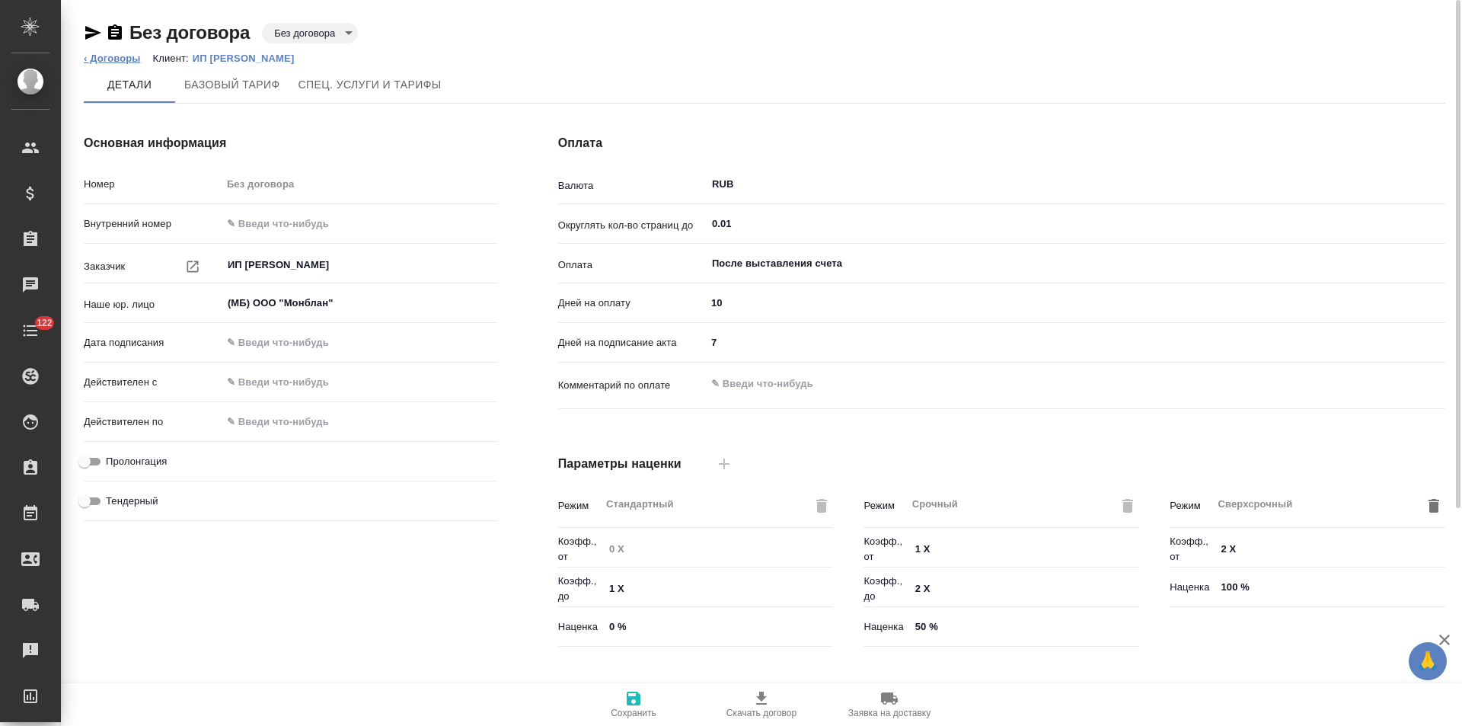
click at [107, 58] on link "‹ Договоры" at bounding box center [112, 58] width 57 height 11
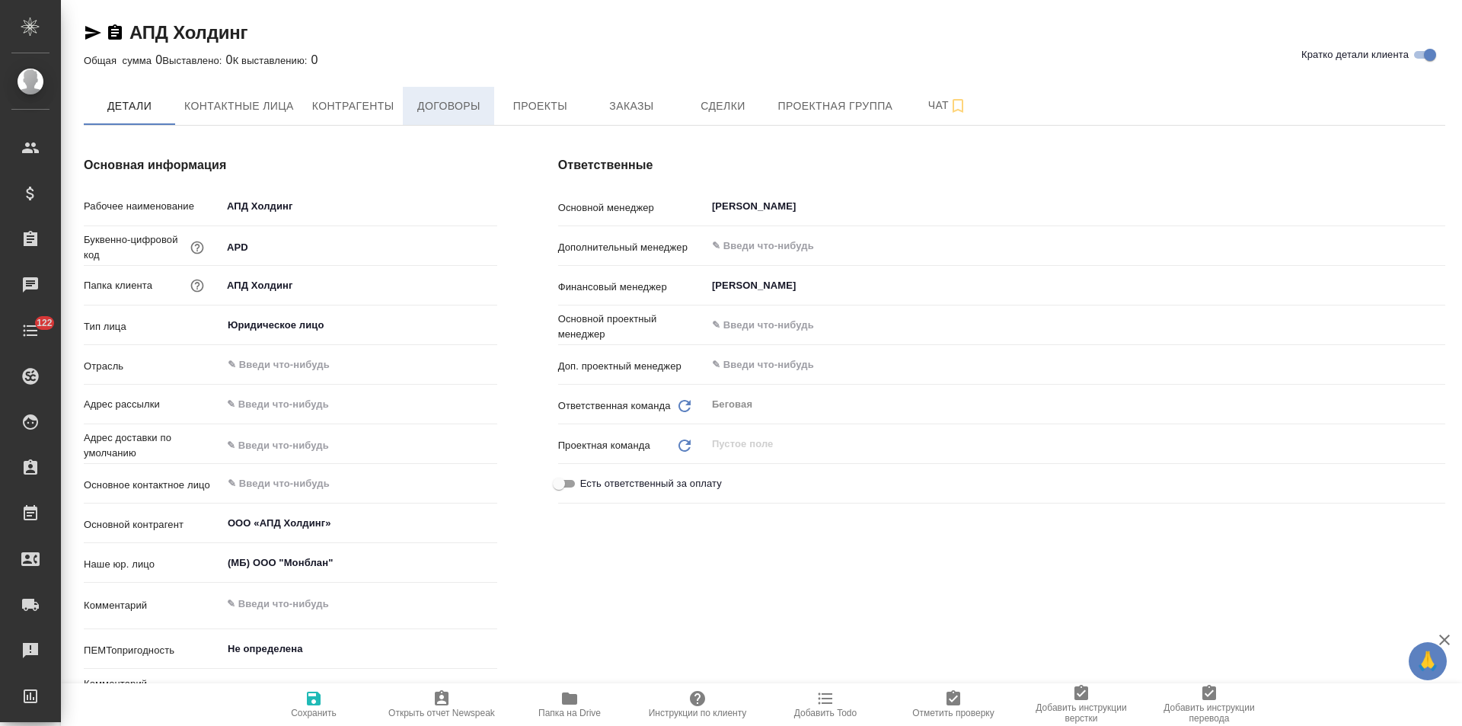
click at [452, 101] on span "Договоры" at bounding box center [448, 106] width 73 height 19
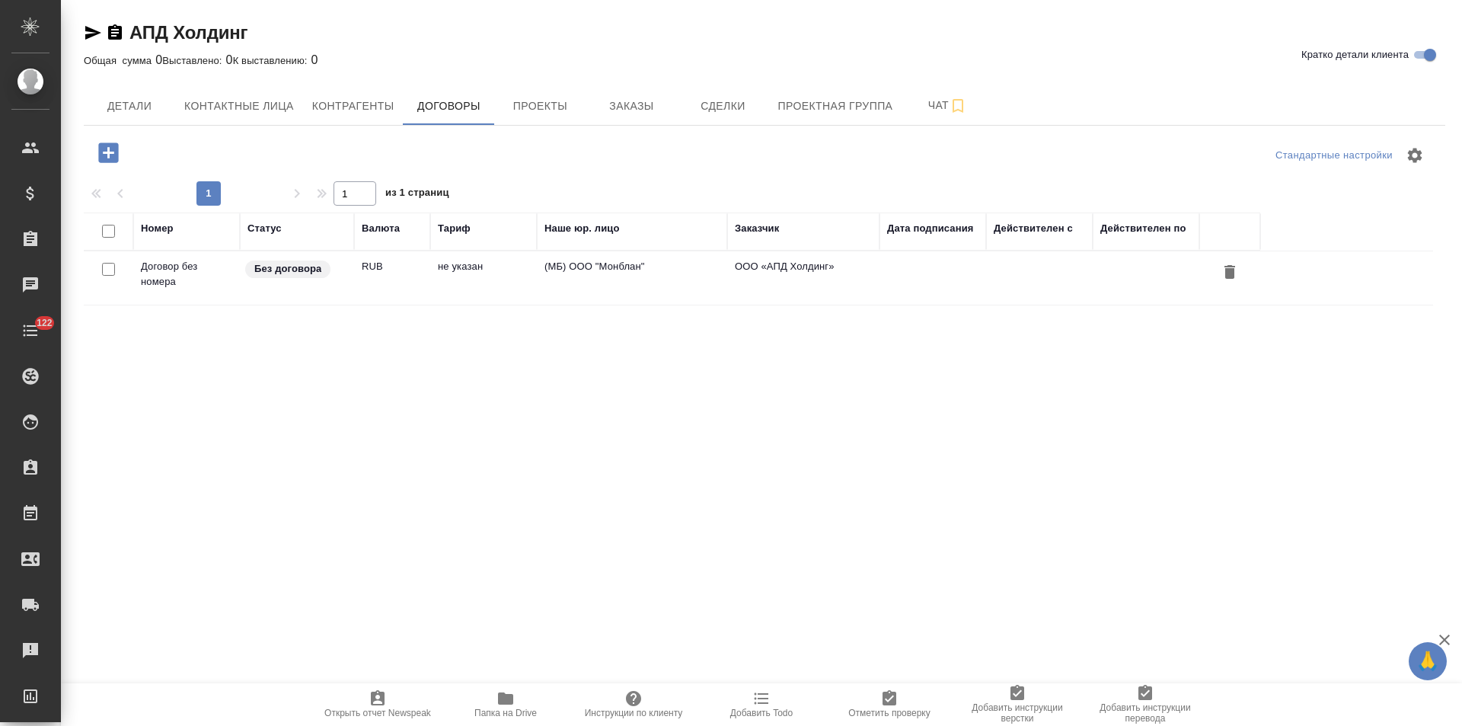
click at [470, 289] on td "не указан" at bounding box center [483, 277] width 107 height 53
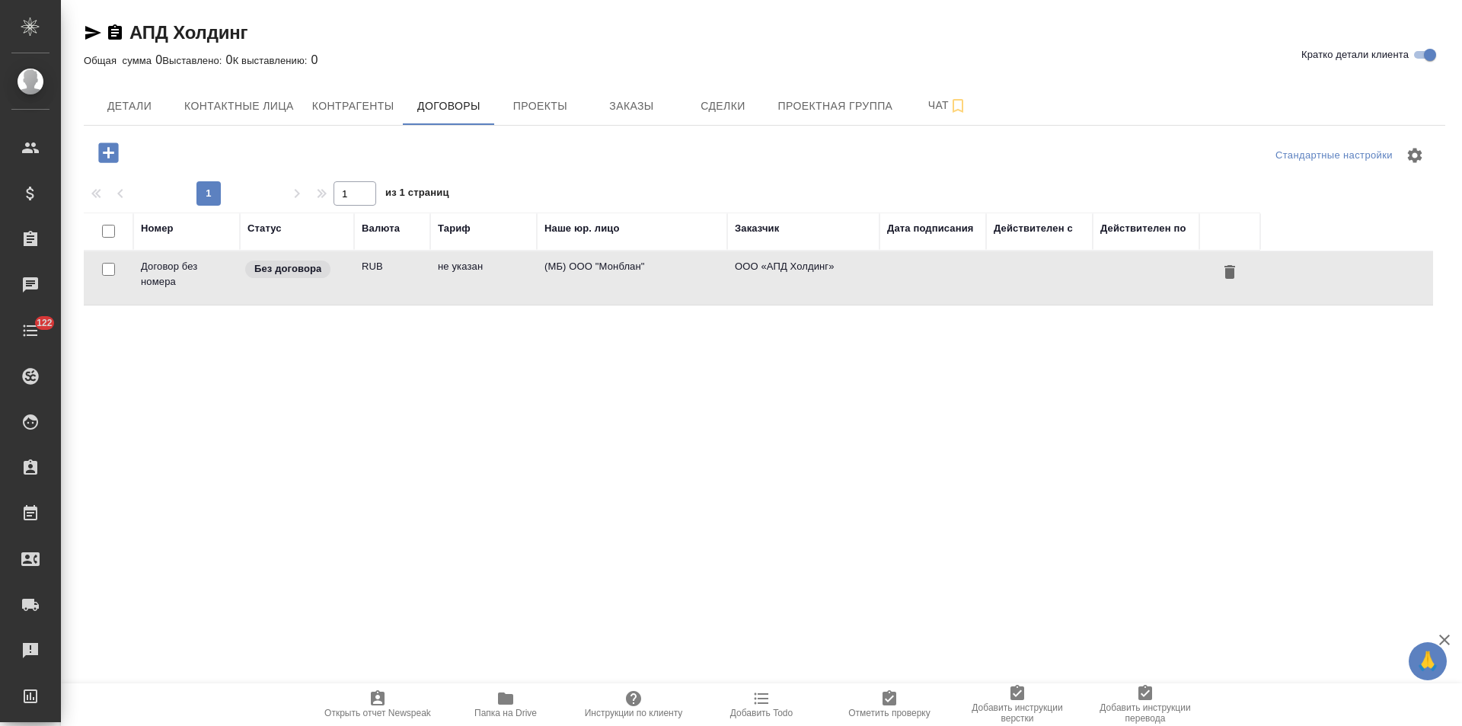
click at [470, 289] on td "не указан" at bounding box center [483, 277] width 107 height 53
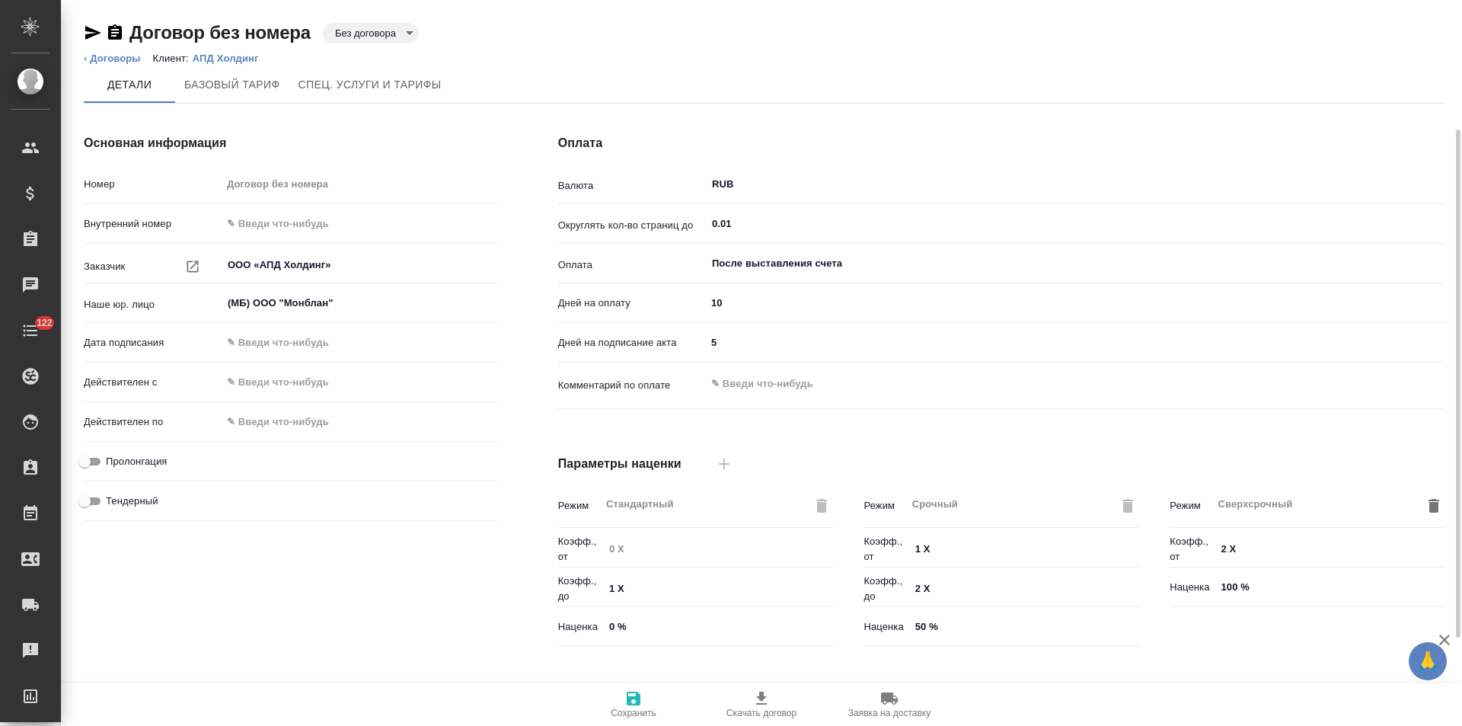
scroll to position [310, 0]
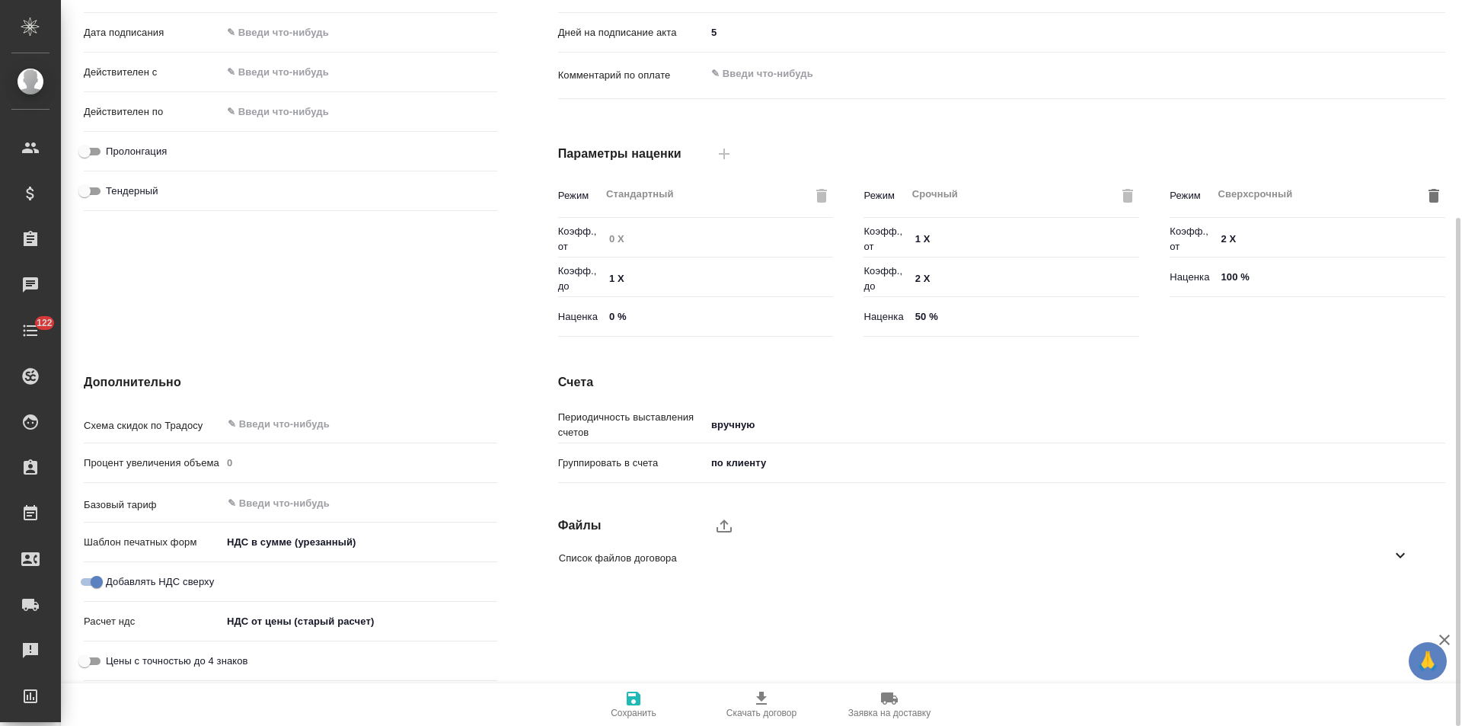
click at [365, 621] on body "🙏 .cls-1 fill:#fff; AWATERA Левченко Юлия Клиенты Спецификации Заказы Чаты 122 …" at bounding box center [731, 363] width 1462 height 726
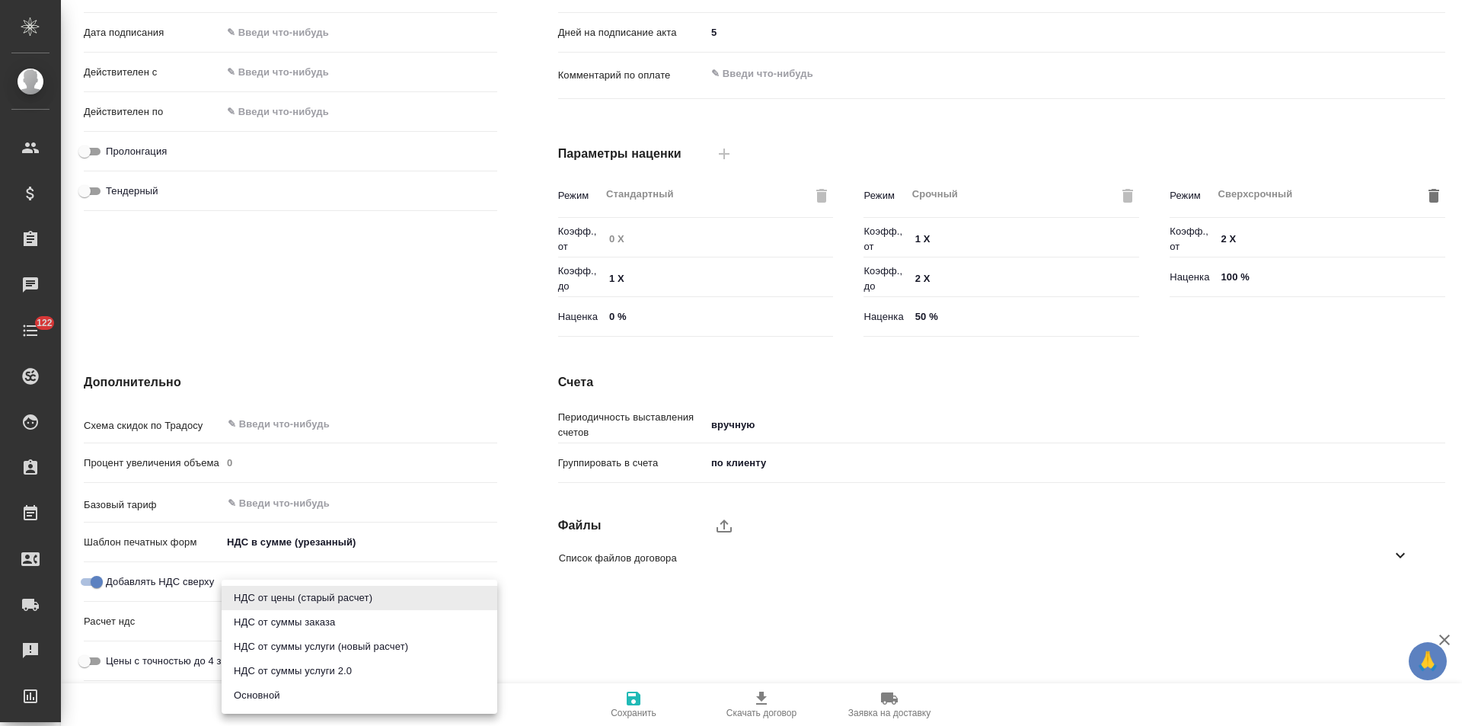
click at [311, 692] on li "Основной" at bounding box center [360, 695] width 276 height 24
type input "basic"
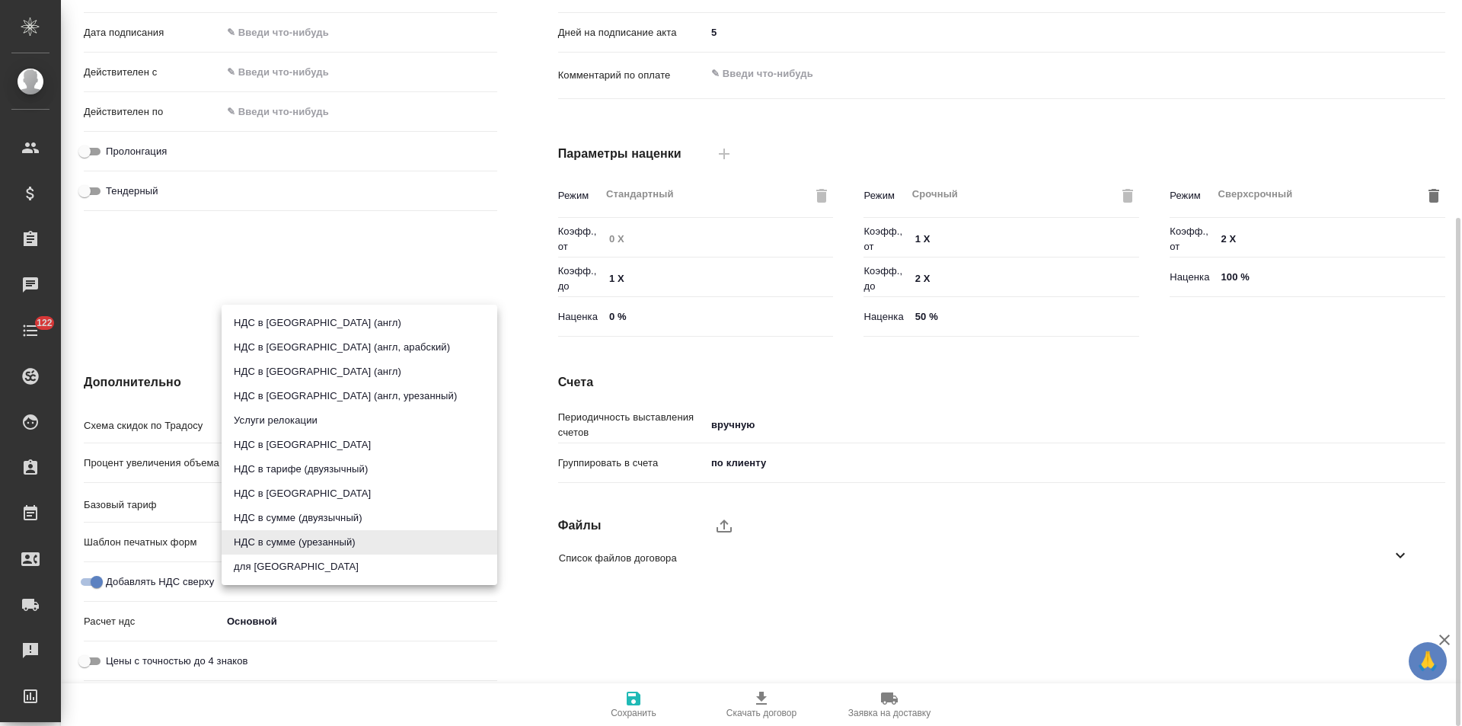
click at [314, 537] on body "🙏 .cls-1 fill:#fff; AWATERA Левченко Юлия Клиенты Спецификации Заказы Чаты 122 …" at bounding box center [731, 363] width 1462 height 726
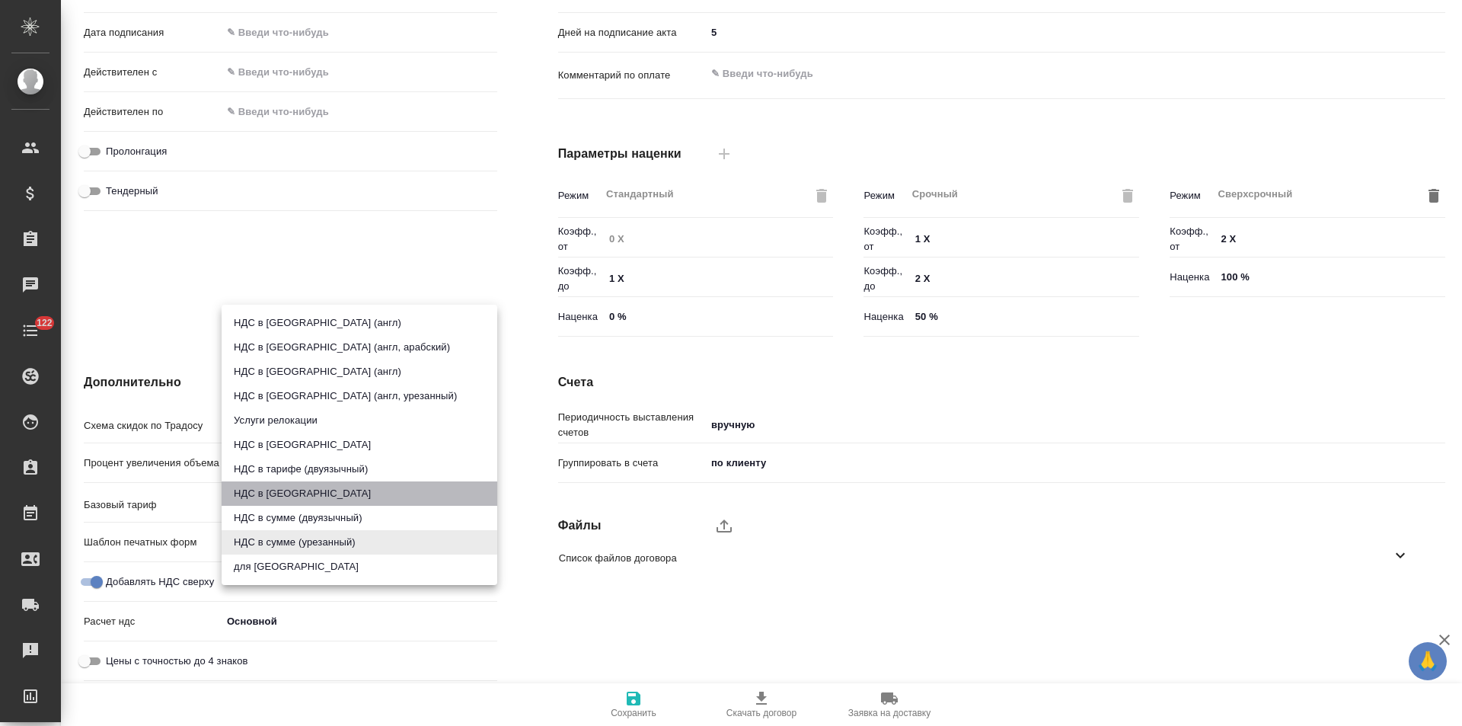
click at [305, 495] on li "НДС в сумме" at bounding box center [360, 493] width 276 height 24
type input "russian2"
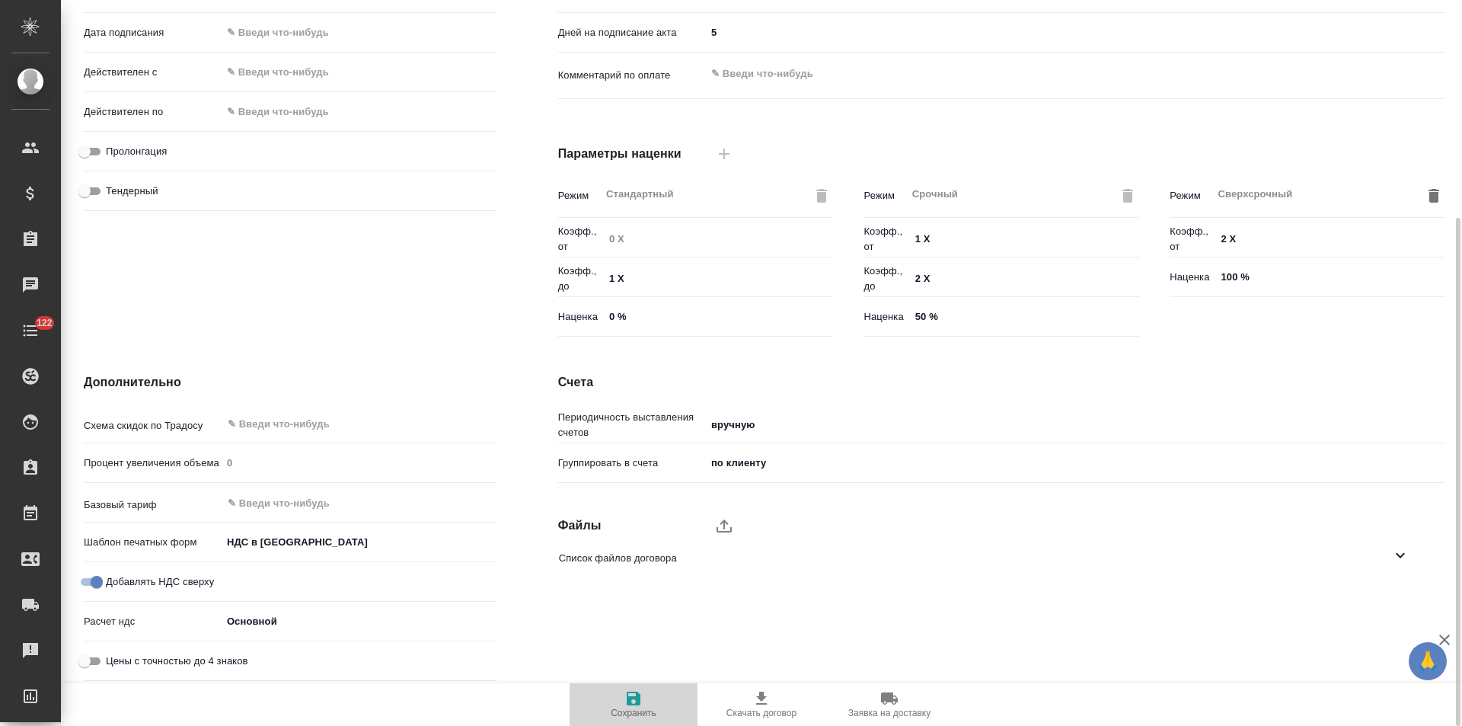
click at [640, 689] on icon "button" at bounding box center [633, 698] width 18 height 18
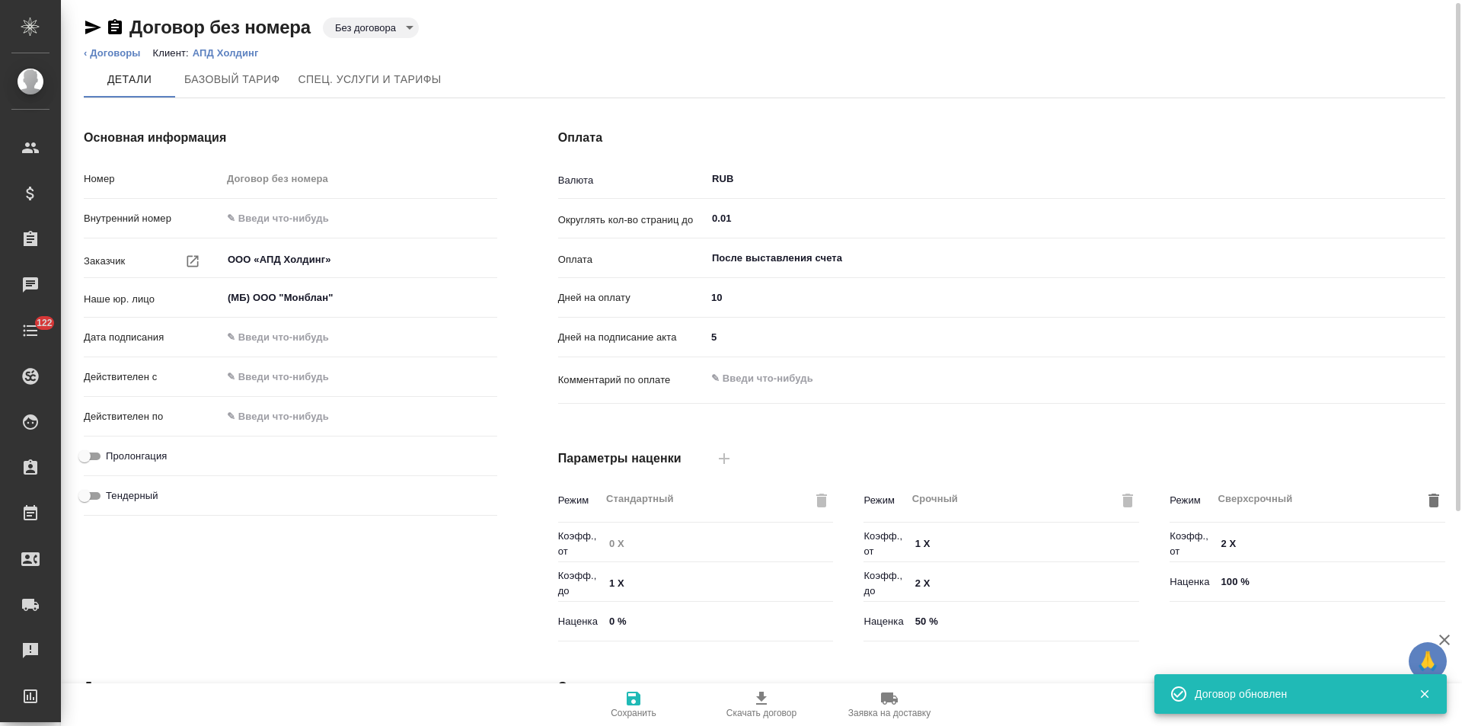
scroll to position [0, 0]
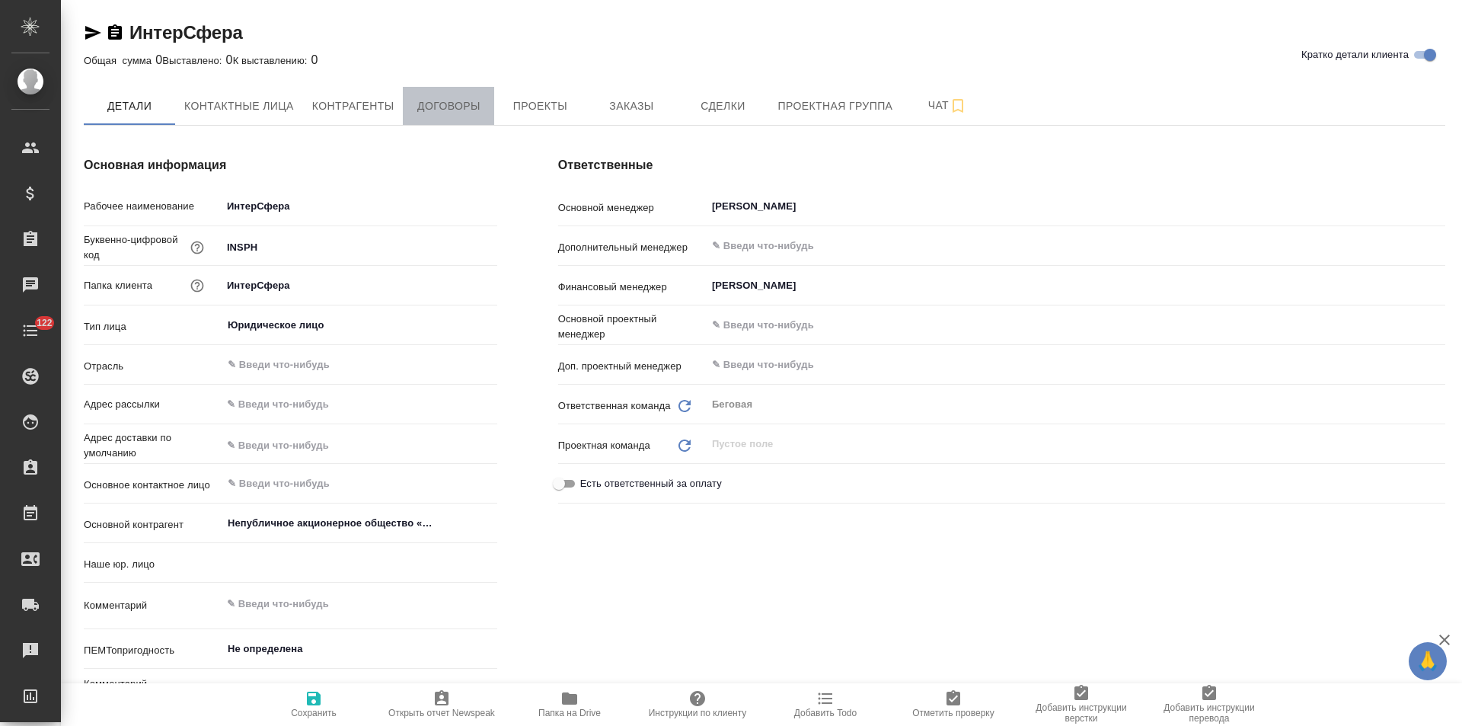
click at [443, 97] on span "Договоры" at bounding box center [448, 106] width 73 height 19
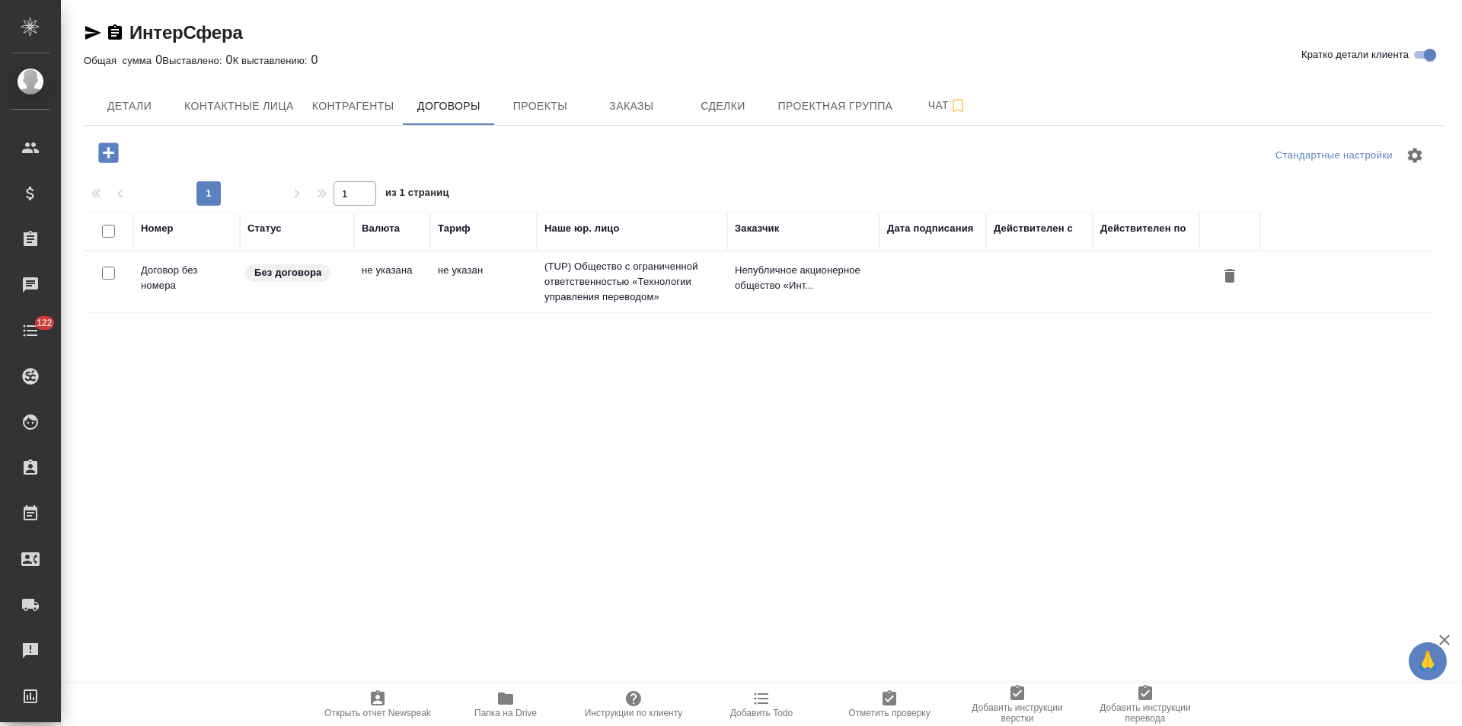
click at [593, 279] on td "(TUP) Общество с ограниченной ответственностью «Технологии управления переводом»" at bounding box center [632, 281] width 190 height 61
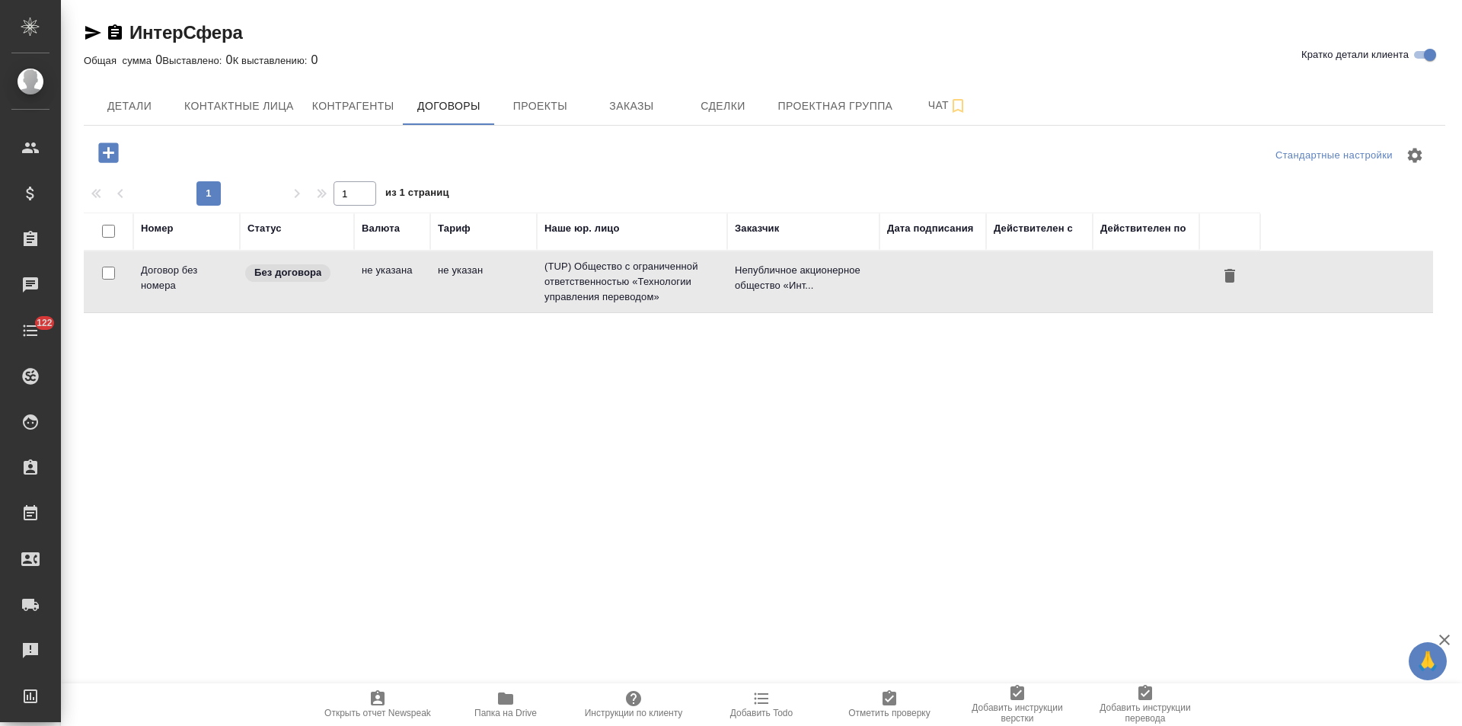
click at [593, 279] on td "(TUP) Общество с ограниченной ответственностью «Технологии управления переводом»" at bounding box center [632, 281] width 190 height 61
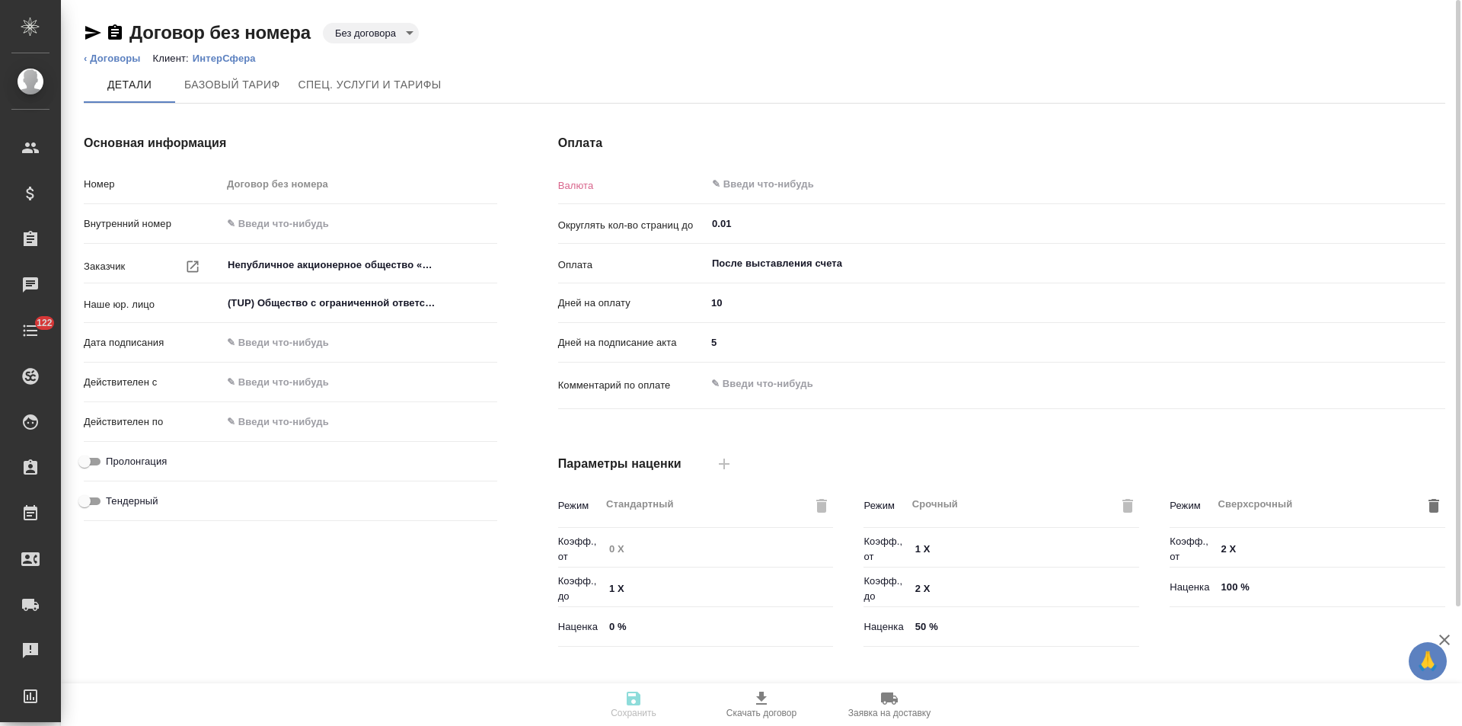
click at [359, 33] on body "🙏 .cls-1 fill:#fff; AWATERA [PERSON_NAME] Спецификации Заказы Чаты 122 Todo Про…" at bounding box center [731, 363] width 1462 height 726
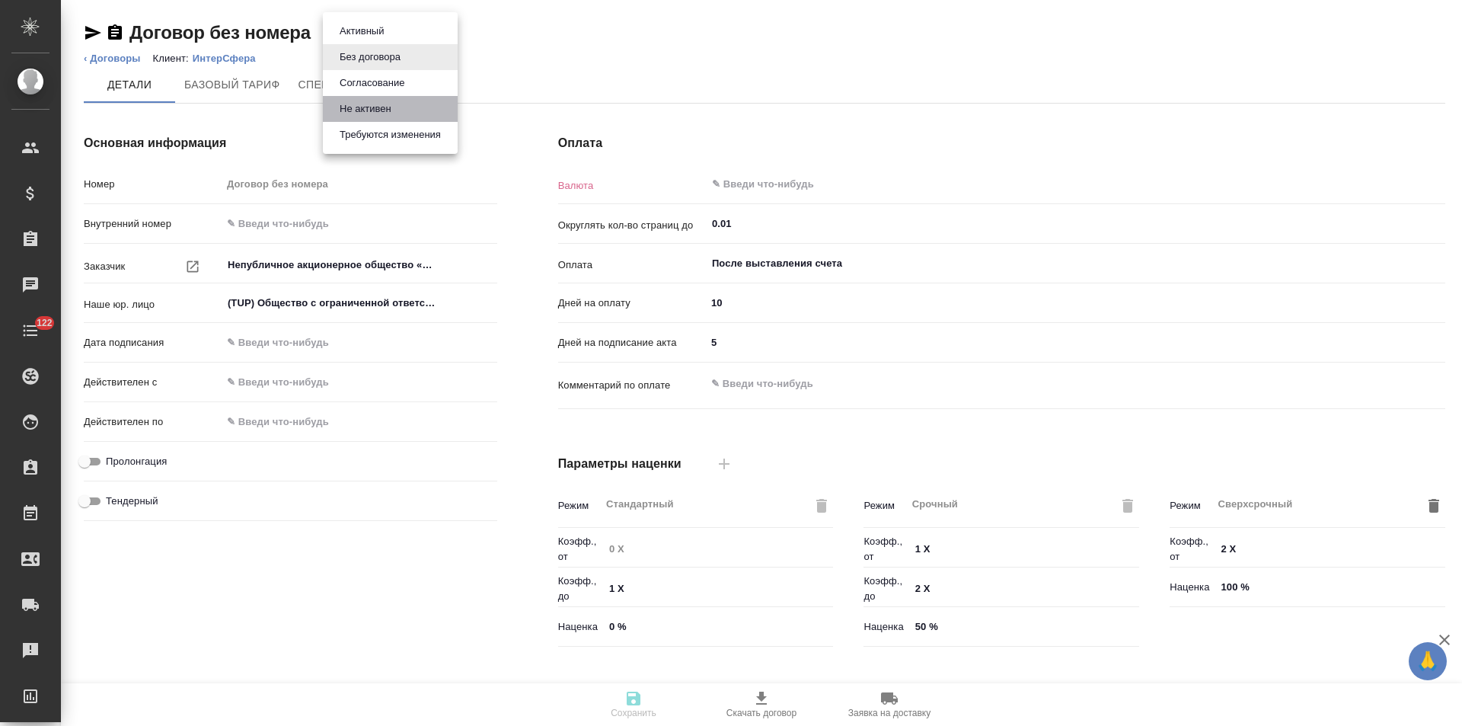
click at [352, 104] on button "Не активен" at bounding box center [365, 109] width 61 height 17
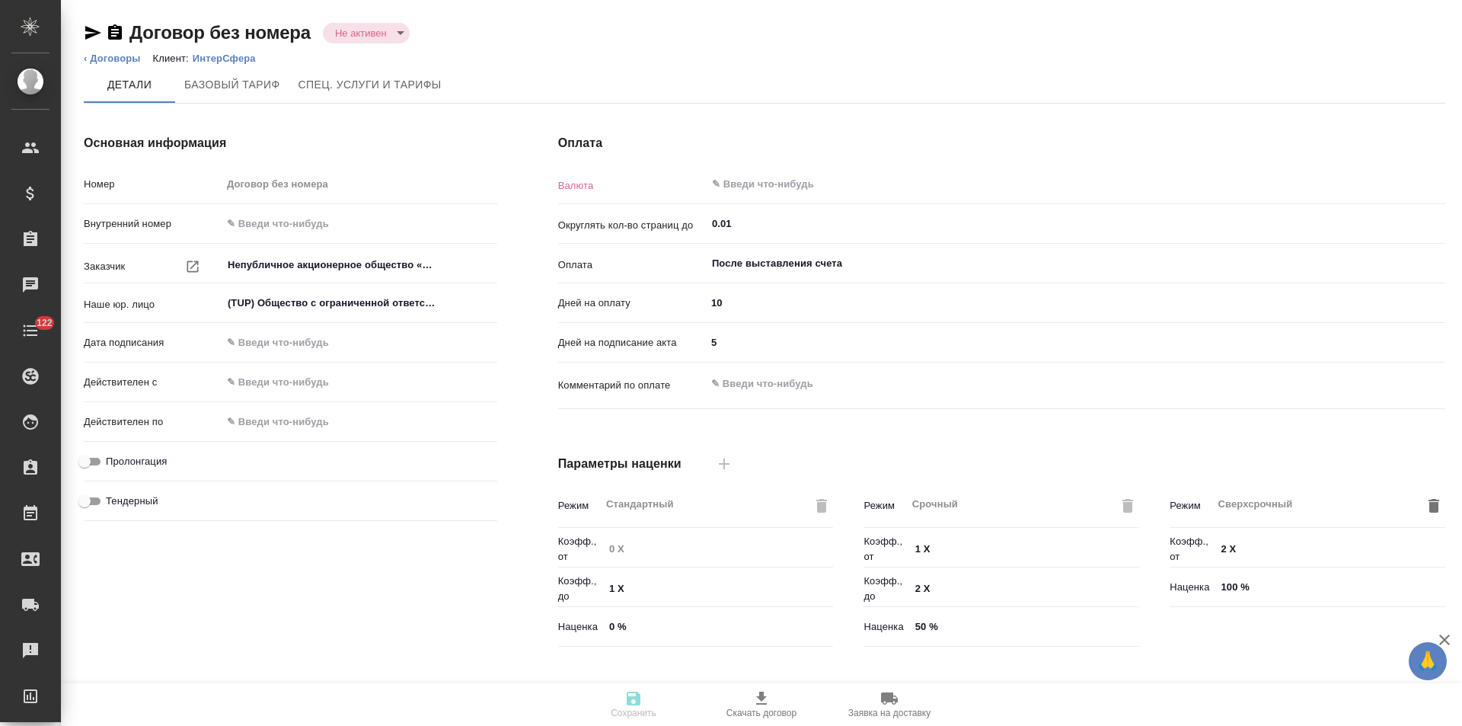
scroll to position [310, 0]
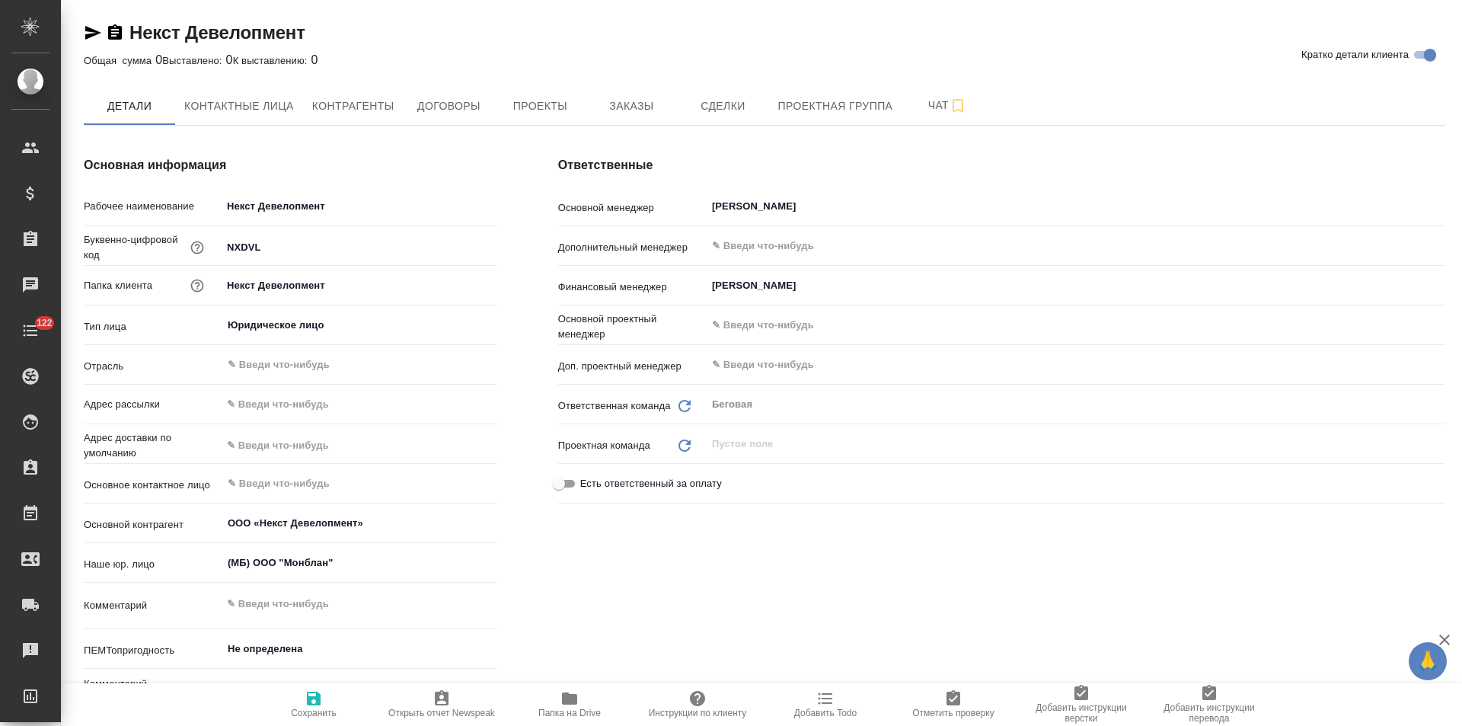
type textarea "x"
click at [430, 107] on span "Договоры" at bounding box center [448, 106] width 73 height 19
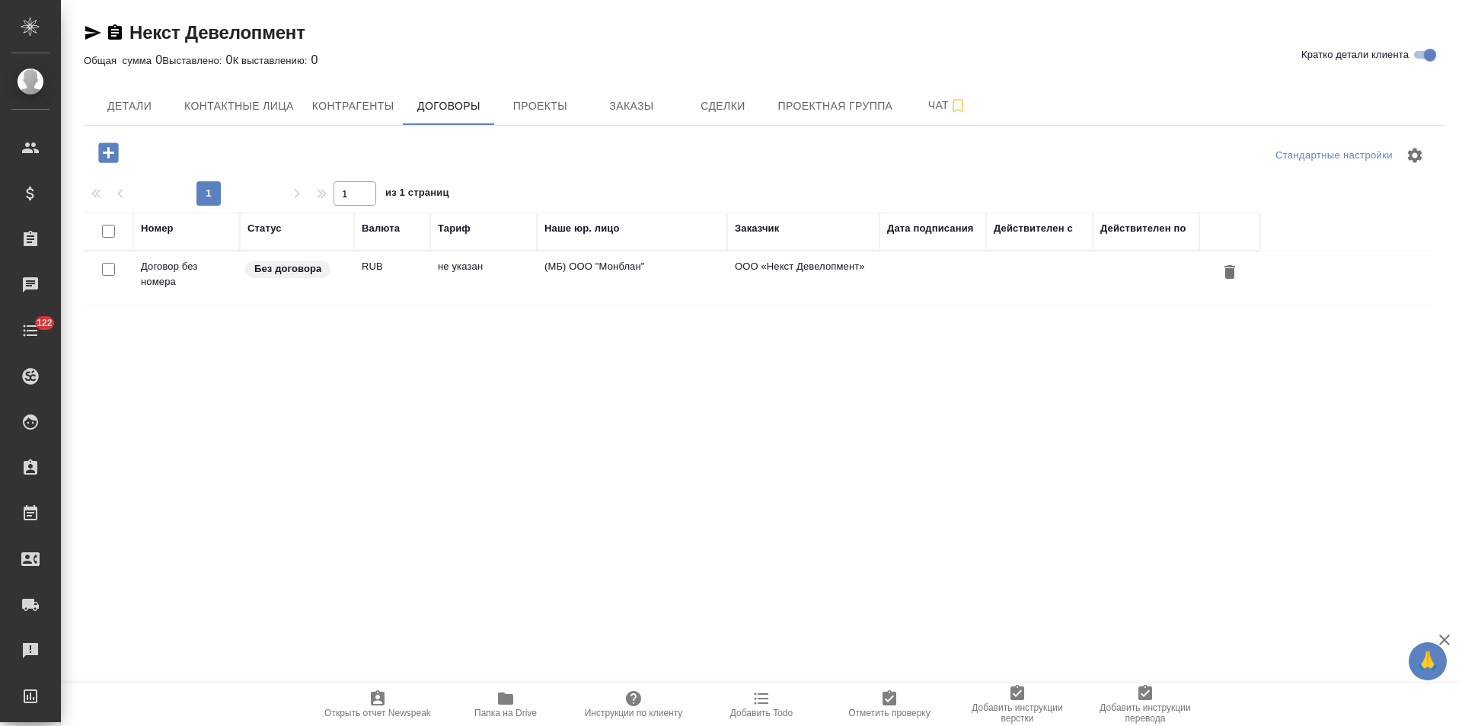
click at [554, 283] on td "(МБ) ООО "Монблан"" at bounding box center [632, 277] width 190 height 53
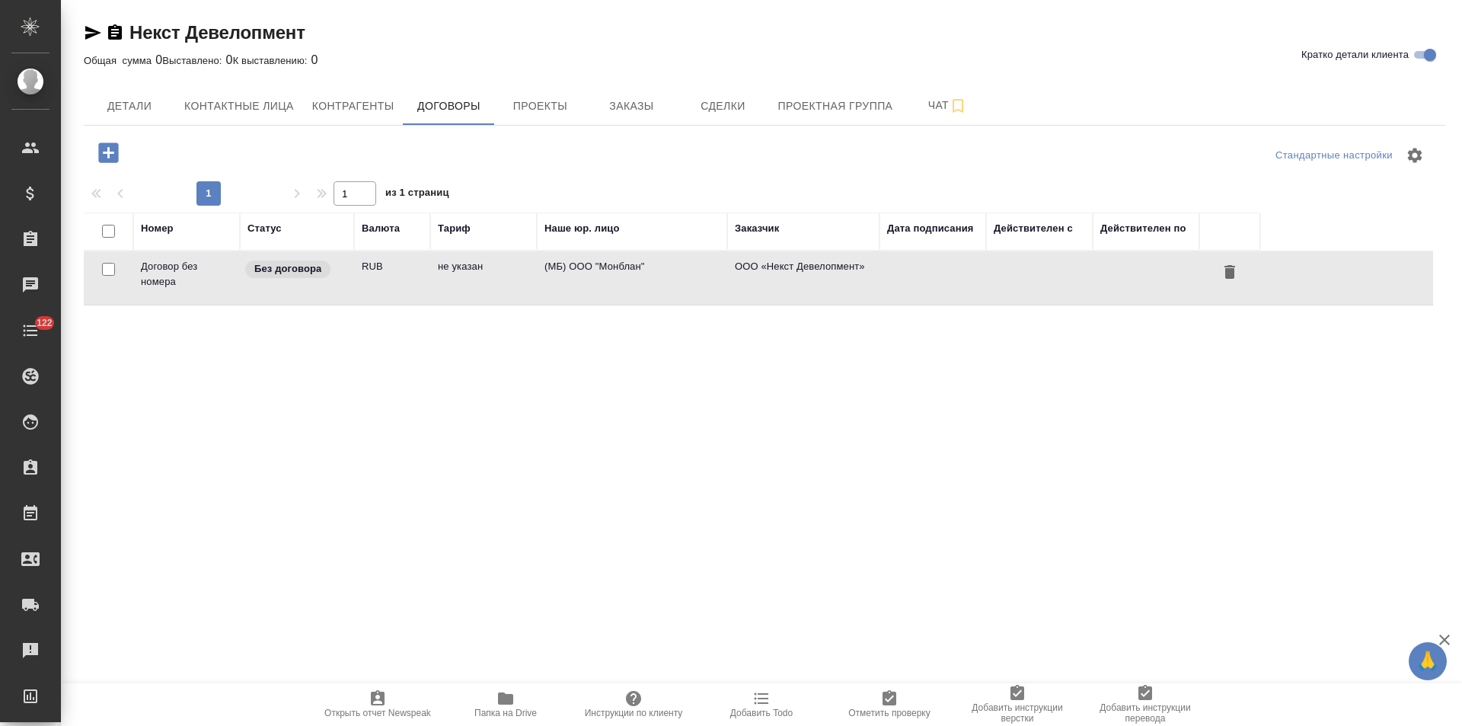
click at [554, 283] on td "(МБ) ООО "Монблан"" at bounding box center [632, 277] width 190 height 53
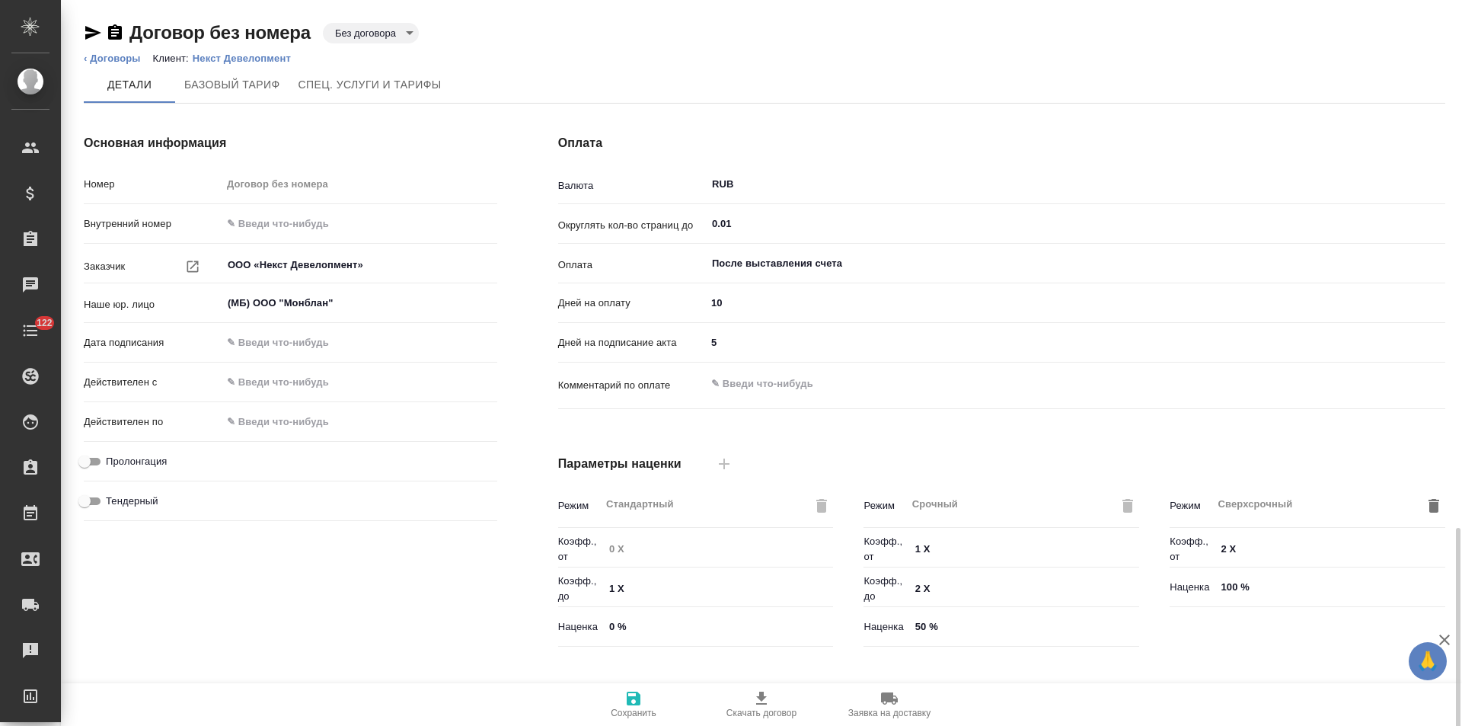
scroll to position [310, 0]
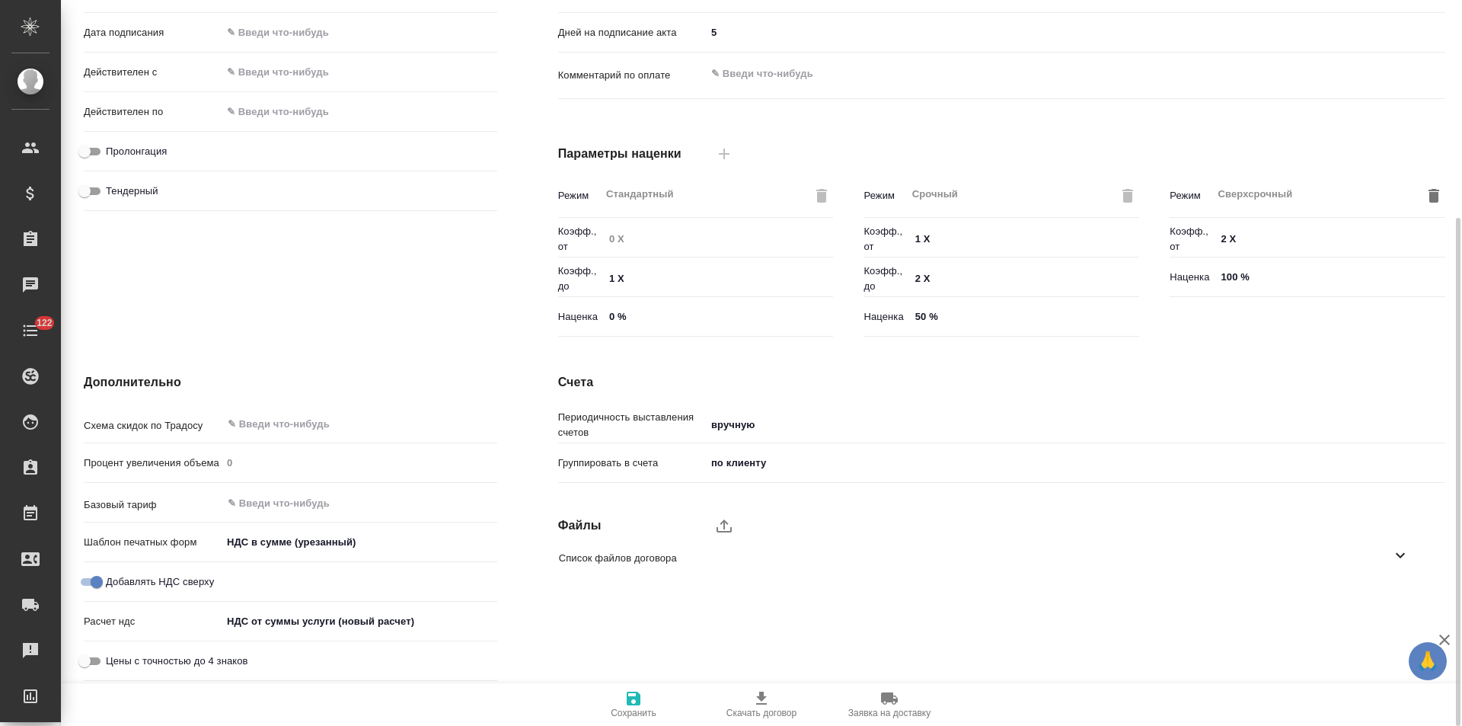
click at [344, 626] on body "🙏 .cls-1 fill:#fff; AWATERA Левченко Юлия Клиенты Спецификации Заказы Чаты 122 …" at bounding box center [731, 363] width 1462 height 726
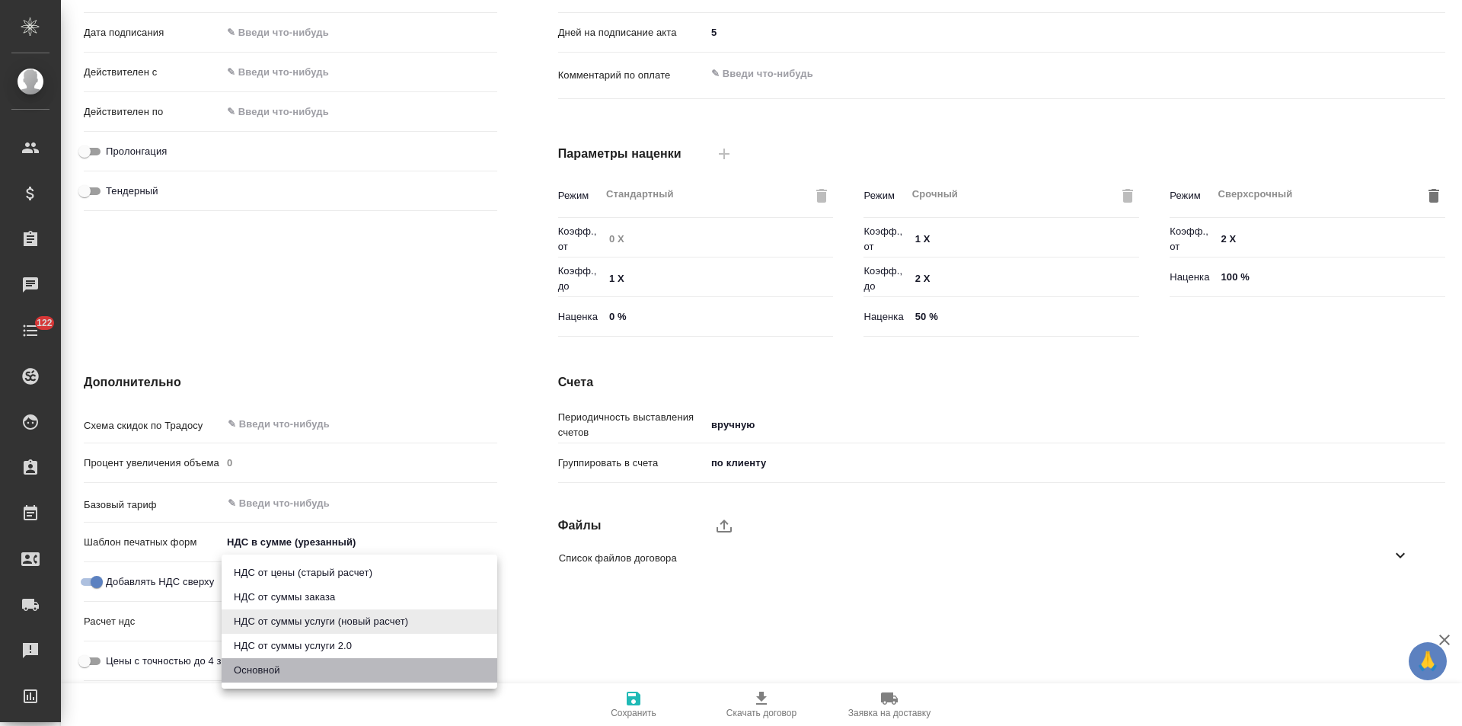
click at [284, 672] on li "Основной" at bounding box center [360, 670] width 276 height 24
type input "basic"
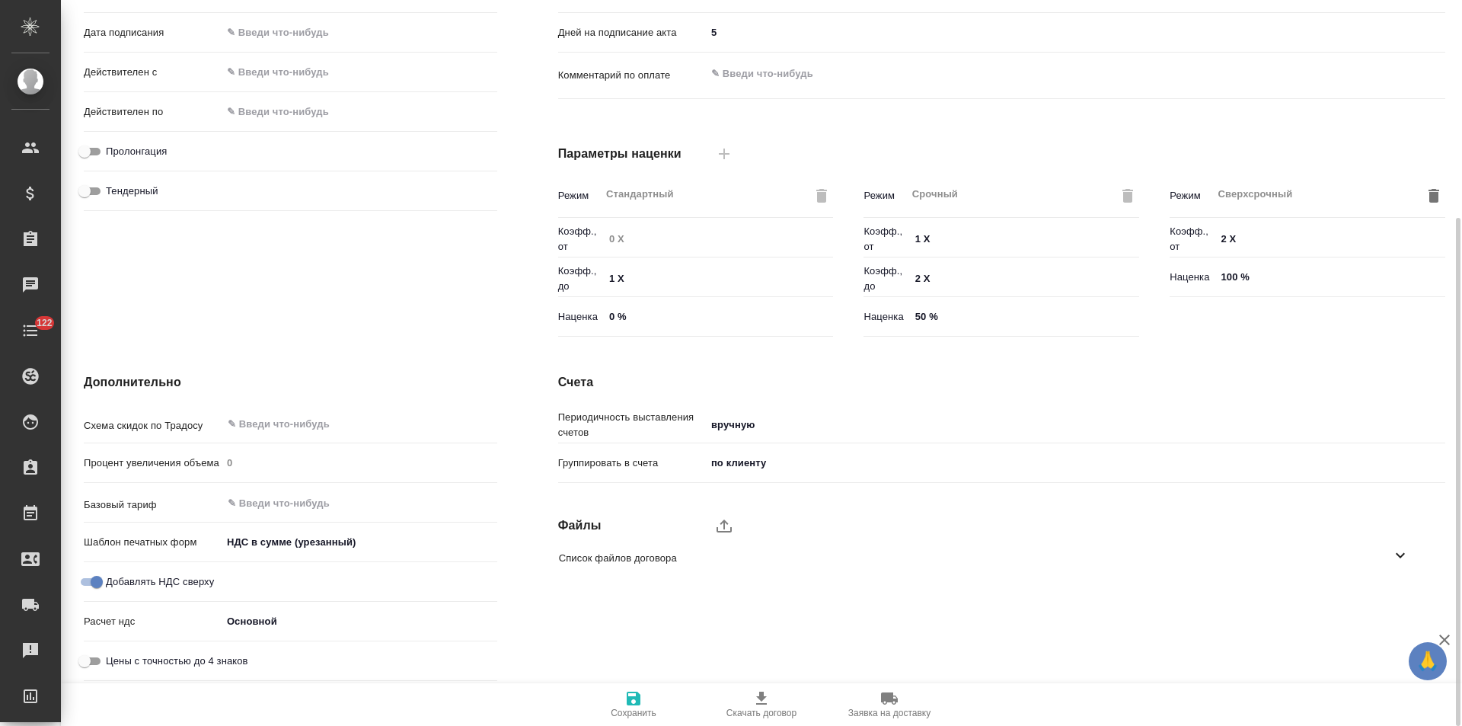
click at [319, 541] on body "🙏 .cls-1 fill:#fff; AWATERA Левченко Юлия Клиенты Спецификации Заказы Чаты 122 …" at bounding box center [731, 363] width 1462 height 726
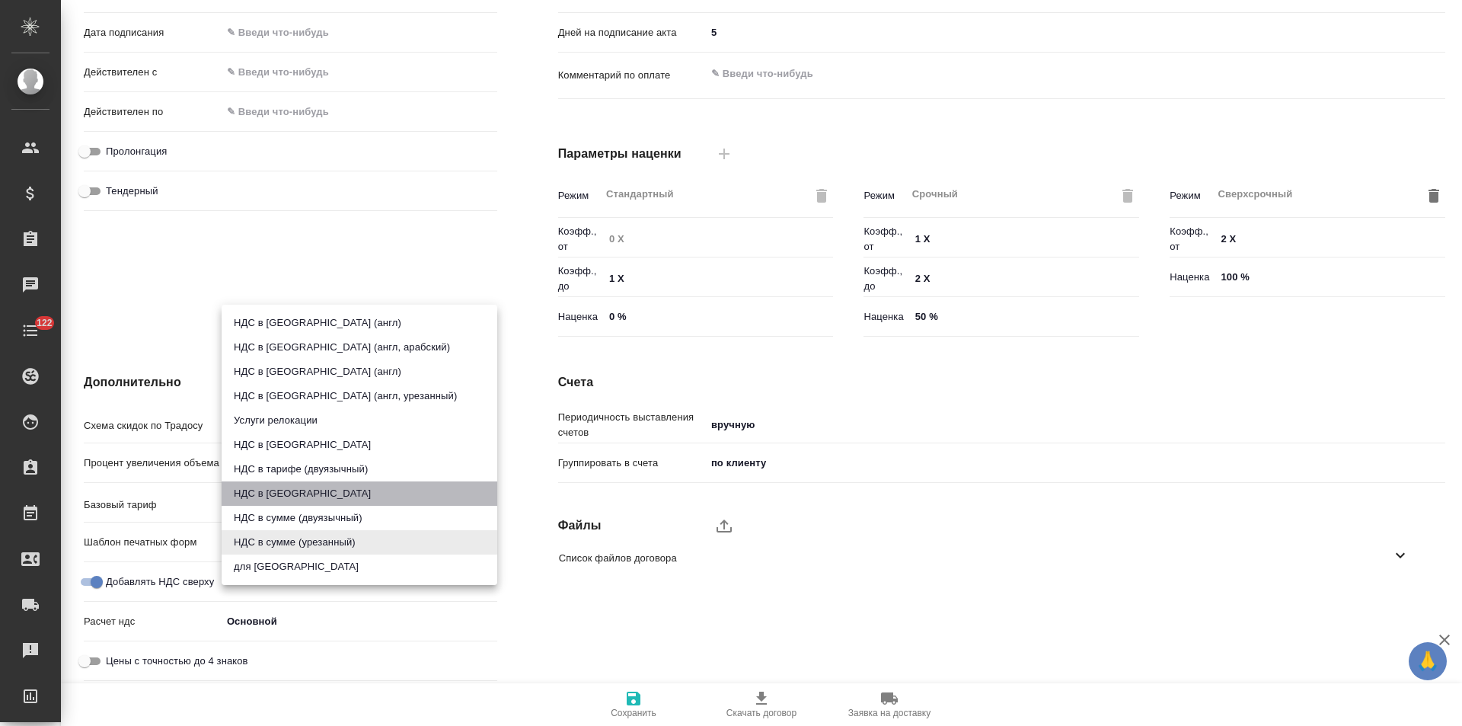
click at [307, 490] on li "НДС в сумме" at bounding box center [360, 493] width 276 height 24
type input "russian2"
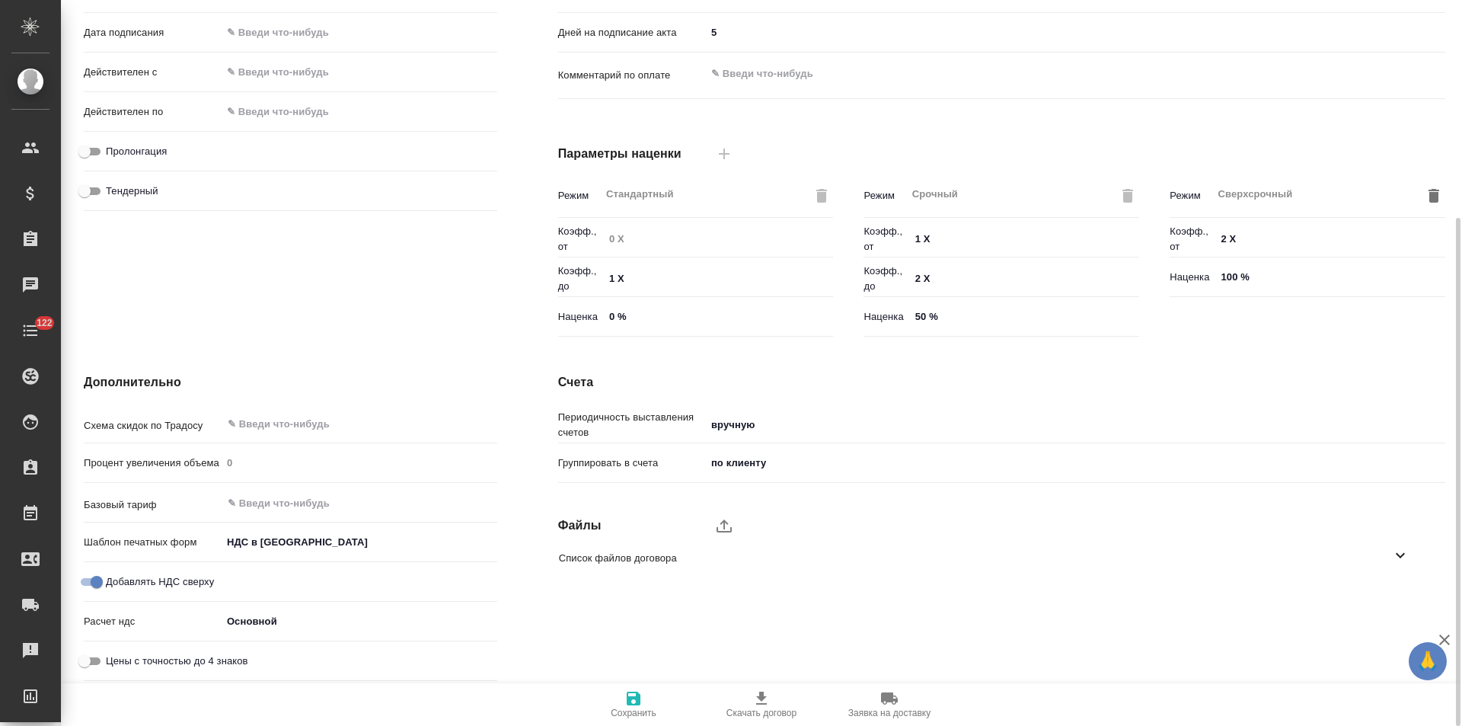
click at [630, 691] on icon "button" at bounding box center [634, 698] width 14 height 14
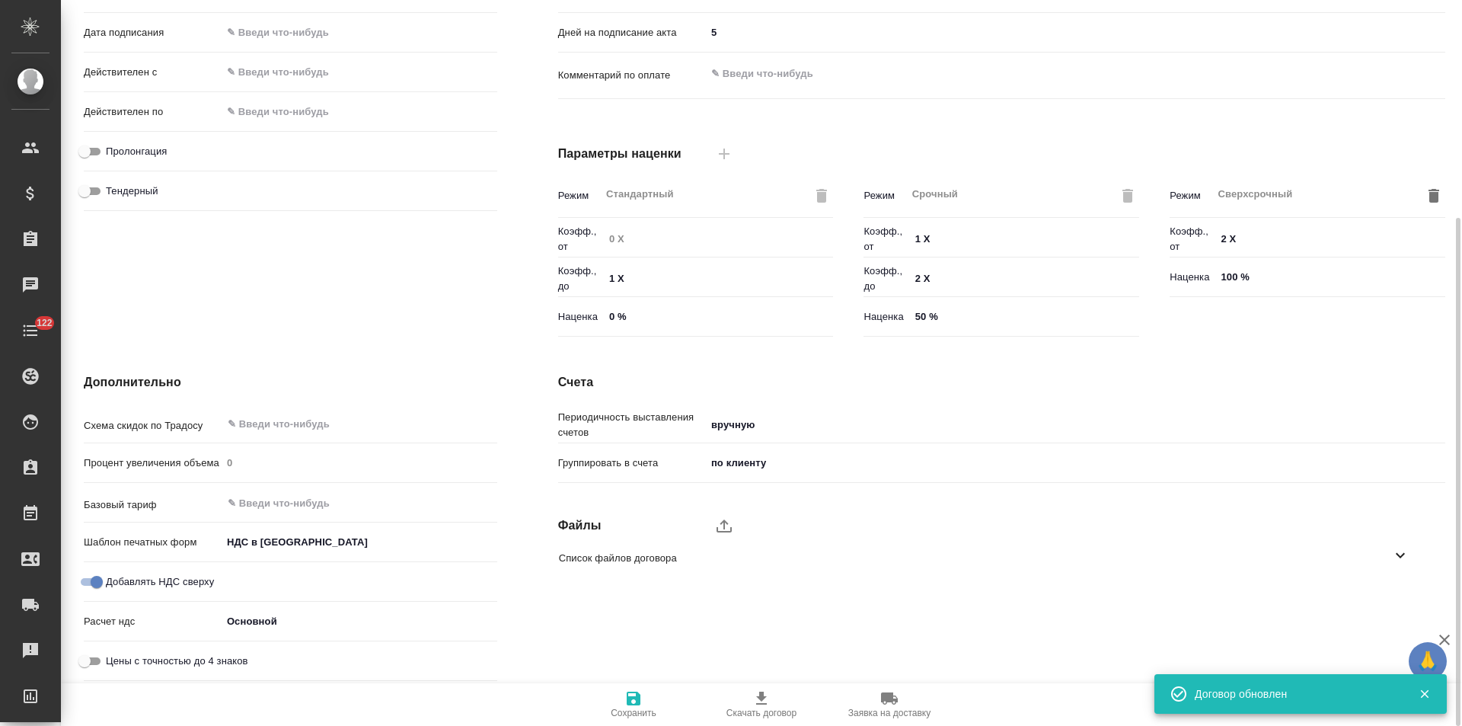
scroll to position [0, 0]
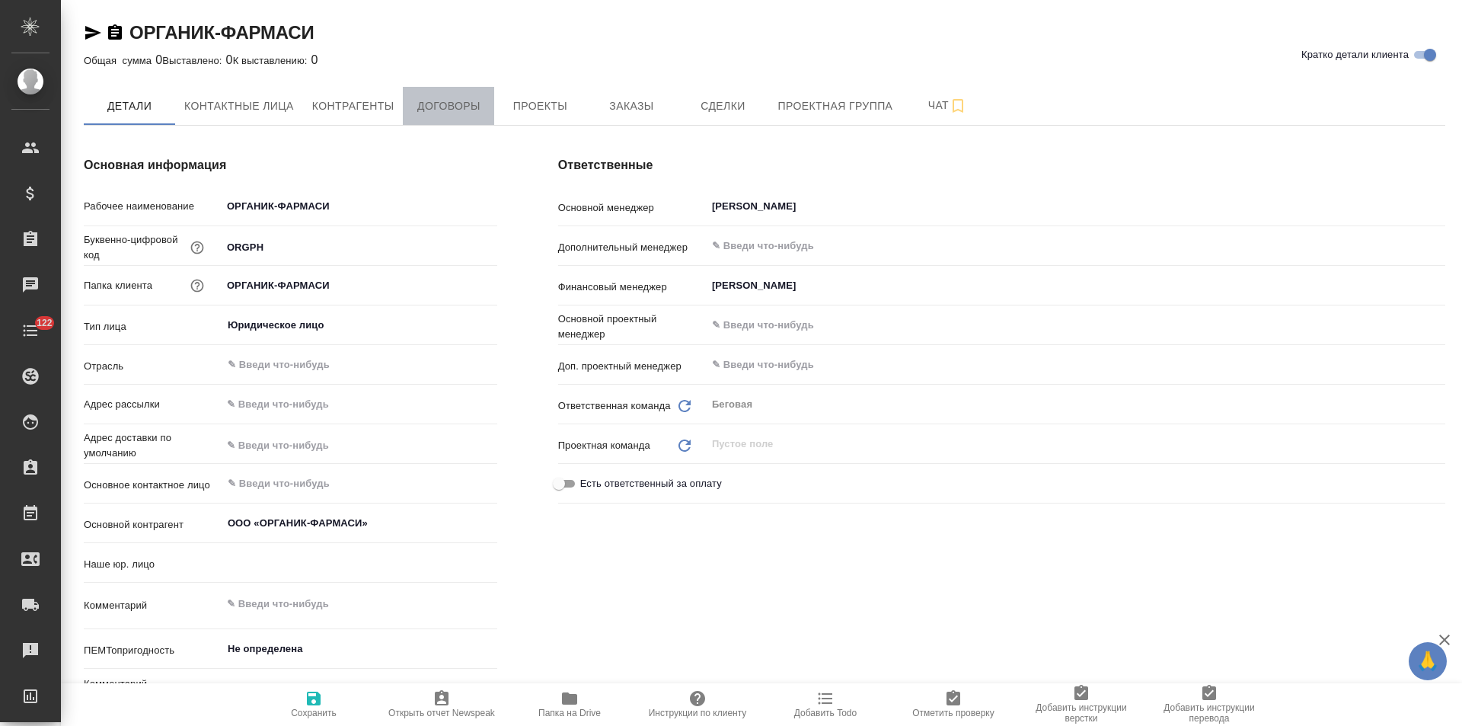
click at [461, 114] on span "Договоры" at bounding box center [448, 106] width 73 height 19
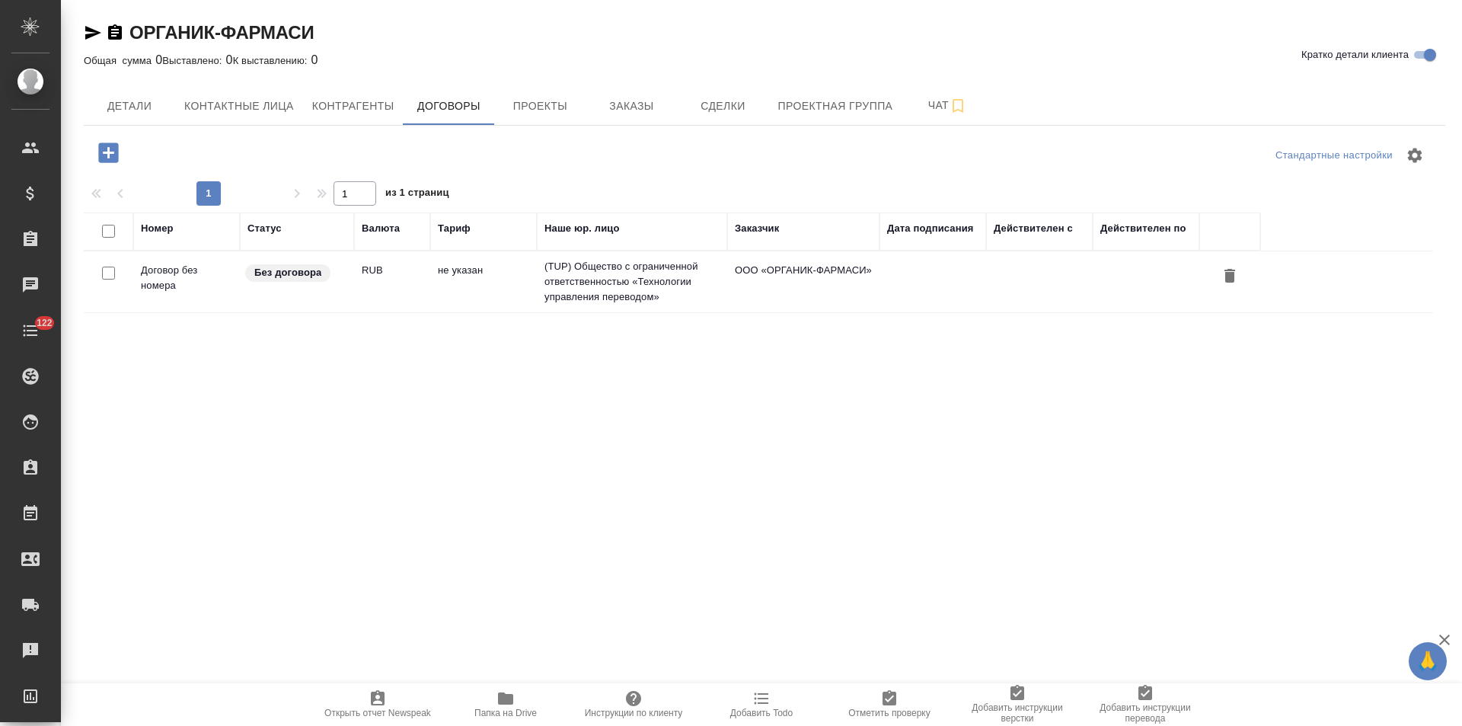
click at [445, 283] on td "не указан" at bounding box center [483, 281] width 107 height 53
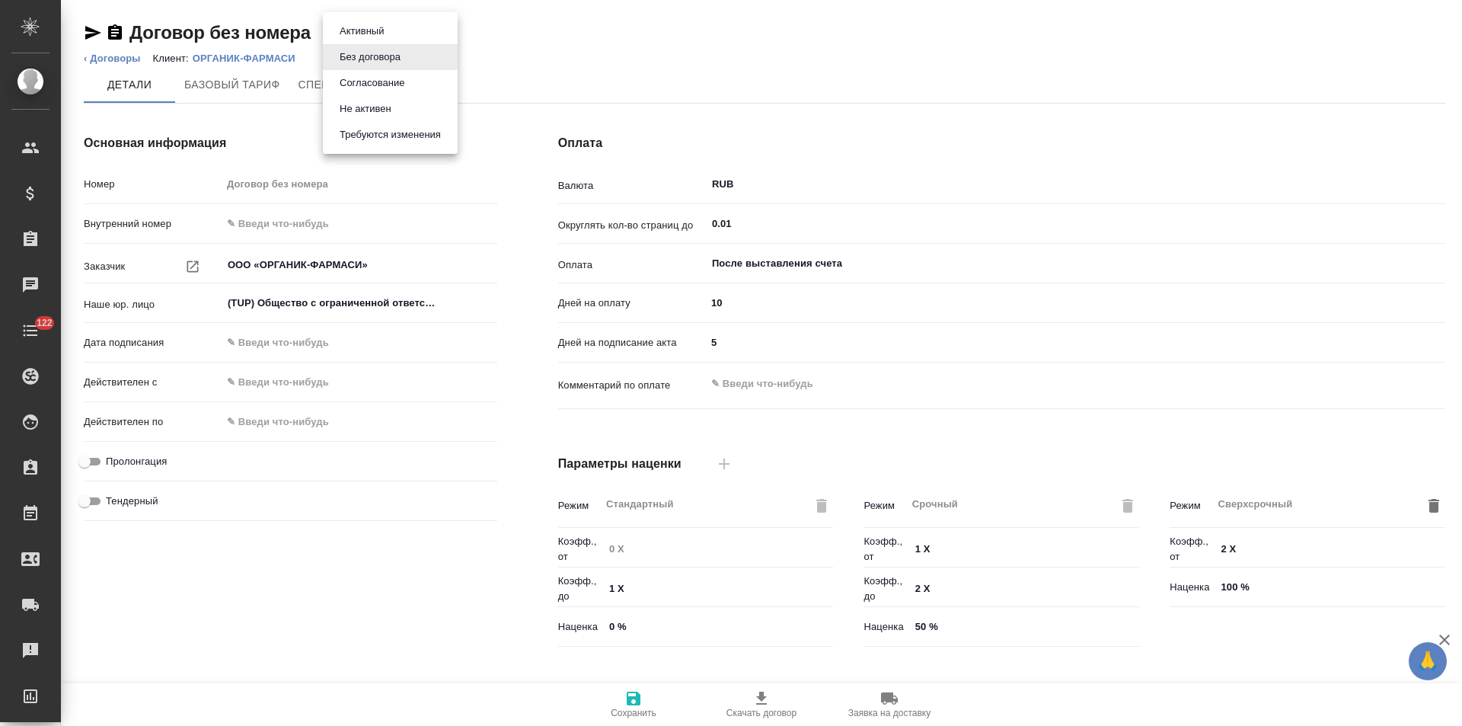
click at [366, 112] on button "Не активен" at bounding box center [365, 109] width 61 height 17
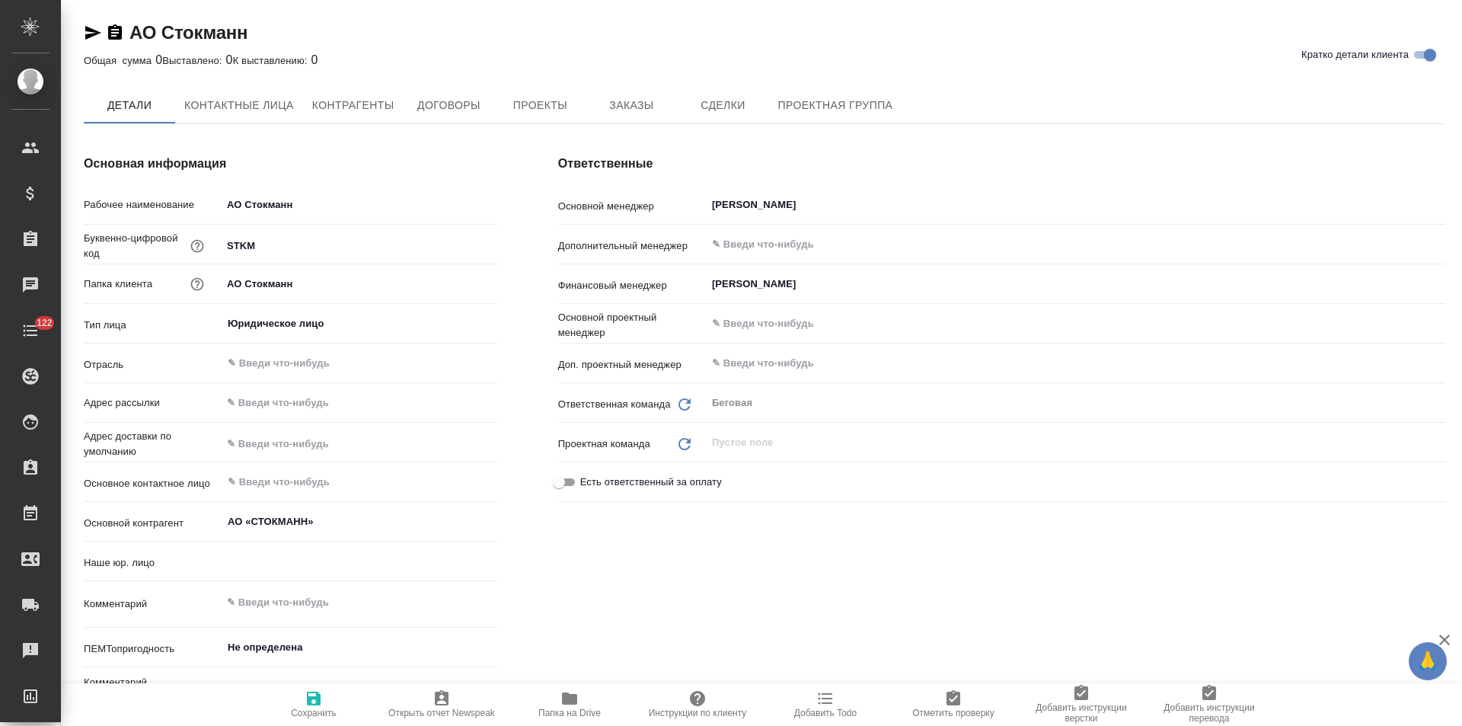
type textarea "x"
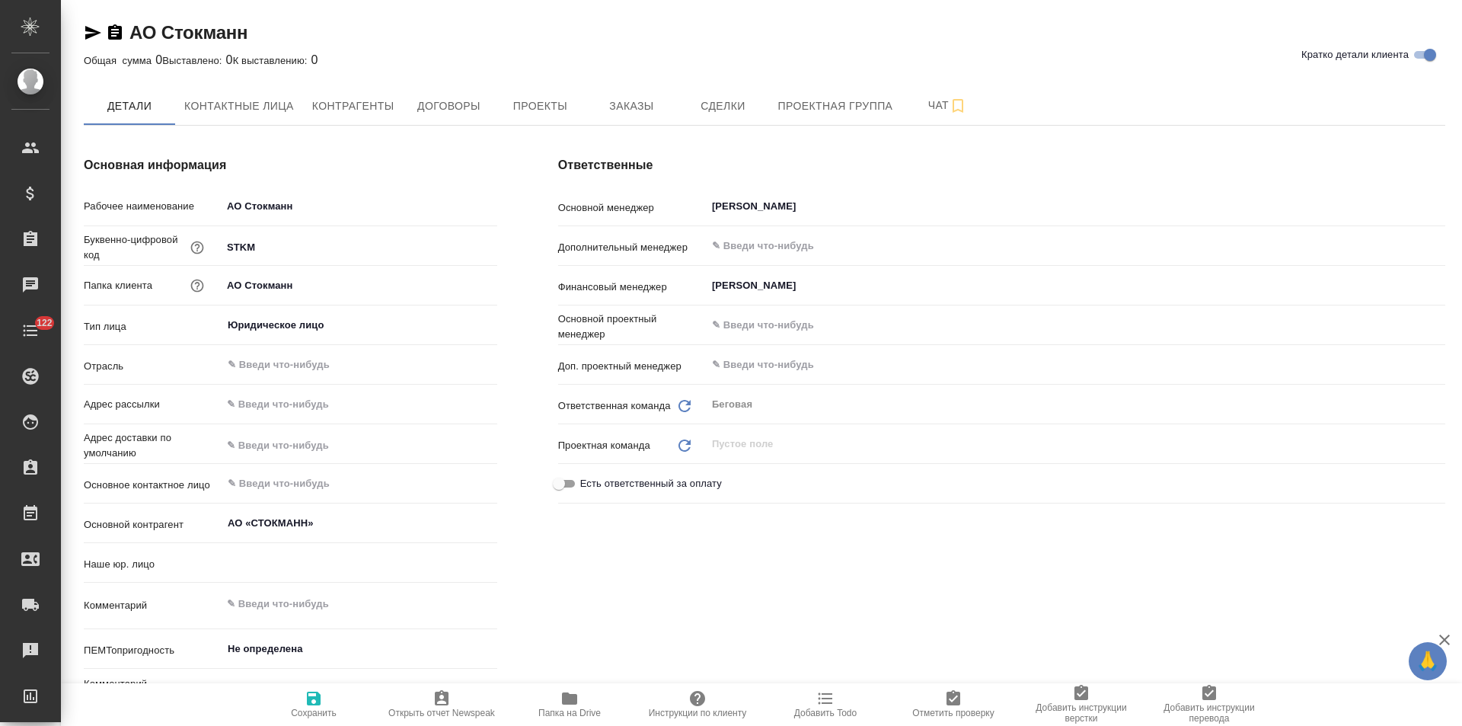
type textarea "x"
click at [440, 110] on span "Договоры" at bounding box center [448, 106] width 73 height 19
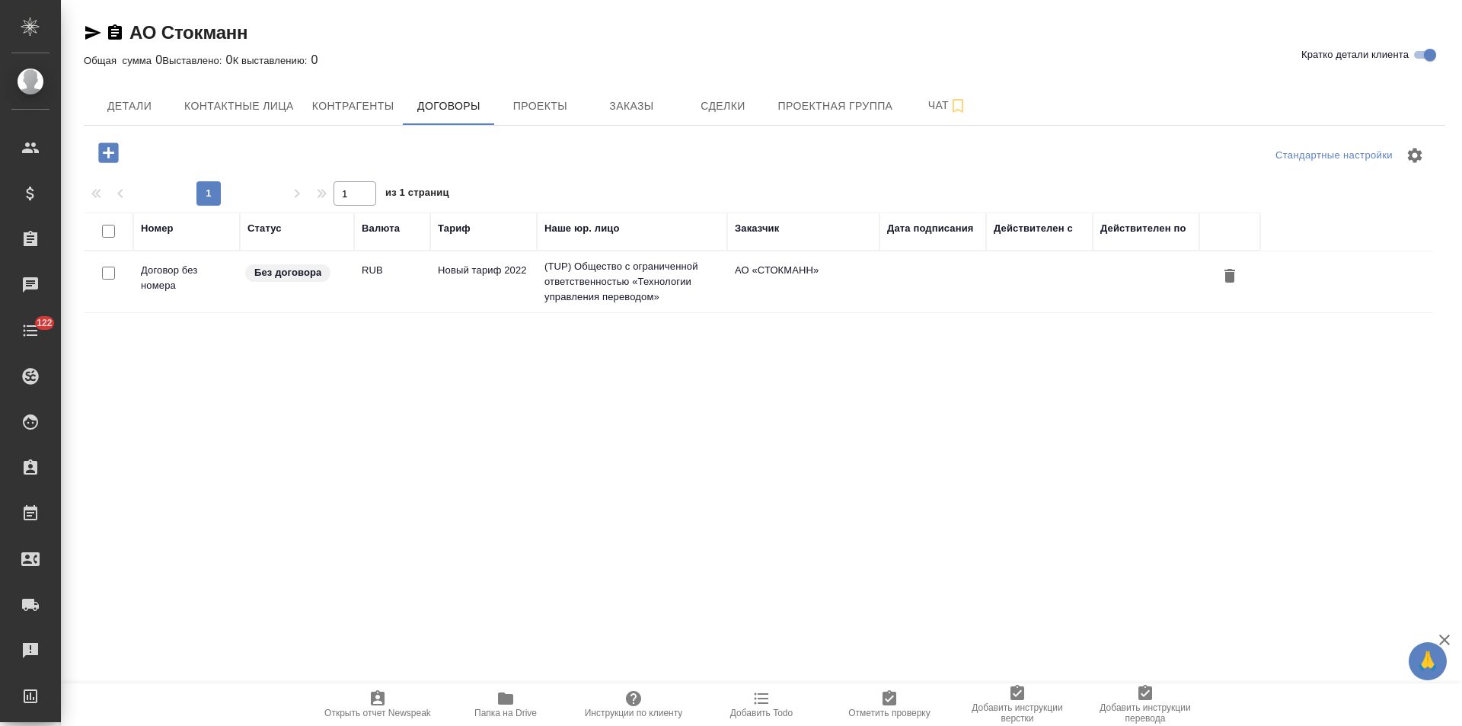
click at [640, 286] on td "(TUP) Общество с ограниченной ответственностью «Технологии управления переводом»" at bounding box center [632, 281] width 190 height 61
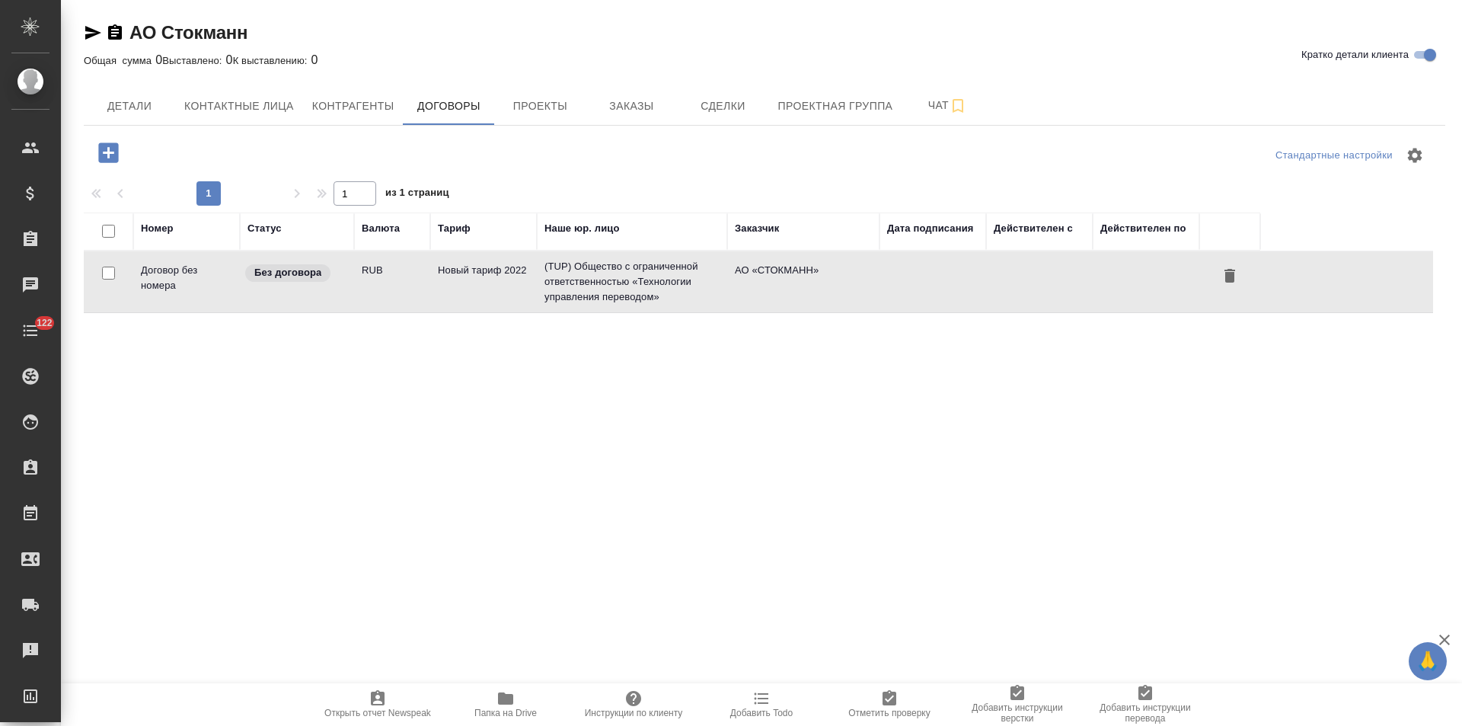
click at [640, 286] on td "(TUP) Общество с ограниченной ответственностью «Технологии управления переводом»" at bounding box center [632, 281] width 190 height 61
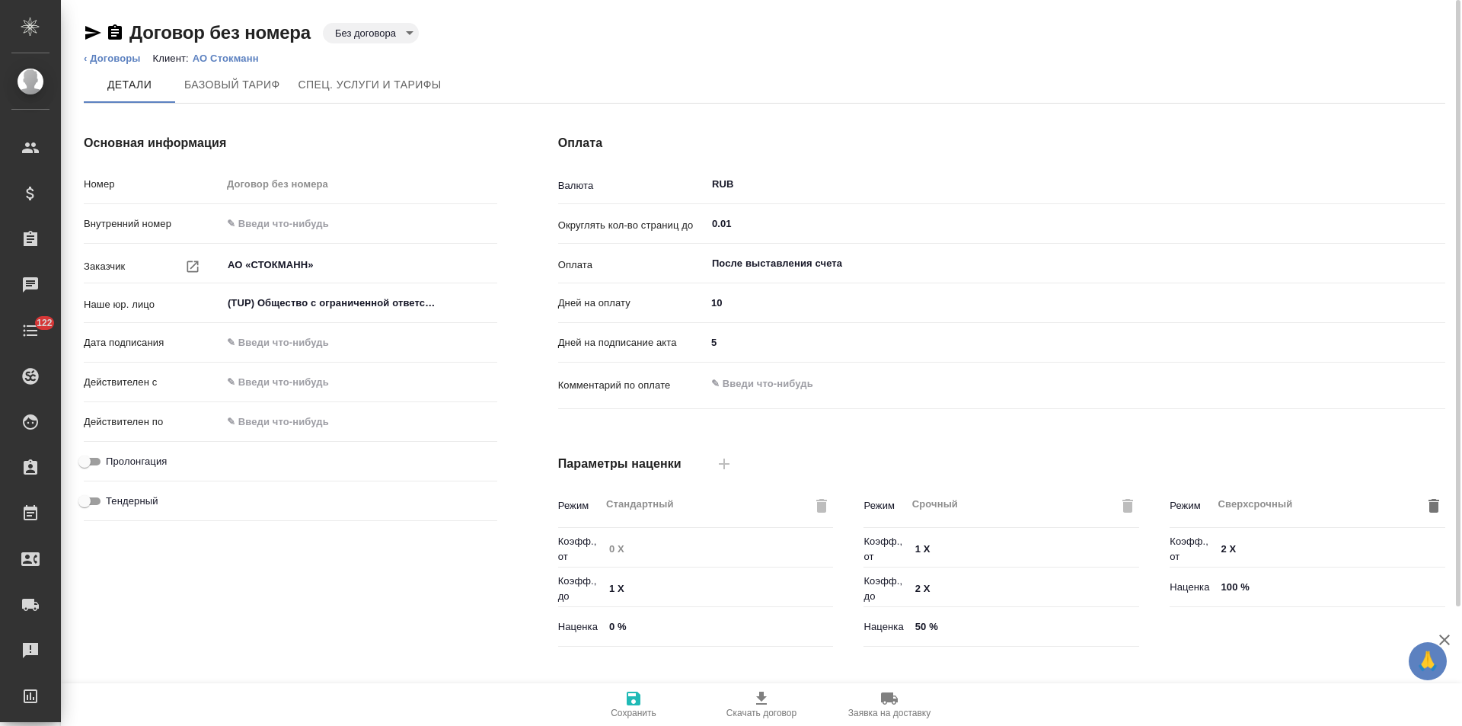
type input "Новый тариф 2022"
click at [371, 34] on body "🙏 .cls-1 fill:#fff; AWATERA [PERSON_NAME] Спецификации Заказы Чаты 122 Todo Про…" at bounding box center [731, 363] width 1462 height 726
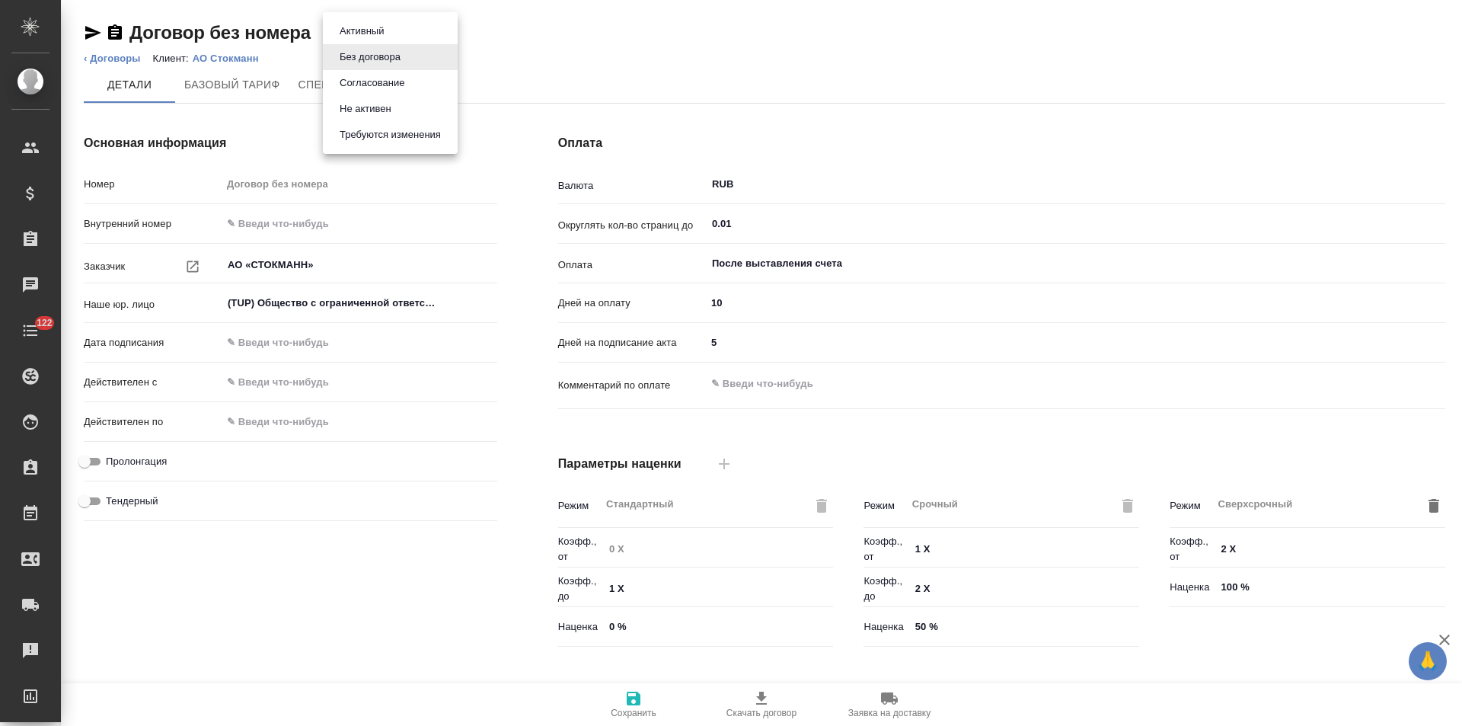
click at [378, 107] on button "Не активен" at bounding box center [365, 109] width 61 height 17
type input "Новый тариф 2022"
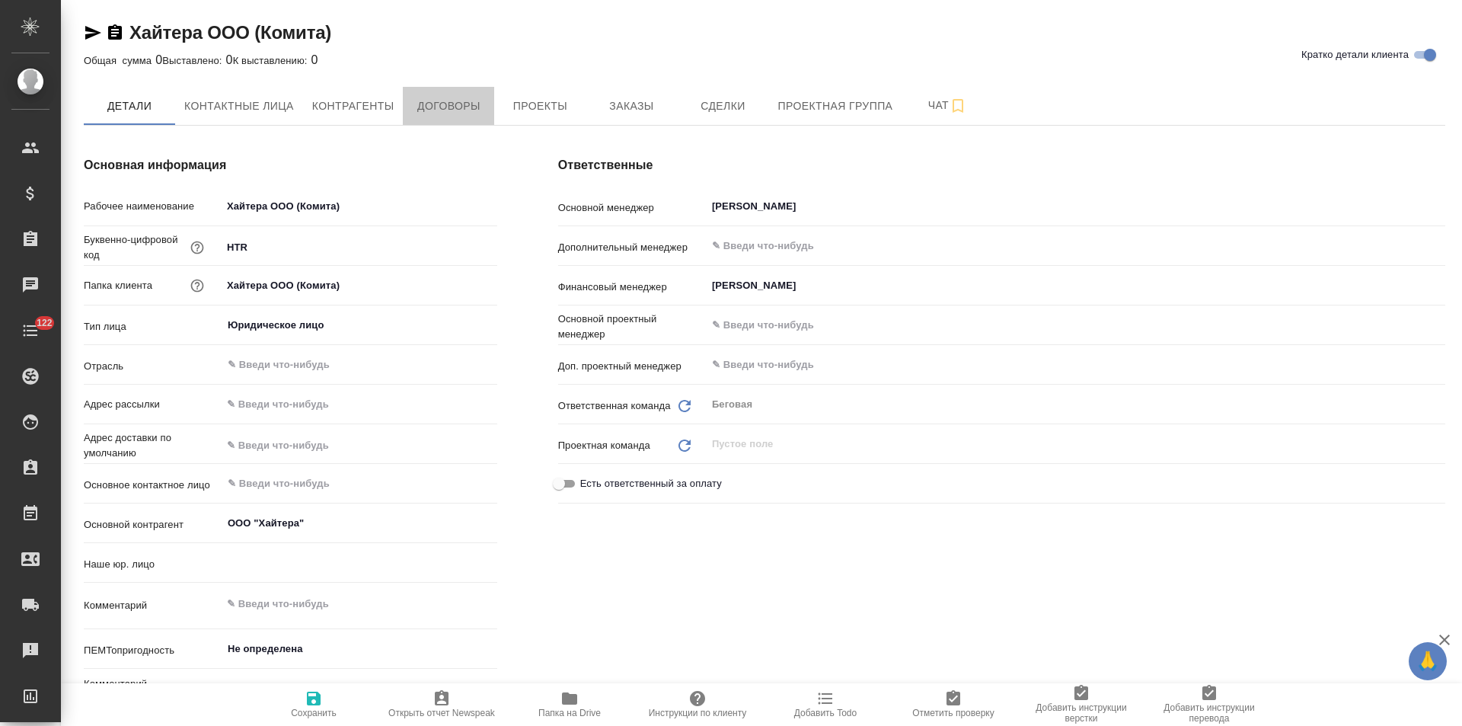
click at [431, 113] on span "Договоры" at bounding box center [448, 106] width 73 height 19
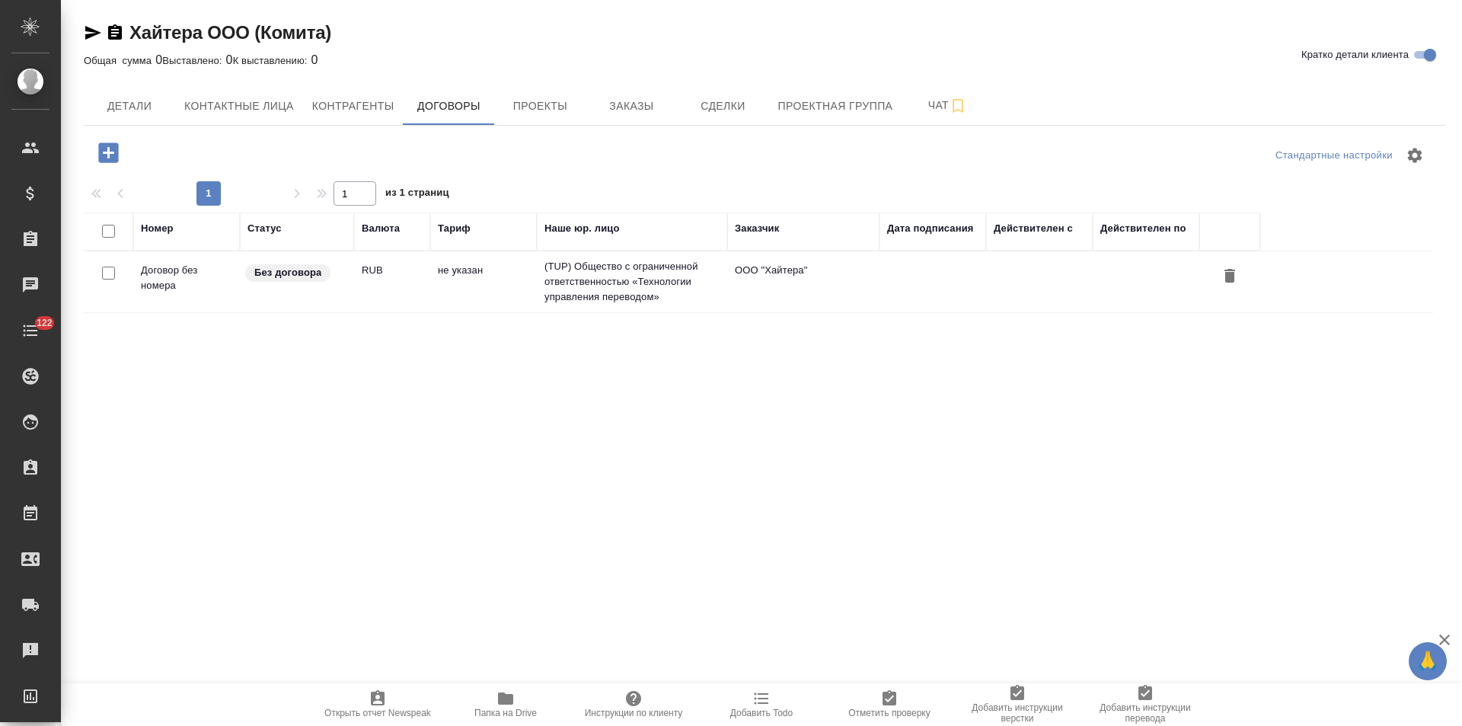
click at [442, 301] on td "не указан" at bounding box center [483, 281] width 107 height 53
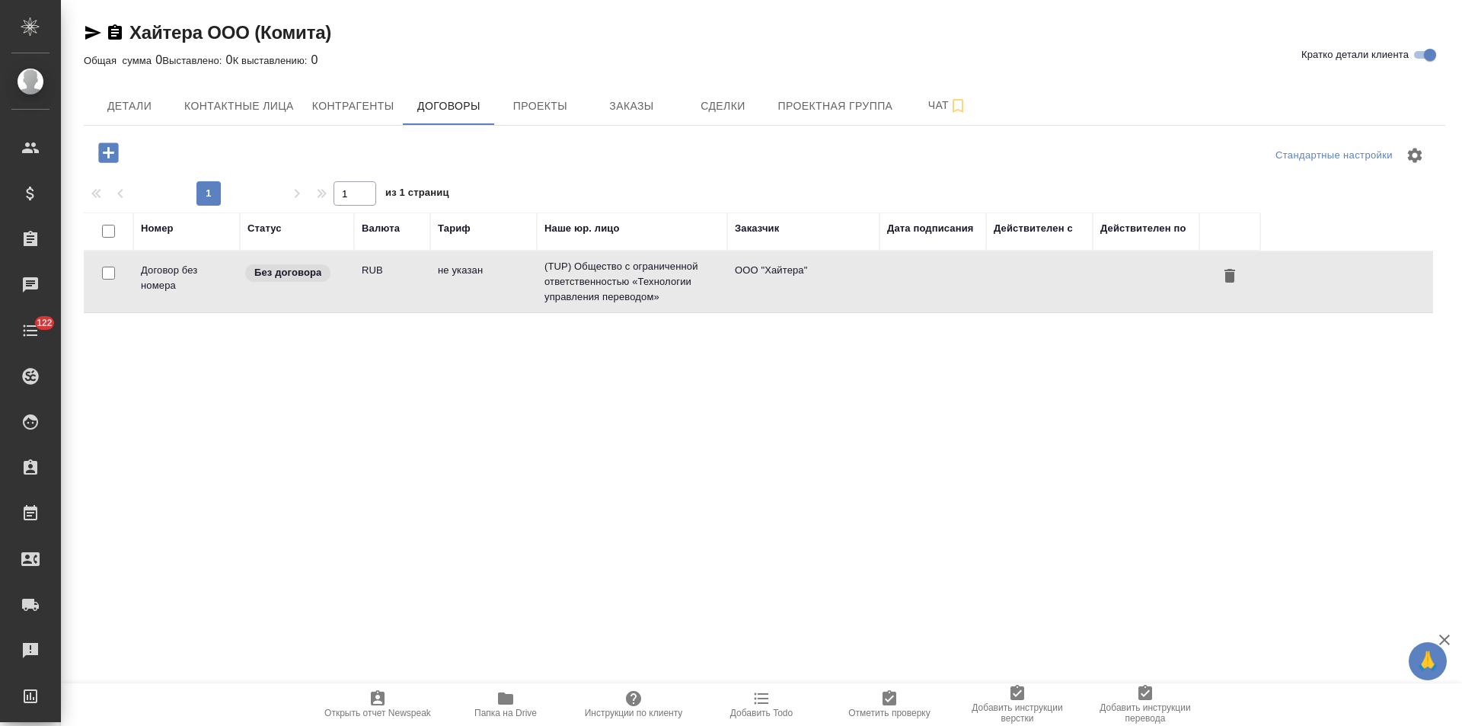
click at [442, 301] on td "не указан" at bounding box center [483, 281] width 107 height 53
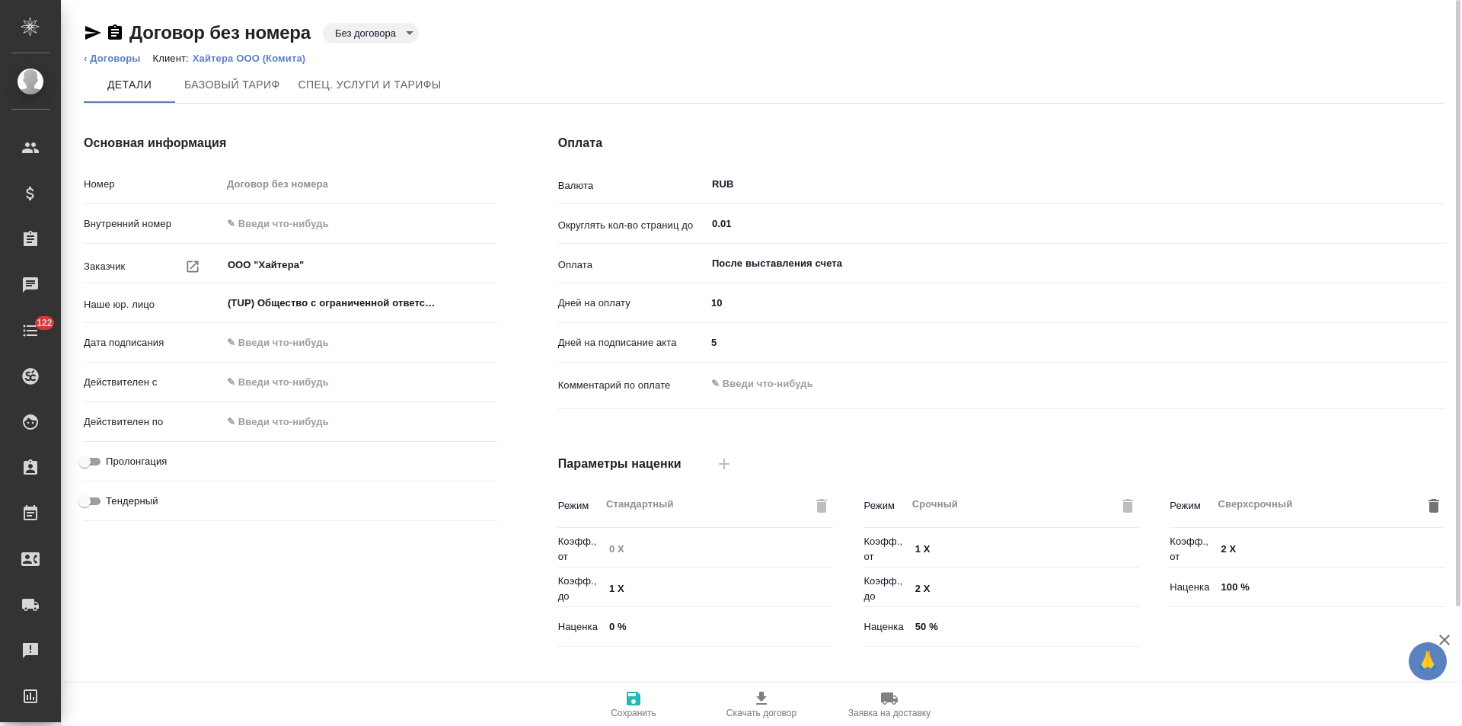
click at [375, 27] on body "🙏 .cls-1 fill:#fff; AWATERA Левченко Юлия Клиенты Спецификации Заказы Чаты 122 …" at bounding box center [731, 363] width 1462 height 726
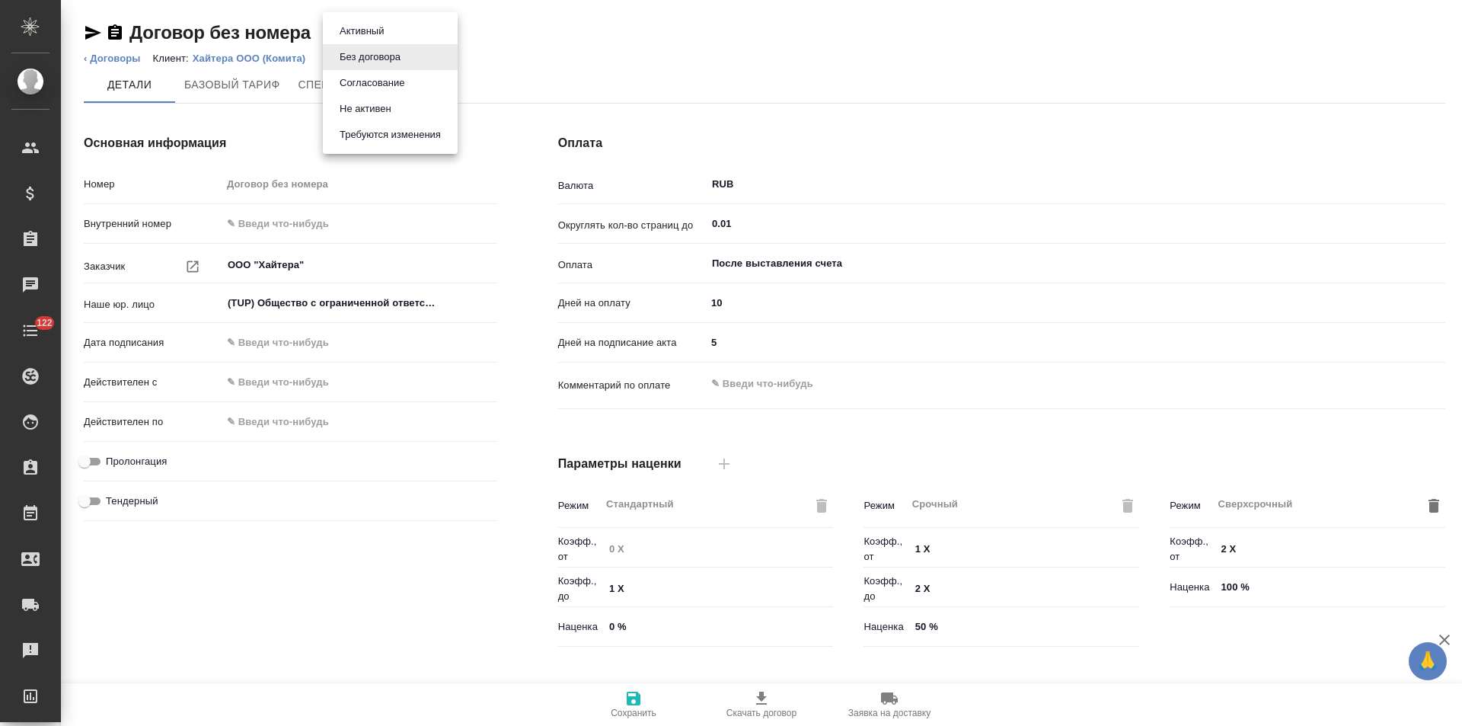
click at [370, 108] on button "Не активен" at bounding box center [365, 109] width 61 height 17
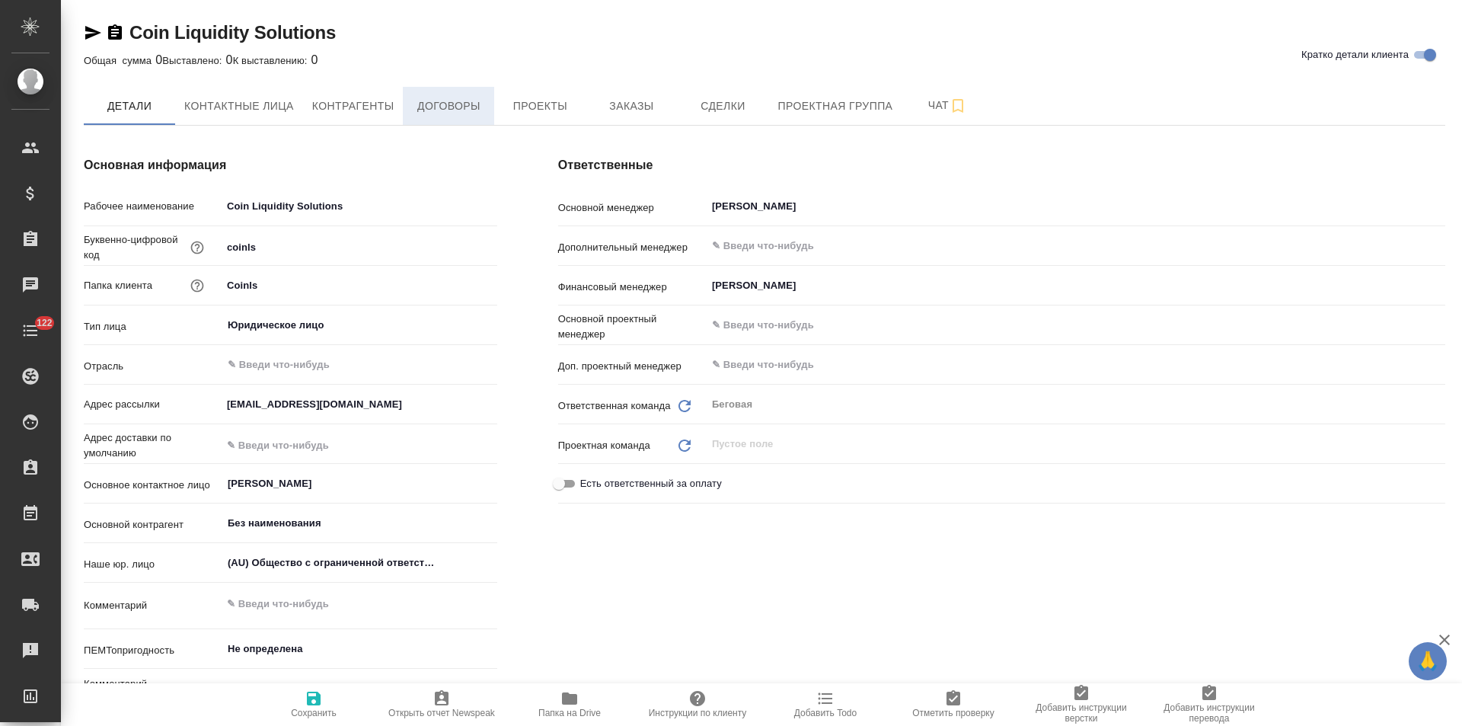
click at [446, 106] on span "Договоры" at bounding box center [448, 106] width 73 height 19
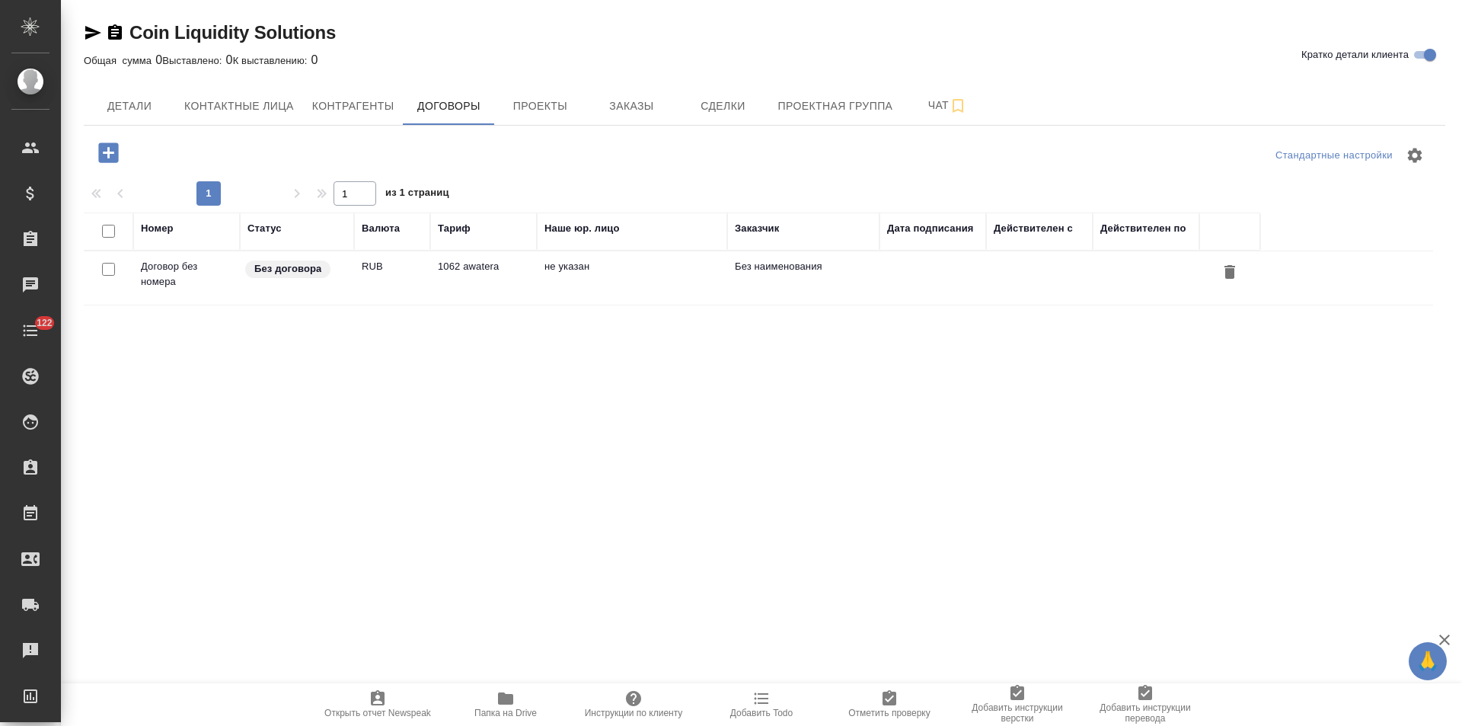
click at [557, 277] on td "не указан" at bounding box center [632, 277] width 190 height 53
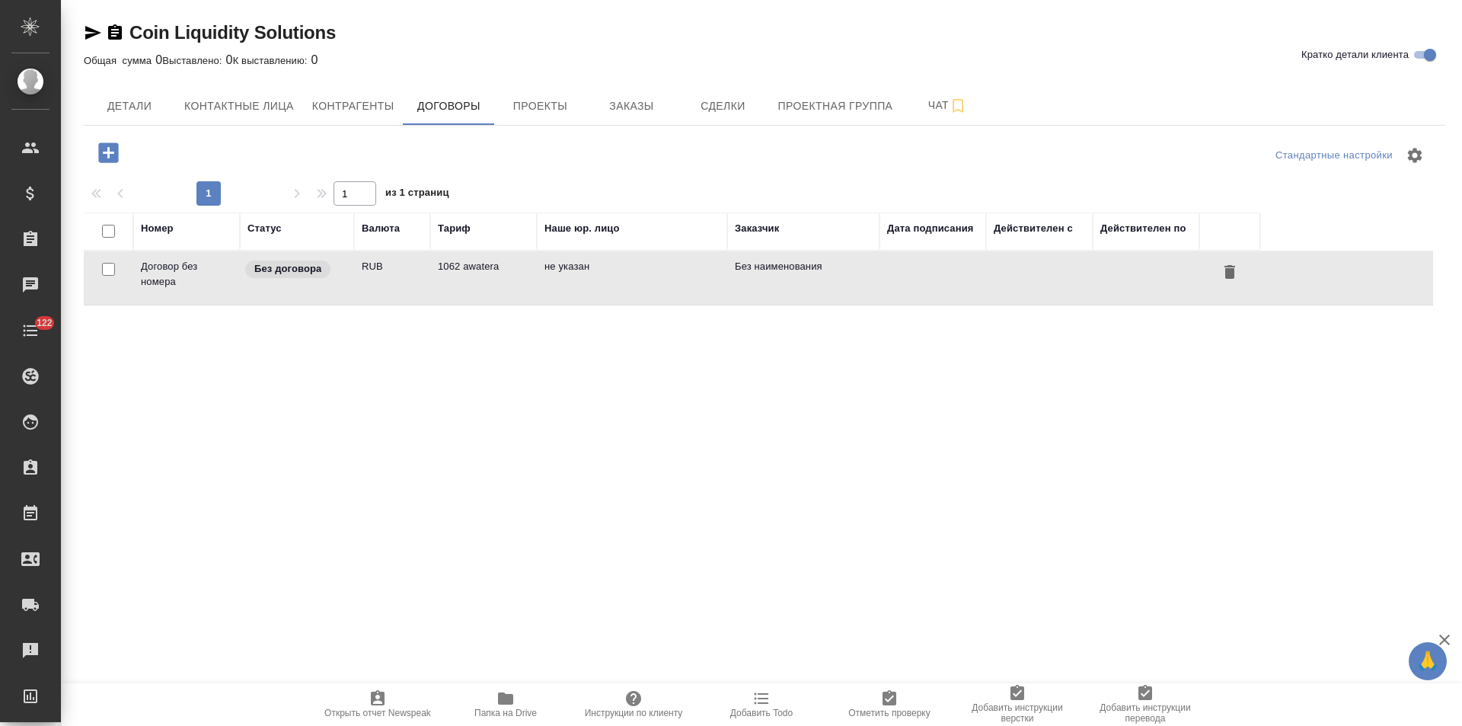
click at [557, 277] on td "не указан" at bounding box center [632, 277] width 190 height 53
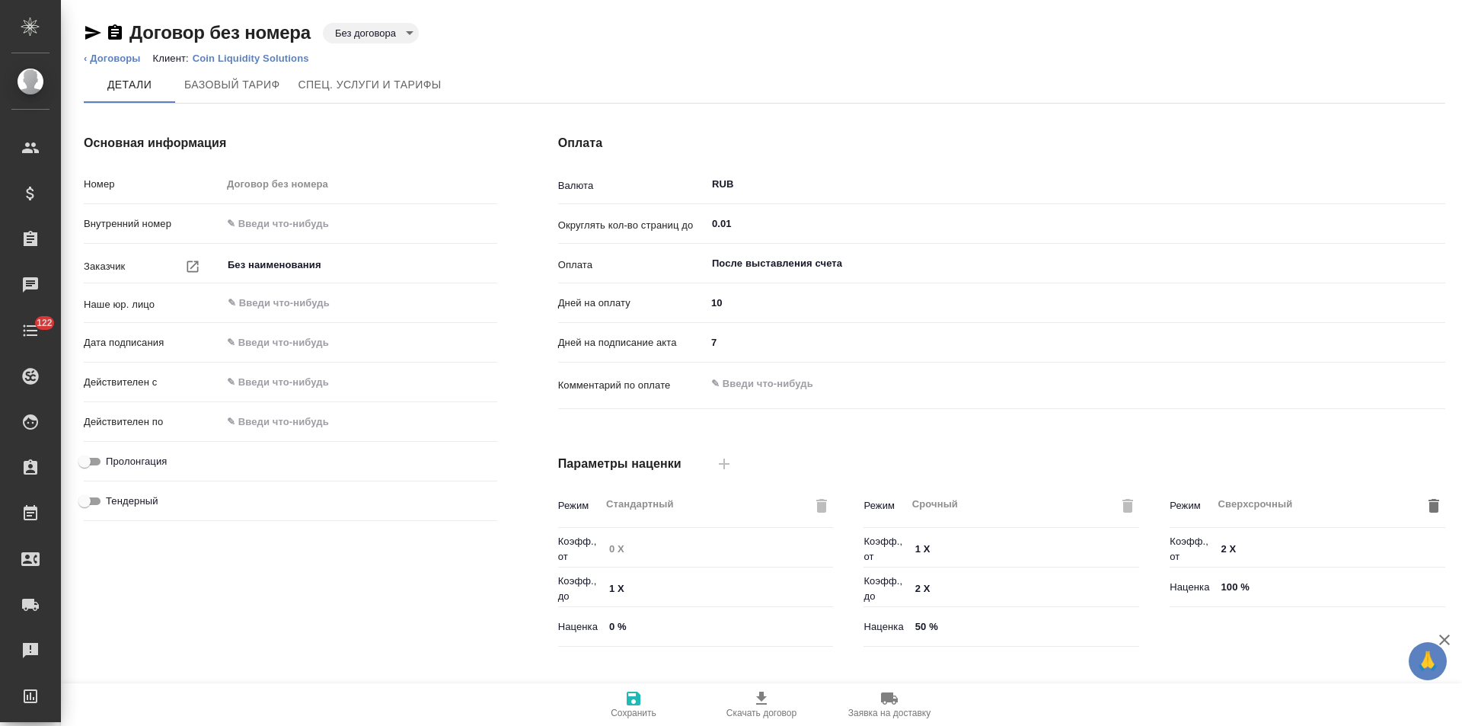
click at [348, 37] on body "🙏 .cls-1 fill:#fff; AWATERA Левченко Юлия Клиенты Спецификации Заказы Чаты 122 …" at bounding box center [731, 363] width 1462 height 726
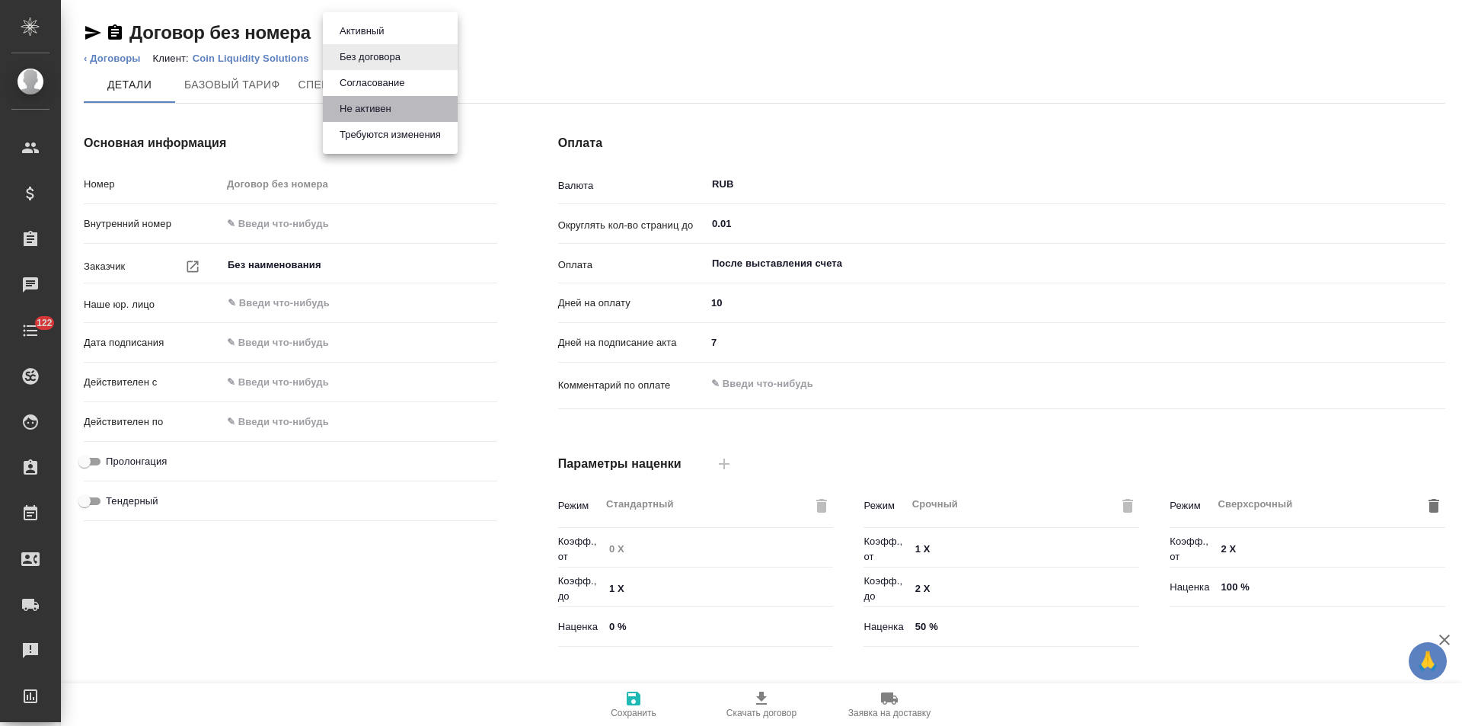
click at [349, 117] on button "Не активен" at bounding box center [365, 109] width 61 height 17
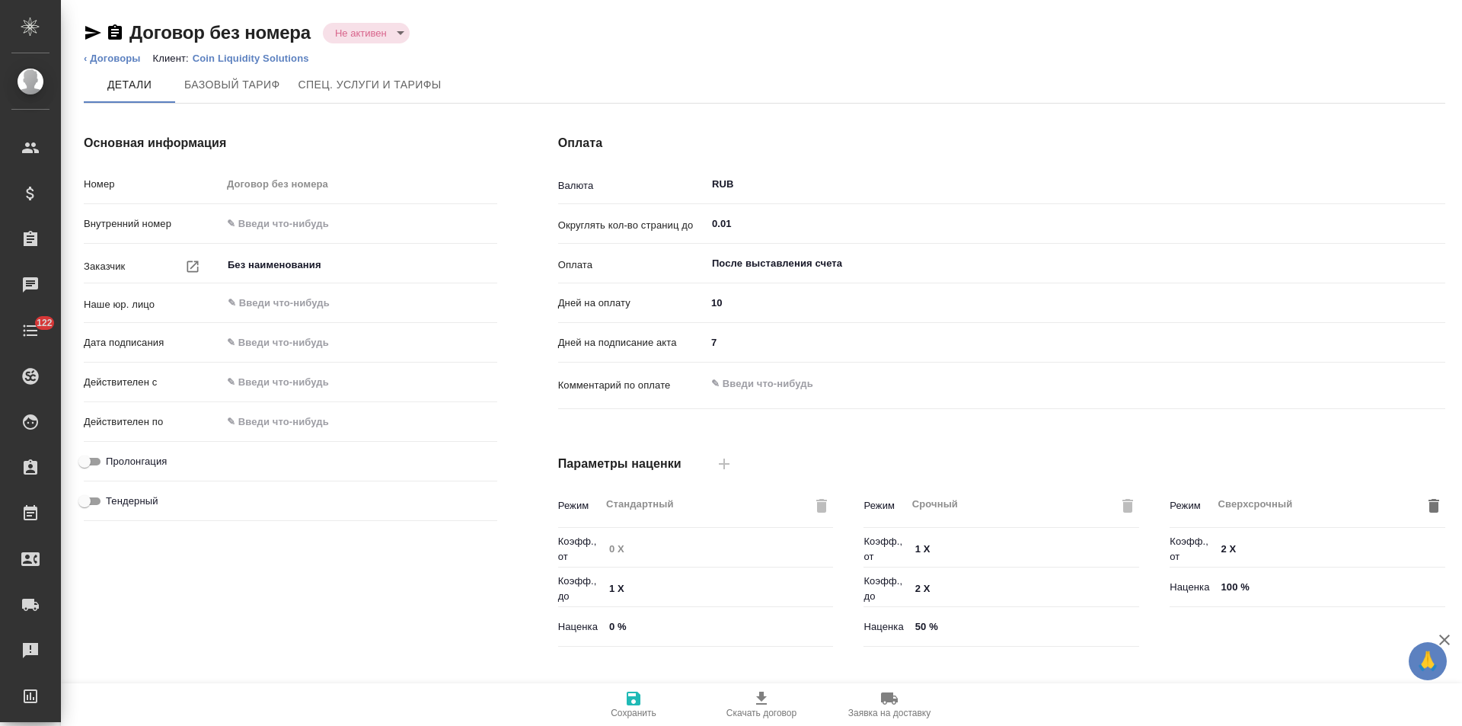
type input "1062 awatera"
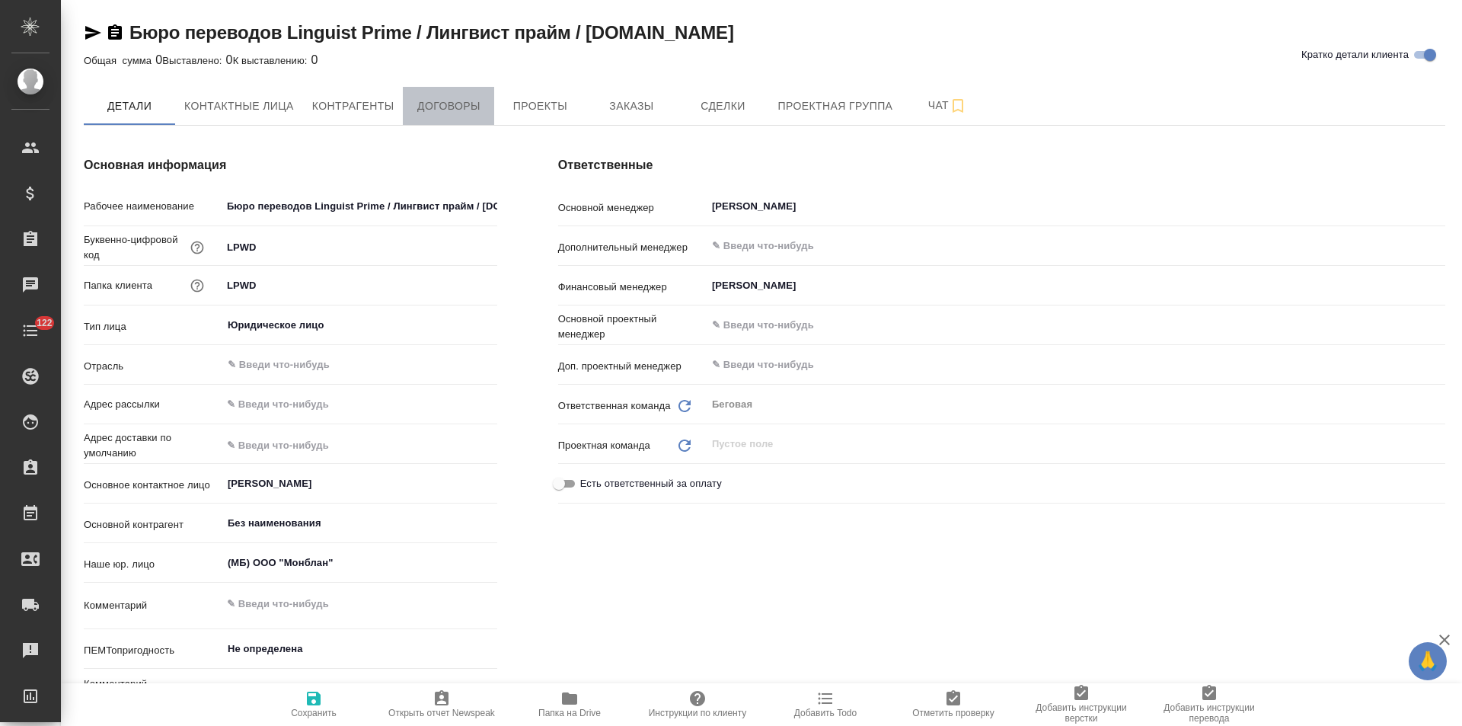
click at [457, 117] on button "Договоры" at bounding box center [448, 106] width 91 height 38
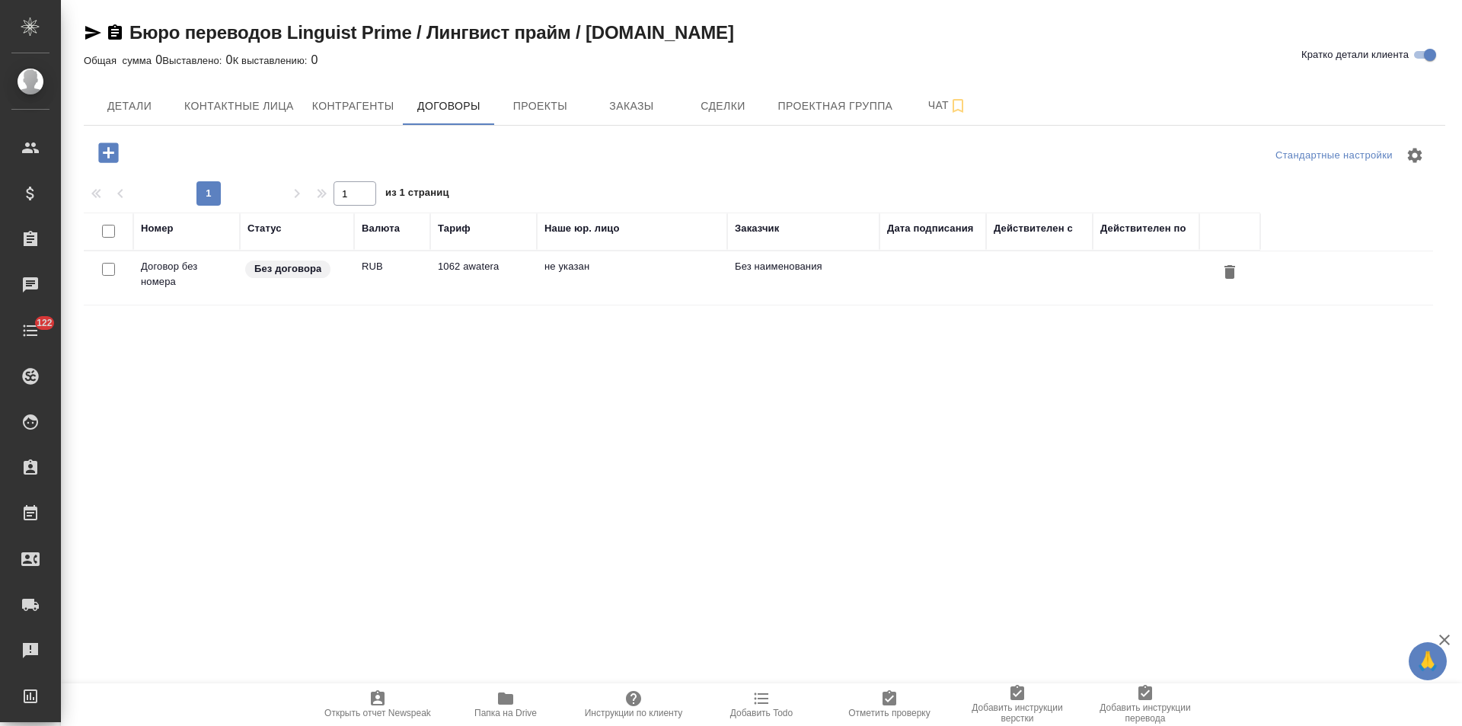
click at [592, 275] on td "не указан" at bounding box center [632, 277] width 190 height 53
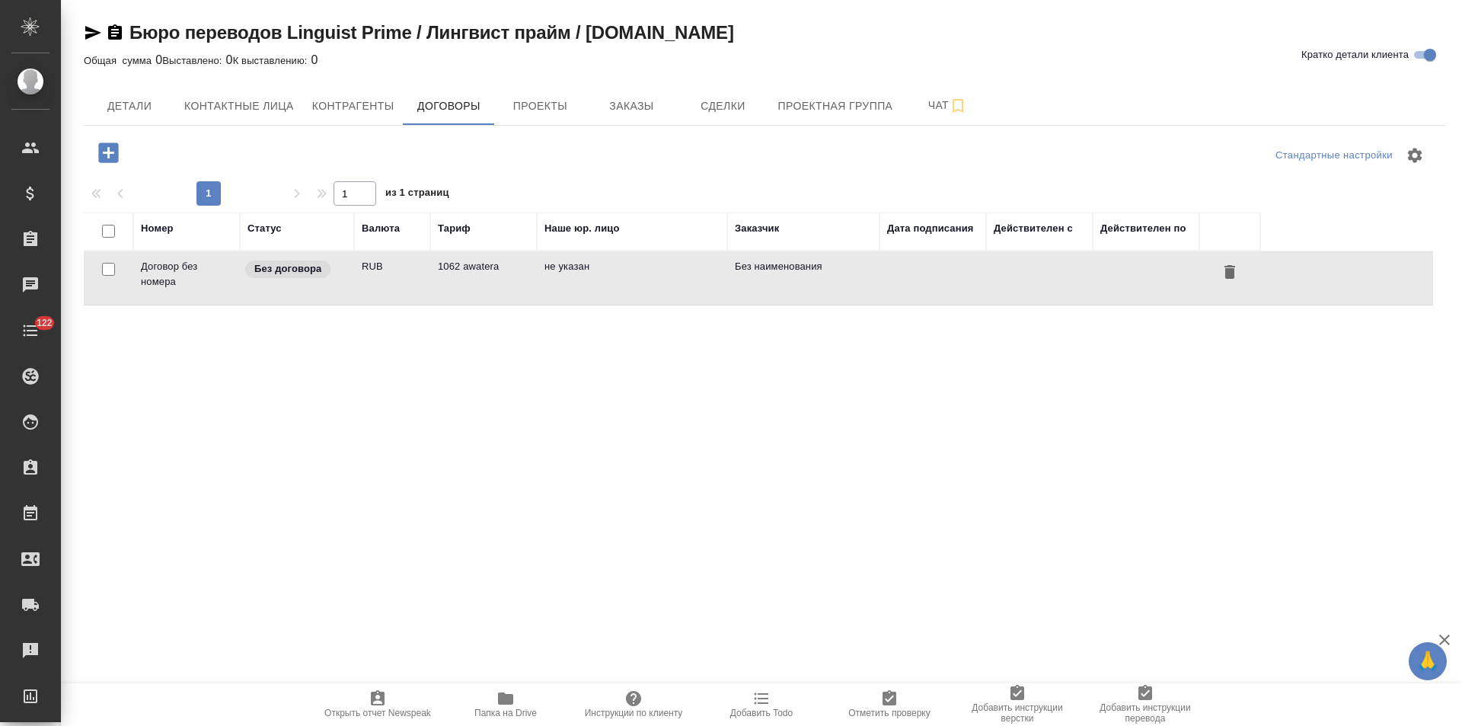
click at [592, 275] on td "не указан" at bounding box center [632, 277] width 190 height 53
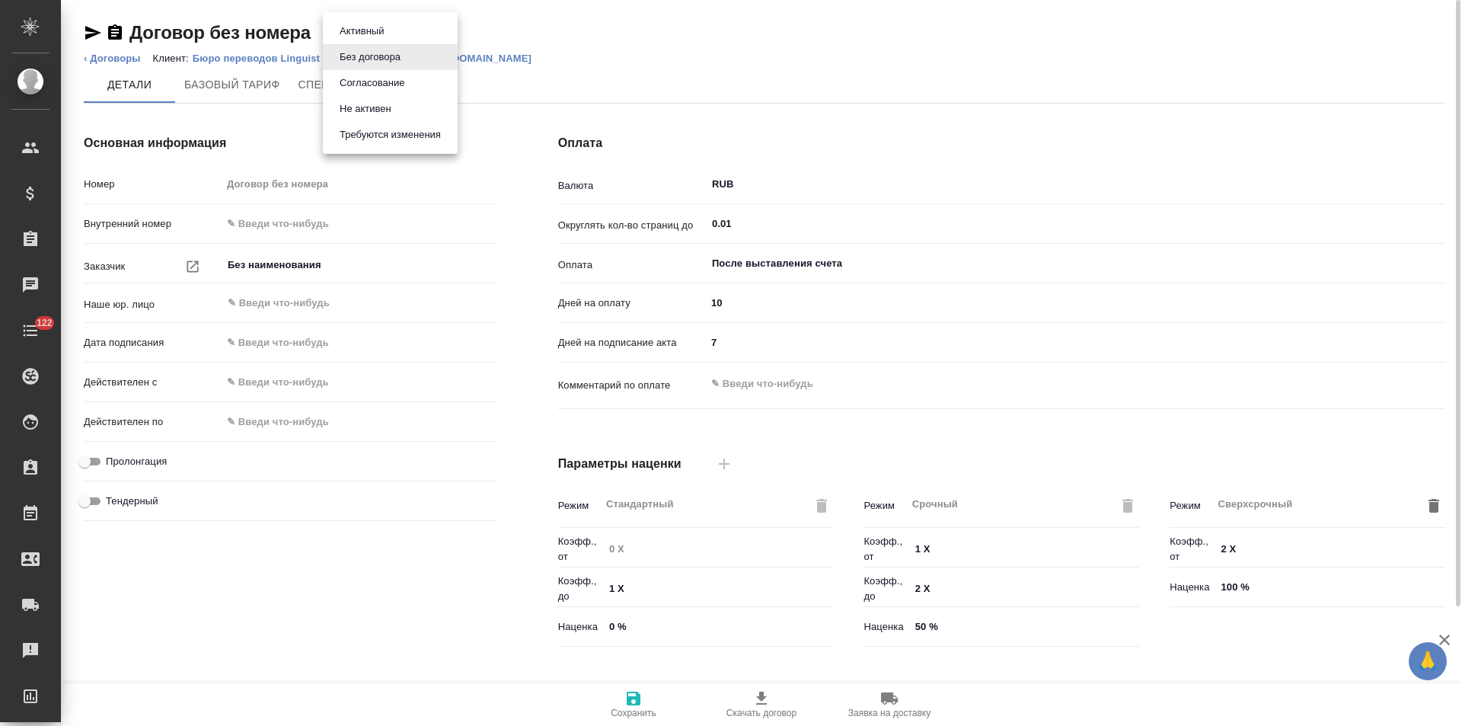
click at [362, 30] on body "🙏 .cls-1 fill:#fff; AWATERA Левченко Юлия Клиенты Спецификации Заказы Чаты 122 …" at bounding box center [731, 363] width 1462 height 726
click at [363, 104] on button "Не активен" at bounding box center [365, 109] width 61 height 17
type input "1062 awatera"
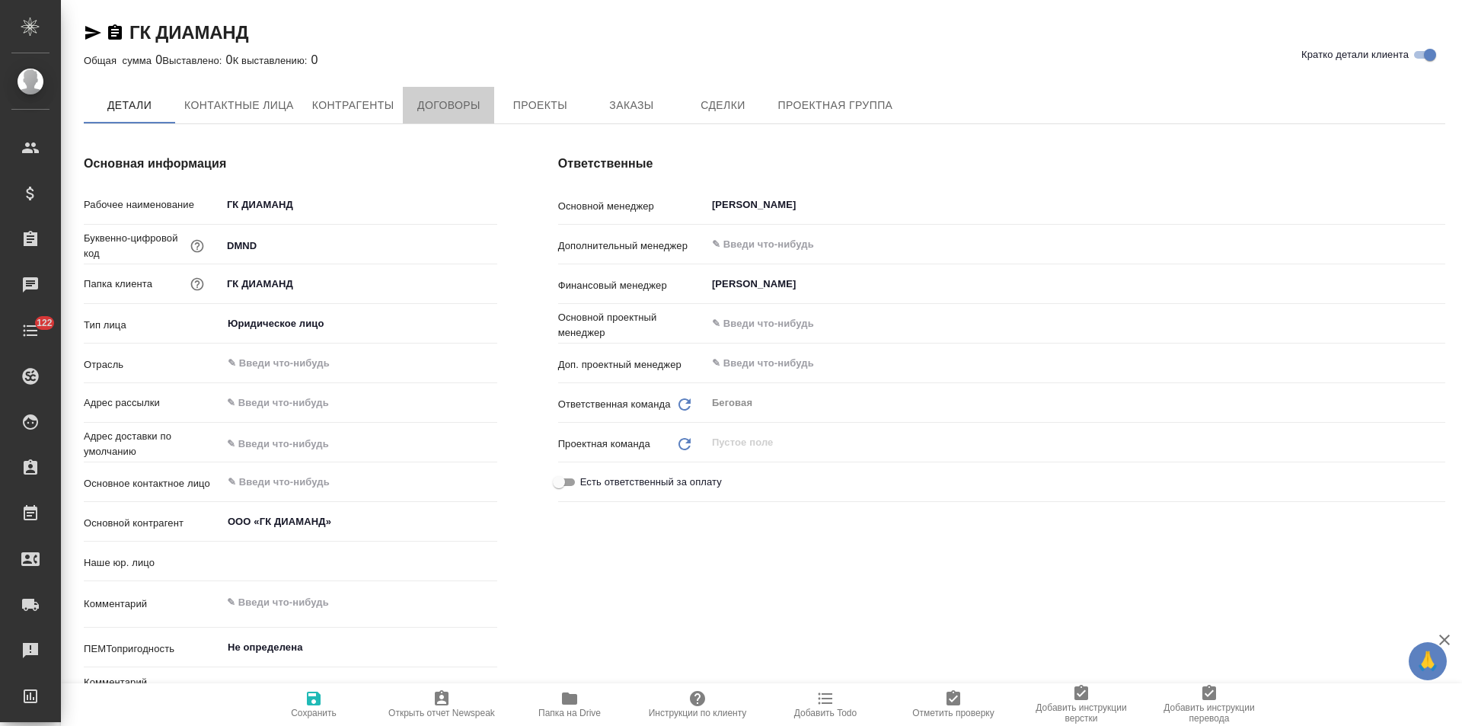
click at [460, 113] on span "Договоры" at bounding box center [448, 105] width 73 height 19
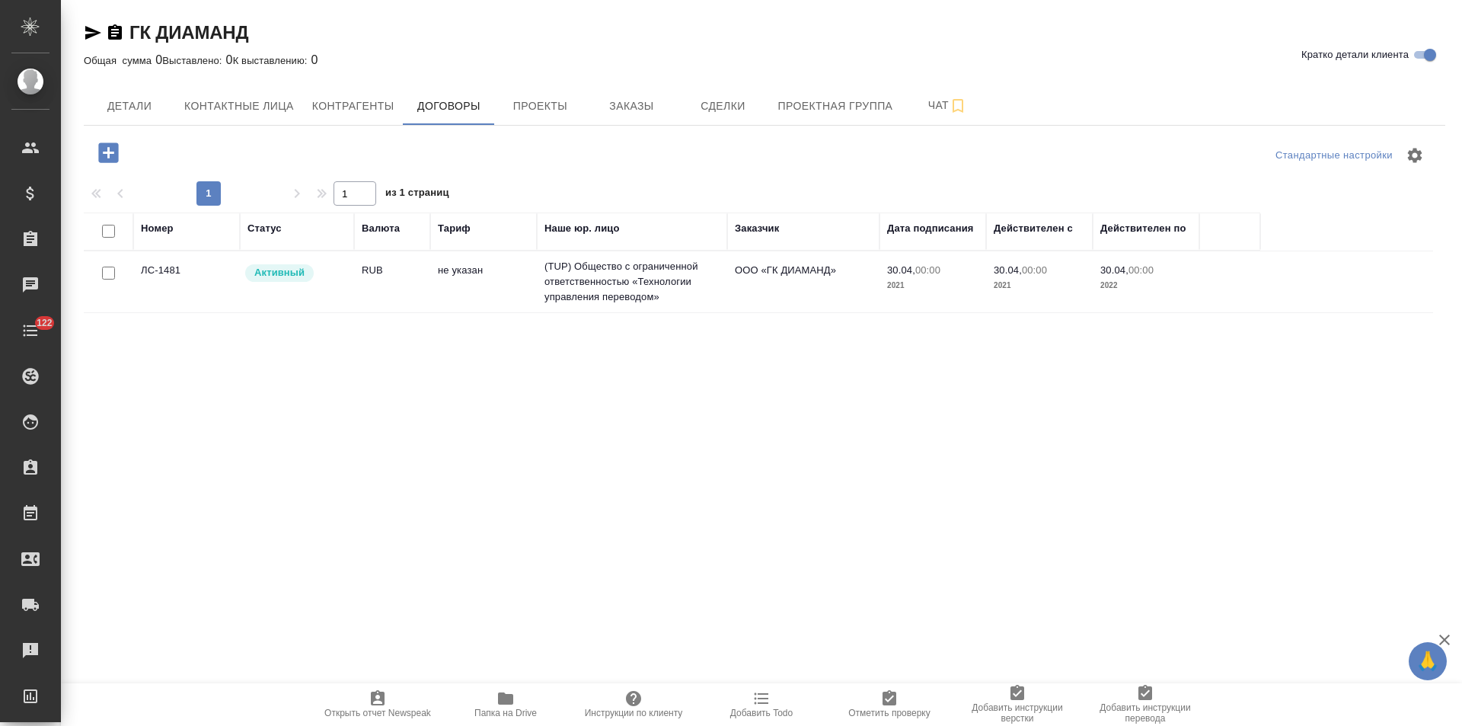
click at [575, 286] on td "(TUP) Общество с ограниченной ответственностью «Технологии управления переводом»" at bounding box center [632, 281] width 190 height 61
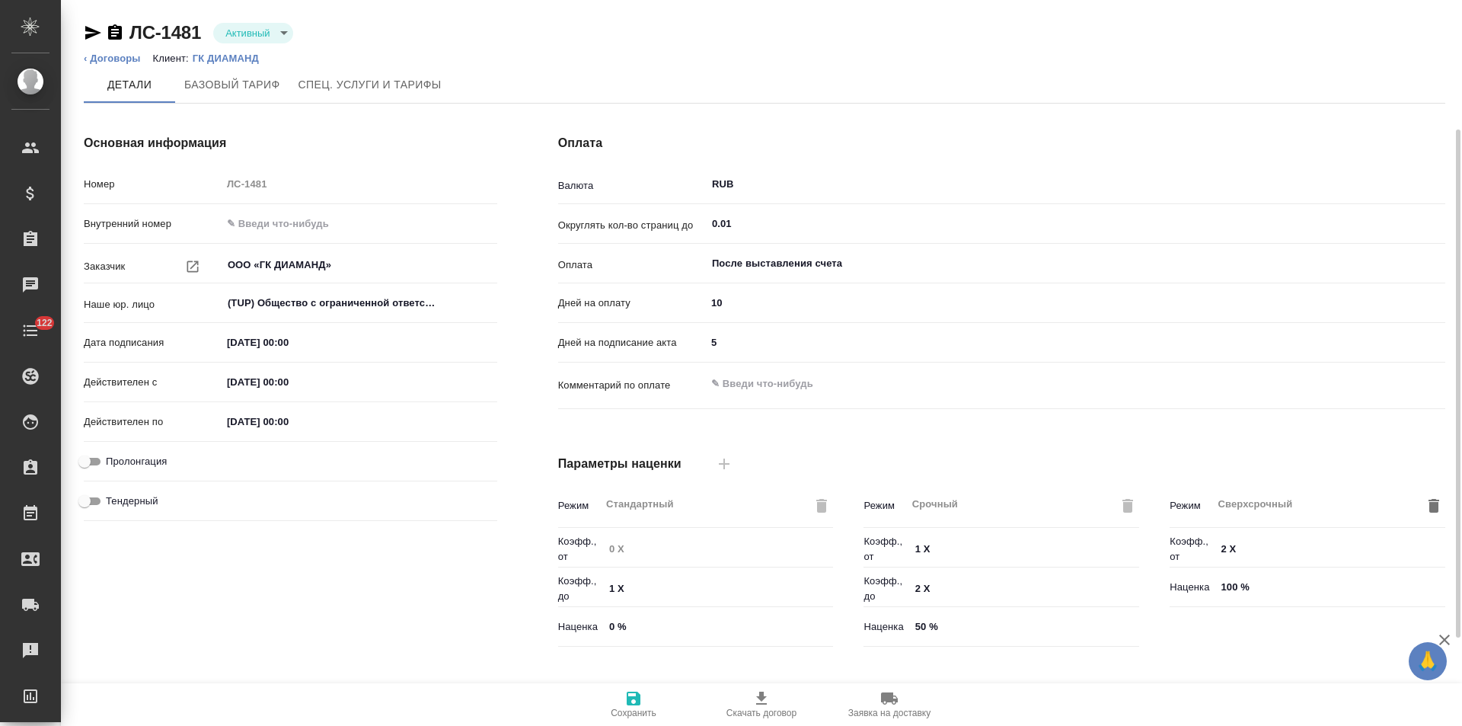
scroll to position [310, 0]
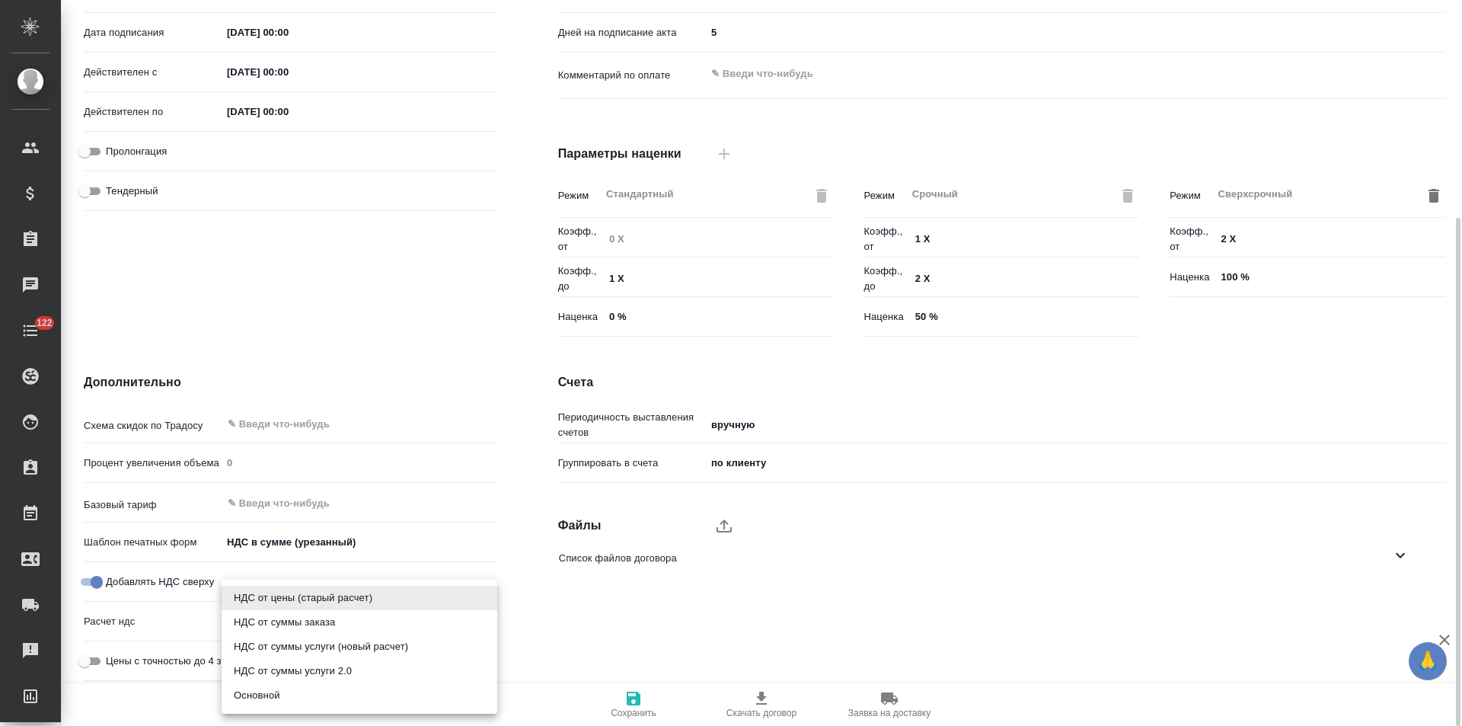
click at [303, 612] on body "🙏 .cls-1 fill:#fff; AWATERA Левченко Юлия Клиенты Спецификации Заказы Чаты 122 …" at bounding box center [731, 363] width 1462 height 726
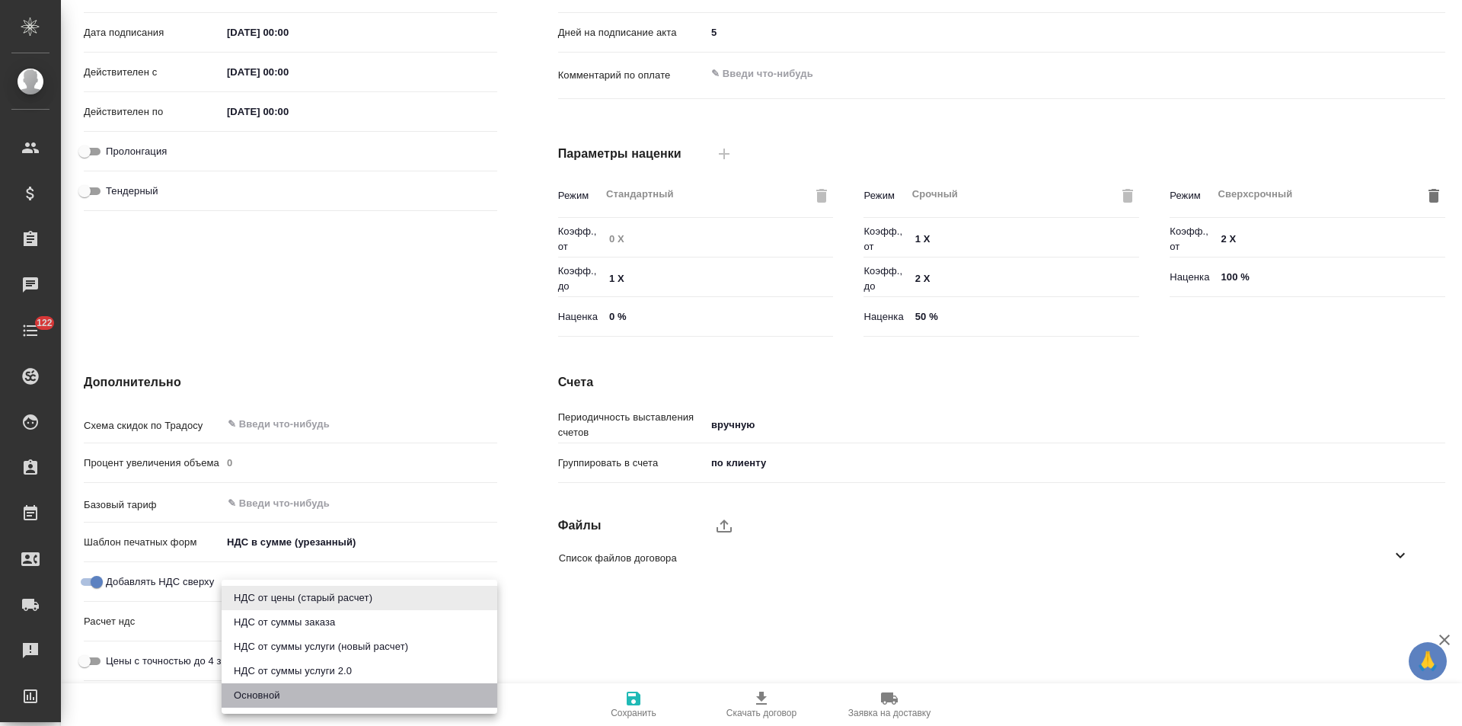
click at [280, 694] on li "Основной" at bounding box center [360, 695] width 276 height 24
type input "basic"
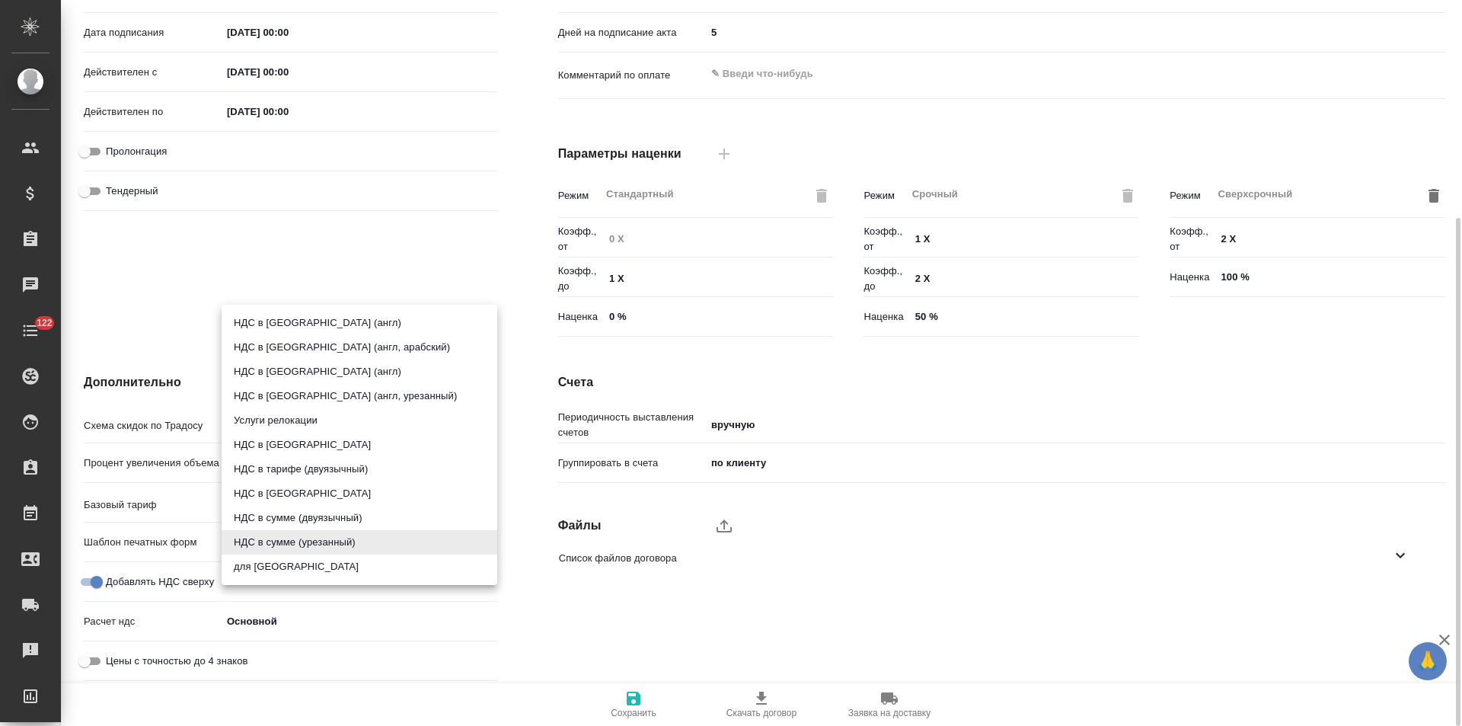
click at [318, 539] on body "🙏 .cls-1 fill:#fff; AWATERA Левченко Юлия Клиенты Спецификации Заказы Чаты 122 …" at bounding box center [731, 363] width 1462 height 726
click at [309, 492] on li "НДС в сумме" at bounding box center [360, 493] width 276 height 24
type input "russian2"
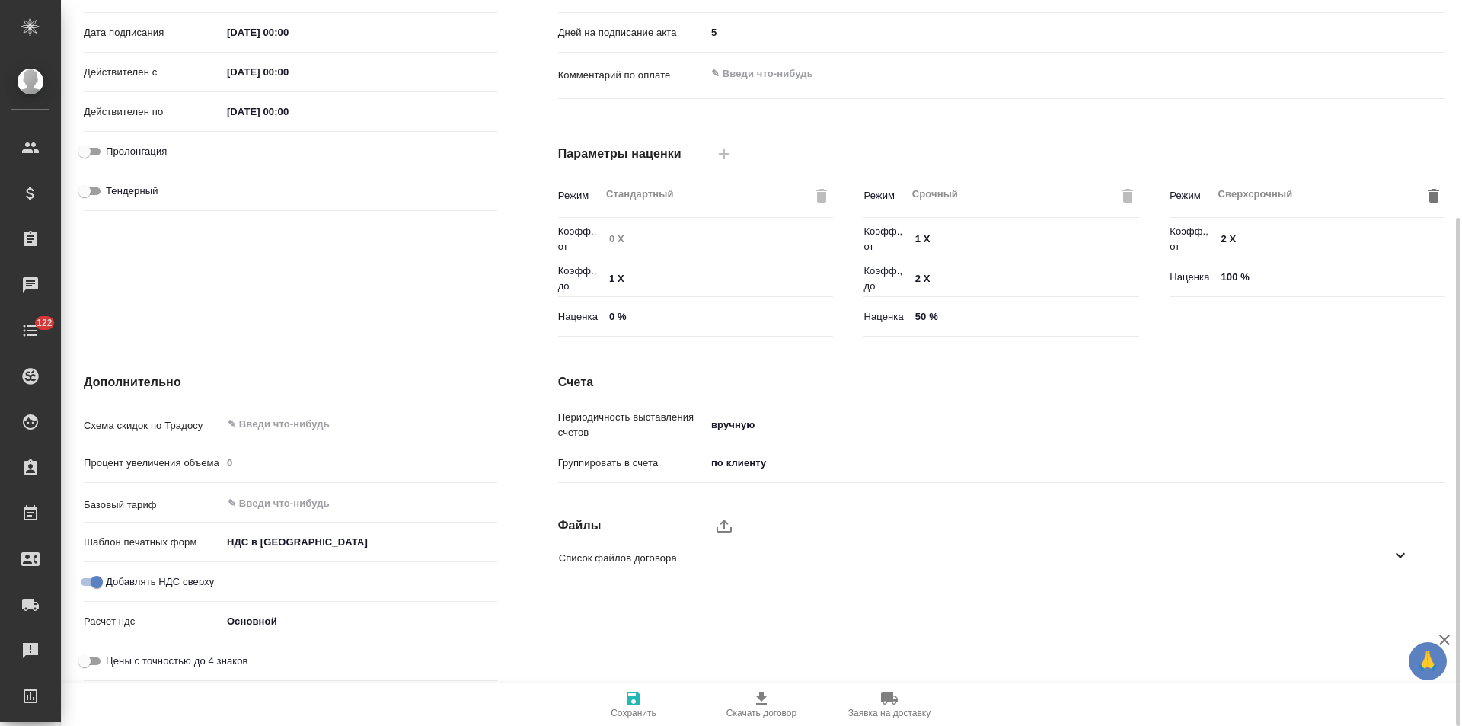
click at [634, 703] on icon "button" at bounding box center [633, 698] width 18 height 18
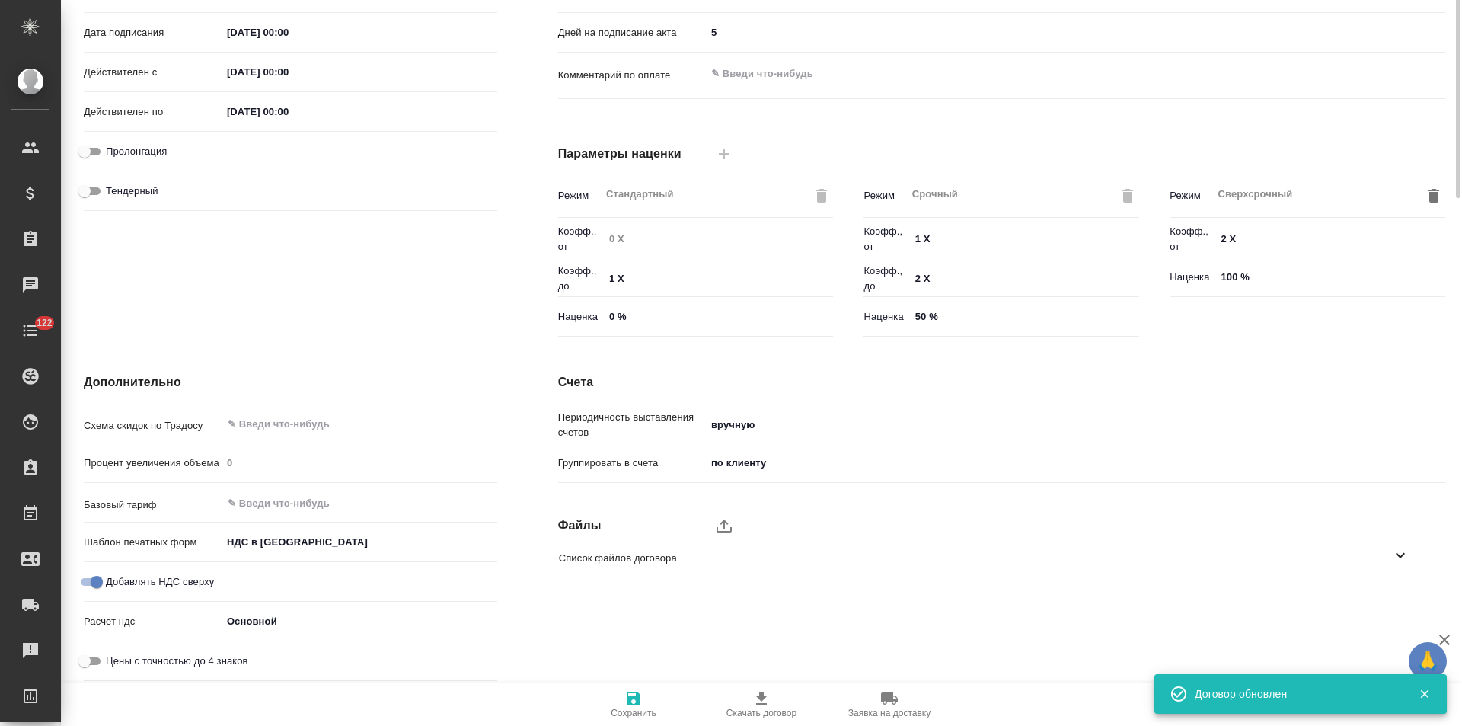
scroll to position [0, 0]
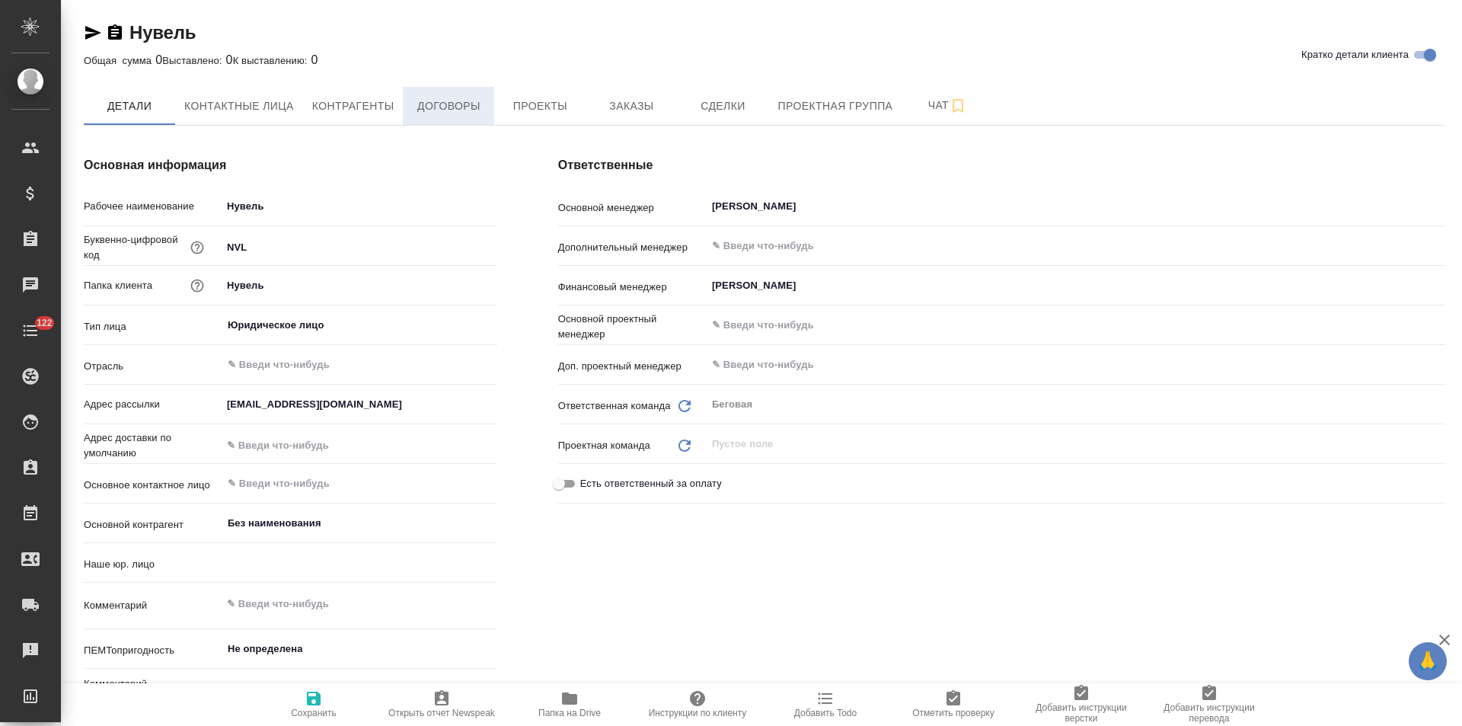
click at [475, 103] on span "Договоры" at bounding box center [448, 106] width 73 height 19
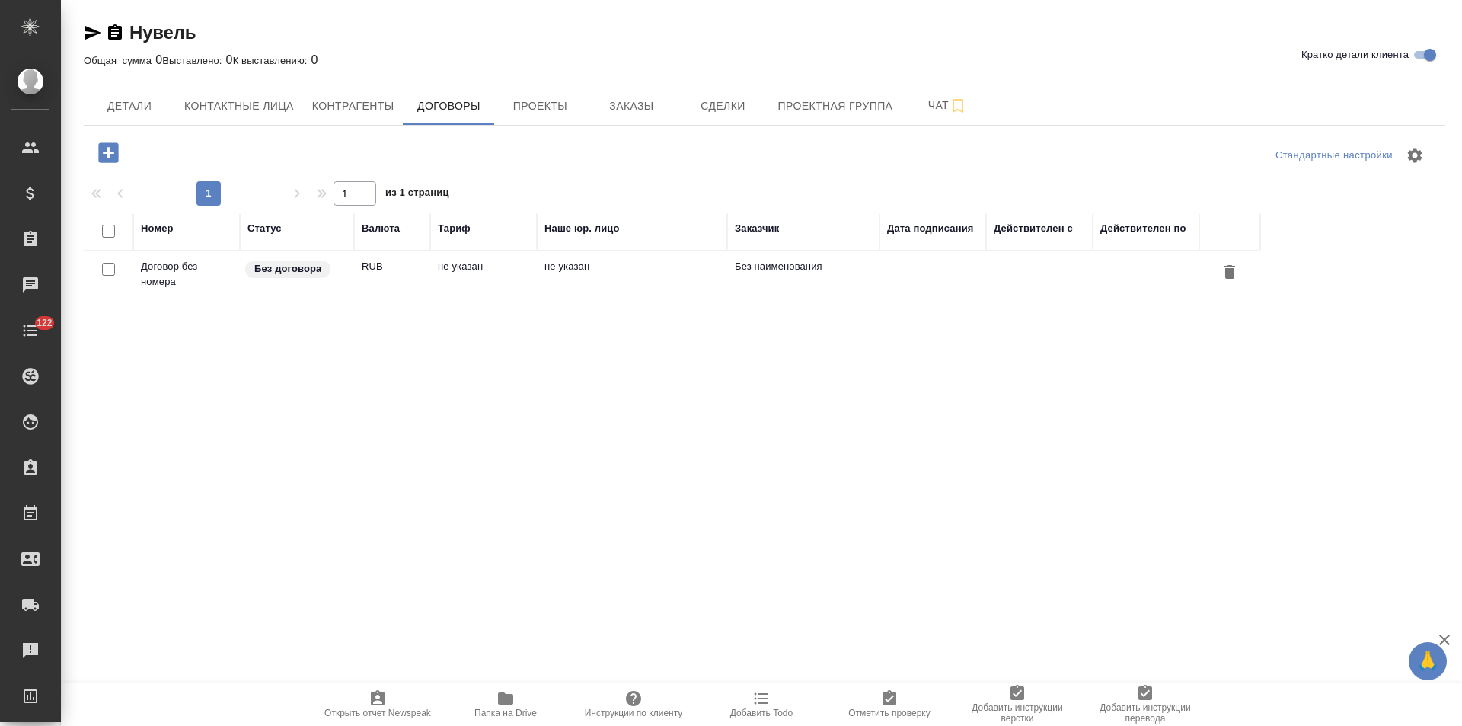
click at [497, 263] on td "не указан" at bounding box center [483, 277] width 107 height 53
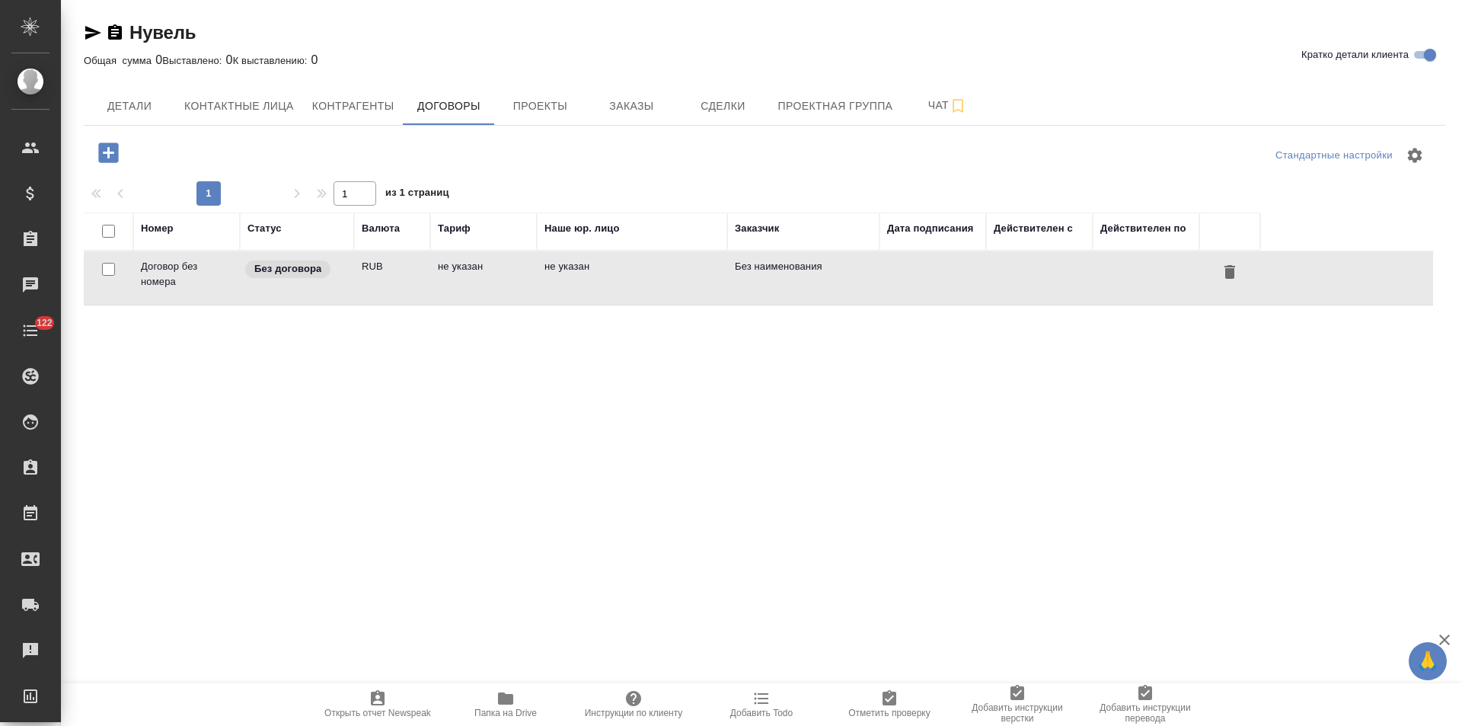
click at [497, 263] on td "не указан" at bounding box center [483, 277] width 107 height 53
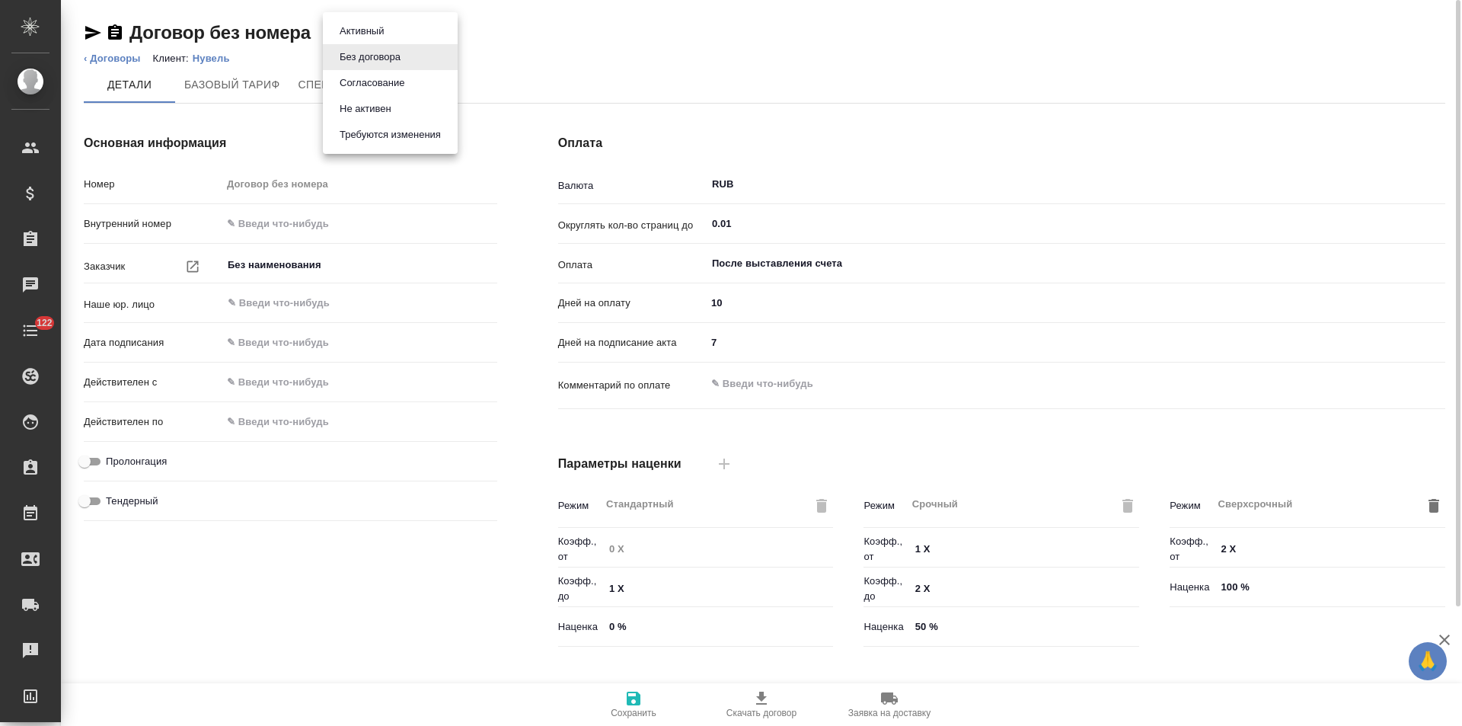
click at [403, 34] on body "🙏 .cls-1 fill:#fff; AWATERA [PERSON_NAME] Спецификации Заказы Чаты 122 Todo Про…" at bounding box center [731, 363] width 1462 height 726
click at [382, 106] on button "Не активен" at bounding box center [365, 109] width 61 height 17
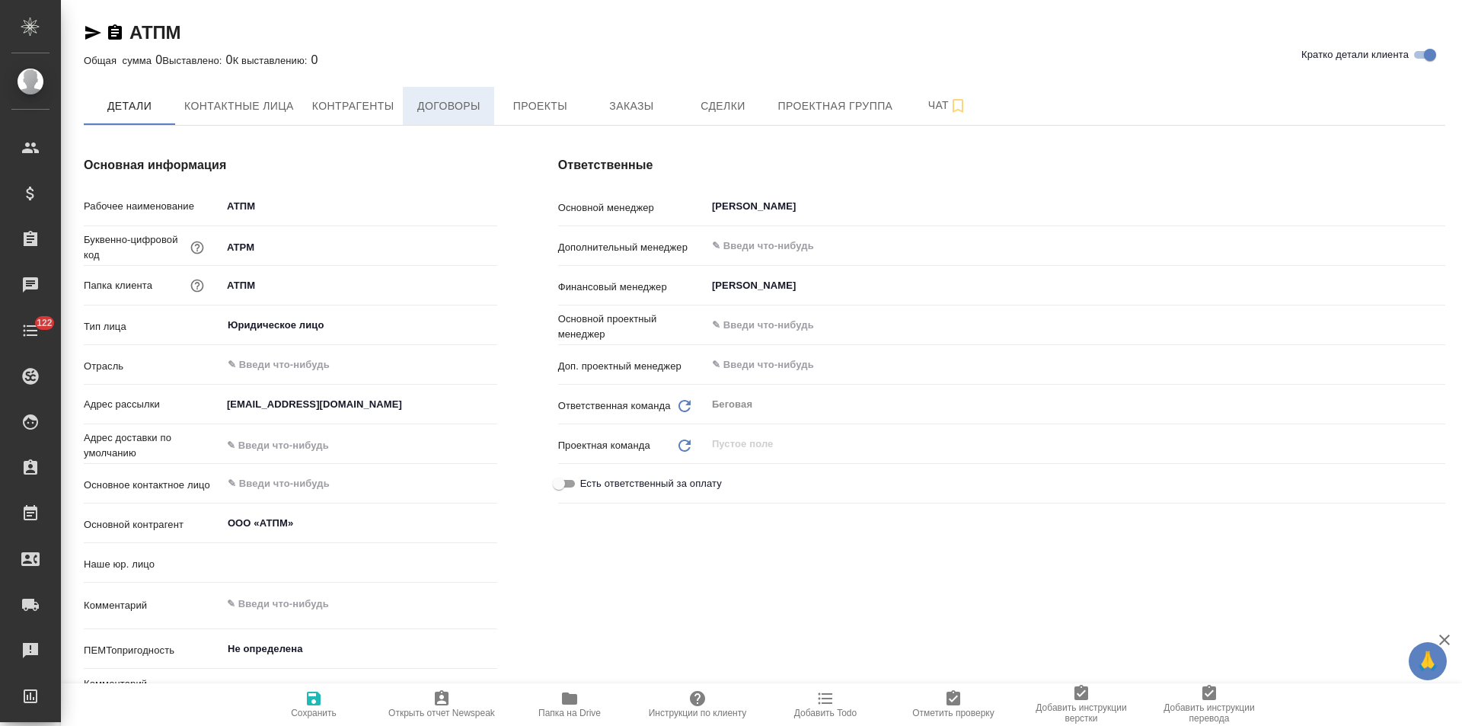
click at [464, 102] on span "Договоры" at bounding box center [448, 106] width 73 height 19
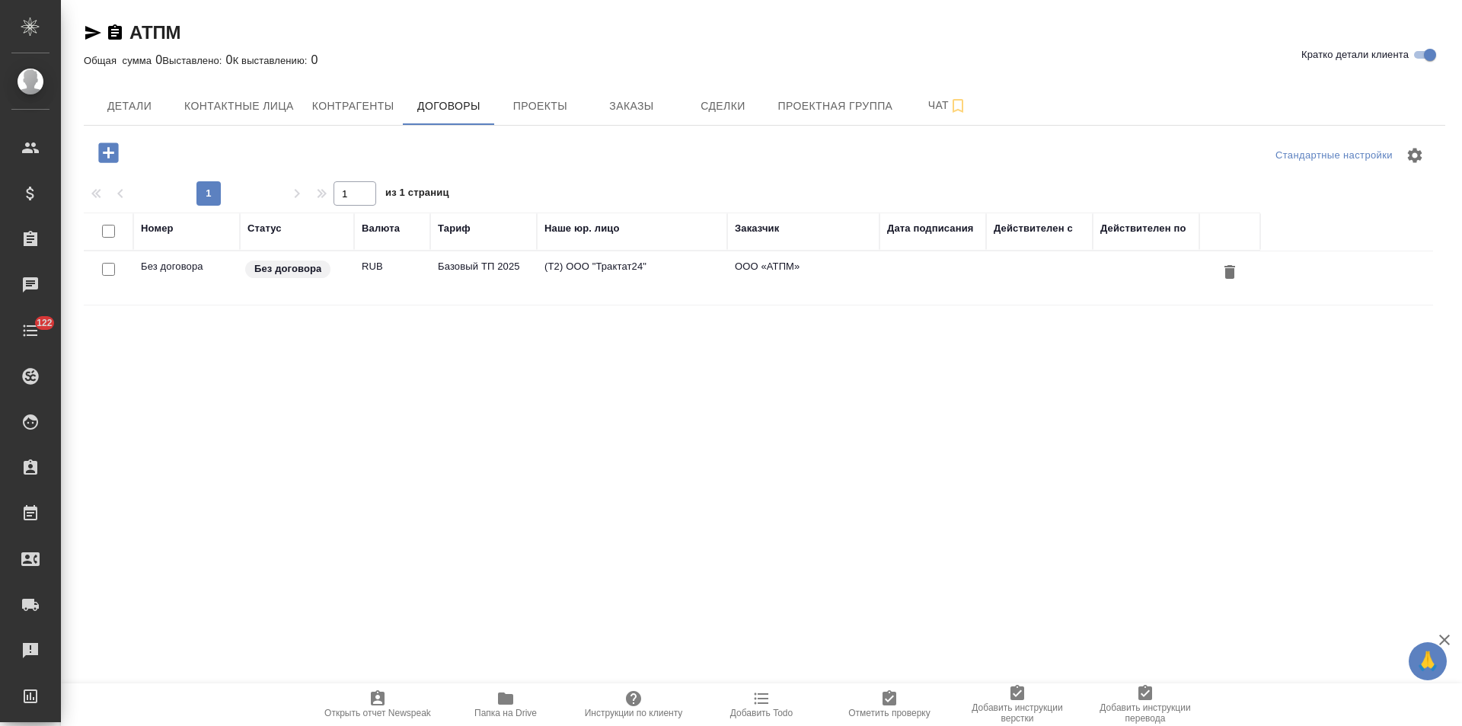
click at [530, 279] on td "Базовый ТП 2025" at bounding box center [483, 277] width 107 height 53
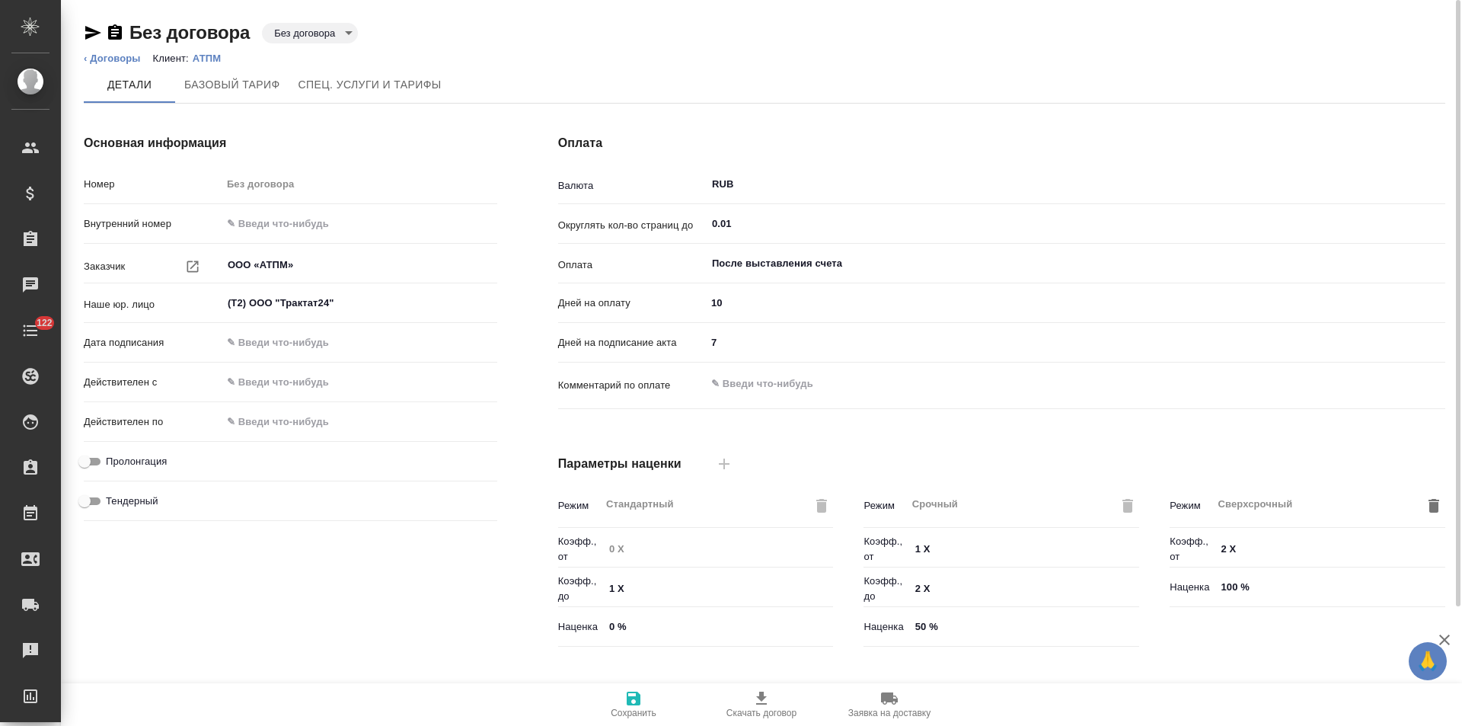
click at [306, 32] on body "🙏 .cls-1 fill:#fff; AWATERA Левченко Юлия Клиенты Спецификации Заказы Чаты 122 …" at bounding box center [731, 363] width 1462 height 726
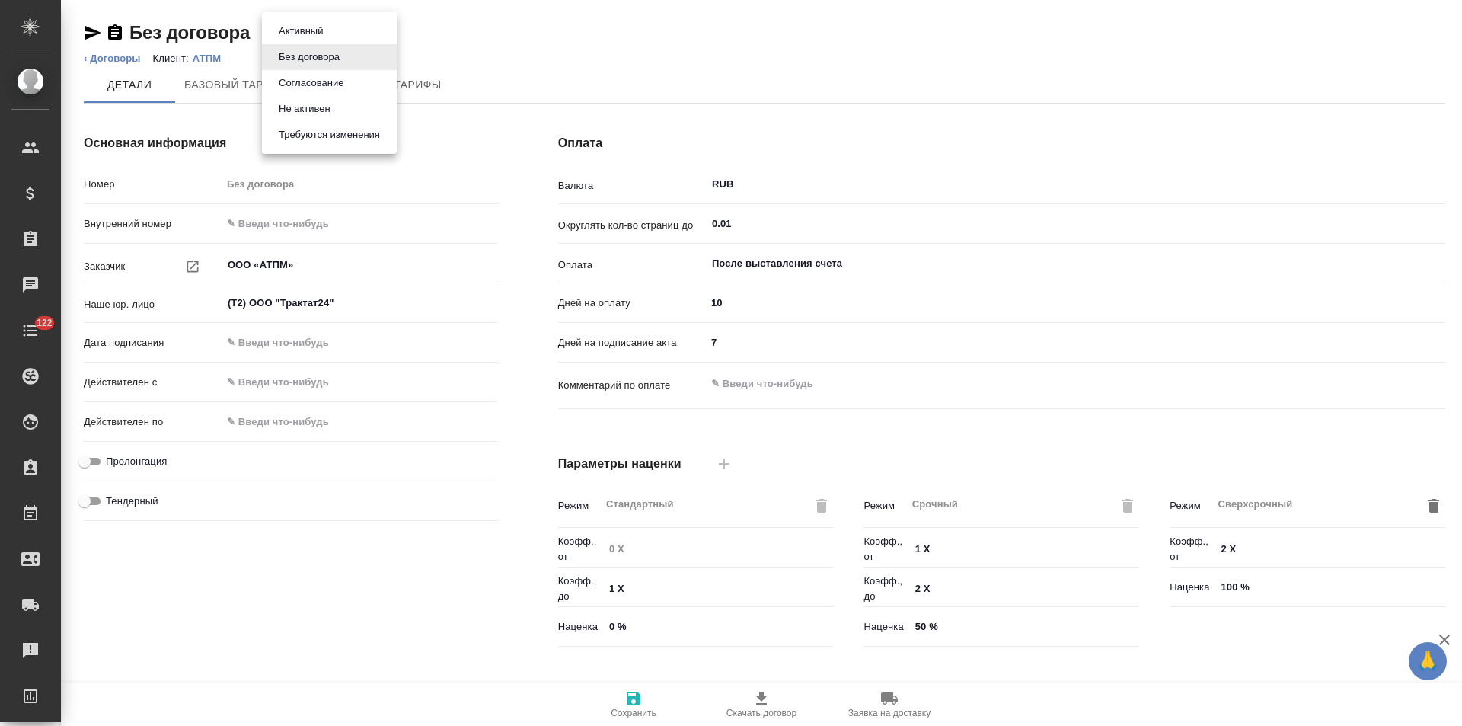
click at [308, 107] on button "Не активен" at bounding box center [304, 109] width 61 height 17
type input "Базовый ТП 2025"
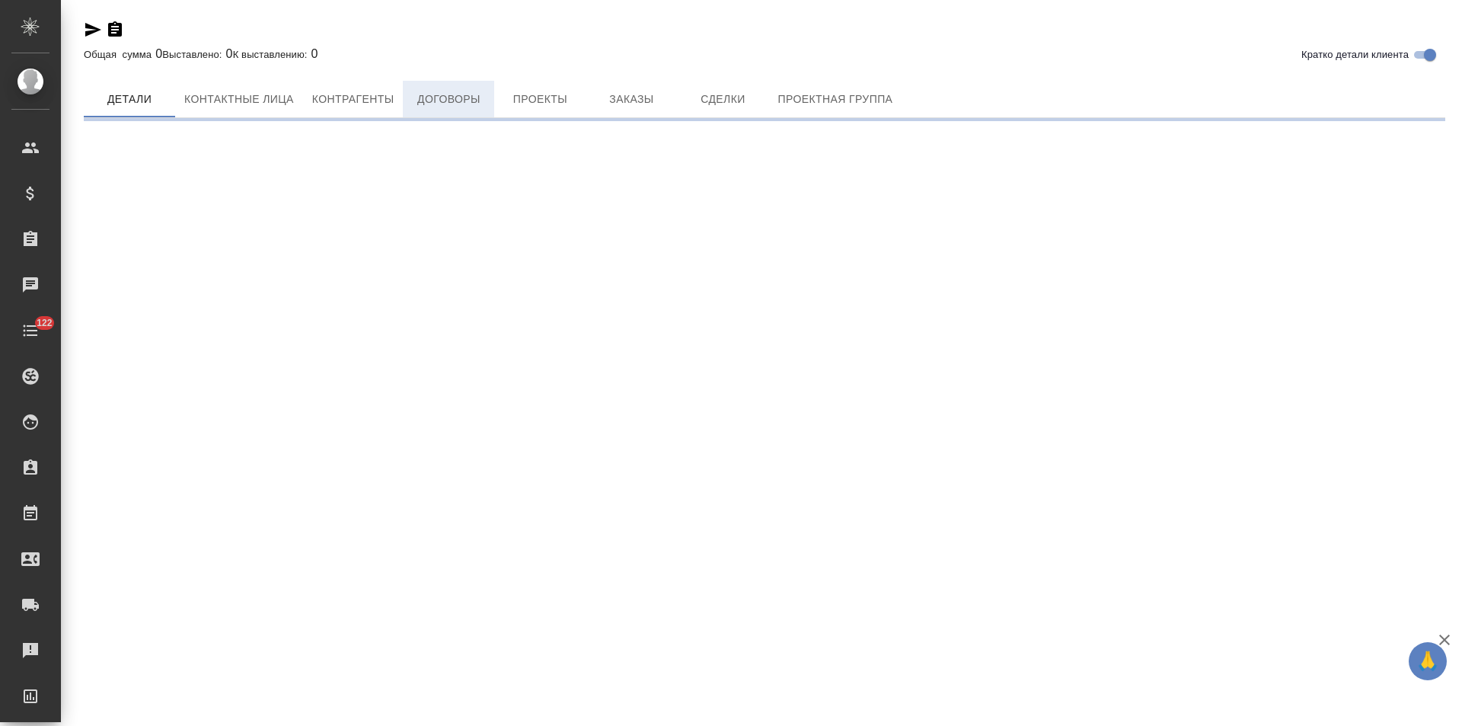
click at [441, 106] on span "Договоры" at bounding box center [448, 99] width 73 height 19
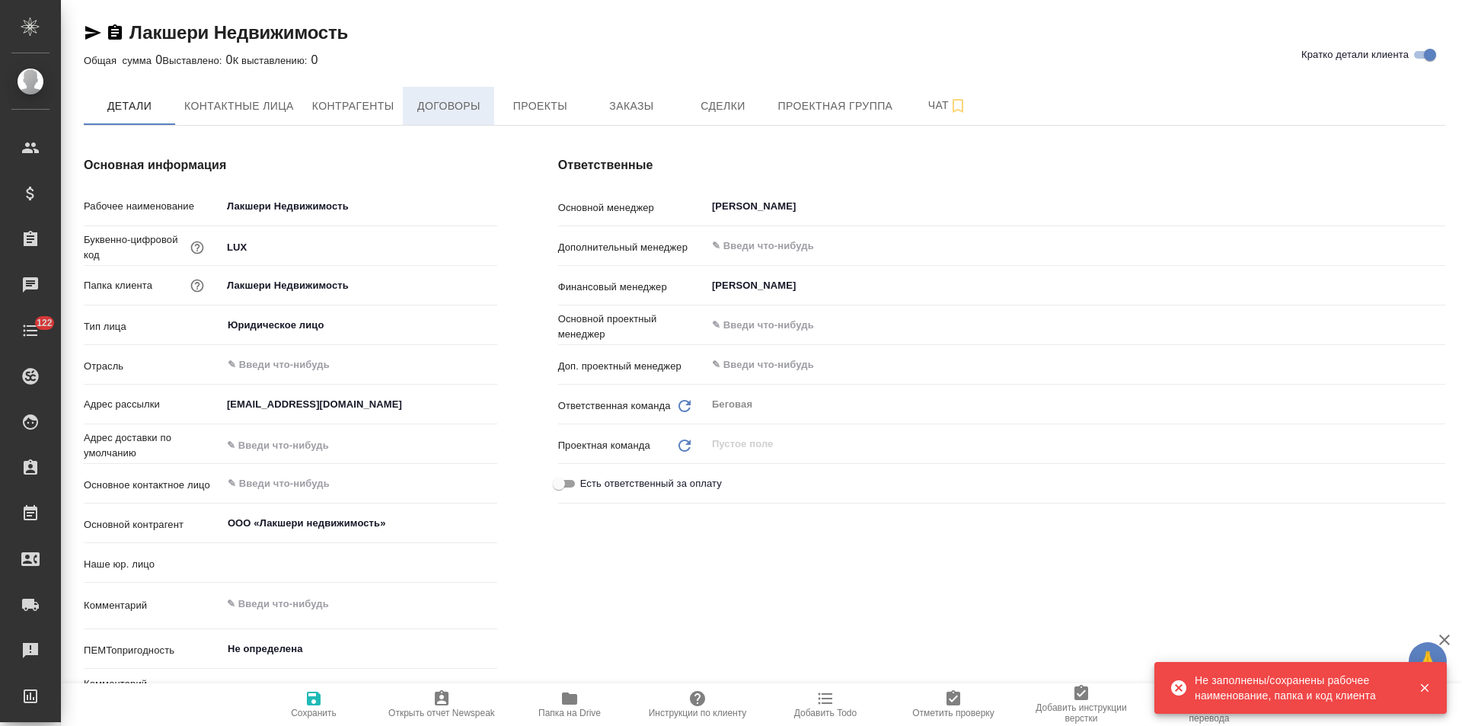
click at [439, 110] on span "Договоры" at bounding box center [448, 106] width 73 height 19
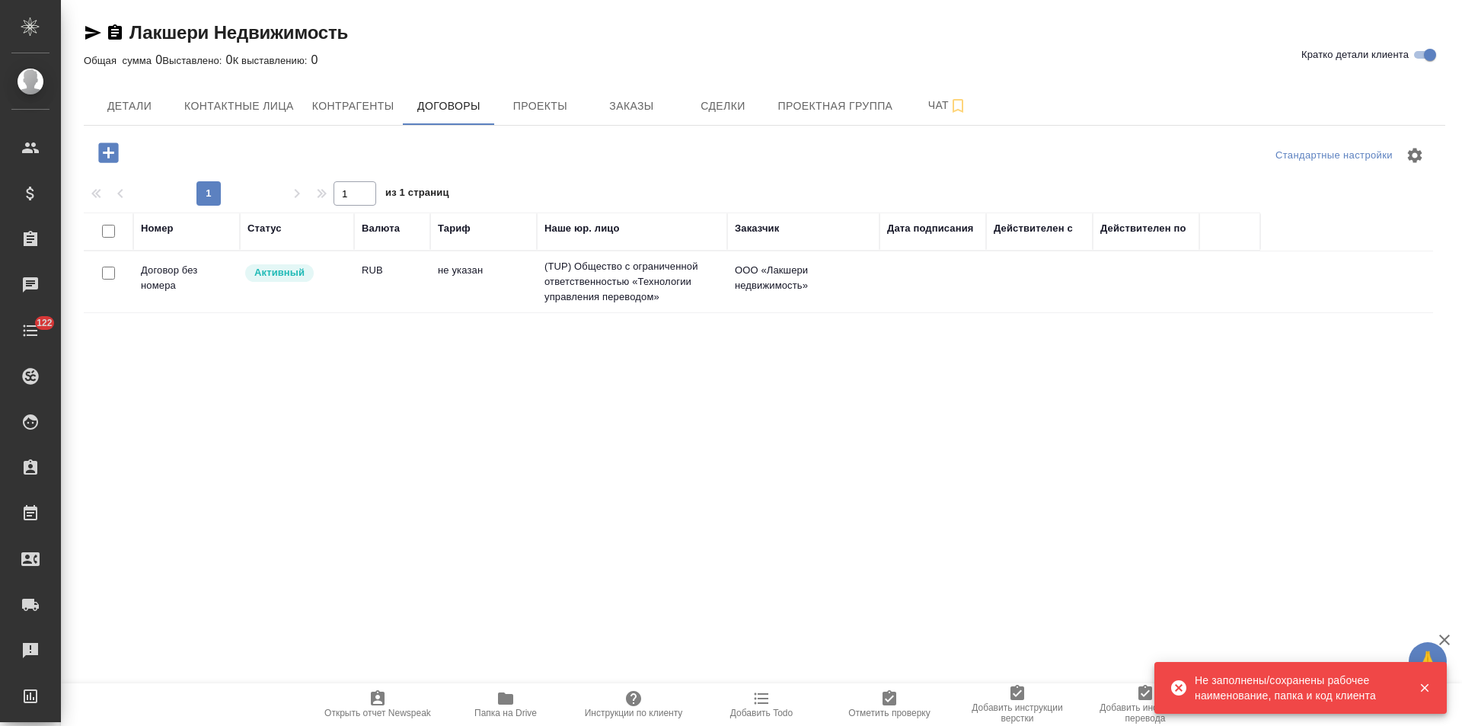
click at [464, 299] on td "не указан" at bounding box center [483, 281] width 107 height 53
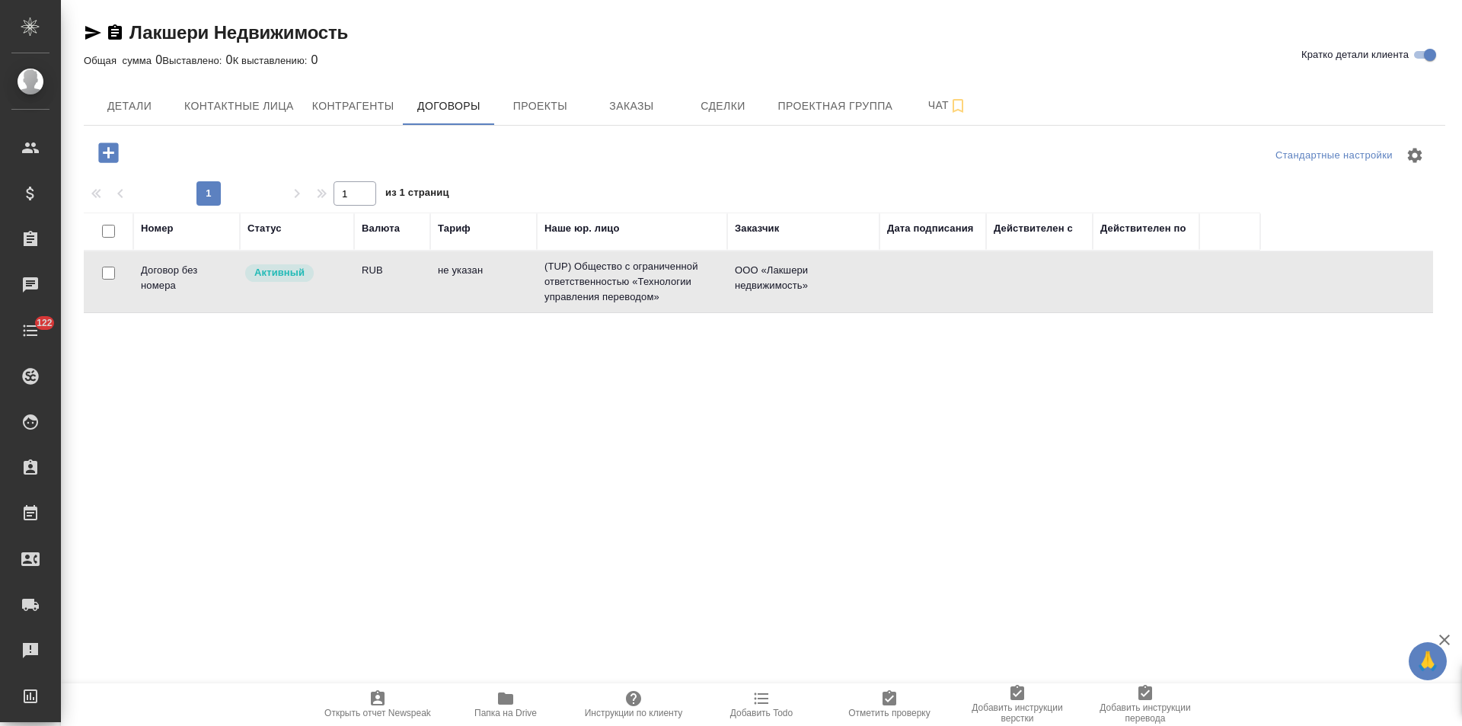
click at [464, 299] on td "не указан" at bounding box center [483, 281] width 107 height 53
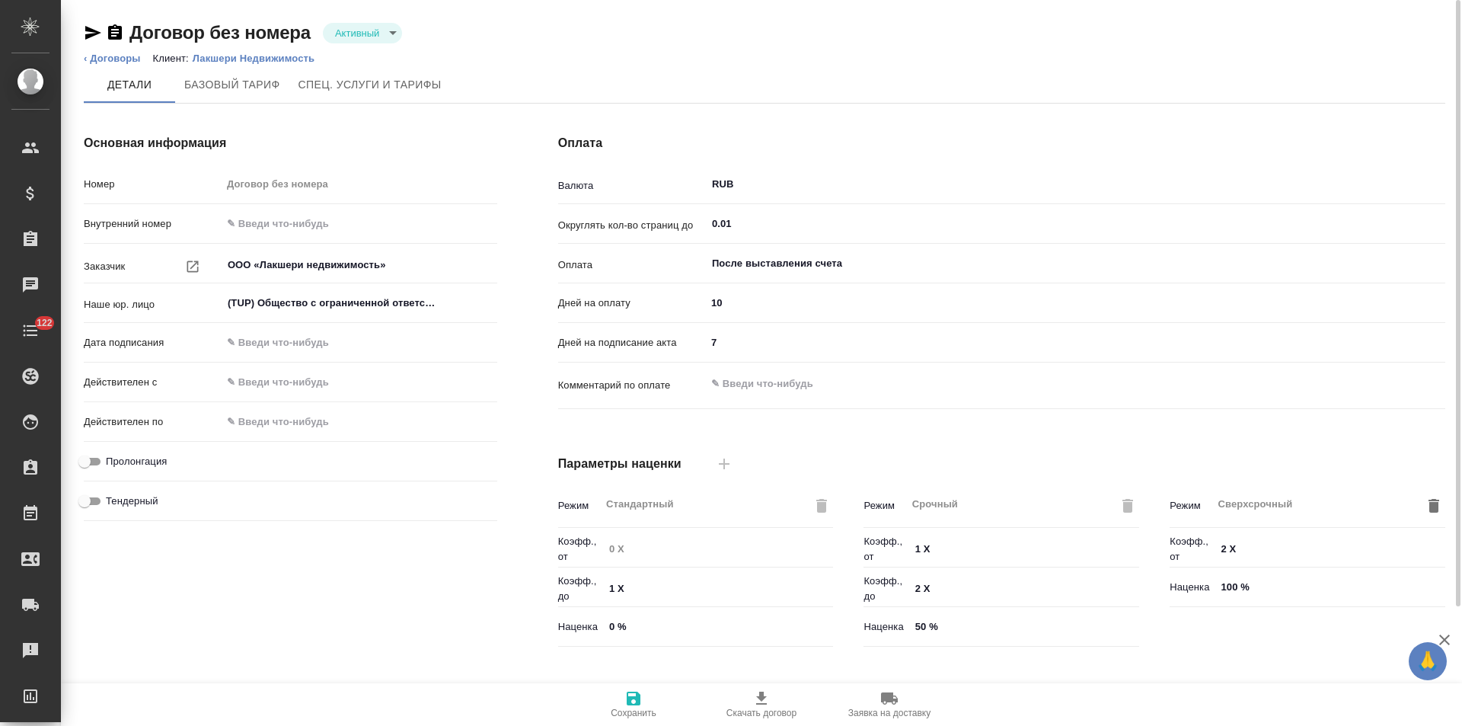
click at [383, 34] on body "🙏 .cls-1 fill:#fff; AWATERA [PERSON_NAME] Спецификации Заказы Чаты 122 Todo Про…" at bounding box center [731, 363] width 1462 height 726
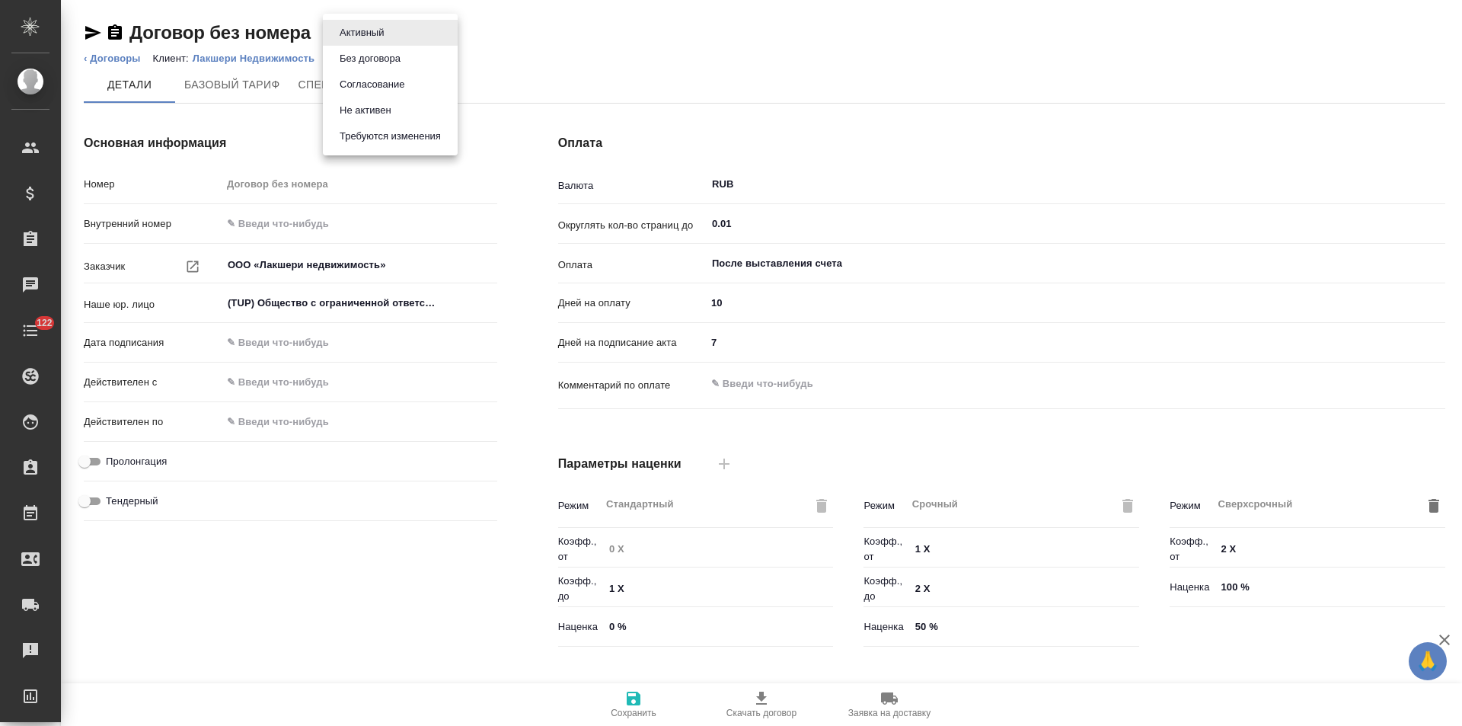
click at [372, 106] on button "Не активен" at bounding box center [365, 110] width 61 height 17
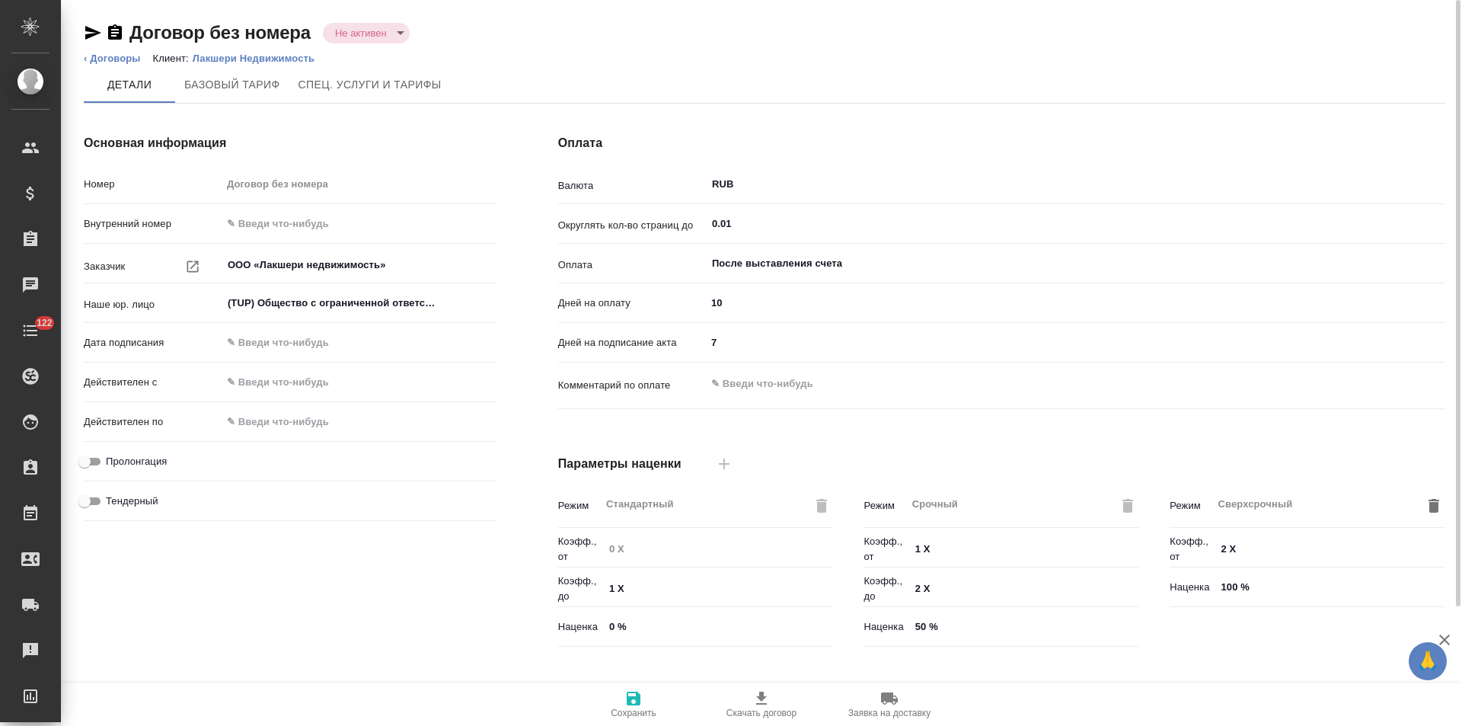
click at [506, 413] on div "Основная информация Номер Договор без номера Внутренний номер Заказчик ООО «Лак…" at bounding box center [290, 393] width 474 height 579
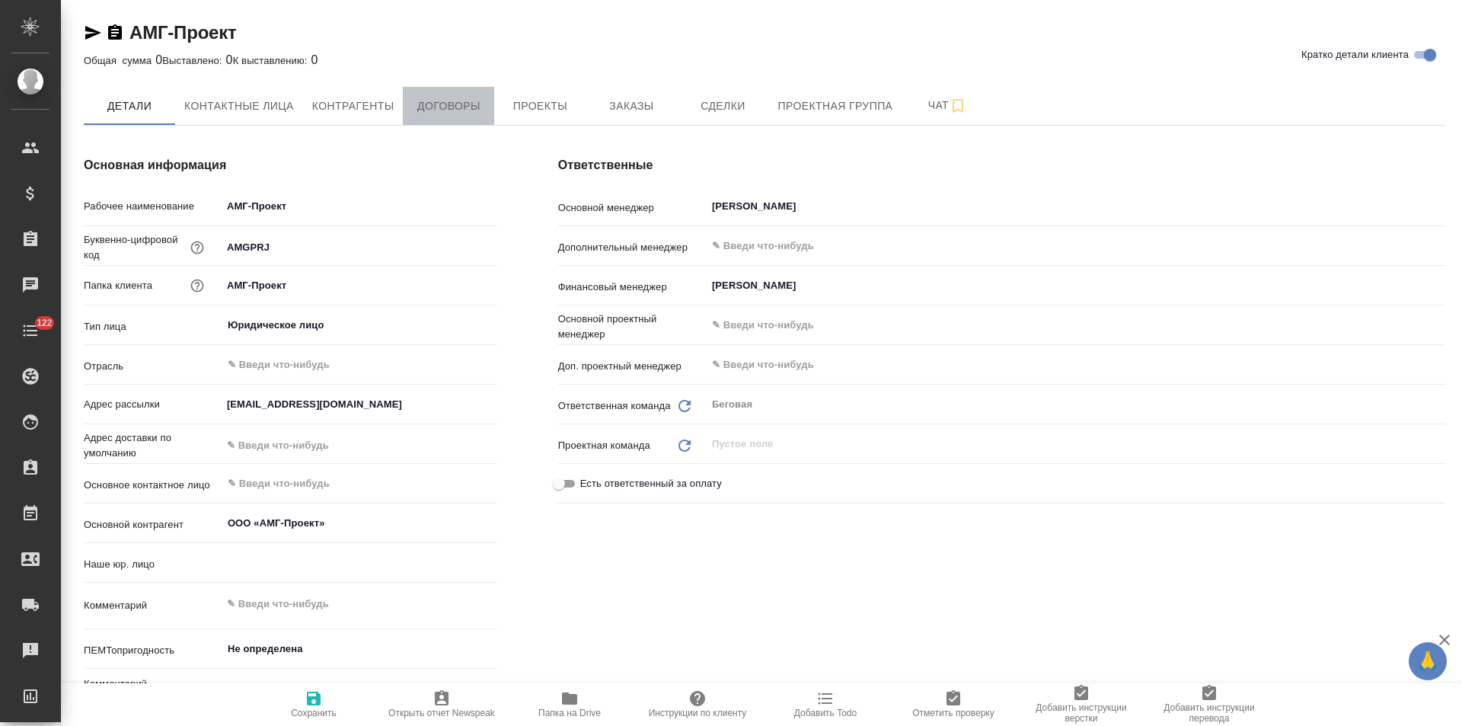
click at [474, 107] on span "Договоры" at bounding box center [448, 106] width 73 height 19
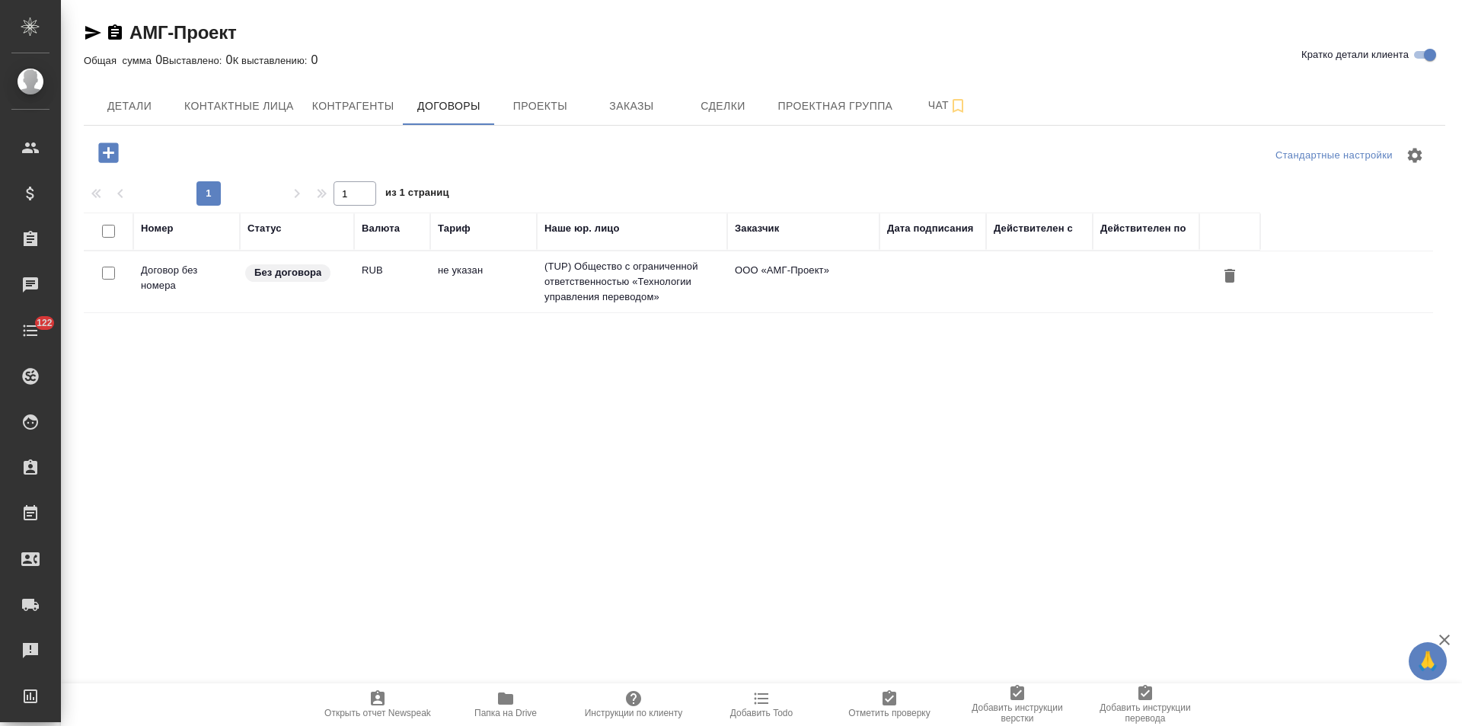
click at [570, 272] on td "(TUP) Общество с ограниченной ответственностью «Технологии управления переводом»" at bounding box center [632, 281] width 190 height 61
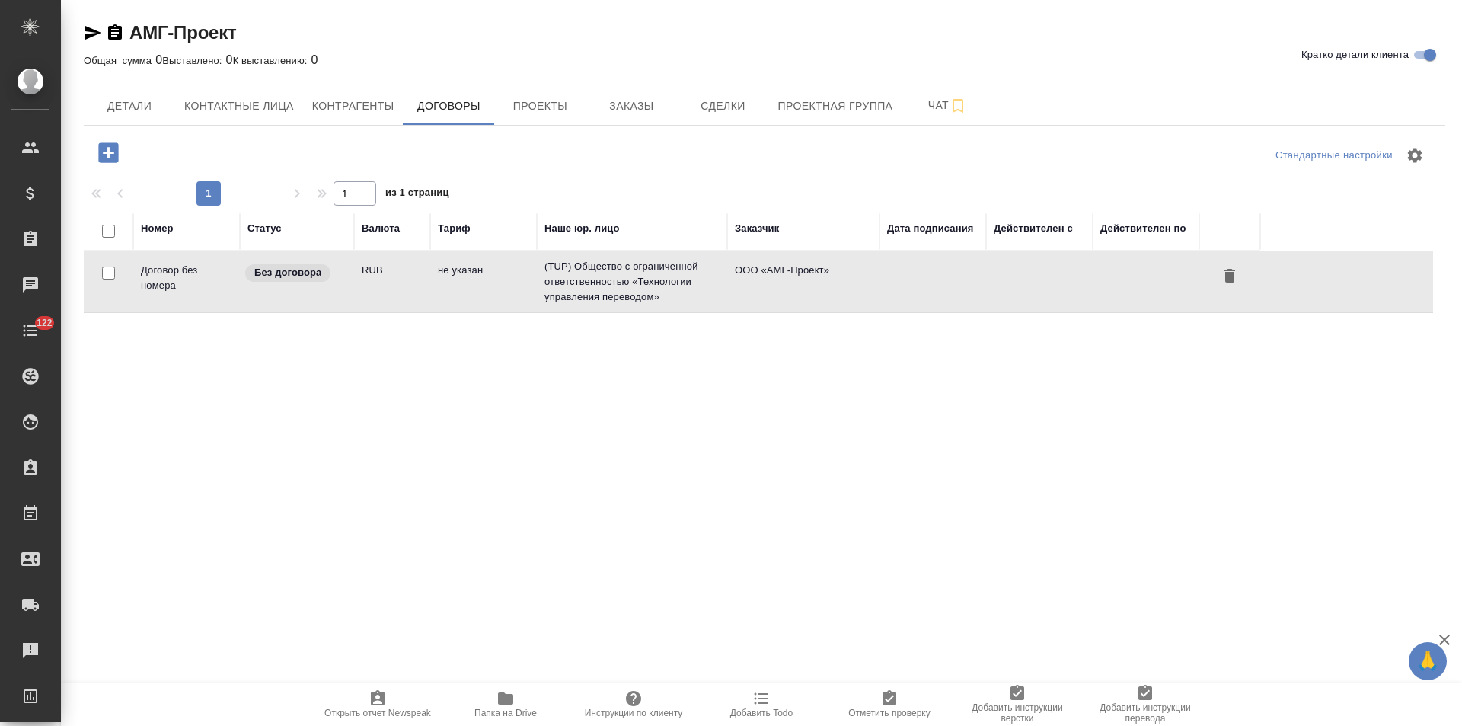
click at [570, 272] on td "(TUP) Общество с ограниченной ответственностью «Технологии управления переводом»" at bounding box center [632, 281] width 190 height 61
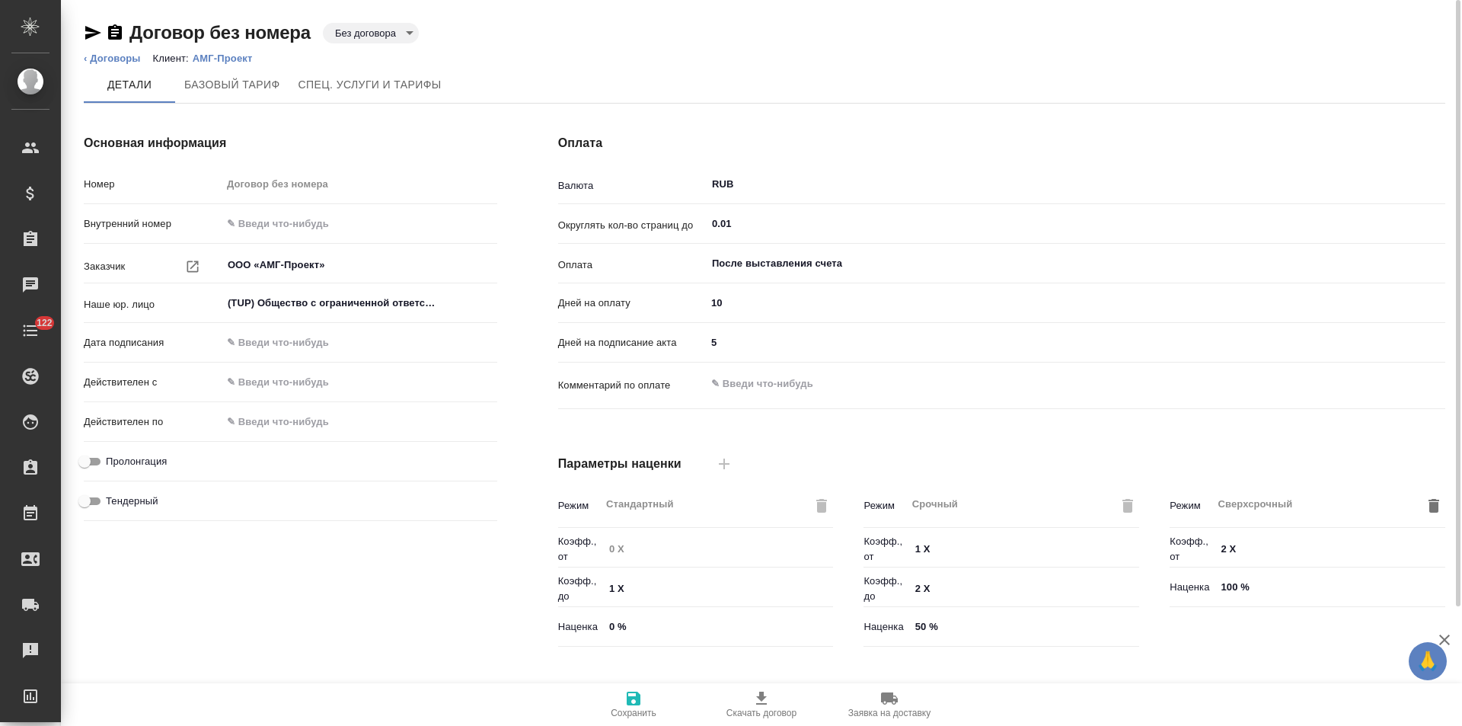
click at [381, 31] on body "🙏 .cls-1 fill:#fff; AWATERA [PERSON_NAME] Спецификации Заказы Чаты 122 Todo Про…" at bounding box center [731, 363] width 1462 height 726
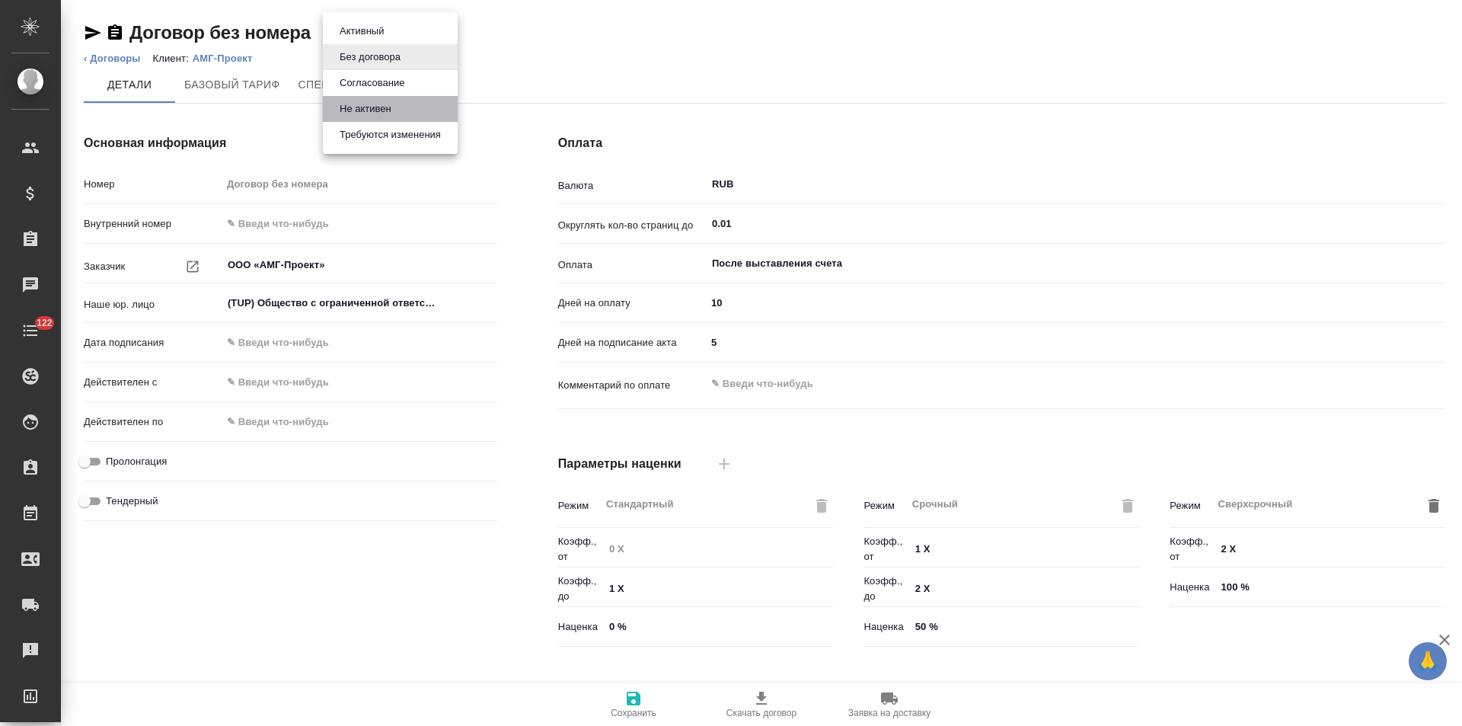
click at [385, 108] on button "Не активен" at bounding box center [365, 109] width 61 height 17
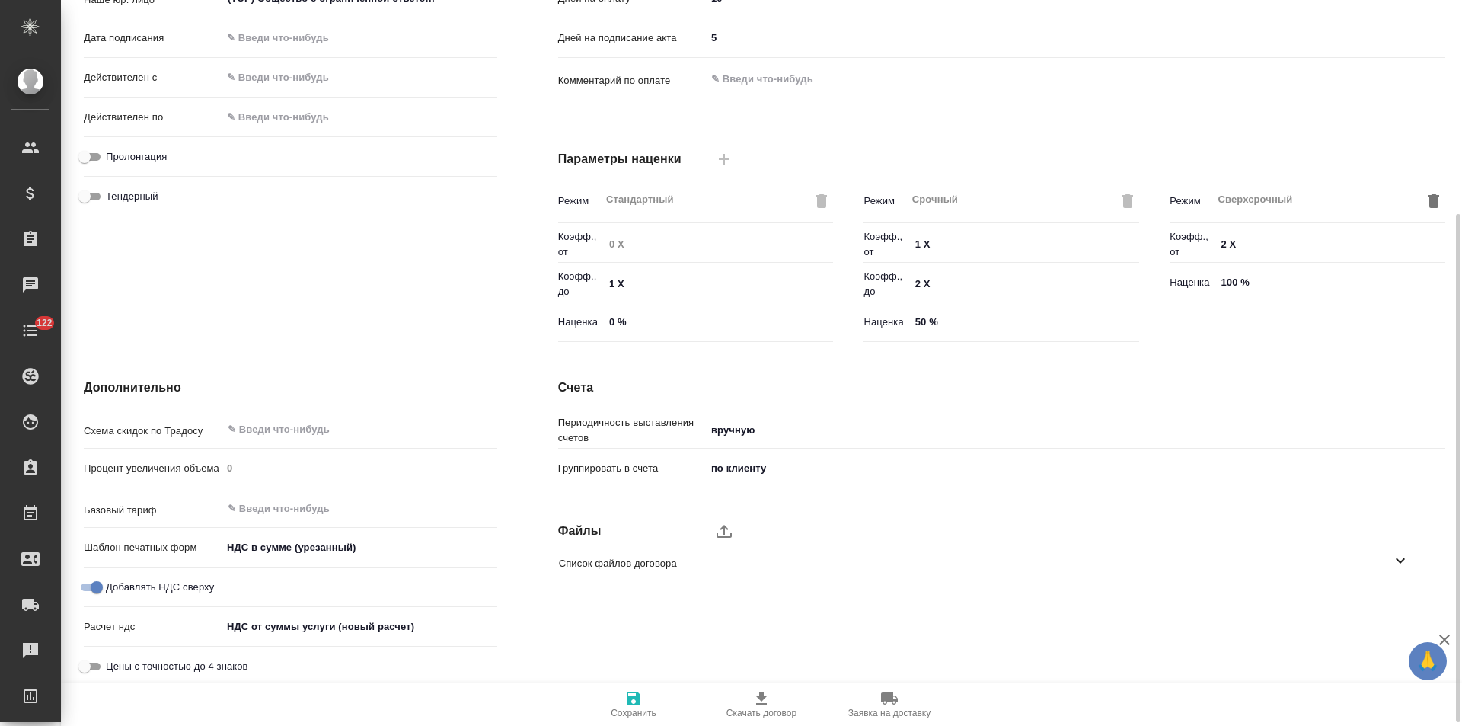
scroll to position [310, 0]
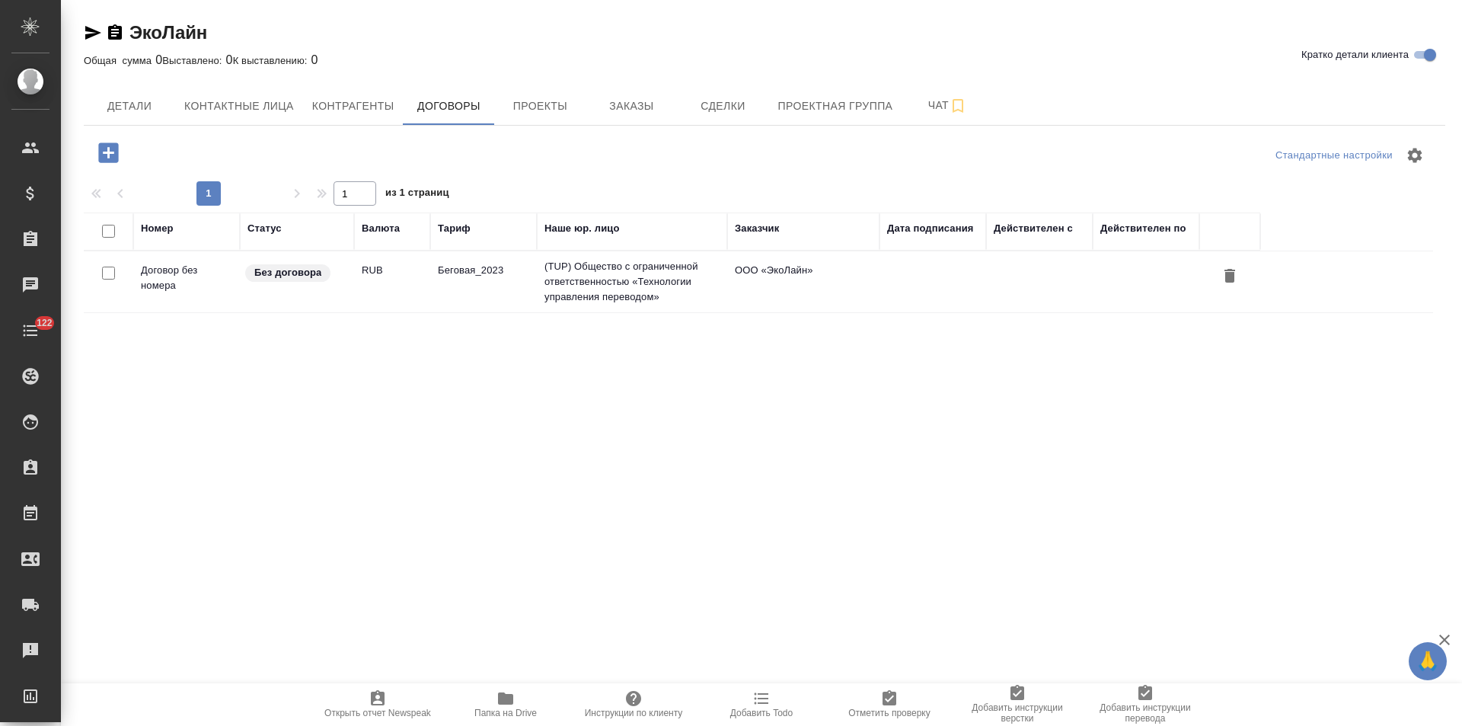
click at [519, 286] on td "Беговая_2023" at bounding box center [483, 281] width 107 height 53
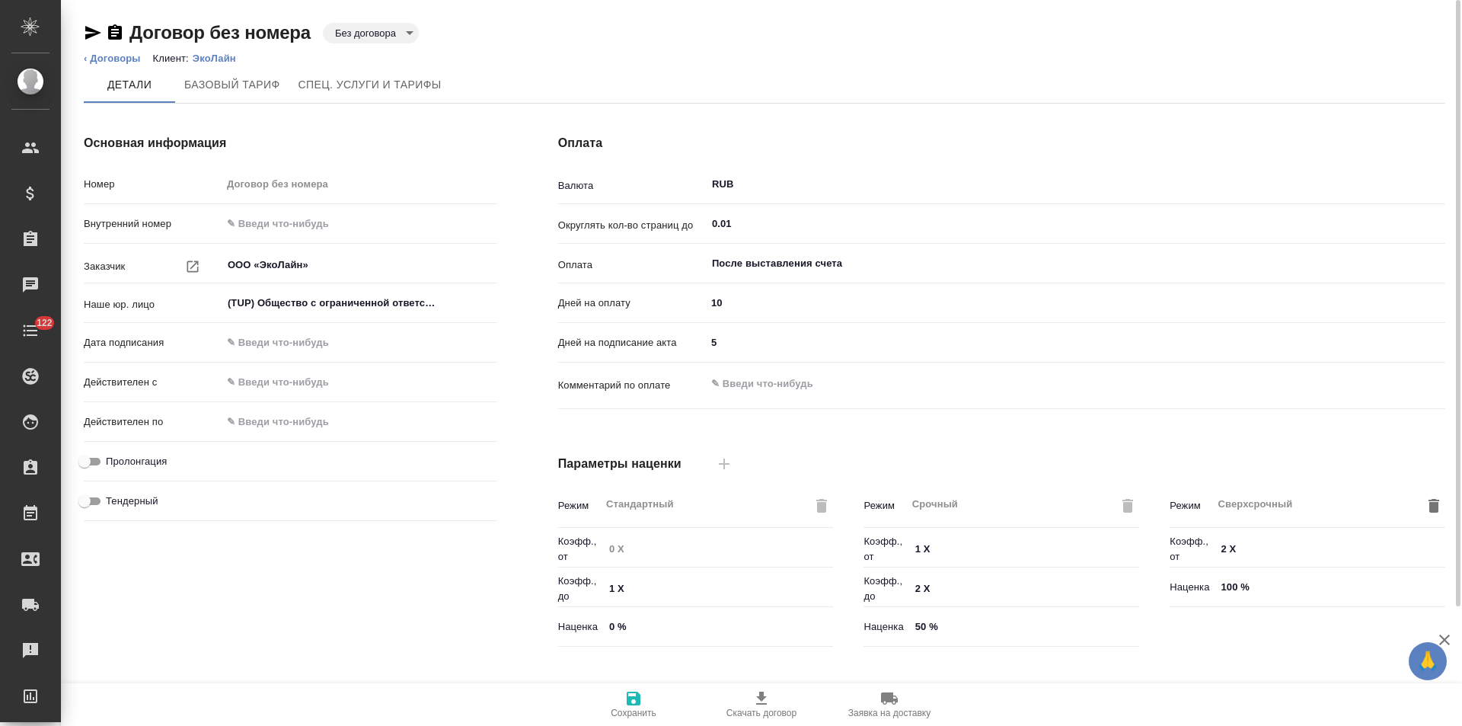
click at [343, 37] on body "🙏 .cls-1 fill:#fff; AWATERA Левченко Юлия Клиенты Спецификации Заказы Чаты 122 …" at bounding box center [731, 363] width 1462 height 726
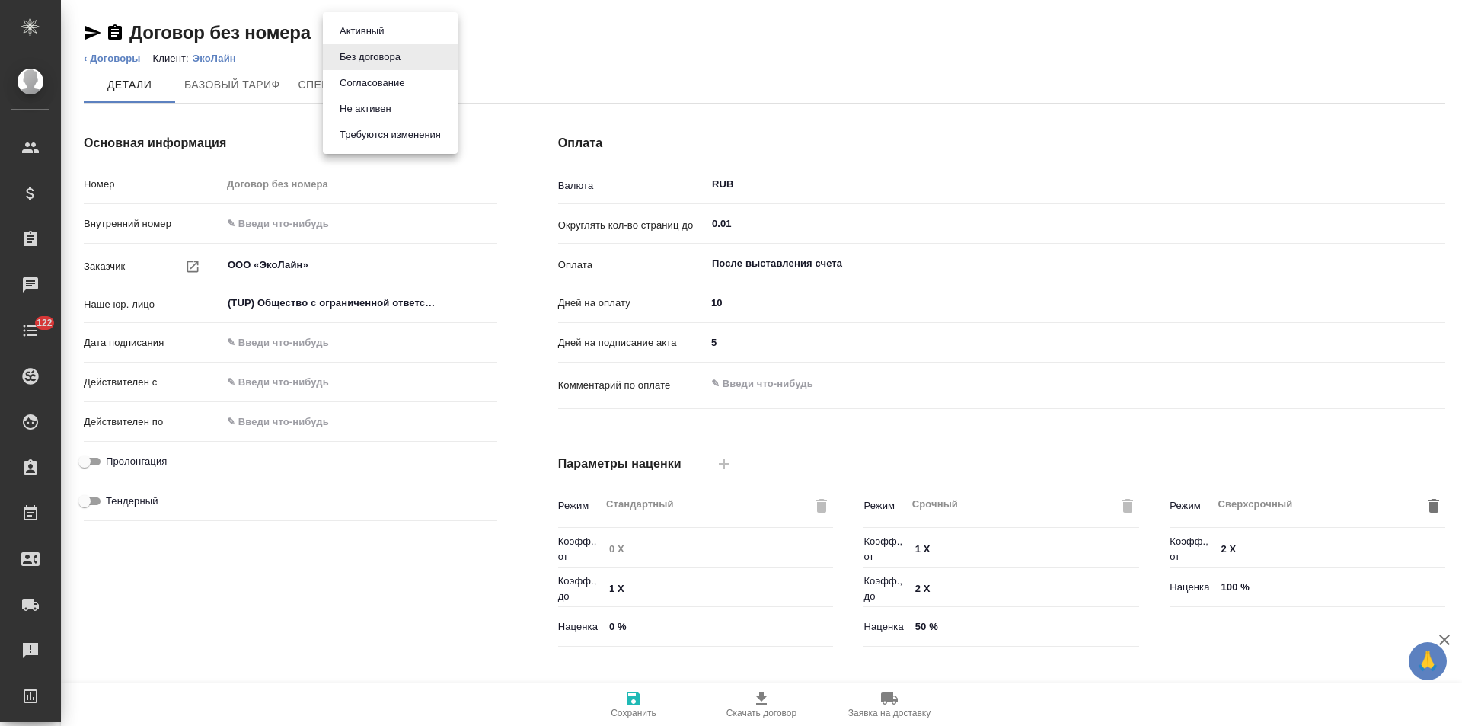
click at [354, 107] on button "Не активен" at bounding box center [365, 109] width 61 height 17
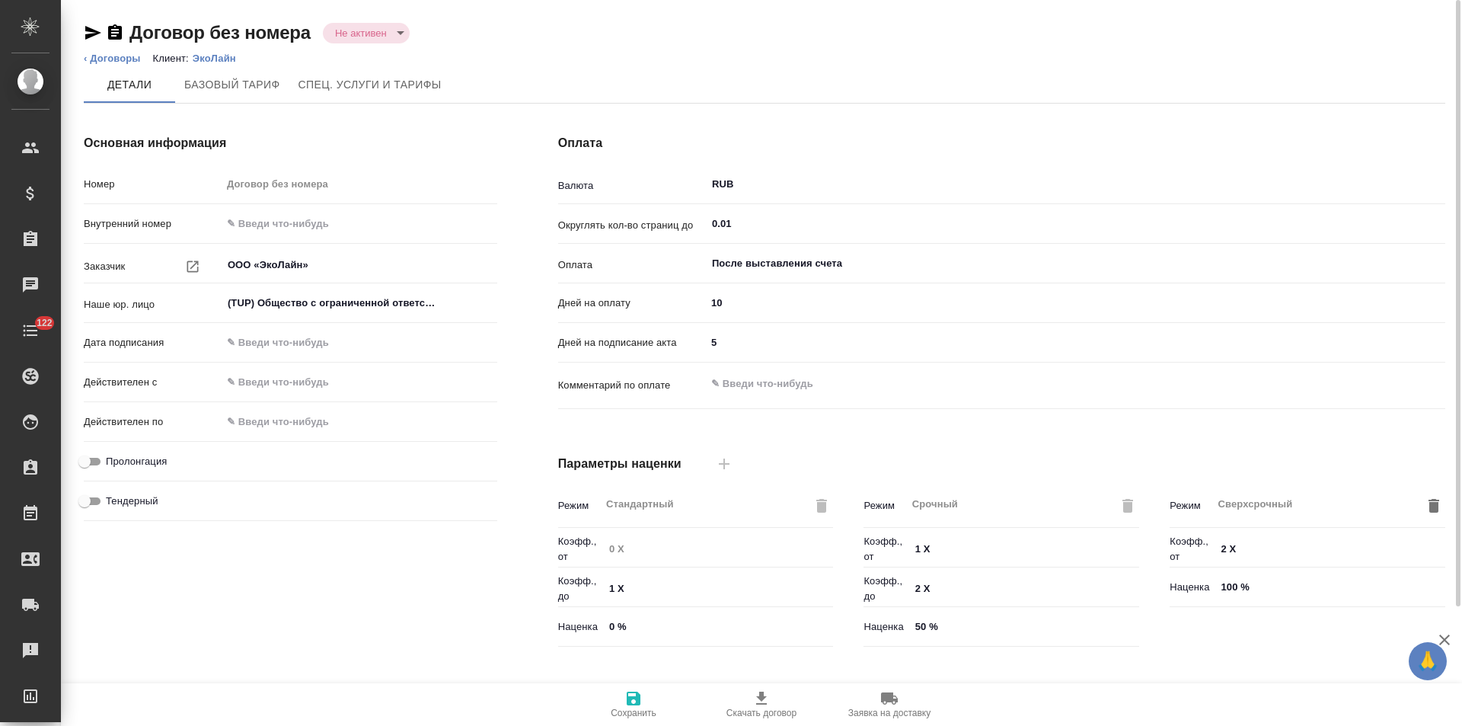
type input "Беговая_2023"
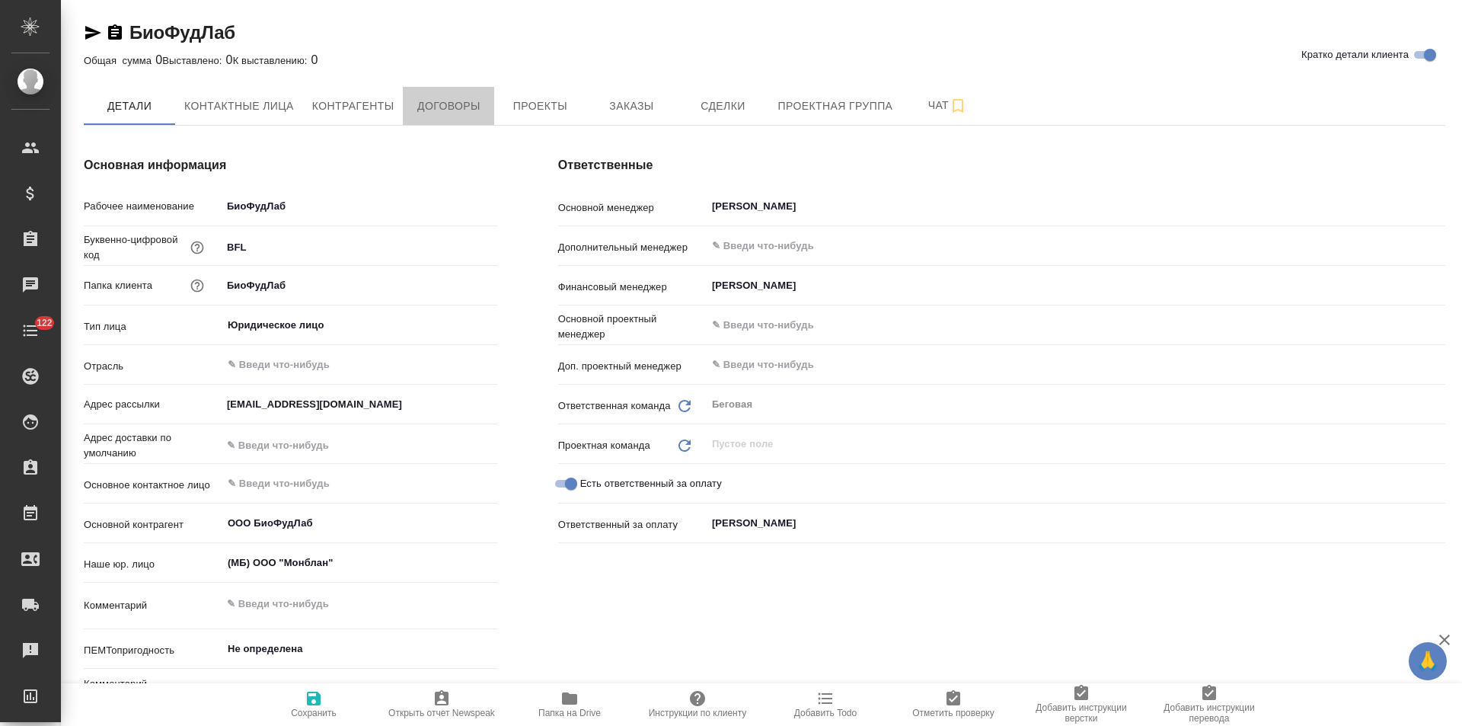
click at [455, 120] on button "Договоры" at bounding box center [448, 106] width 91 height 38
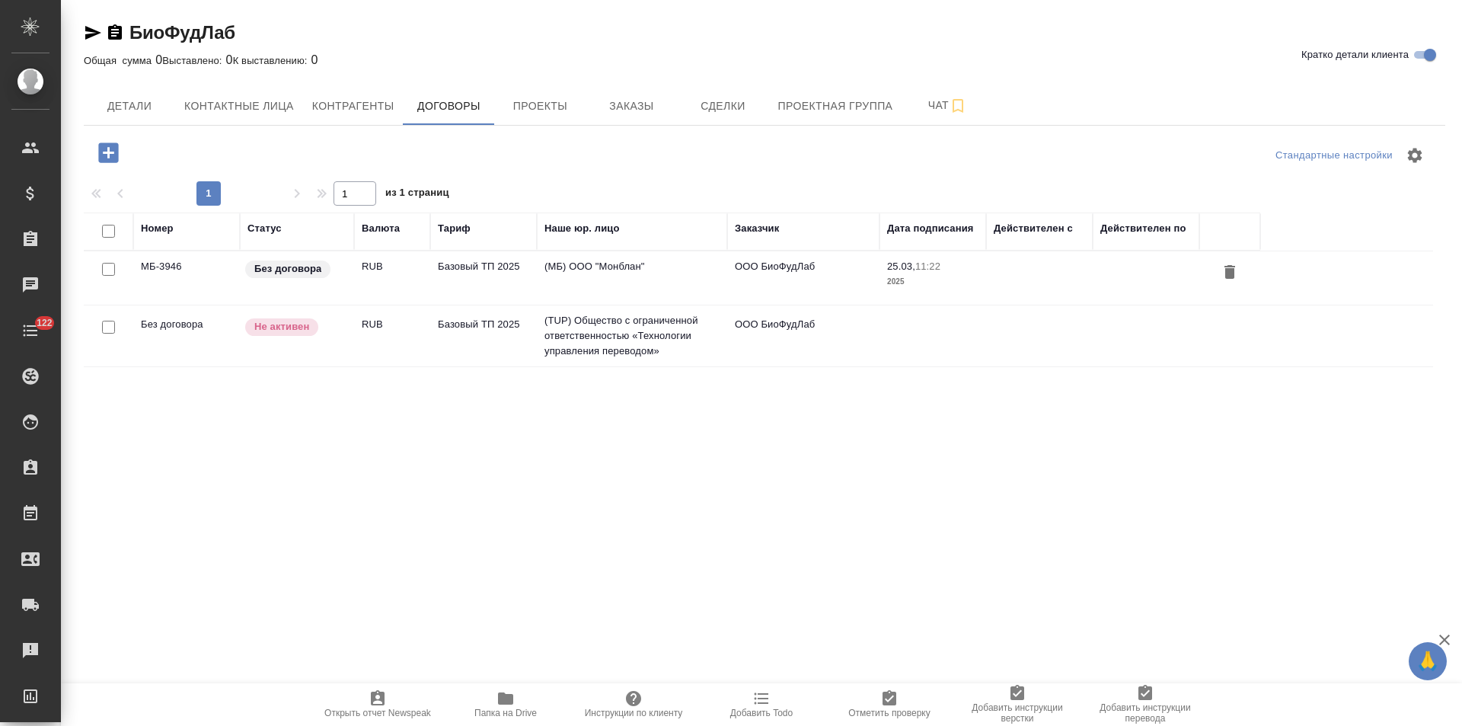
click at [623, 285] on td "(МБ) ООО "Монблан"" at bounding box center [632, 277] width 190 height 53
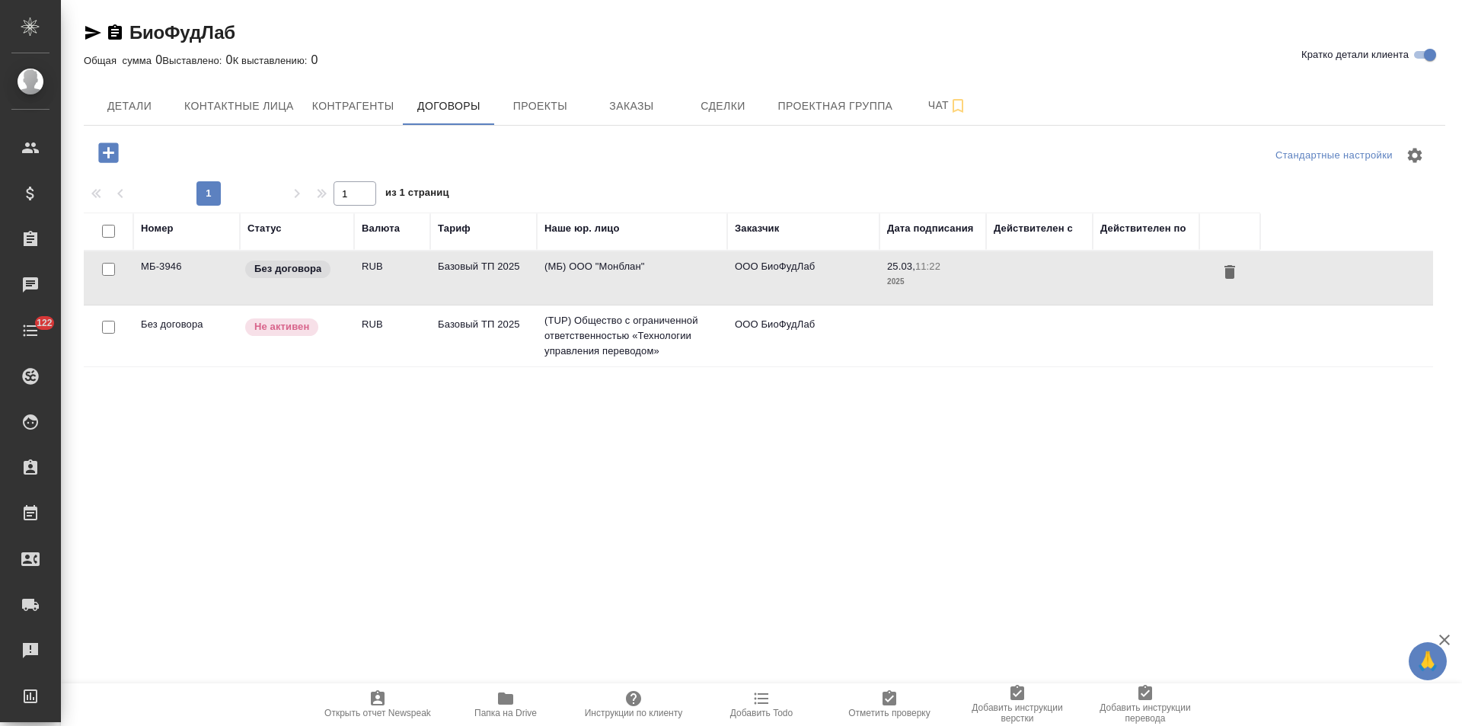
click at [623, 285] on td "(МБ) ООО "Монблан"" at bounding box center [632, 277] width 190 height 53
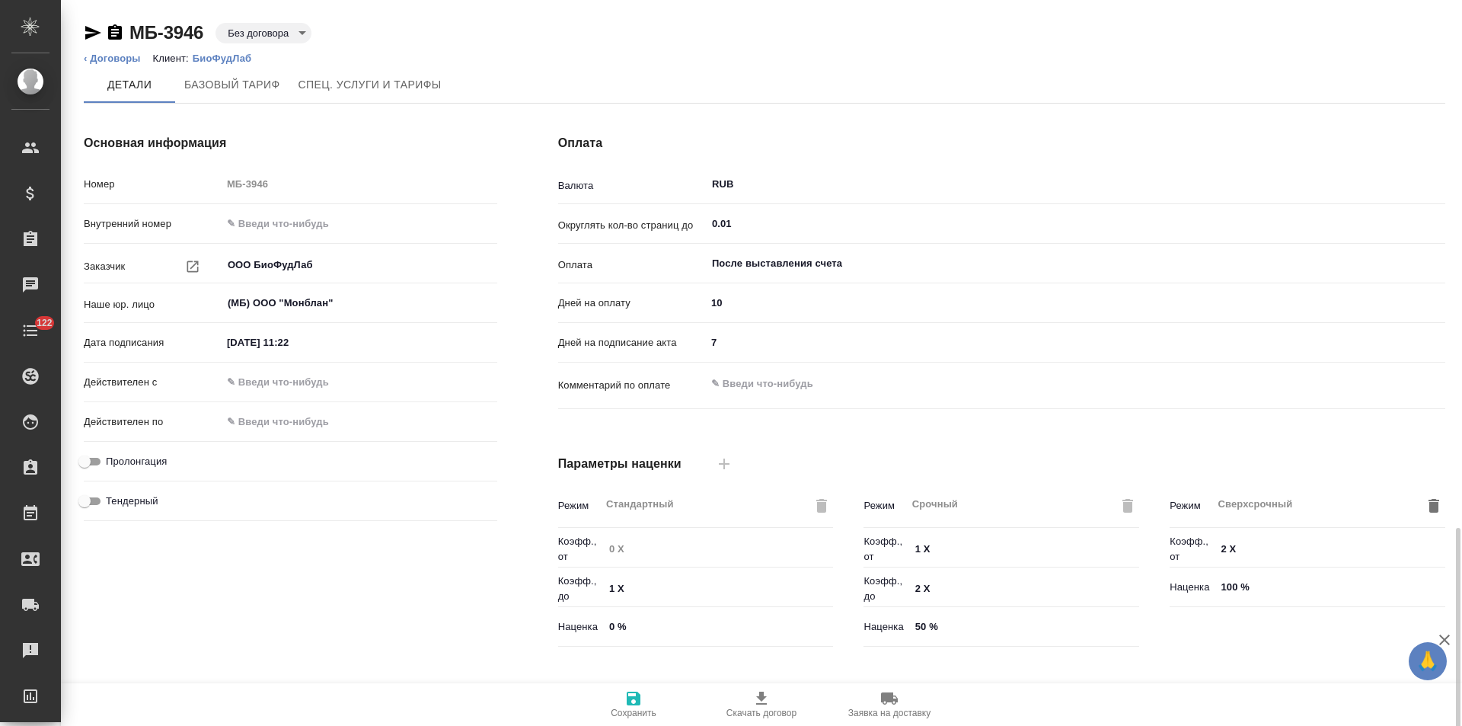
scroll to position [310, 0]
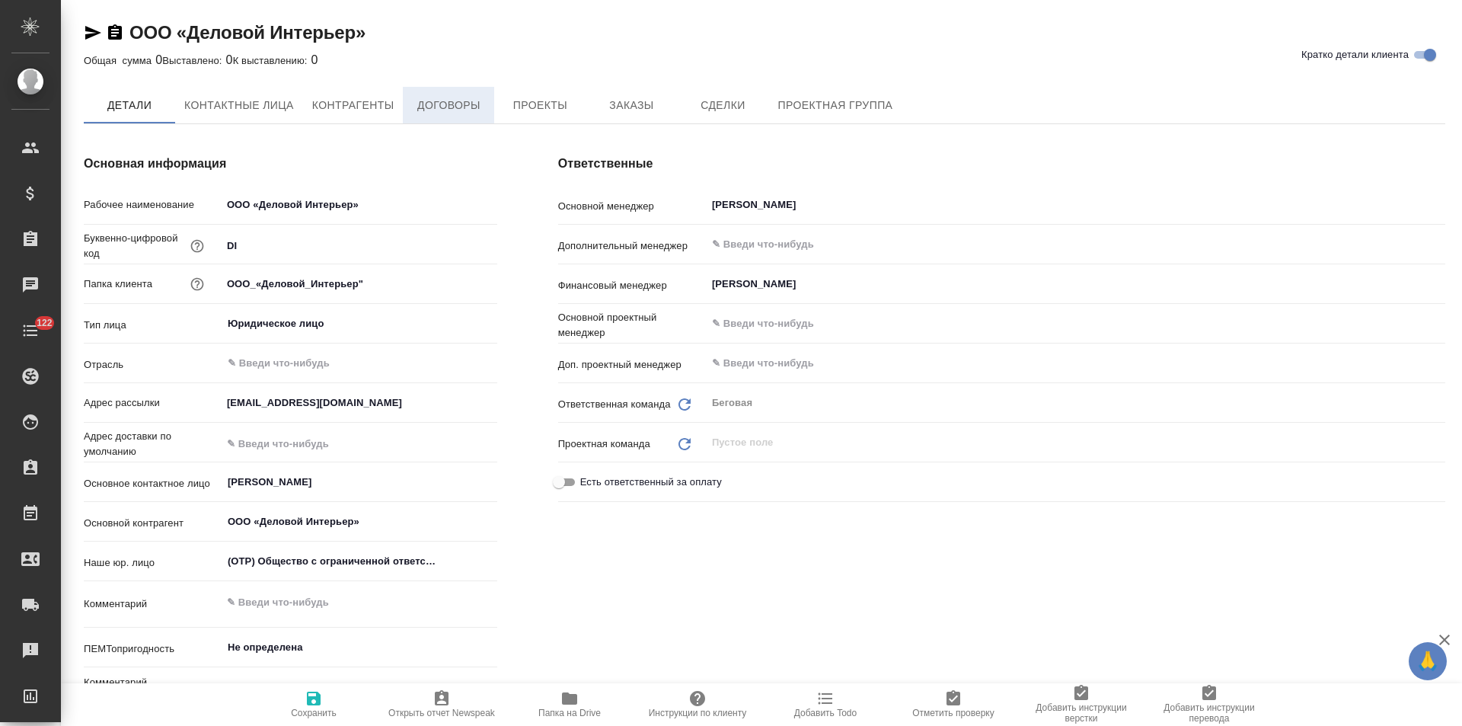
type textarea "x"
click at [465, 113] on span "Договоры" at bounding box center [448, 106] width 73 height 19
type textarea "x"
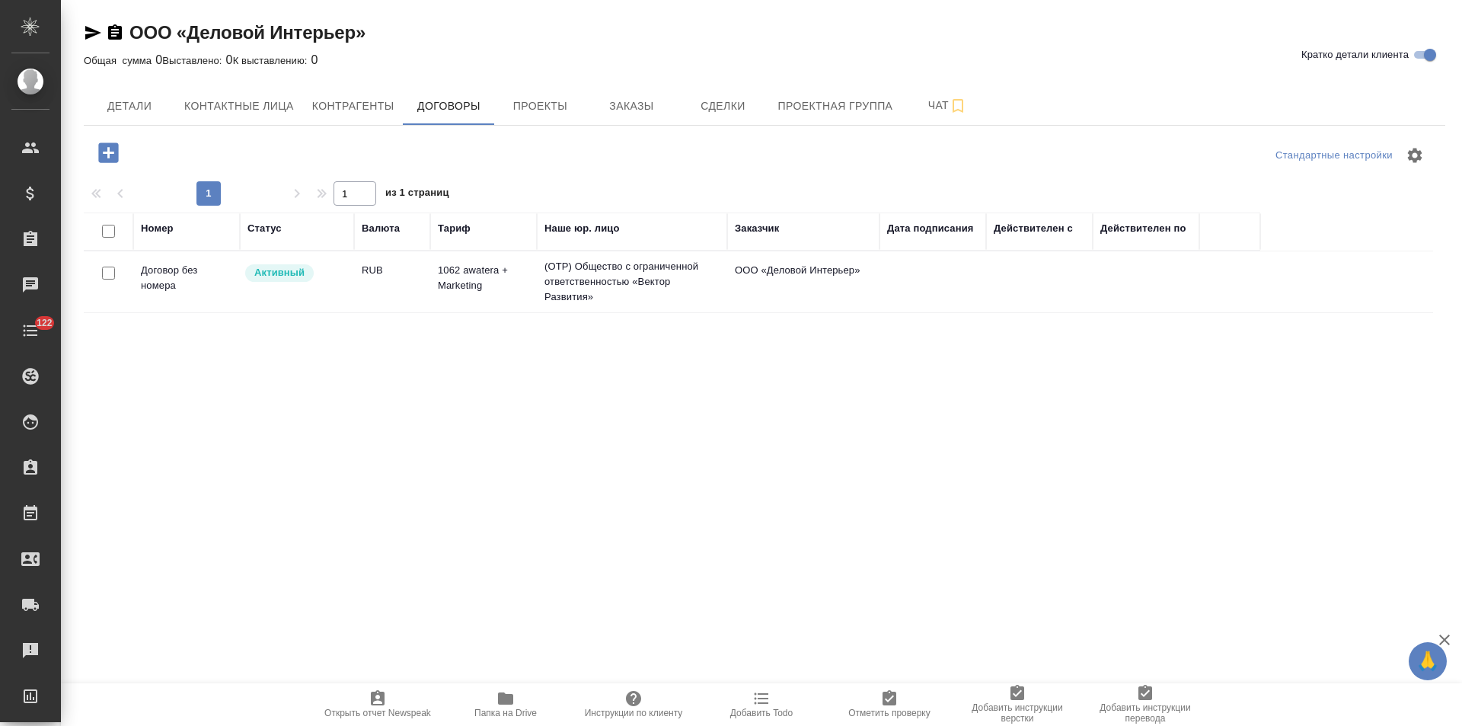
click at [488, 282] on td "1062 awatera + Marketing" at bounding box center [483, 281] width 107 height 53
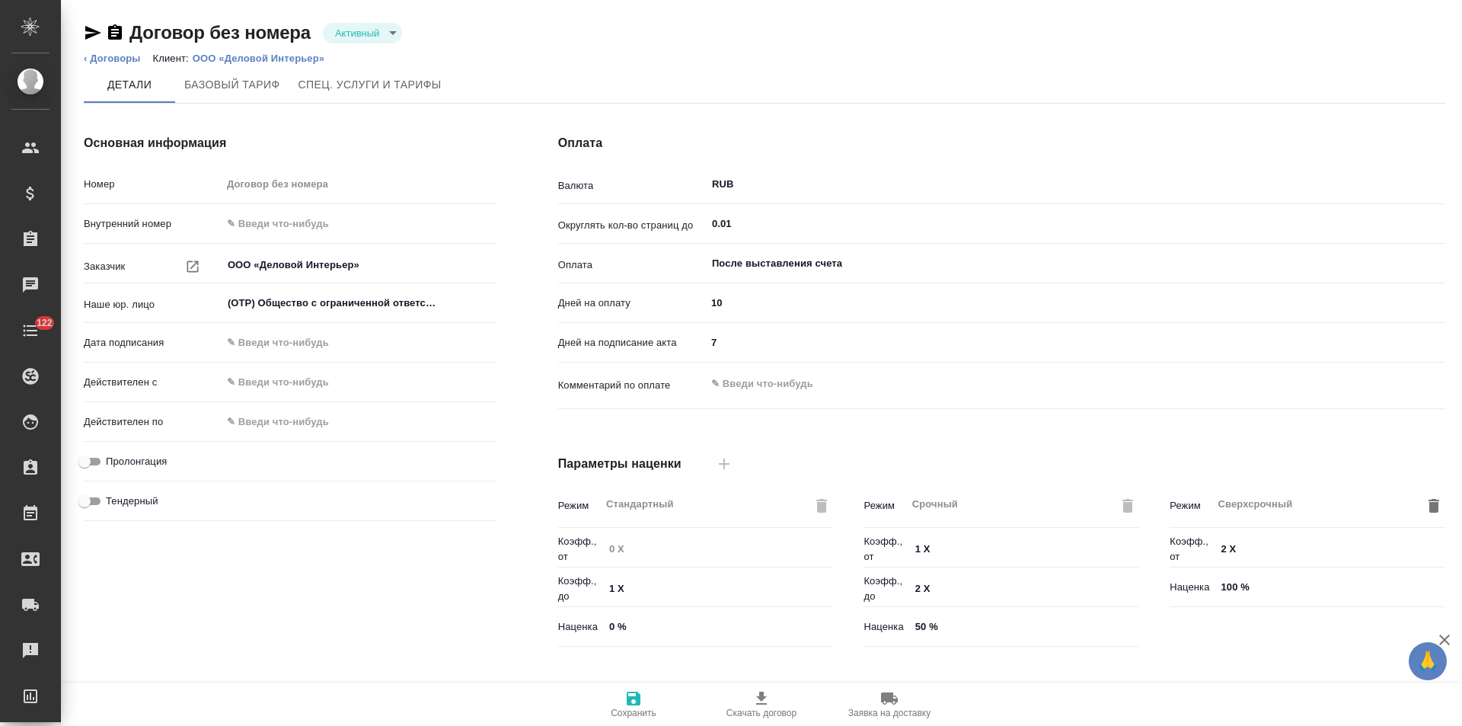
type input "1062 awatera + Marketing"
click at [381, 39] on body "🙏 .cls-1 fill:#fff; AWATERA Левченко Юлия Клиенты Спецификации Заказы 0 Чаты 12…" at bounding box center [731, 363] width 1462 height 726
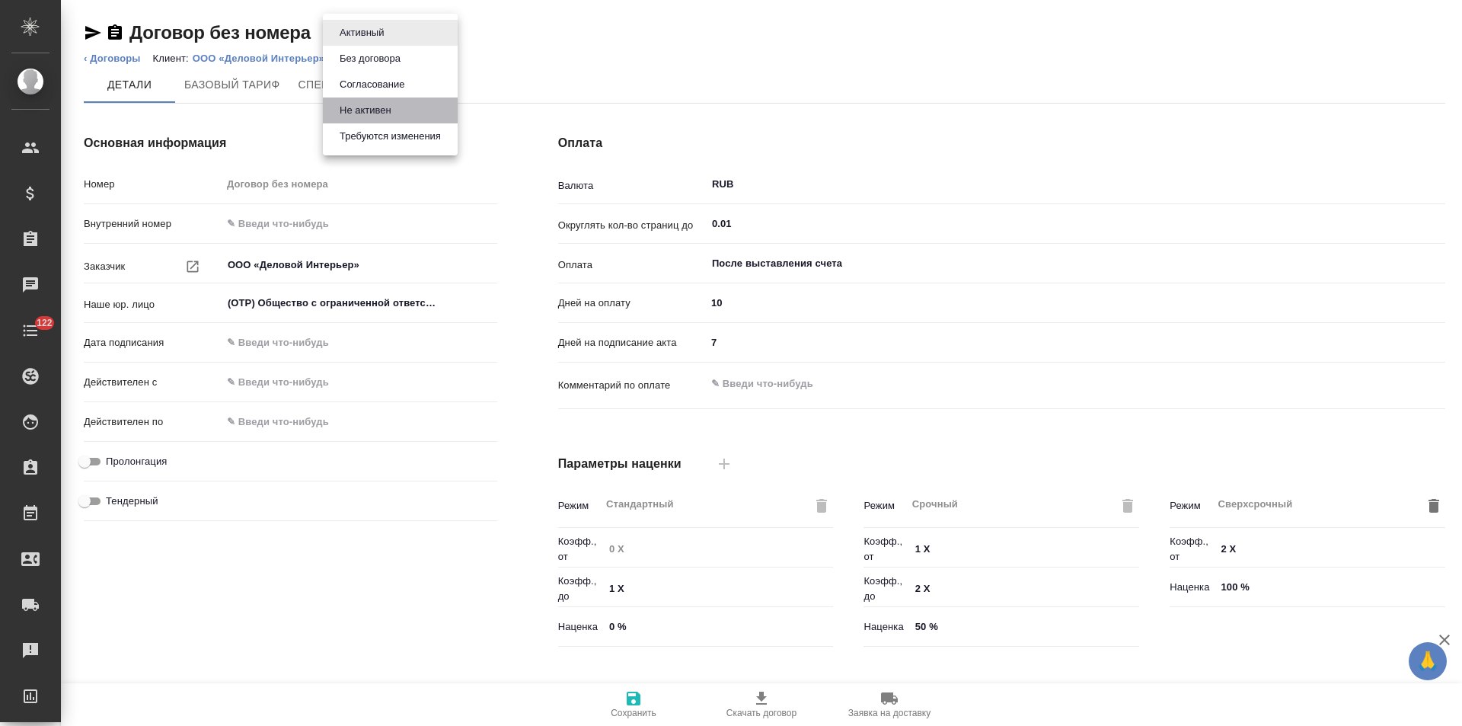
click at [362, 107] on button "Не активен" at bounding box center [365, 110] width 61 height 17
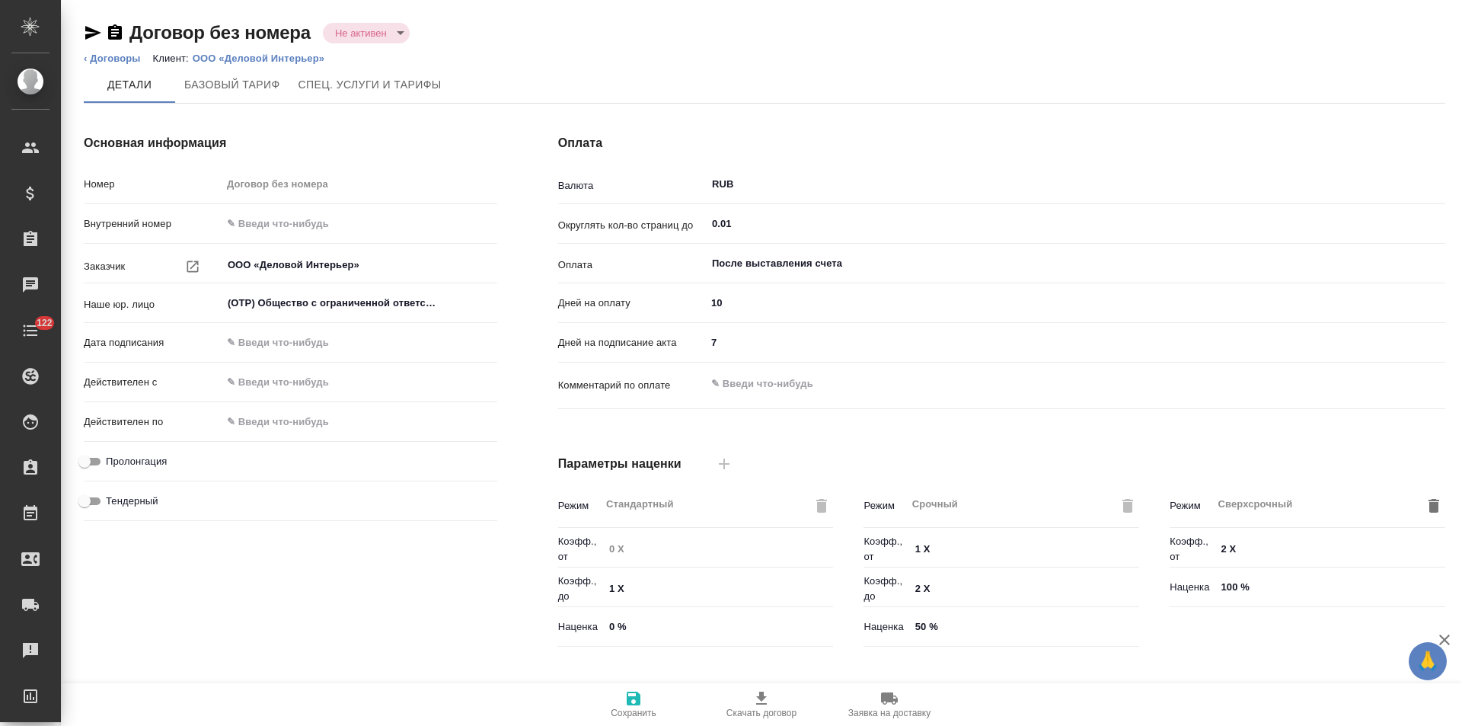
type input "1062 awatera + Marketing"
click at [126, 60] on link "‹ Договоры" at bounding box center [112, 58] width 57 height 11
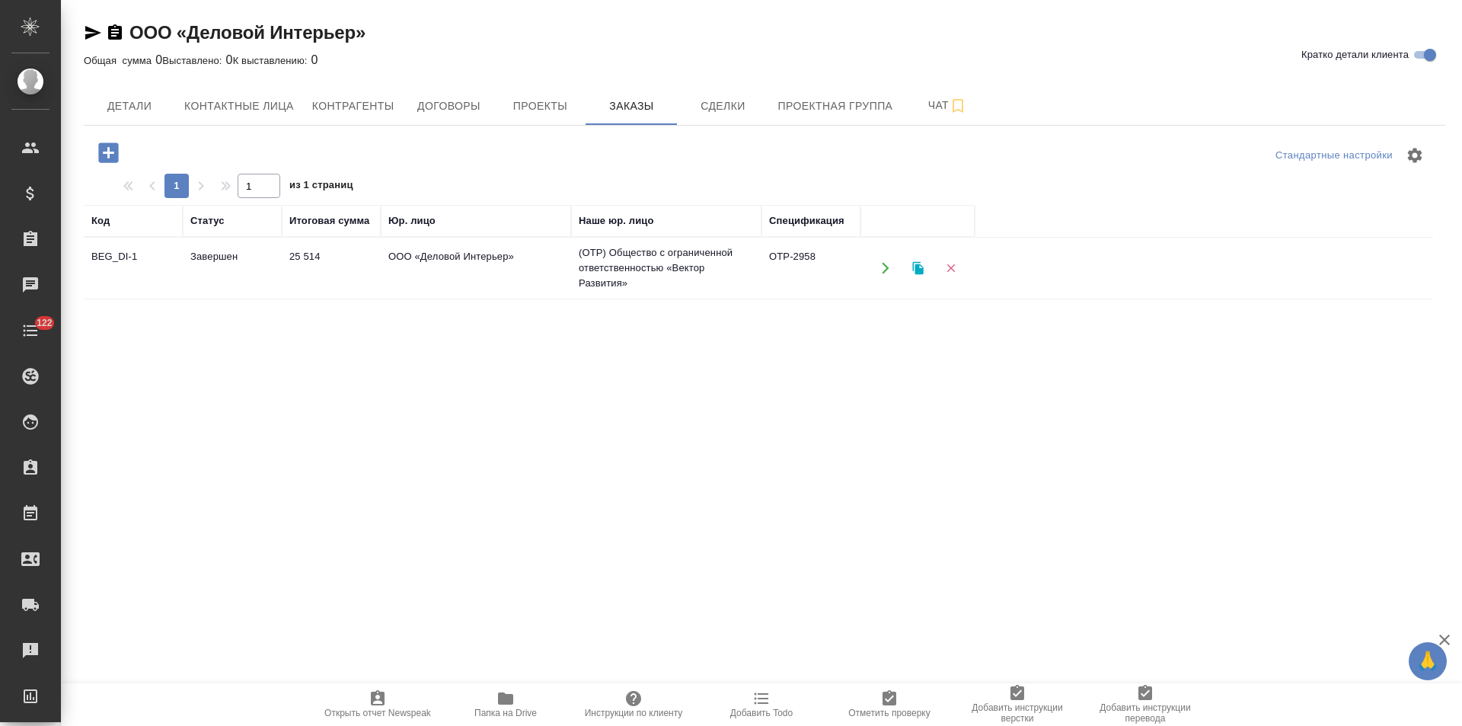
click at [658, 260] on td "(OTP) Общество с ограниченной ответственностью «Вектор Развития»" at bounding box center [666, 268] width 190 height 61
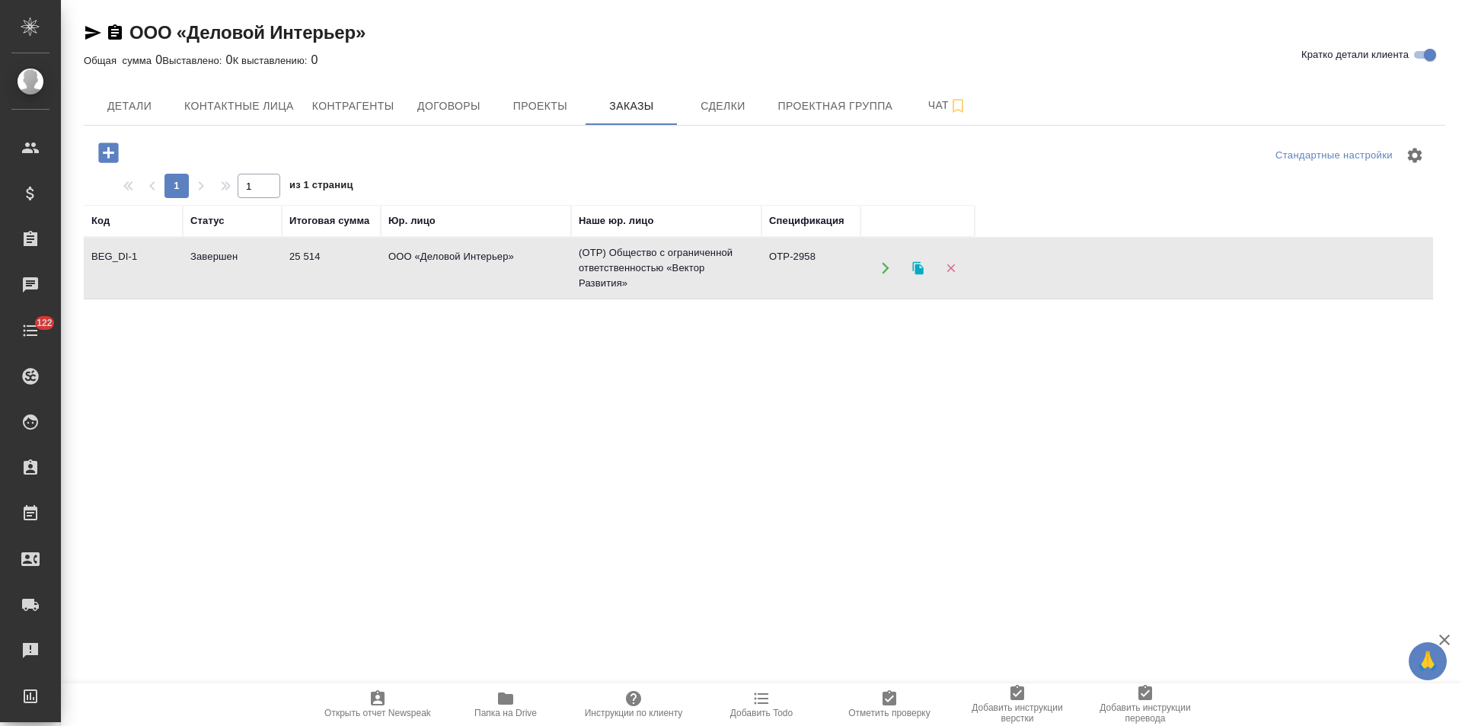
click at [658, 260] on td "(OTP) Общество с ограниченной ответственностью «Вектор Развития»" at bounding box center [666, 268] width 190 height 61
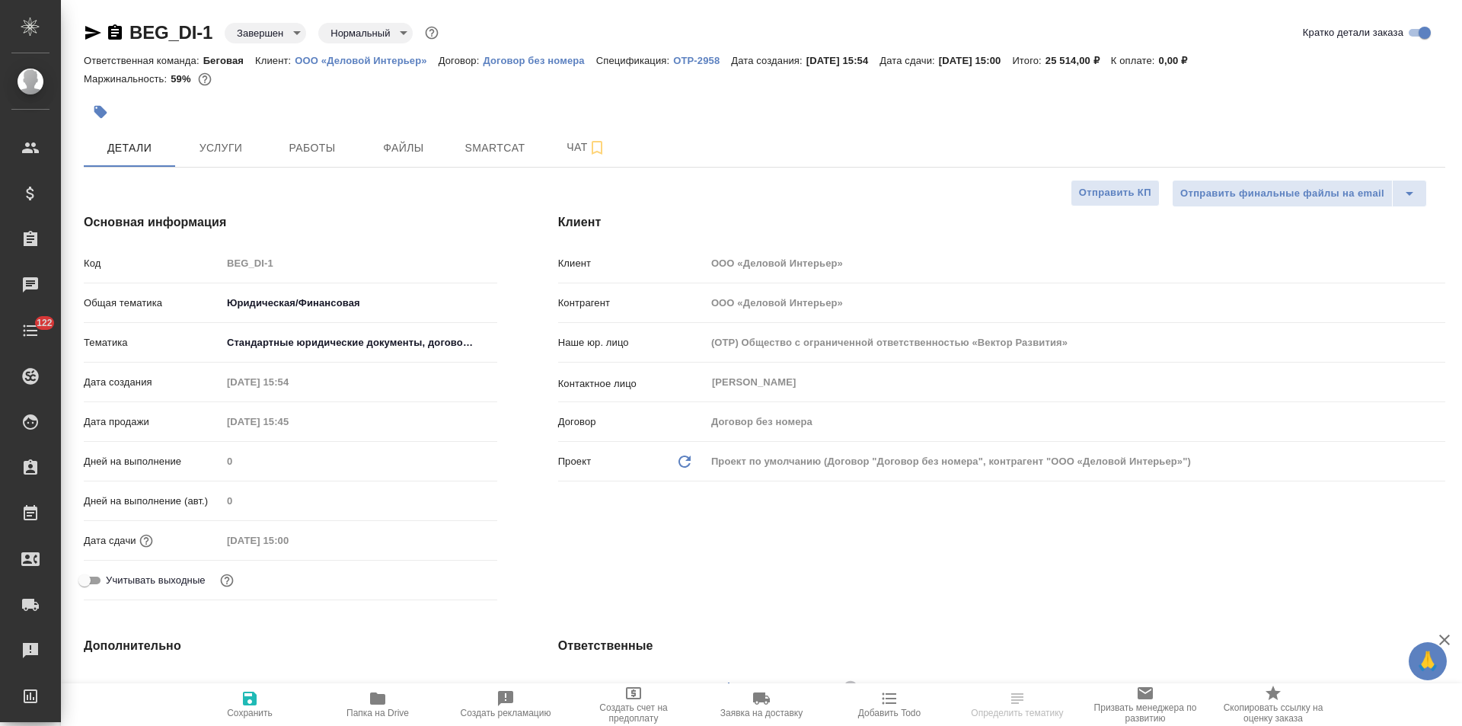
select select "RU"
type textarea "x"
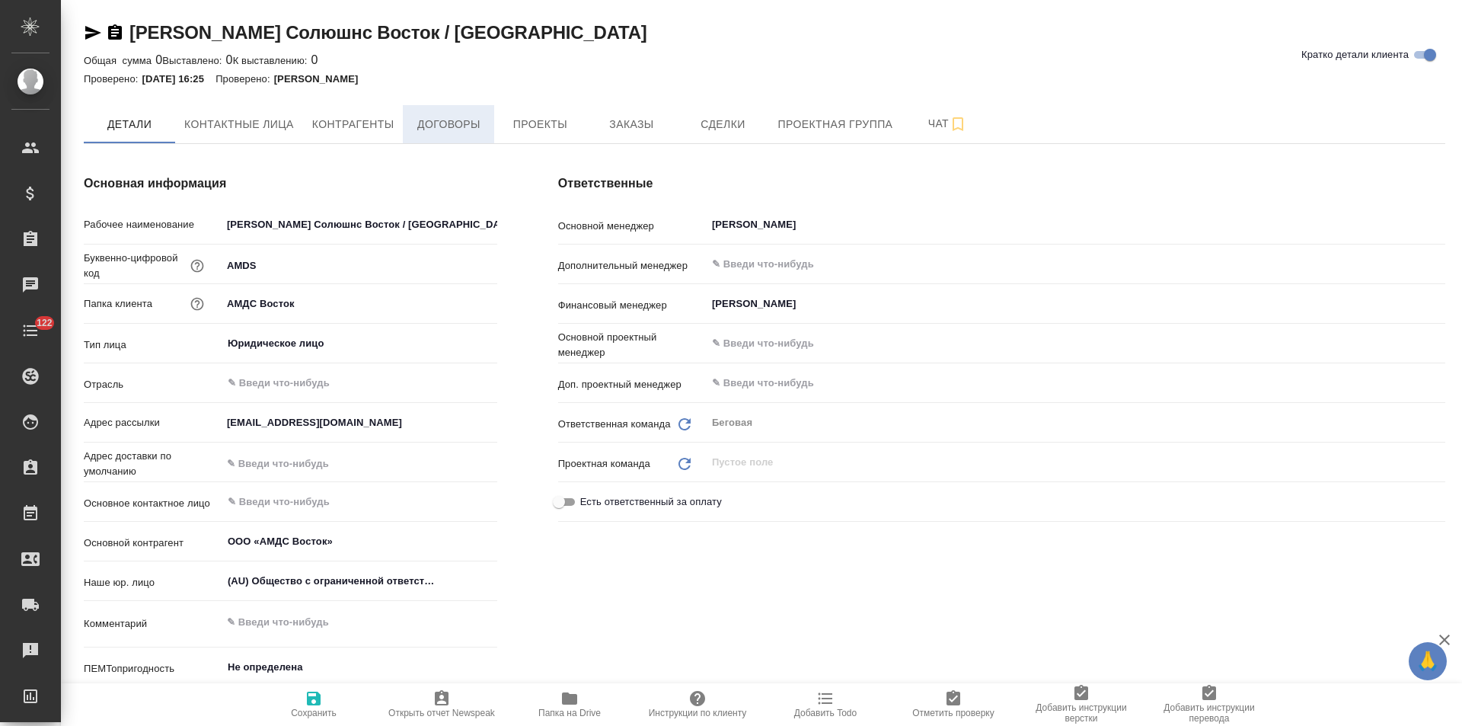
click at [459, 136] on button "Договоры" at bounding box center [448, 124] width 91 height 38
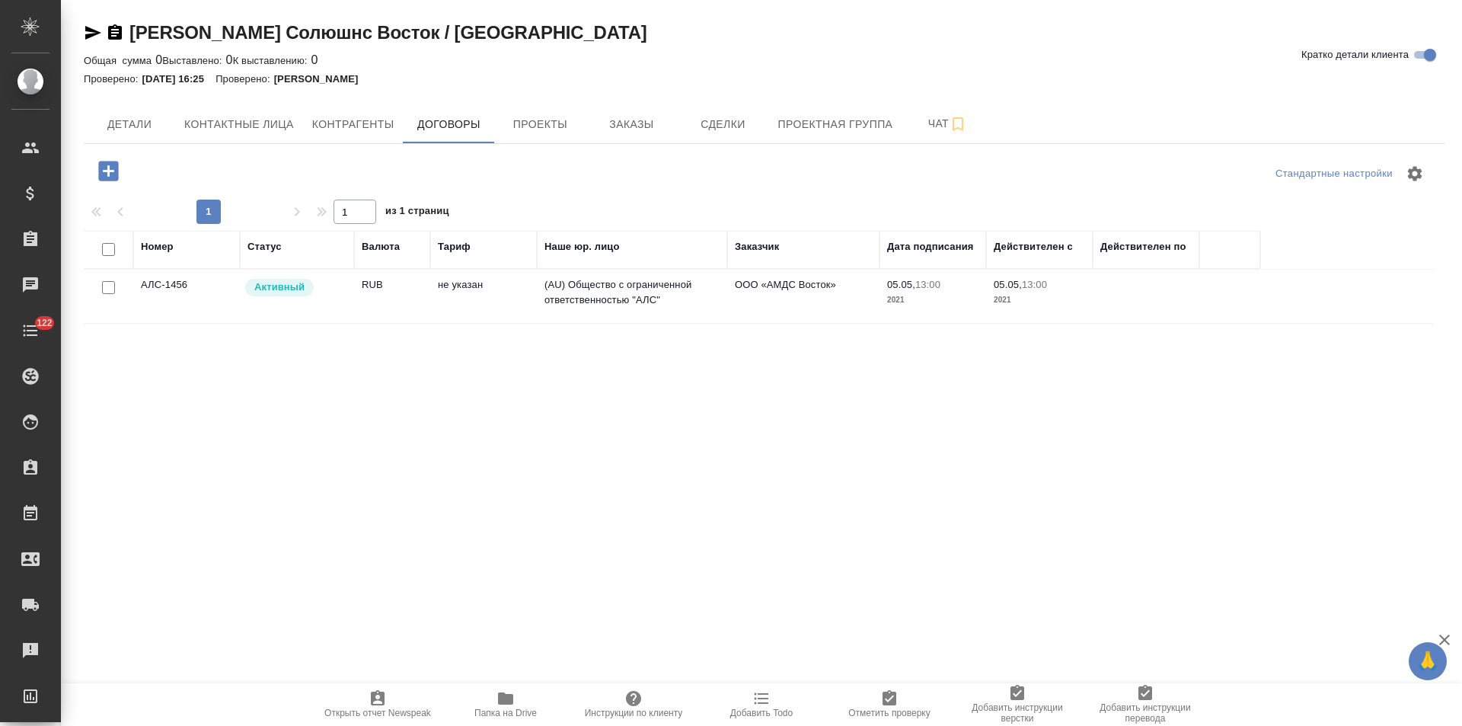
click at [621, 291] on td "(AU) Общество с ограниченной ответственностью "АЛС"" at bounding box center [632, 296] width 190 height 53
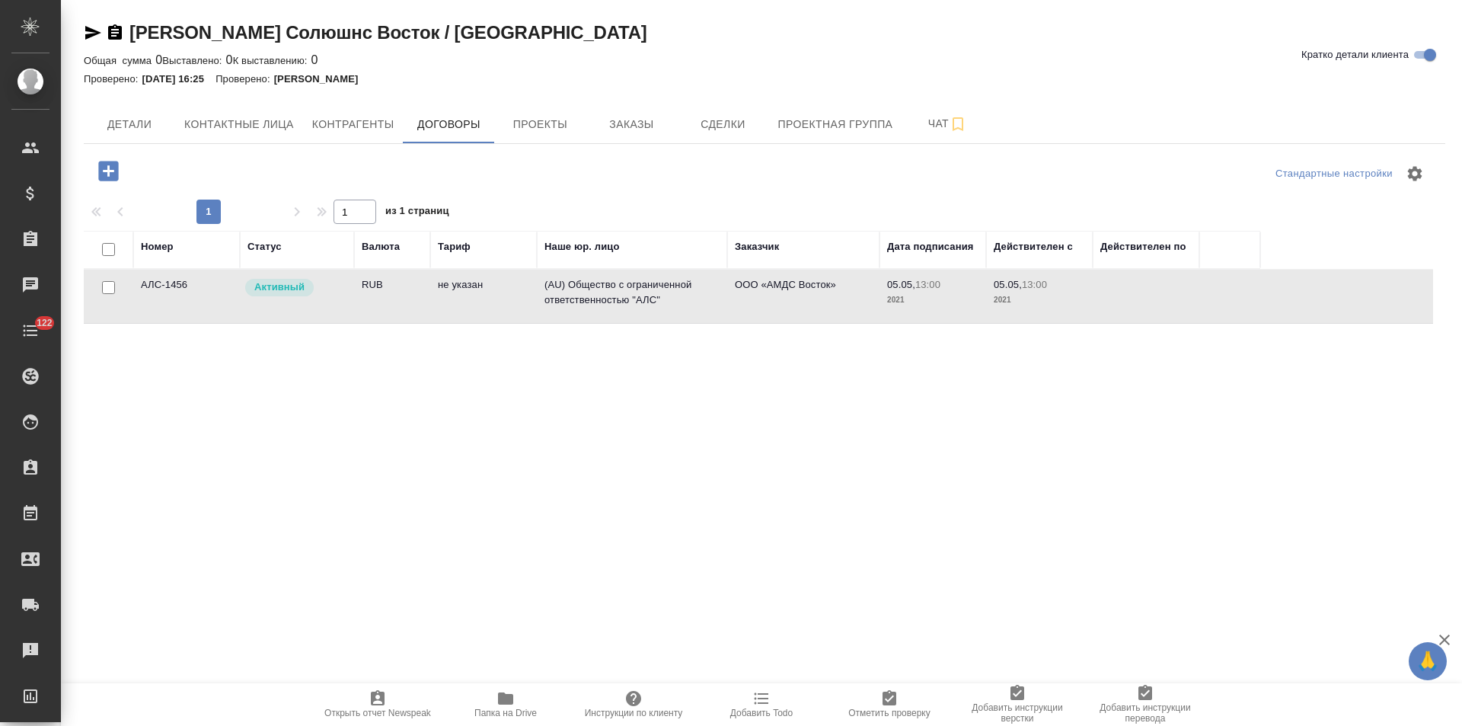
click at [621, 291] on td "(AU) Общество с ограниченной ответственностью "АЛС"" at bounding box center [632, 296] width 190 height 53
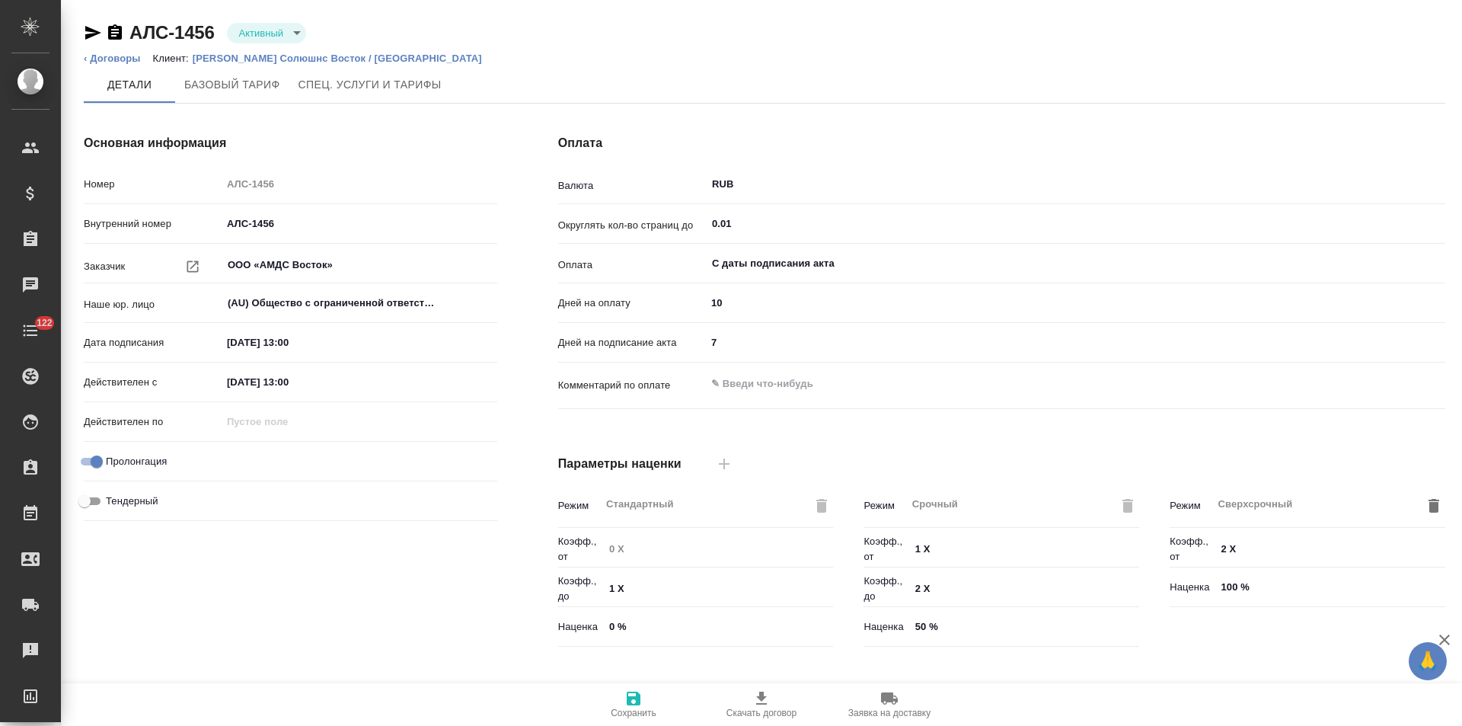
scroll to position [310, 0]
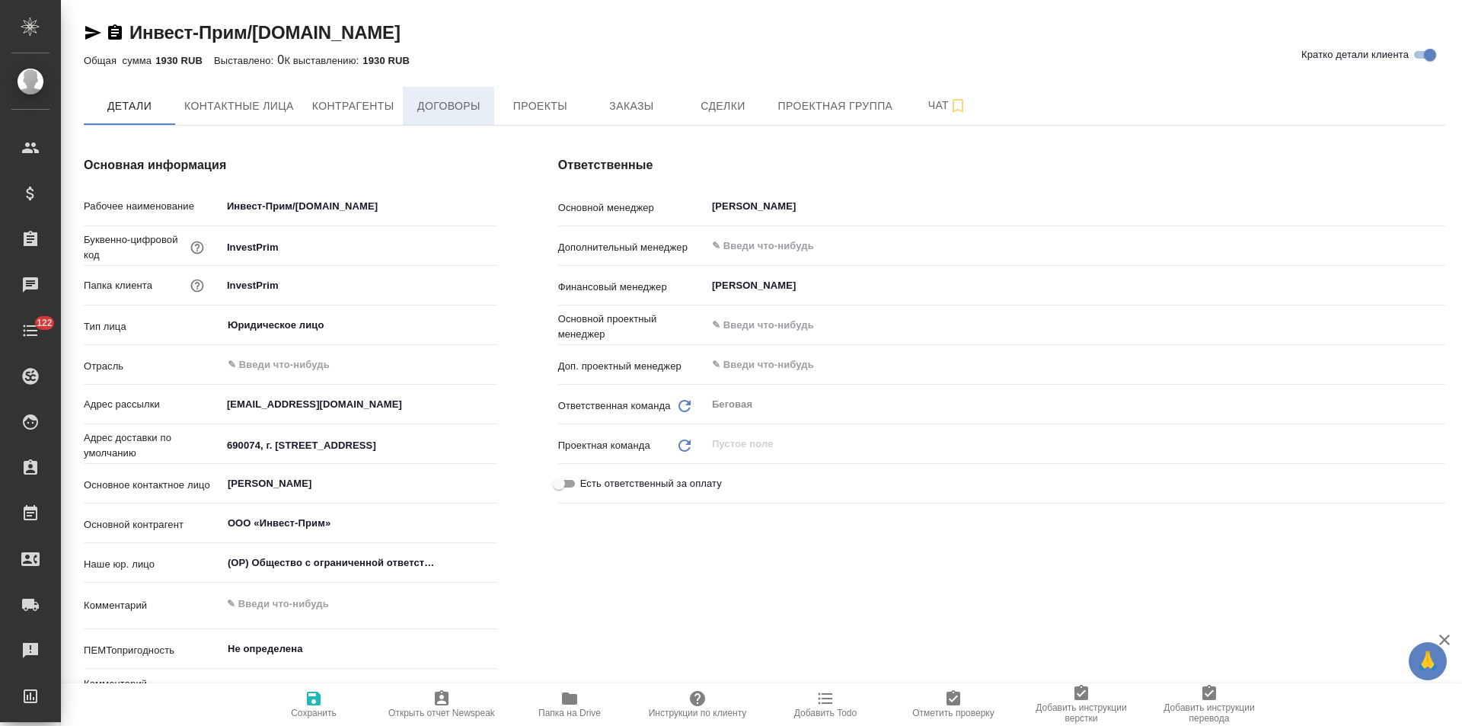
click at [444, 119] on button "Договоры" at bounding box center [448, 106] width 91 height 38
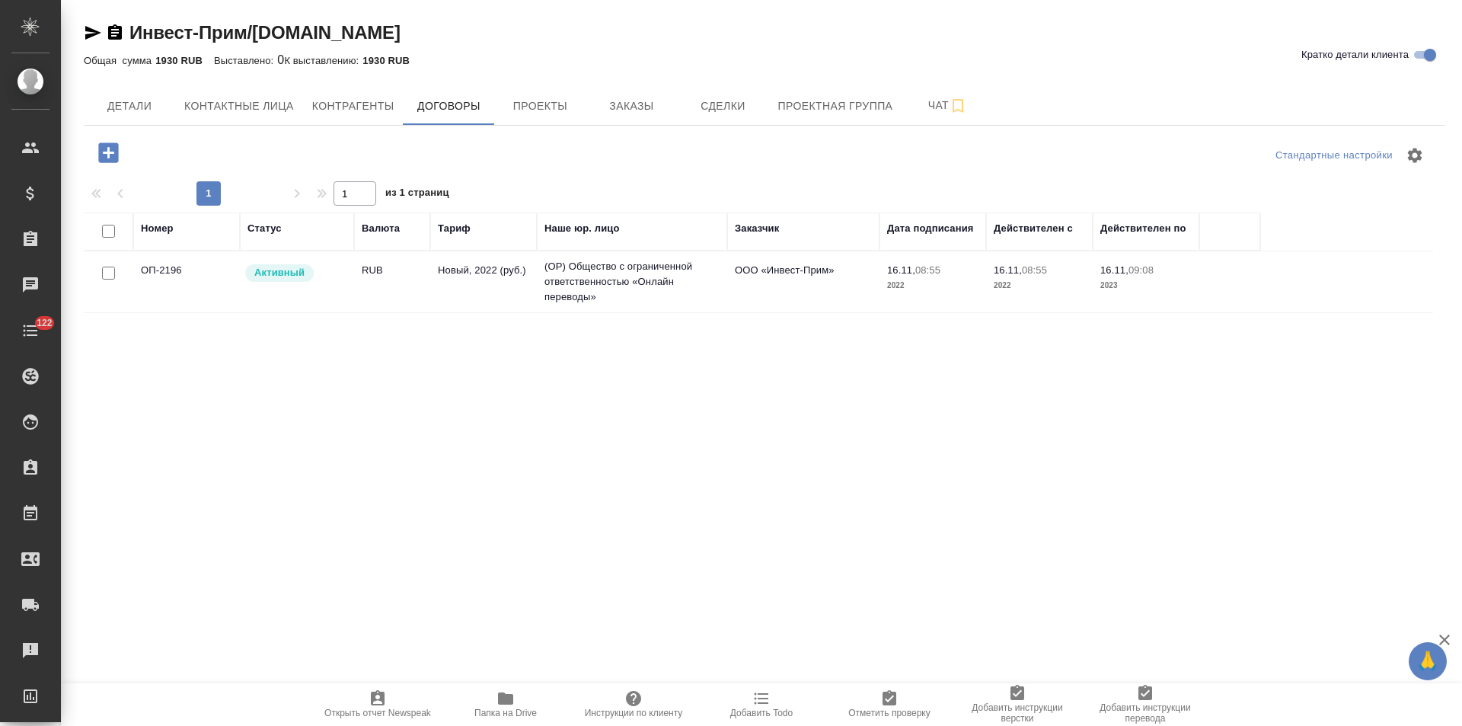
click at [693, 276] on td "(OP) Общество с ограниченной ответственностью «Онлайн переводы»" at bounding box center [632, 281] width 190 height 61
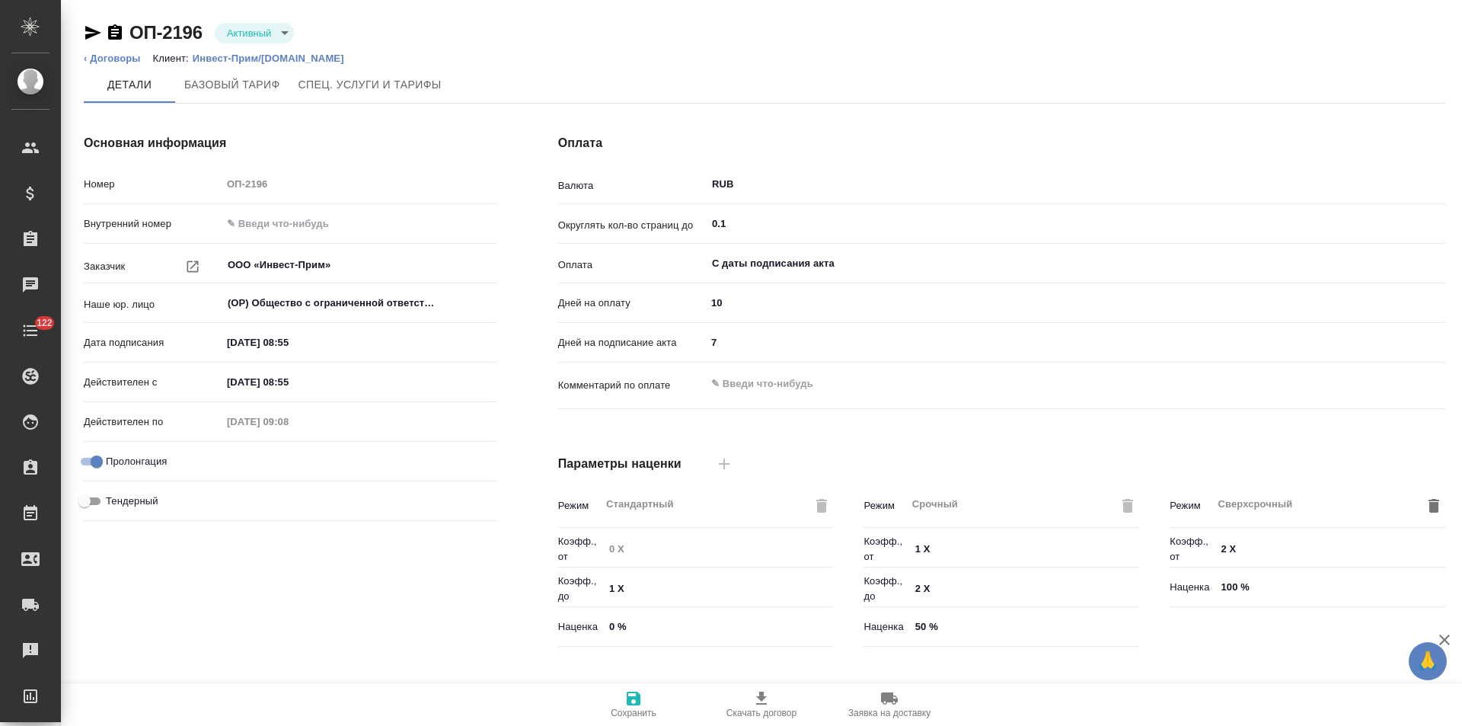
scroll to position [310, 0]
